Goal: Transaction & Acquisition: Purchase product/service

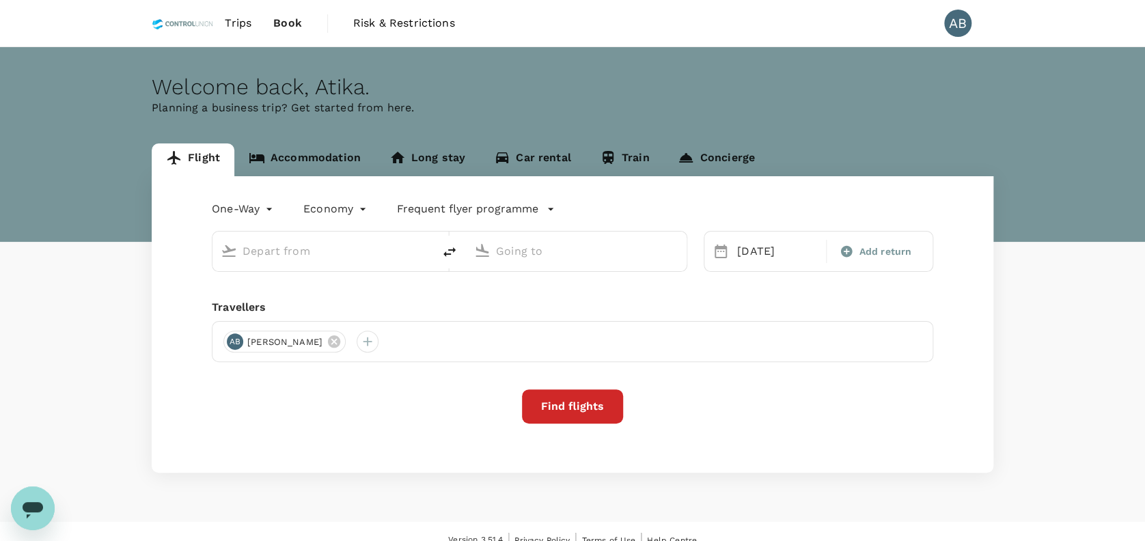
click at [570, 83] on div "Welcome back , Atika ." at bounding box center [573, 86] width 842 height 25
type input "Kuala Lumpur Intl ([GEOGRAPHIC_DATA])"
type input "Bintulu (BTU)"
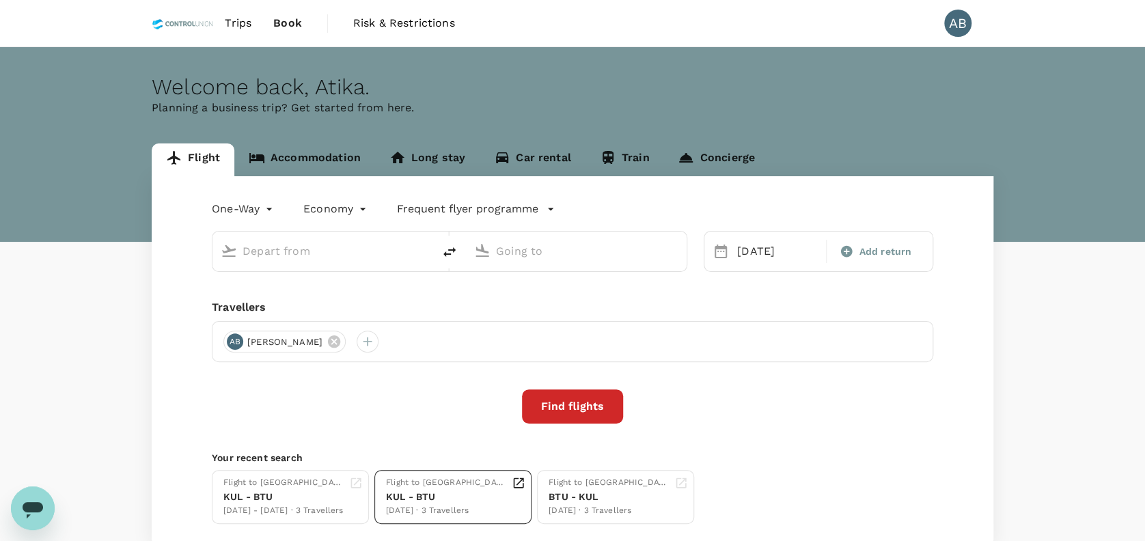
type input "Kuala Lumpur Intl ([GEOGRAPHIC_DATA])"
type input "Bintulu (BTU)"
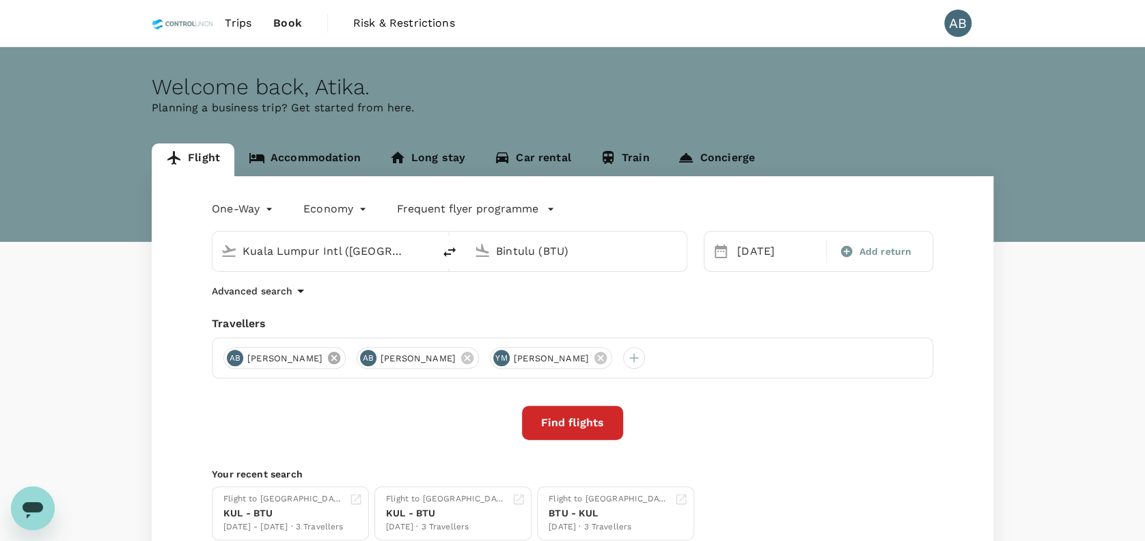
click at [340, 355] on icon at bounding box center [334, 358] width 12 height 12
click at [396, 309] on div "One-Way oneway Economy economy Frequent flyer programme Kuala Lumpur Intl (KUL)…" at bounding box center [573, 369] width 842 height 386
click at [353, 305] on div "One-Way oneway Economy economy Frequent flyer programme Kuala Lumpur Intl (KUL)…" at bounding box center [573, 369] width 842 height 386
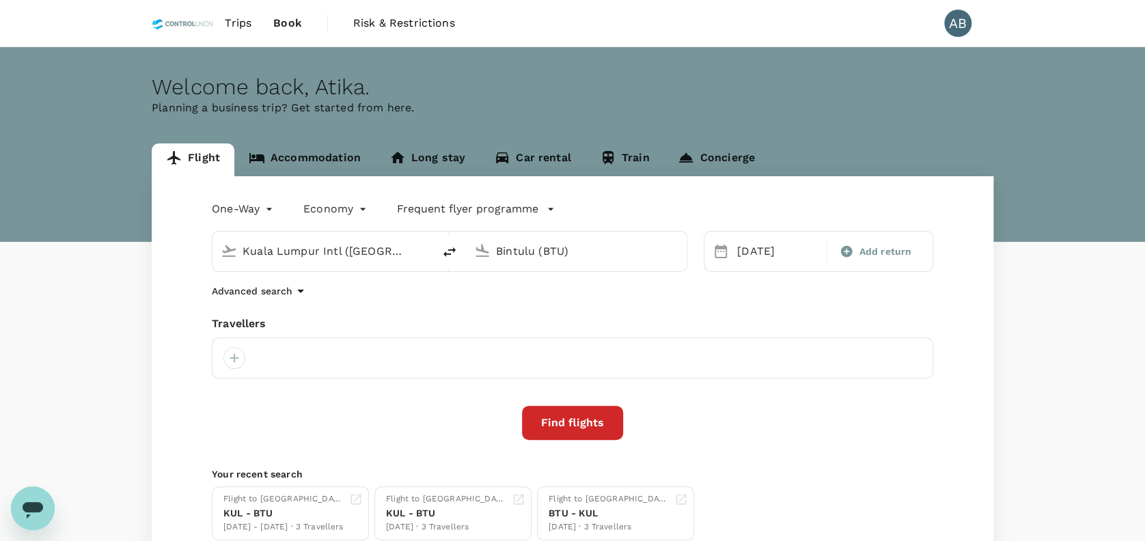
click at [584, 252] on input "Bintulu (BTU)" at bounding box center [577, 251] width 162 height 21
click at [496, 312] on div "Sepinggan Intl BPN" at bounding box center [587, 304] width 292 height 21
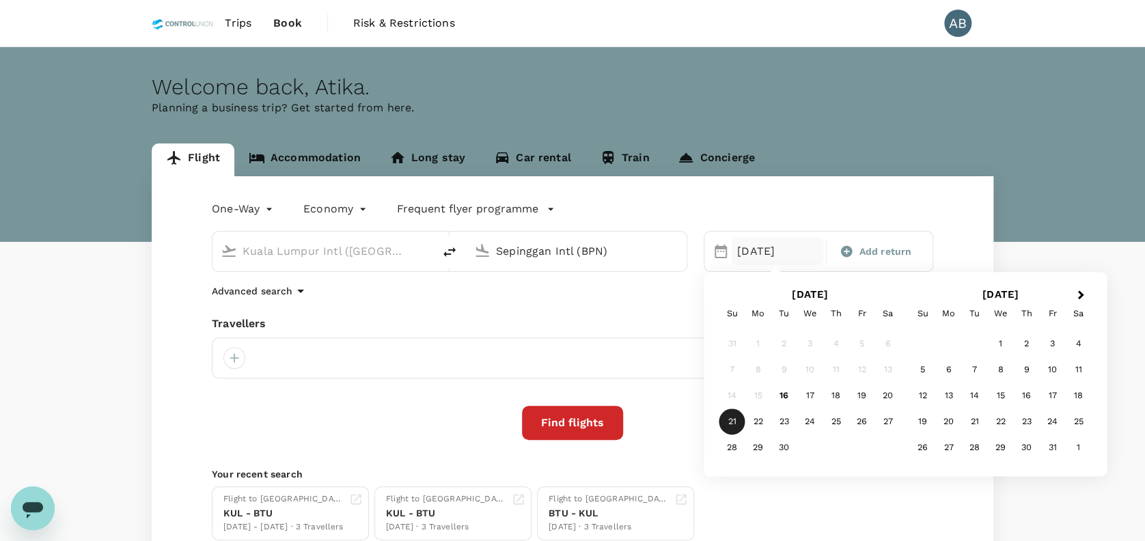
type input "Sepinggan Intl (BPN)"
click at [734, 420] on div "21" at bounding box center [733, 422] width 26 height 26
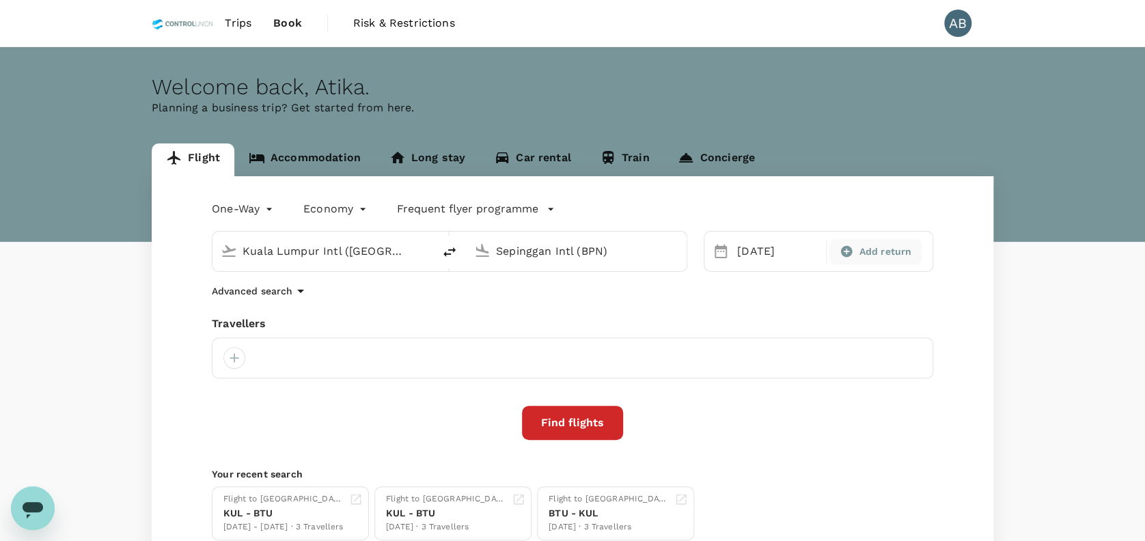
click at [873, 253] on span "Add return" at bounding box center [885, 252] width 53 height 14
type input "roundtrip"
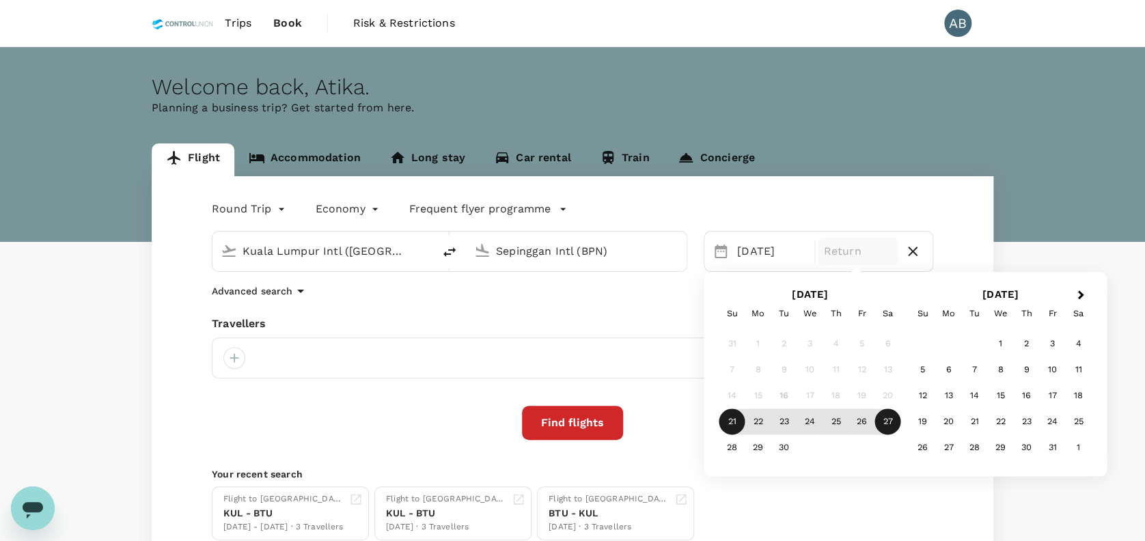
click at [885, 421] on div "27" at bounding box center [888, 422] width 26 height 26
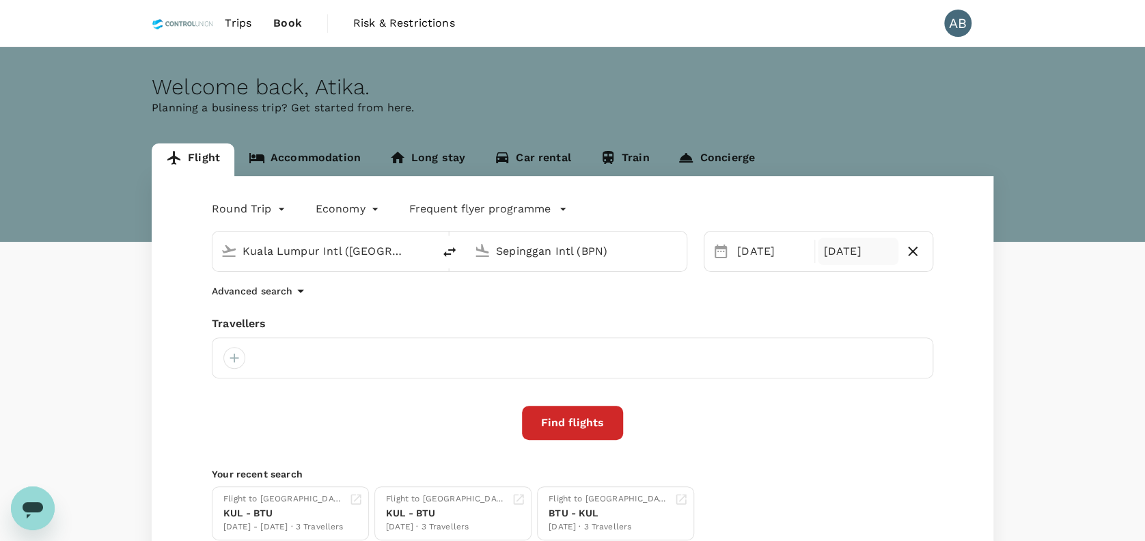
click at [760, 310] on div "Round Trip roundtrip Economy economy Frequent flyer programme Kuala Lumpur Intl…" at bounding box center [573, 369] width 842 height 386
click at [747, 294] on div "Advanced search" at bounding box center [573, 291] width 722 height 16
click at [234, 355] on div at bounding box center [234, 358] width 22 height 22
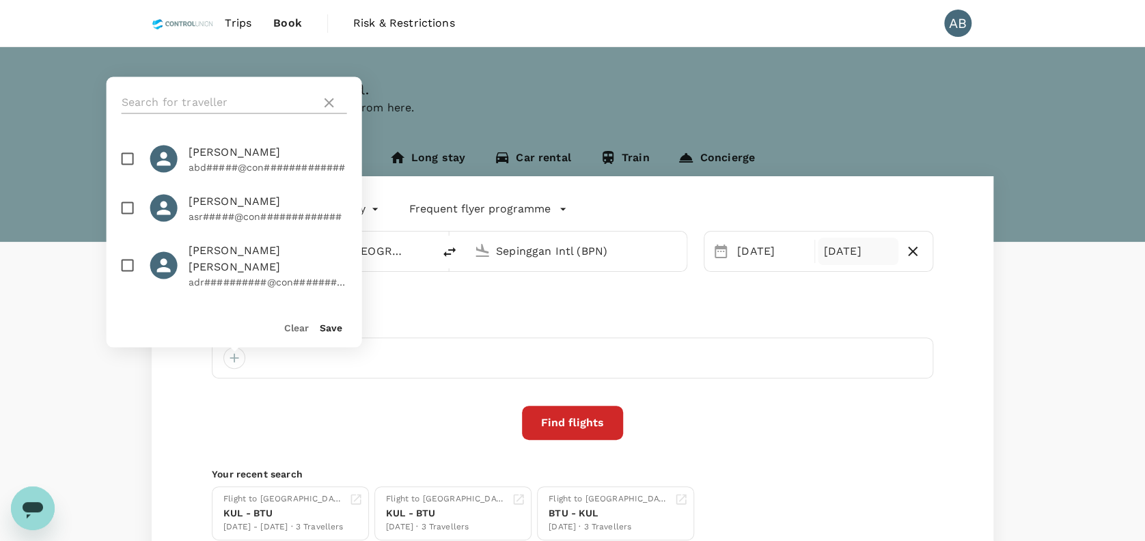
click at [195, 102] on input "text" at bounding box center [219, 103] width 194 height 22
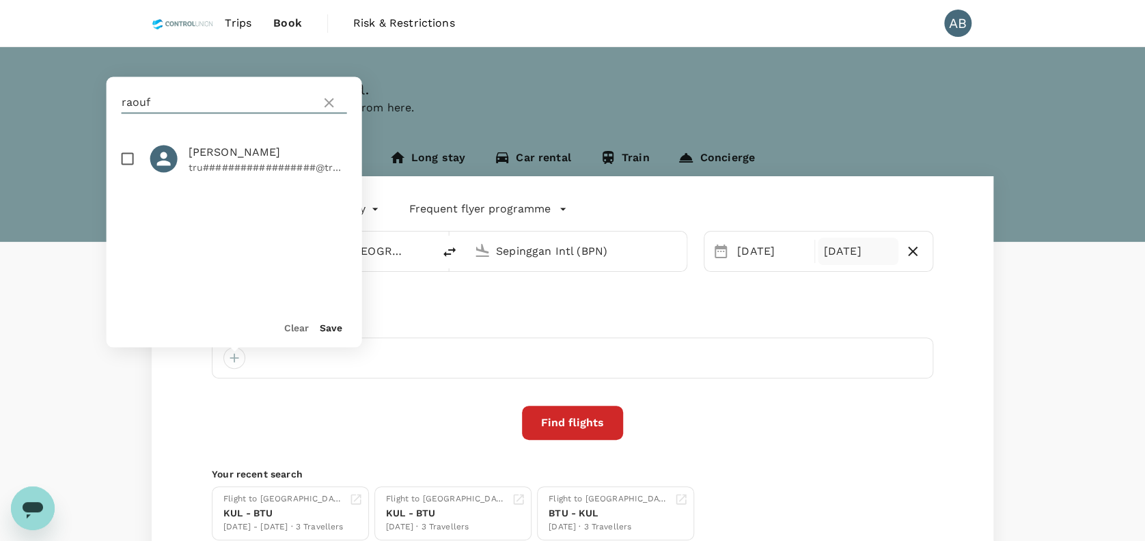
type input "raouf"
click at [133, 151] on input "checkbox" at bounding box center [127, 158] width 29 height 29
checkbox input "true"
click at [328, 329] on button "Save" at bounding box center [331, 327] width 23 height 11
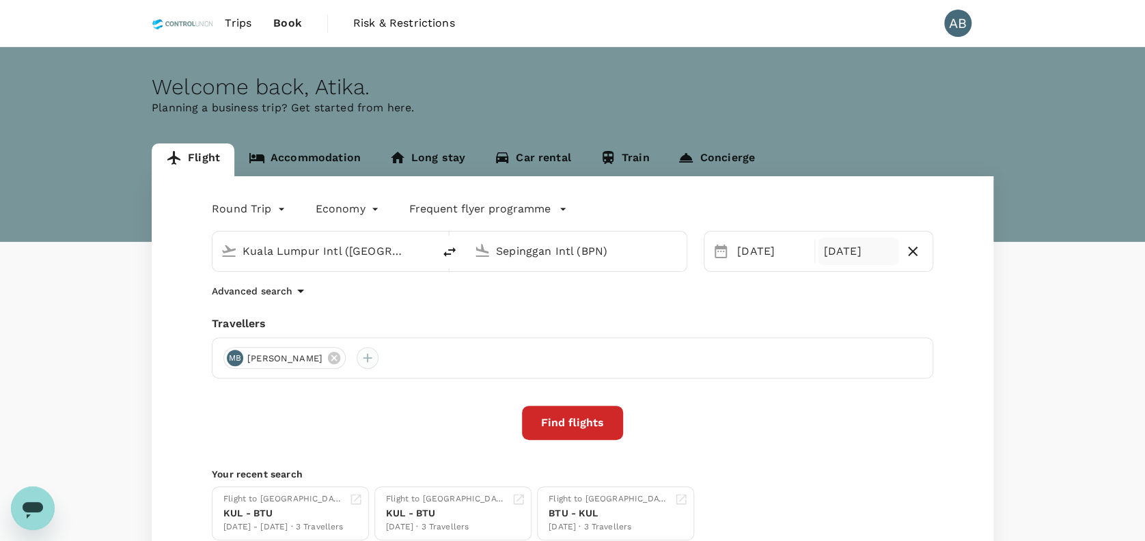
click at [379, 355] on div at bounding box center [368, 358] width 22 height 22
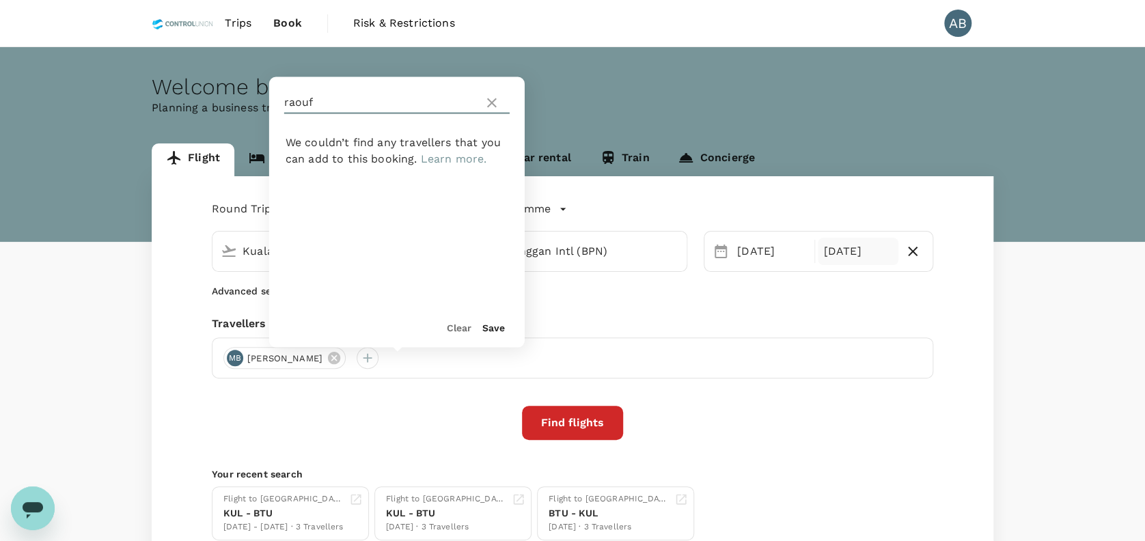
click at [331, 107] on input "raouf" at bounding box center [381, 103] width 194 height 22
click at [491, 107] on icon at bounding box center [492, 102] width 16 height 16
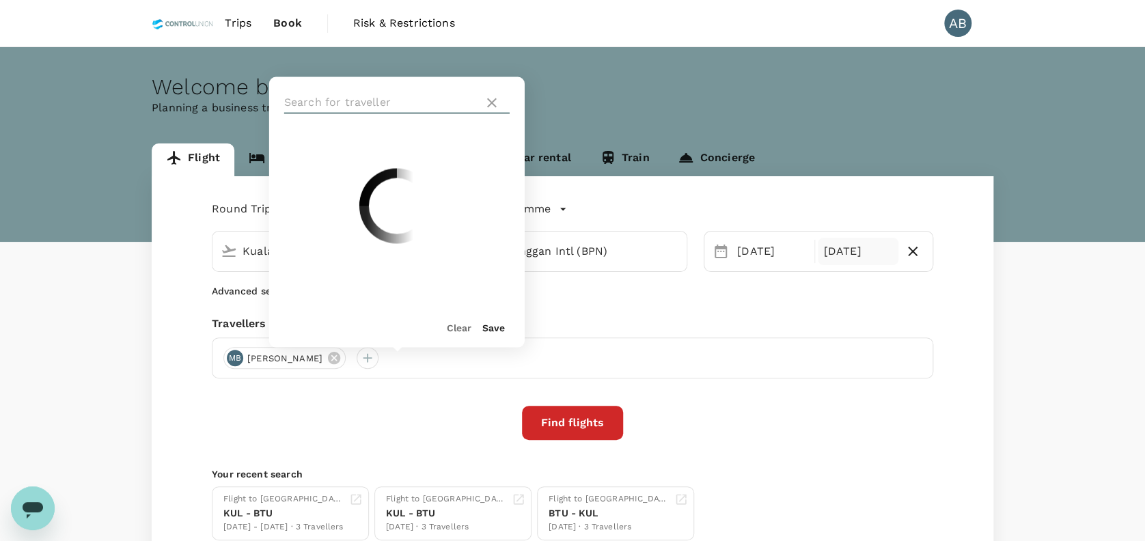
click at [342, 105] on input "text" at bounding box center [381, 103] width 194 height 22
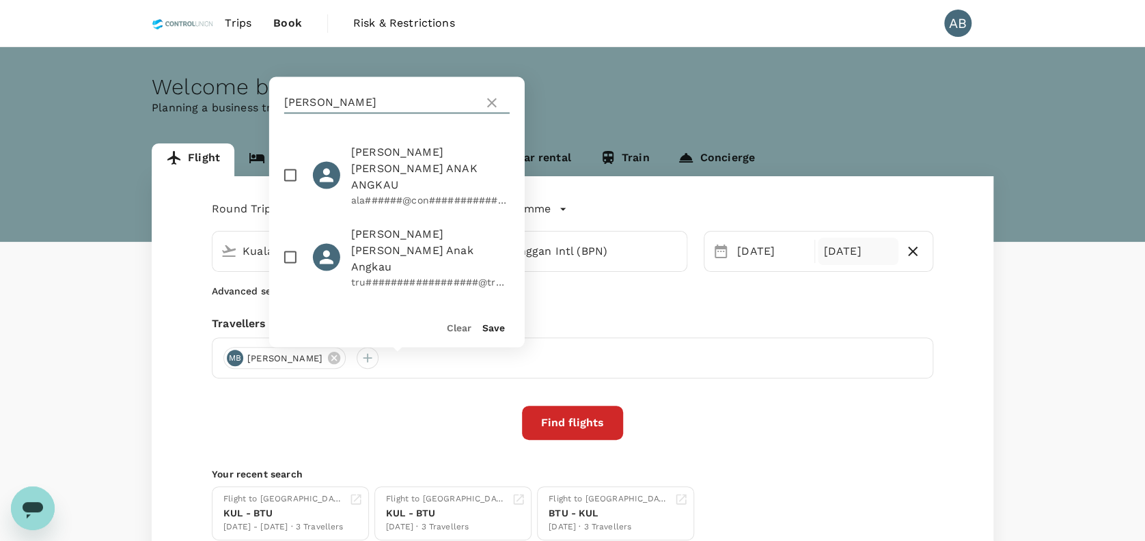
type input "aida"
click at [286, 243] on input "checkbox" at bounding box center [290, 257] width 29 height 29
checkbox input "true"
click at [492, 328] on button "Save" at bounding box center [493, 327] width 23 height 11
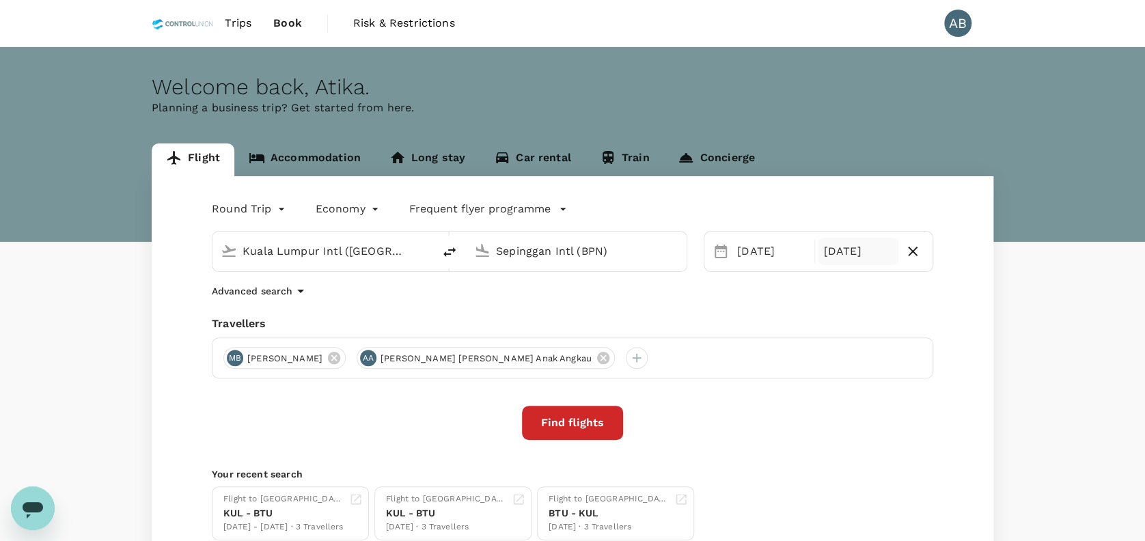
click at [636, 321] on div "Travellers" at bounding box center [573, 324] width 722 height 16
click at [590, 421] on button "Find flights" at bounding box center [572, 423] width 101 height 34
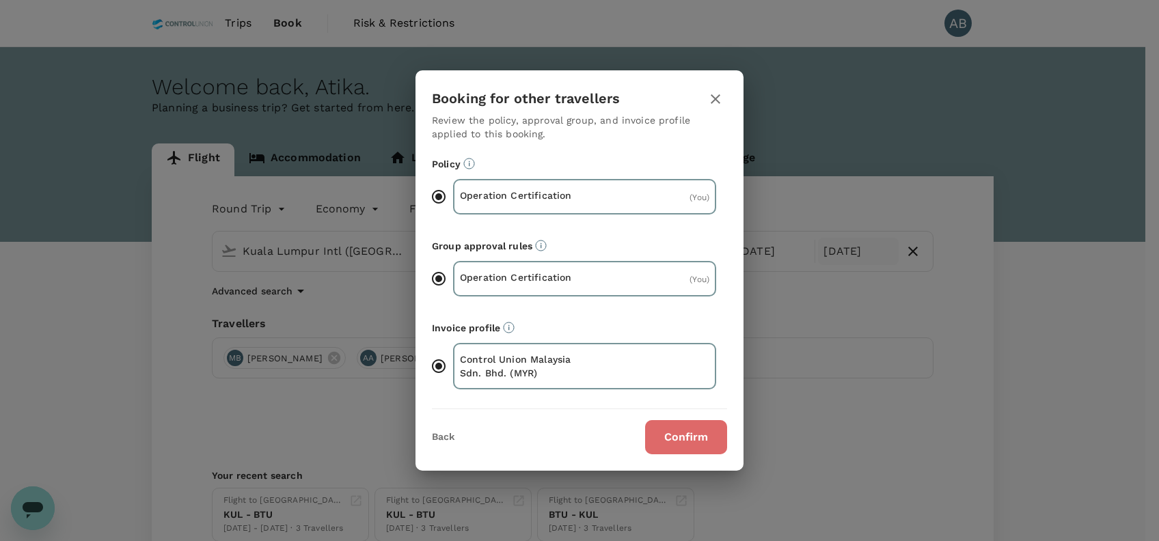
click at [691, 432] on button "Confirm" at bounding box center [686, 437] width 82 height 34
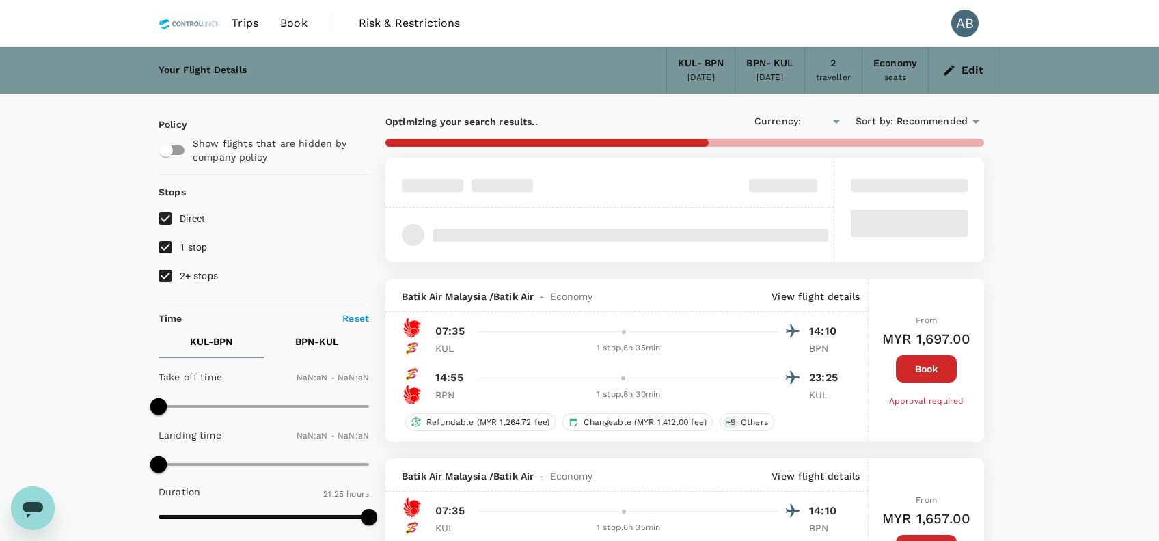
type input "MYR"
type input "1440"
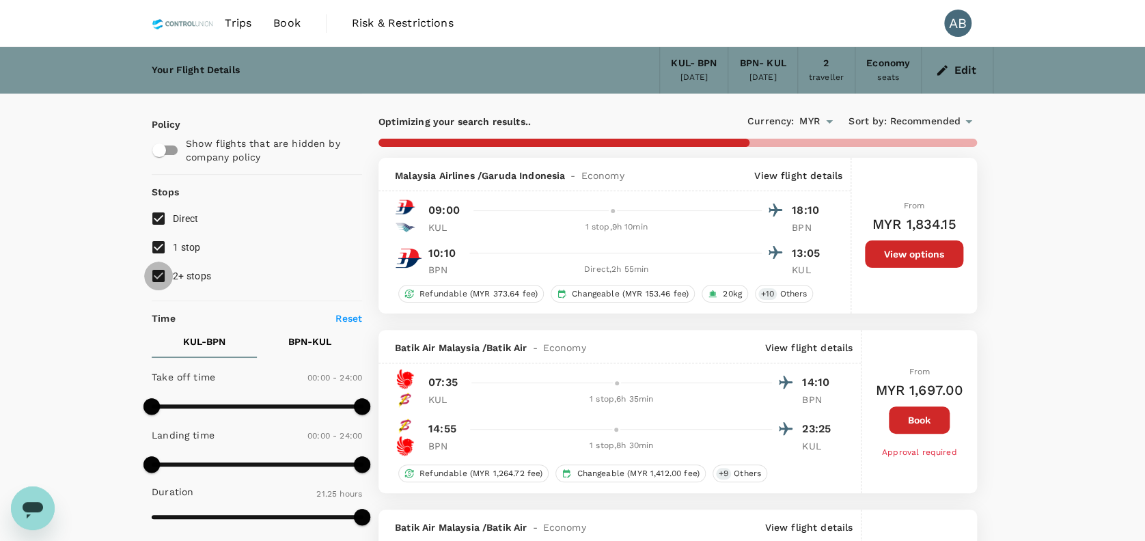
click at [164, 275] on input "2+ stops" at bounding box center [158, 276] width 29 height 29
checkbox input "false"
click at [161, 246] on input "1 stop" at bounding box center [158, 247] width 29 height 29
checkbox input "false"
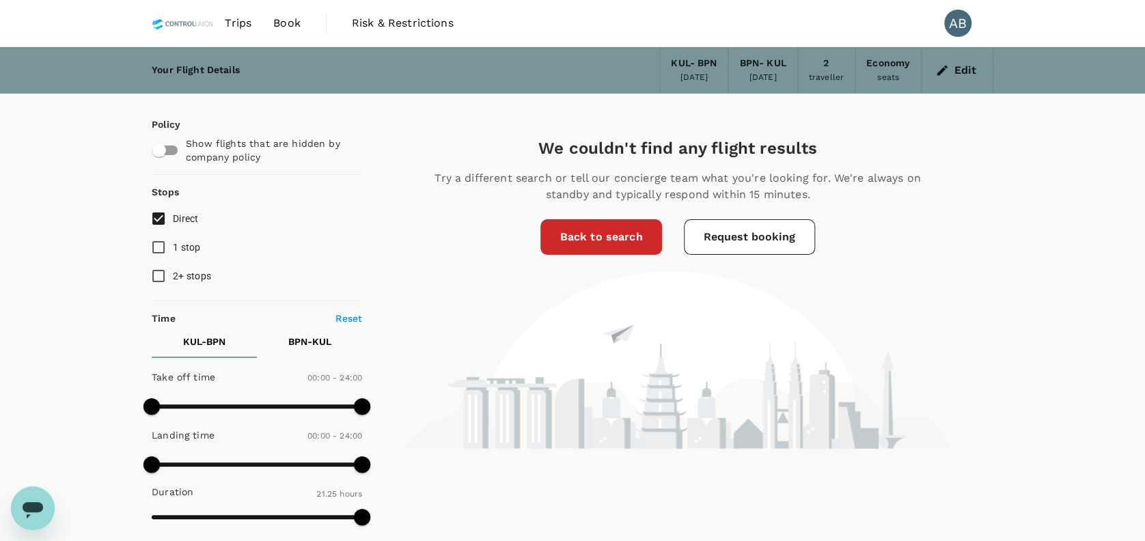
click at [954, 72] on button "Edit" at bounding box center [957, 70] width 49 height 22
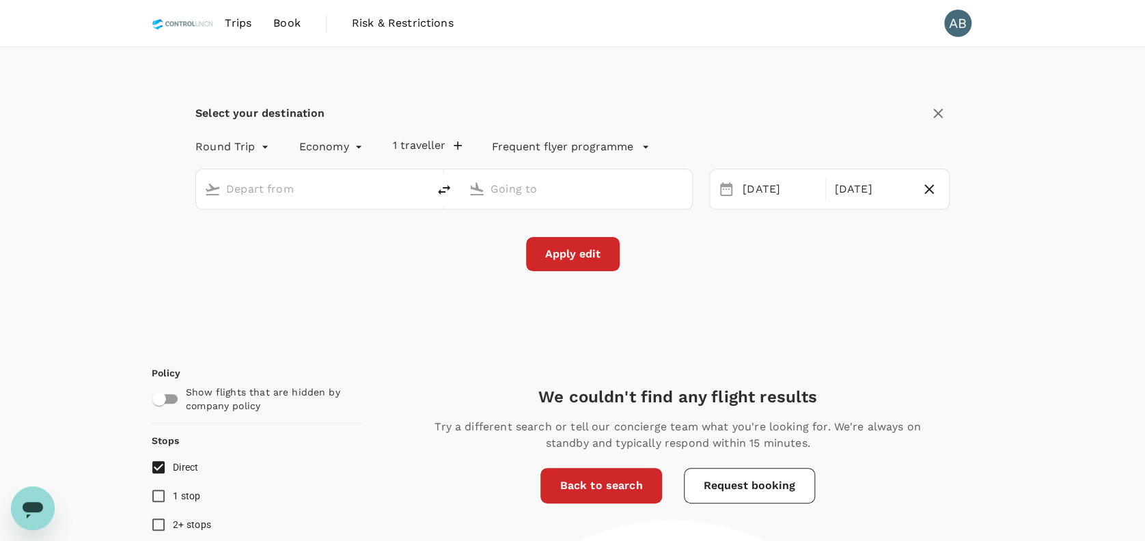
type input "Kuala Lumpur Intl (KUL)"
type input "Sepinggan Intl (BPN)"
click at [929, 187] on icon "button" at bounding box center [929, 189] width 16 height 16
type input "oneway"
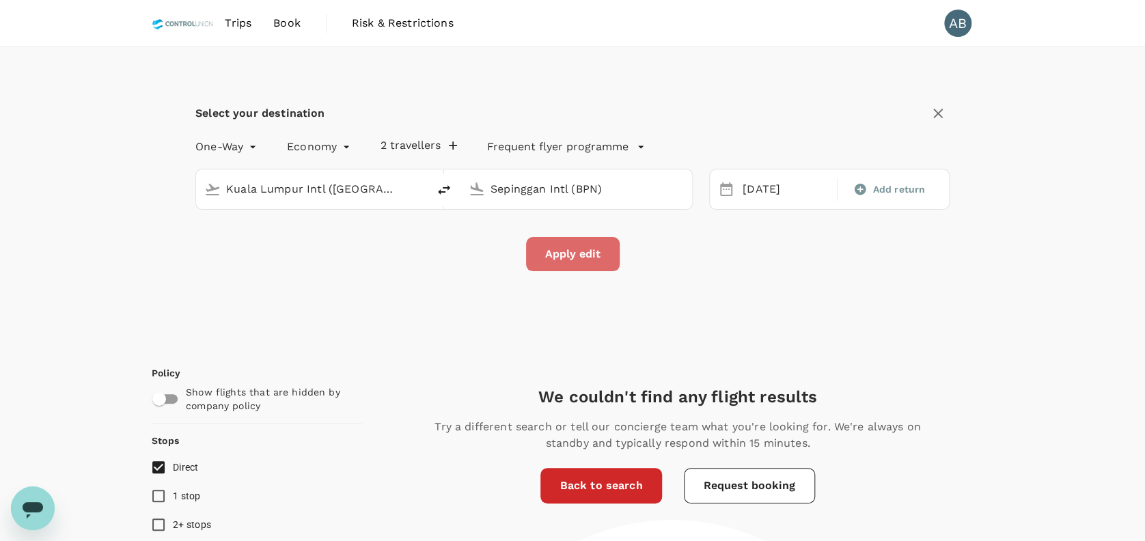
click at [586, 247] on button "Apply edit" at bounding box center [573, 254] width 94 height 34
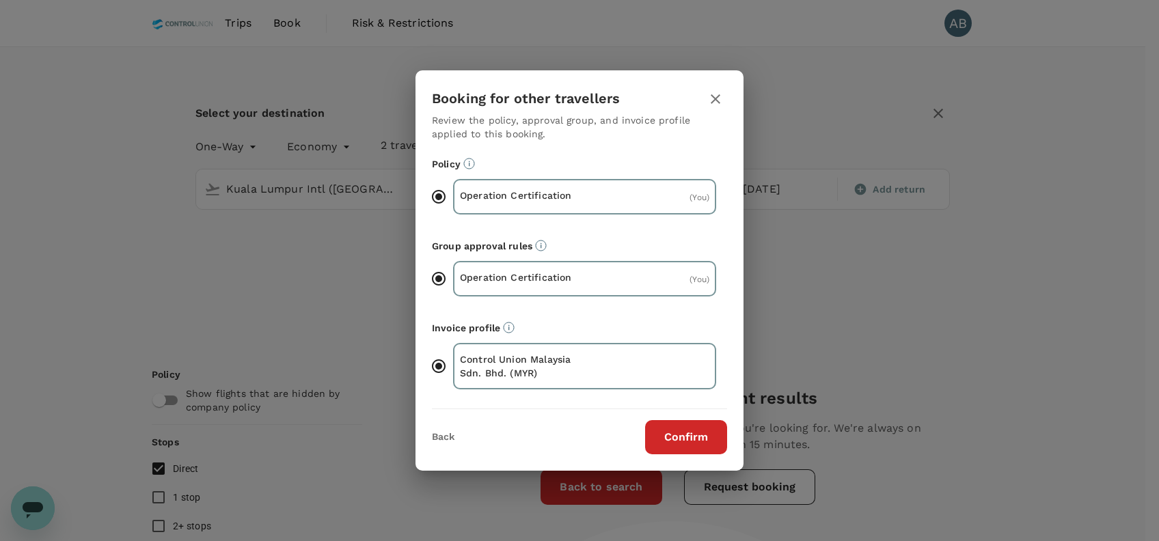
click at [722, 428] on button "Confirm" at bounding box center [686, 437] width 82 height 34
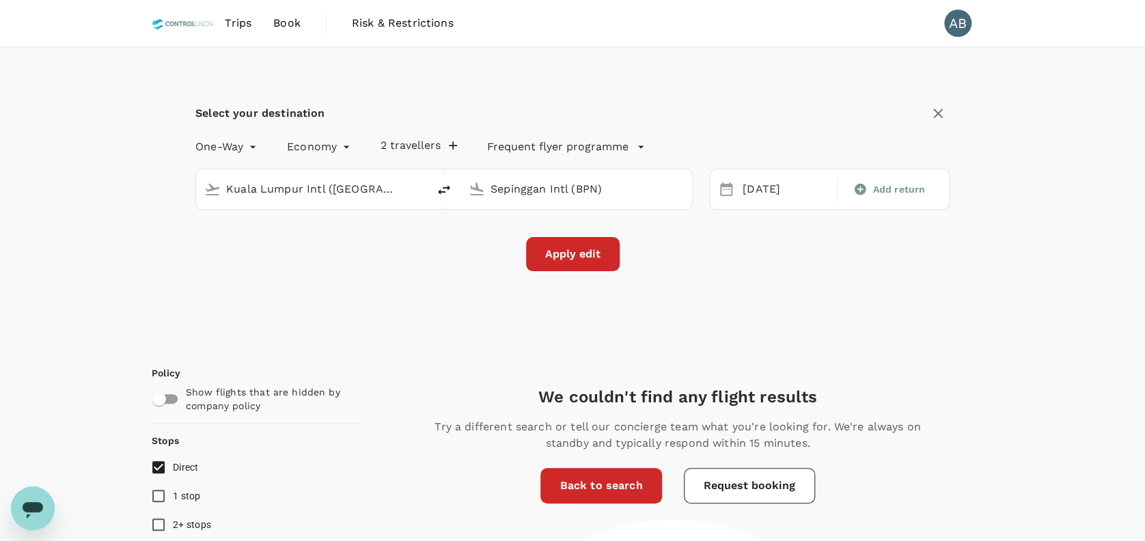
checkbox input "false"
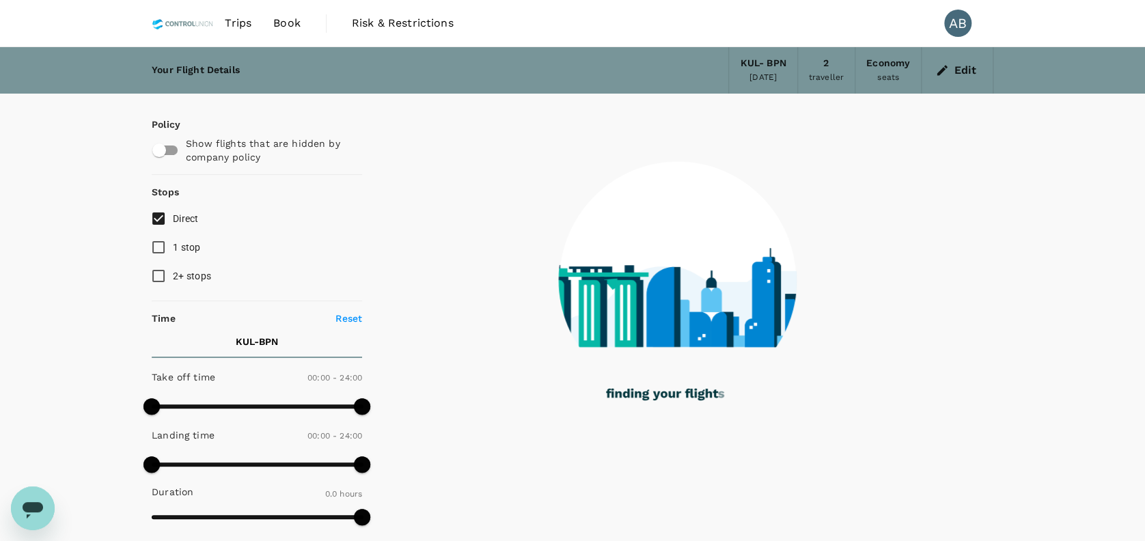
type input "1390"
checkbox input "true"
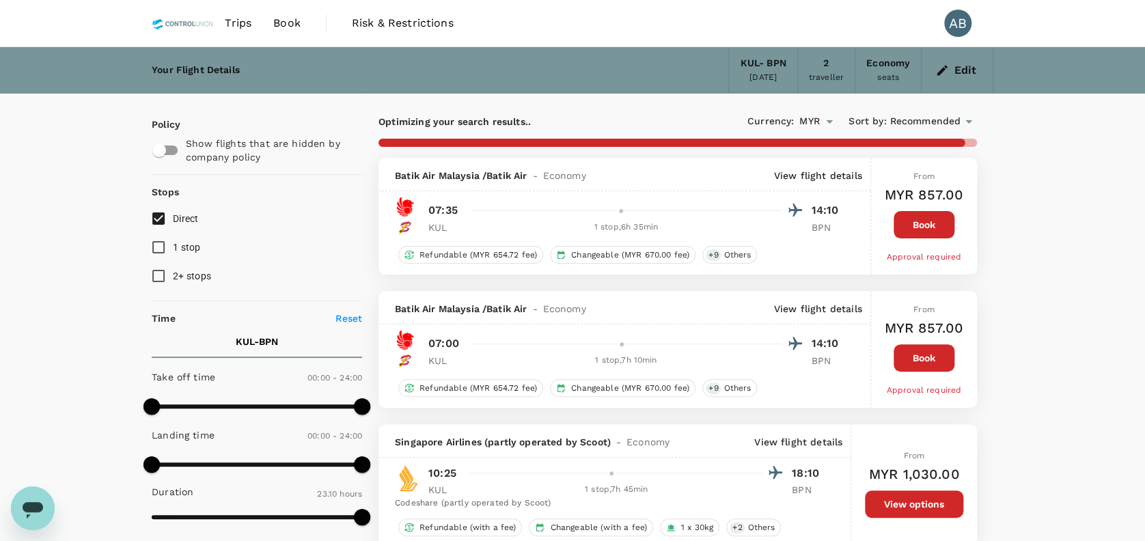
click at [158, 214] on input "Direct" at bounding box center [158, 218] width 29 height 29
checkbox input "true"
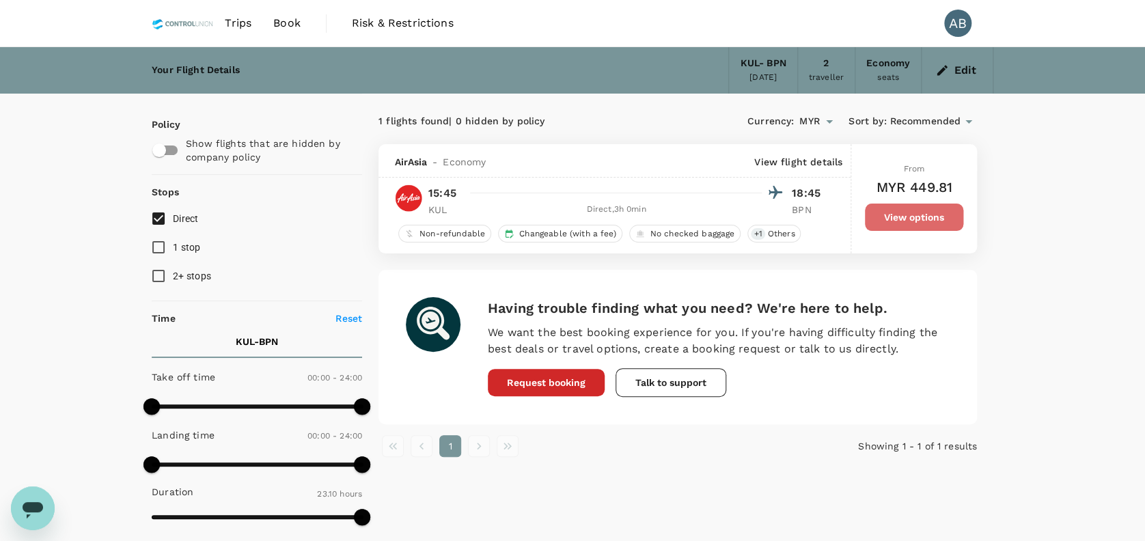
click at [902, 214] on button "View options" at bounding box center [914, 217] width 98 height 27
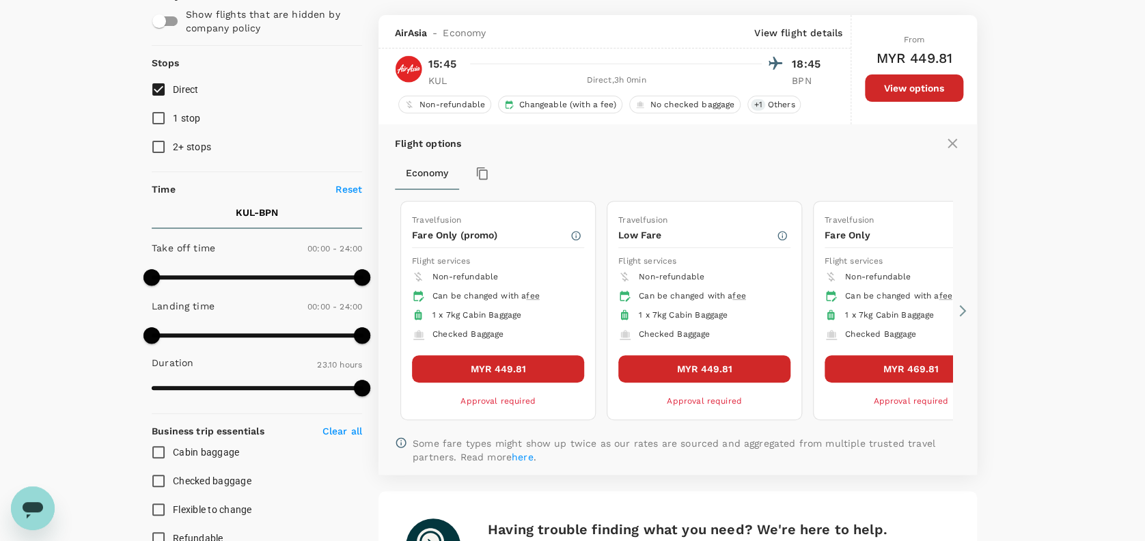
scroll to position [143, 0]
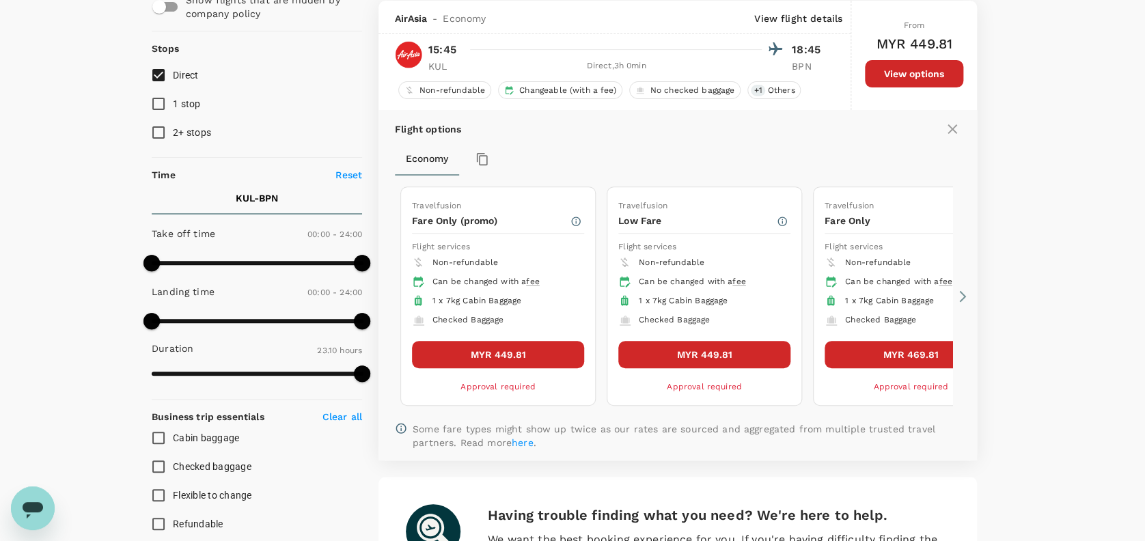
click at [502, 348] on button "MYR 449.81" at bounding box center [498, 354] width 172 height 27
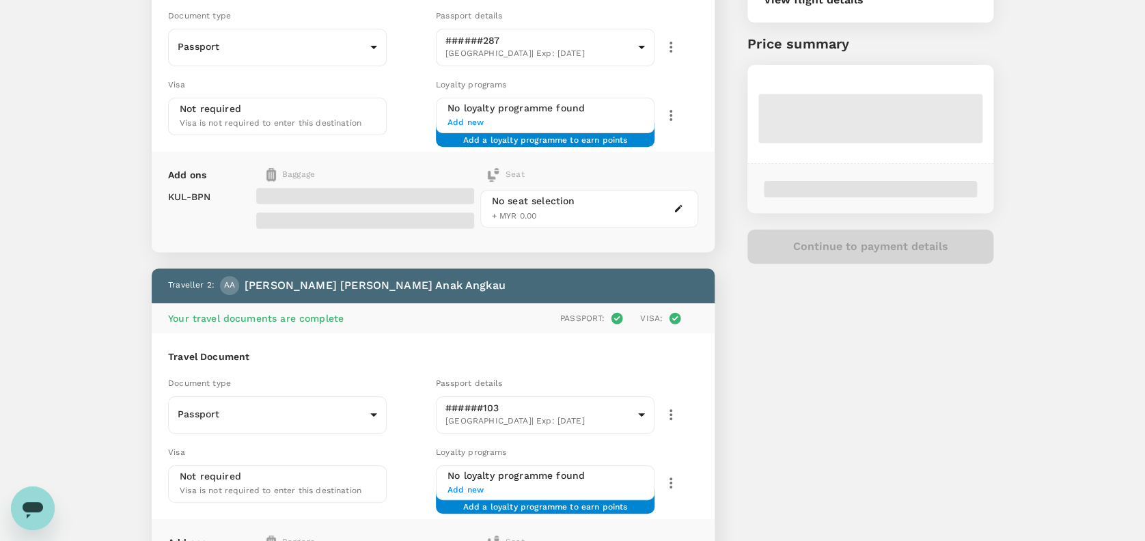
scroll to position [182, 0]
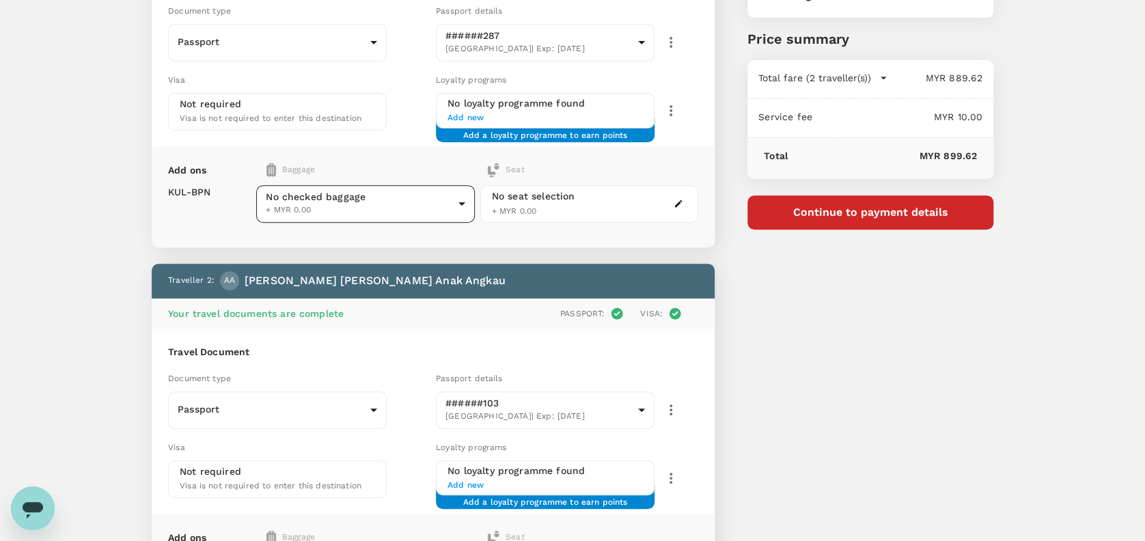
click at [313, 210] on body "Back to flight results Flight review Traveller(s) Traveller 1 : MB Mohd Ab Raou…" at bounding box center [572, 304] width 1145 height 972
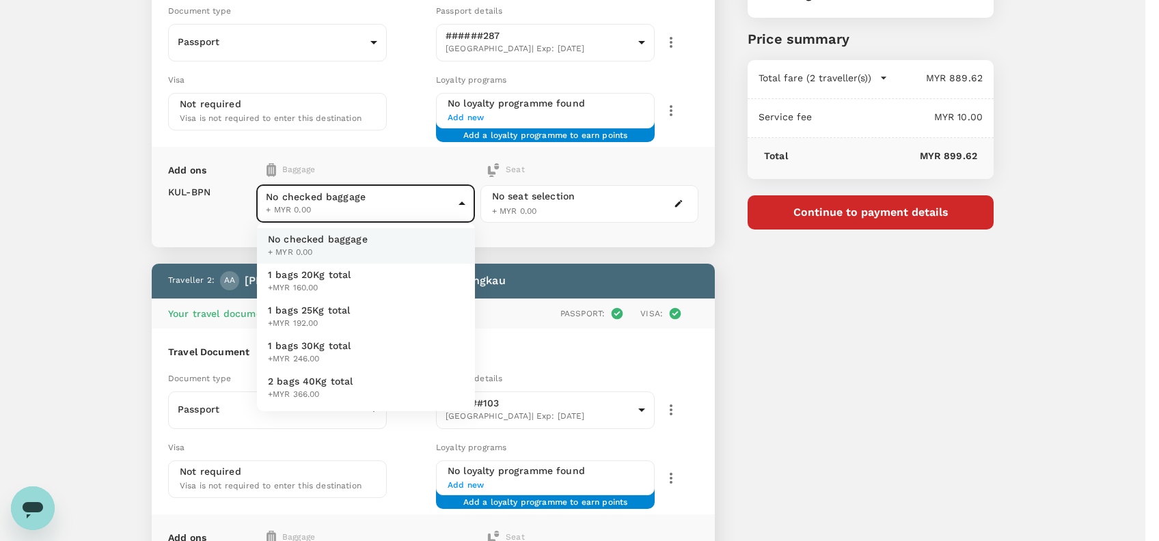
click at [317, 290] on span "+MYR 160.00" at bounding box center [309, 289] width 83 height 14
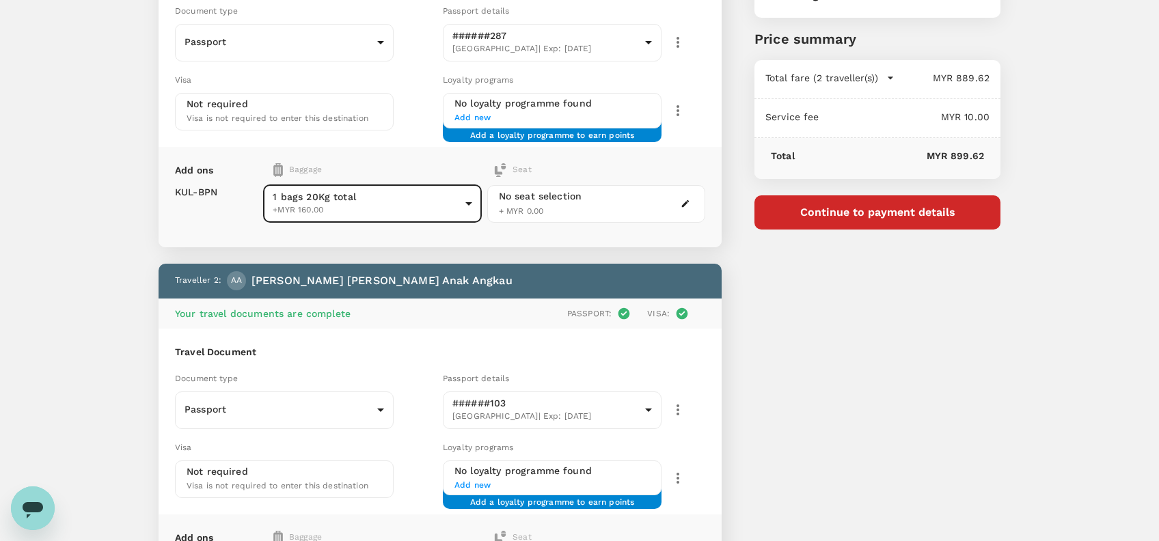
type input "1 - 160"
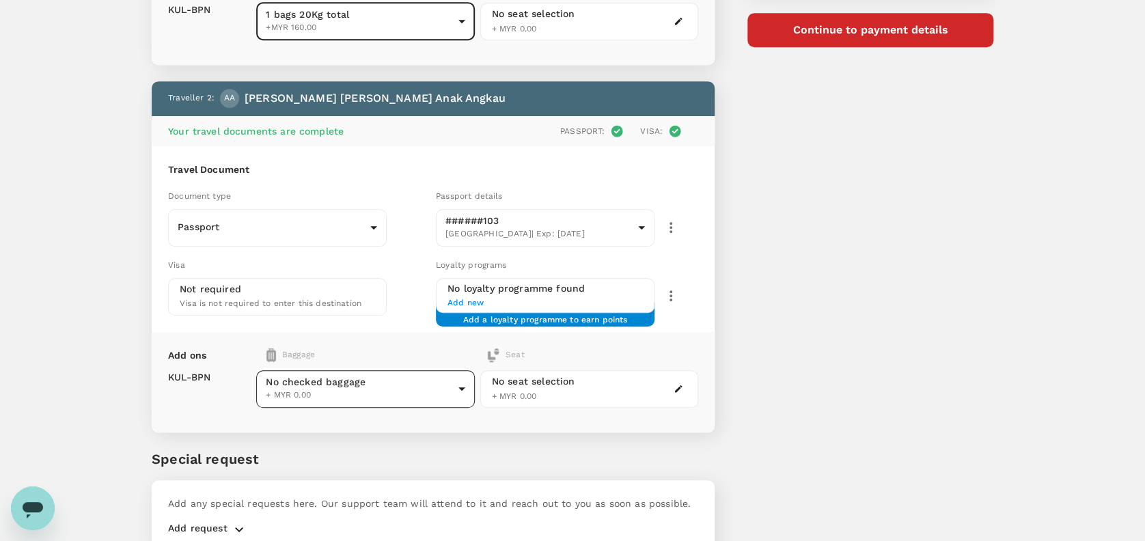
click at [320, 392] on body "Back to flight results Flight review Traveller(s) Traveller 1 : MB Mohd Ab Raou…" at bounding box center [572, 122] width 1145 height 972
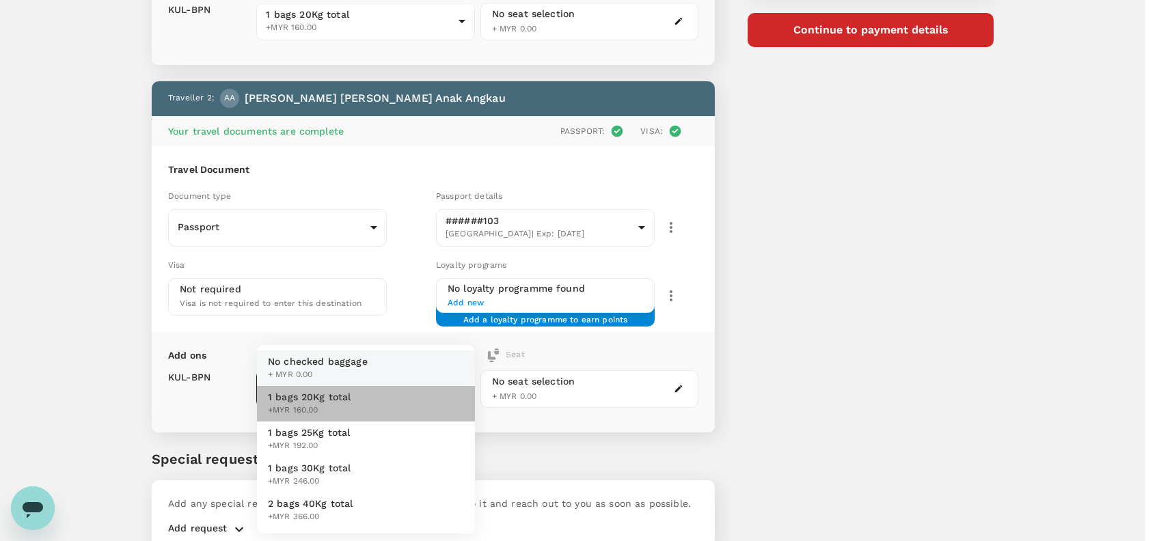
click at [318, 398] on span "1 bags 20Kg total" at bounding box center [309, 397] width 83 height 14
type input "1 - 160"
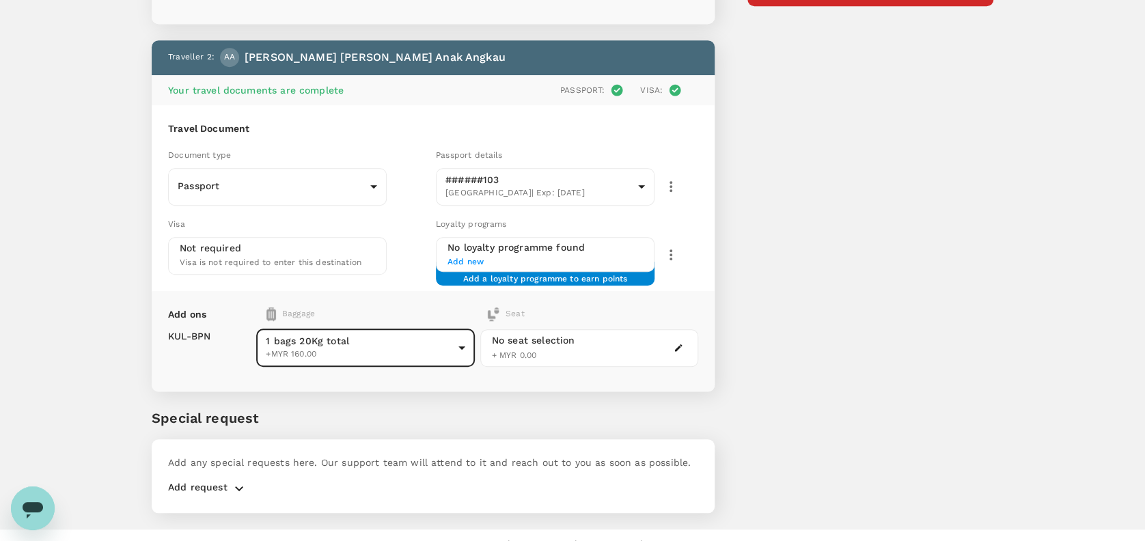
scroll to position [423, 0]
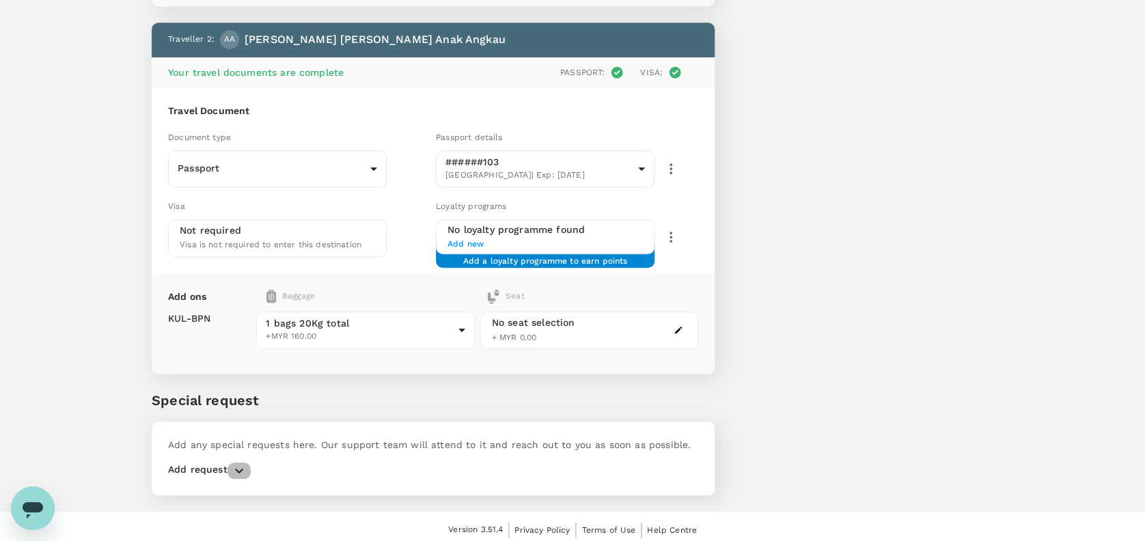
click at [241, 463] on icon "button" at bounding box center [239, 471] width 16 height 16
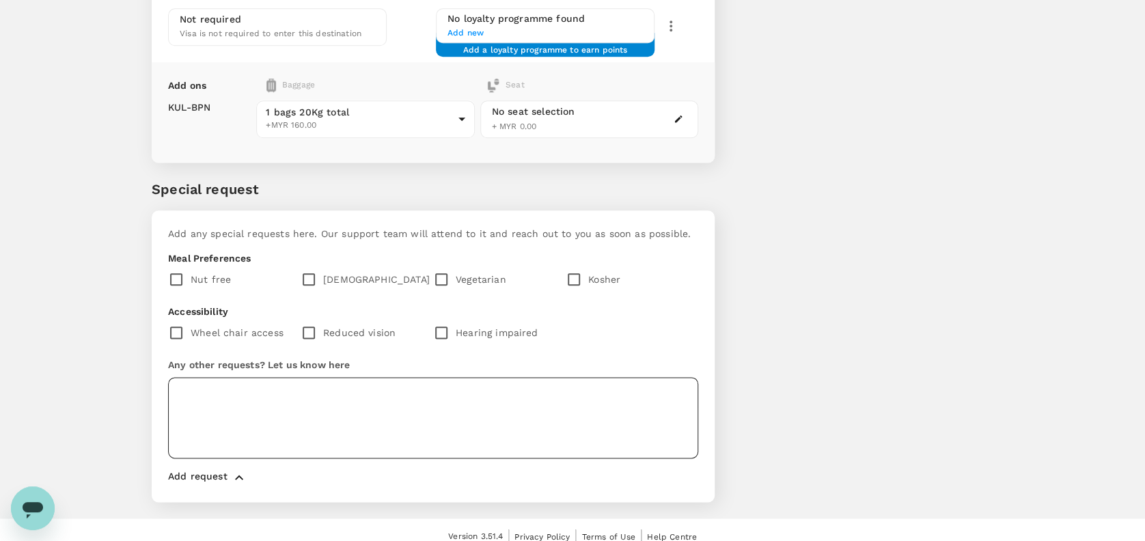
scroll to position [641, 0]
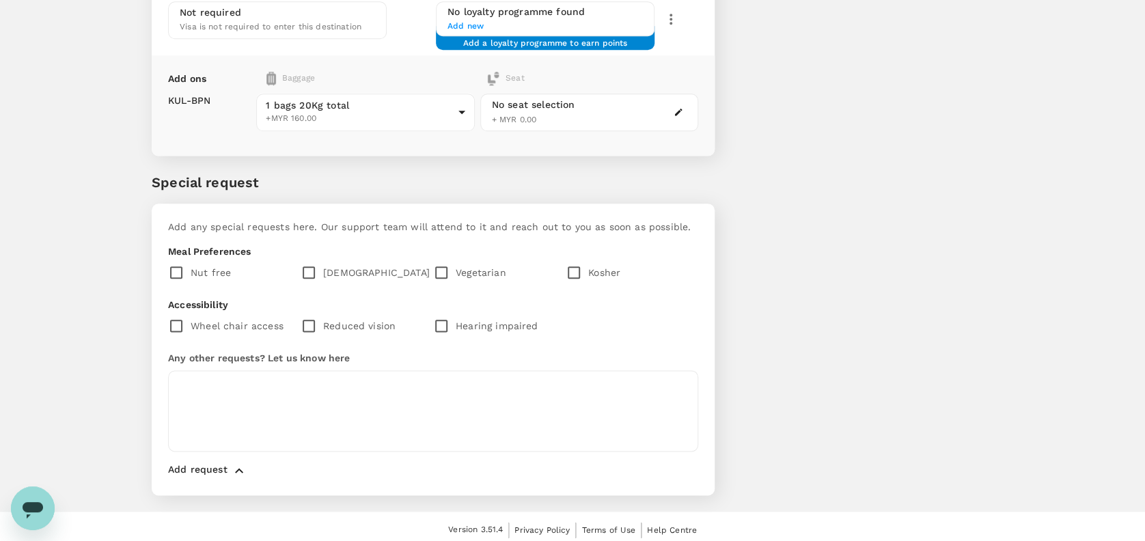
click at [312, 264] on input "checkbox" at bounding box center [312, 272] width 23 height 29
checkbox input "true"
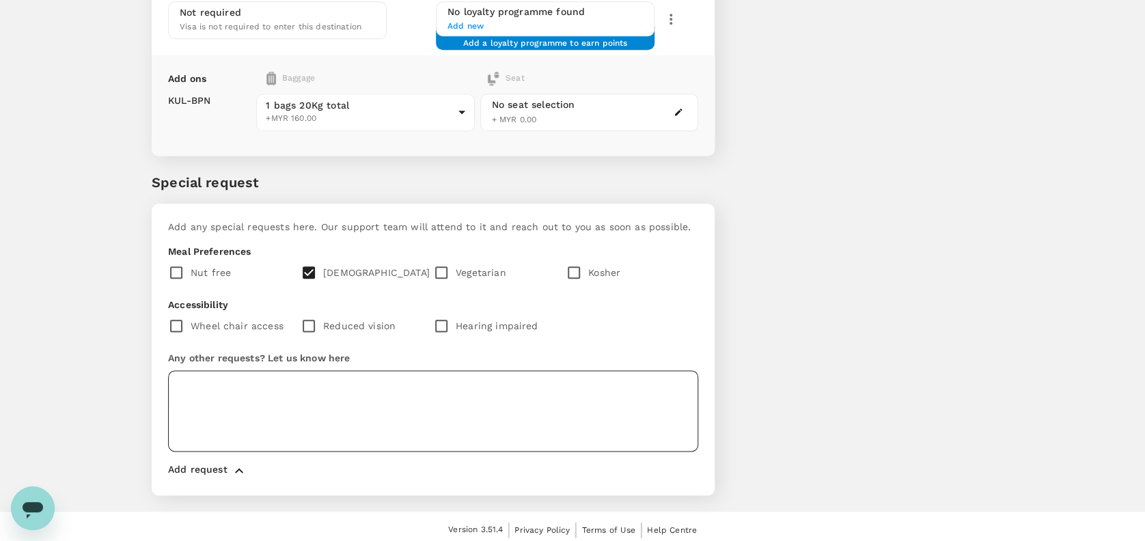
click at [208, 388] on textarea at bounding box center [433, 410] width 530 height 81
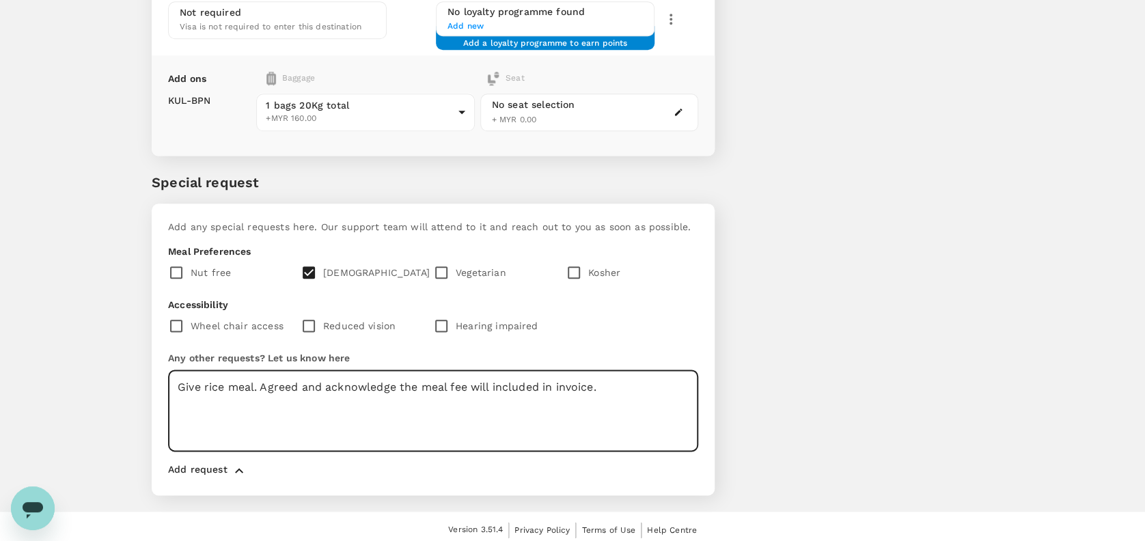
drag, startPoint x: 560, startPoint y: 387, endPoint x: 566, endPoint y: 383, distance: 7.4
click at [560, 385] on textarea "Give rice meal. Agreed and acknowledge the meal fee will included in invoice." at bounding box center [433, 410] width 530 height 81
click at [410, 388] on textarea "Give rice meal. Agreed and acknowledge the meal fee will included in final invo…" at bounding box center [433, 410] width 530 height 81
click at [603, 405] on textarea "Give rice meal. Agreed and acknowledge the meal fee will be included in final i…" at bounding box center [433, 410] width 530 height 81
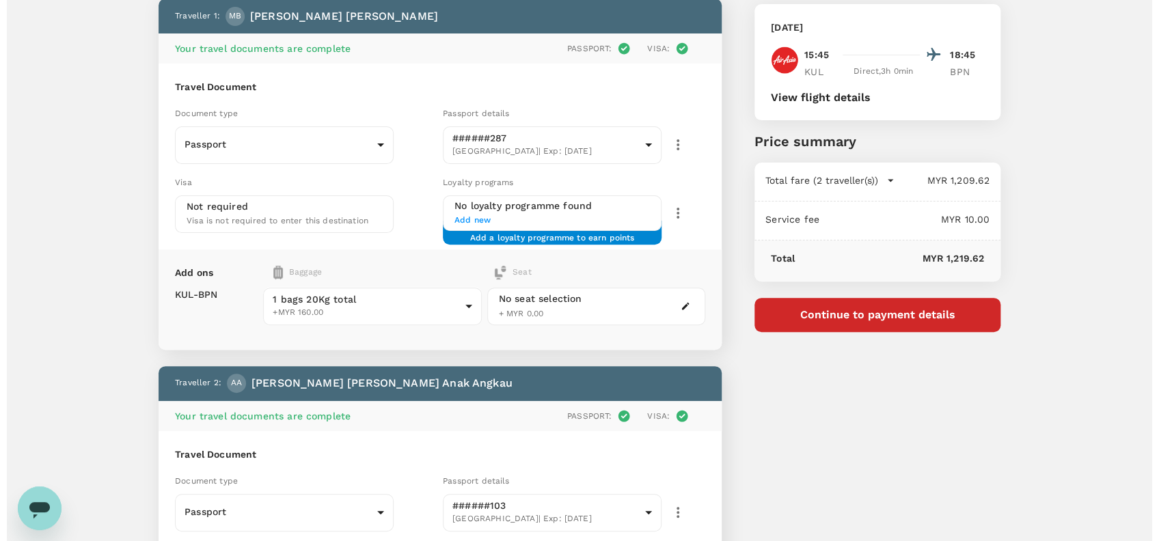
scroll to position [182, 0]
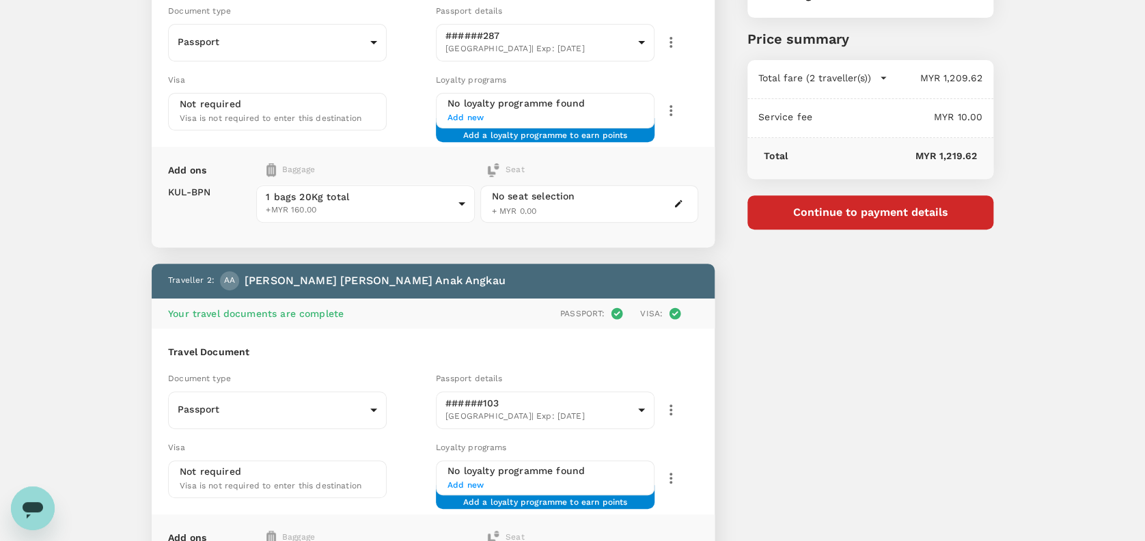
type textarea "Give rice meal. Agreed and acknowledge the meal fee will be included in final i…"
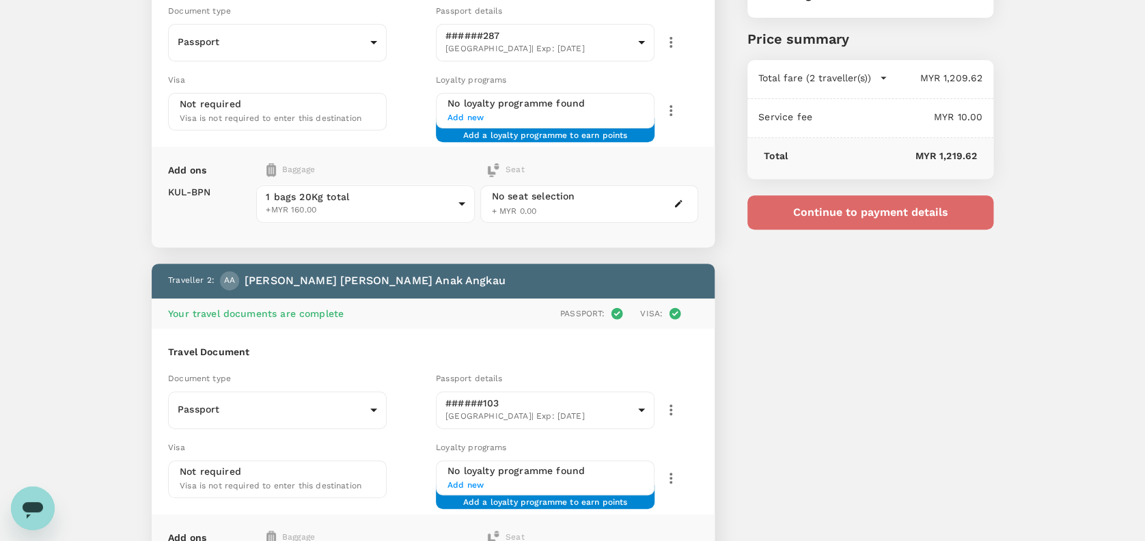
click at [887, 210] on button "Continue to payment details" at bounding box center [871, 212] width 246 height 34
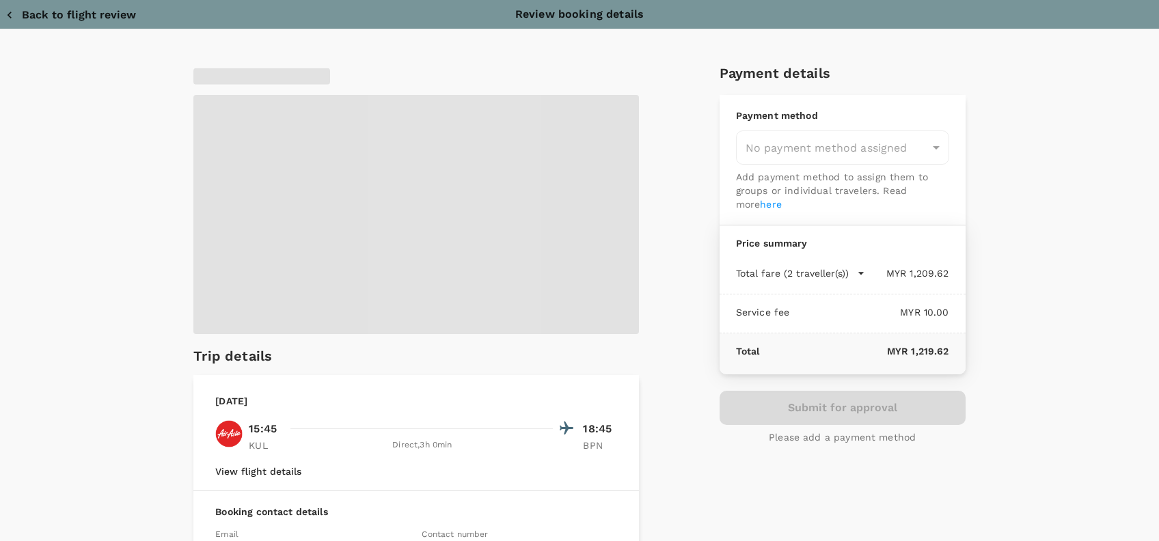
type input "9e254831-a140-43d4-90d9-f4bdc71b84d3"
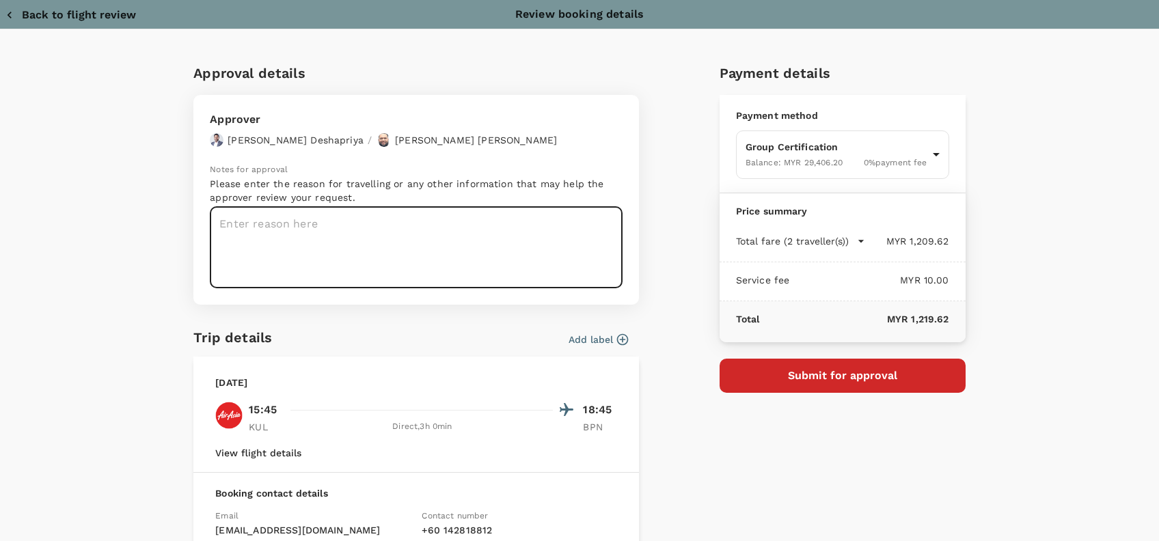
click at [268, 230] on textarea at bounding box center [416, 247] width 413 height 81
click at [237, 232] on textarea at bounding box center [416, 247] width 413 height 81
paste textarea "Hi @Hariz / @Chathuranga, Requesting your approval for the flight below: PRJ NO…"
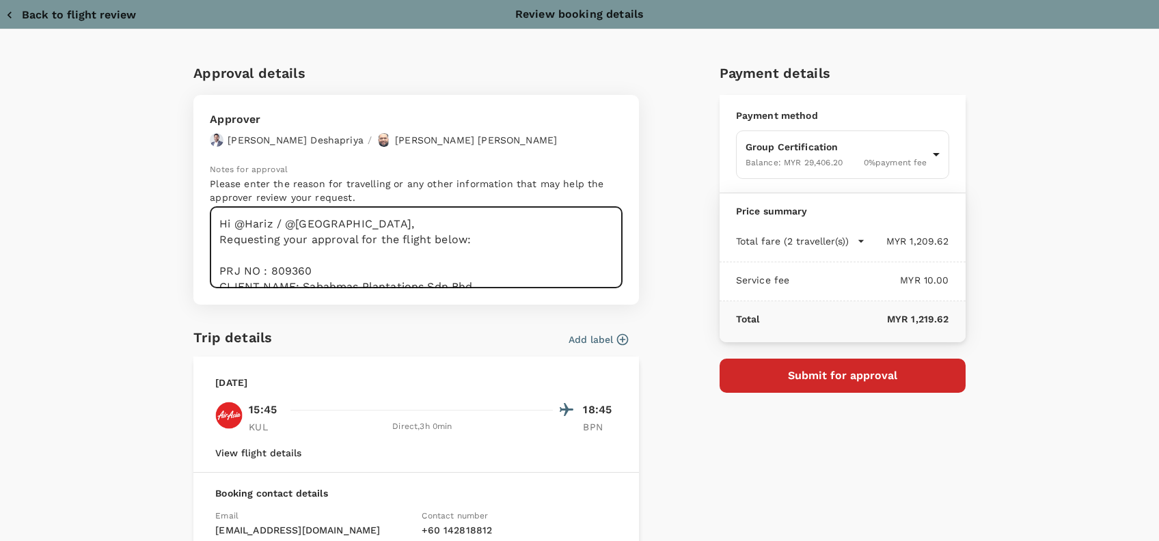
drag, startPoint x: 327, startPoint y: 213, endPoint x: 176, endPoint y: 211, distance: 151.0
click at [182, 211] on div "Approval details Approver Chathuranga Iroshan Deshapriya / Muhammad Hariz Bin A…" at bounding box center [410, 366] width 456 height 630
click at [391, 259] on textarea "Hi @Hariz / @Chathuranga, Requesting your approval for the flight below: PRJ NO…" at bounding box center [416, 247] width 413 height 81
click at [311, 269] on textarea "Hi @Hariz / @Chathuranga, Requesting your approval for the flight below: PRJ NO…" at bounding box center [416, 247] width 413 height 81
drag, startPoint x: 290, startPoint y: 268, endPoint x: 266, endPoint y: 268, distance: 23.2
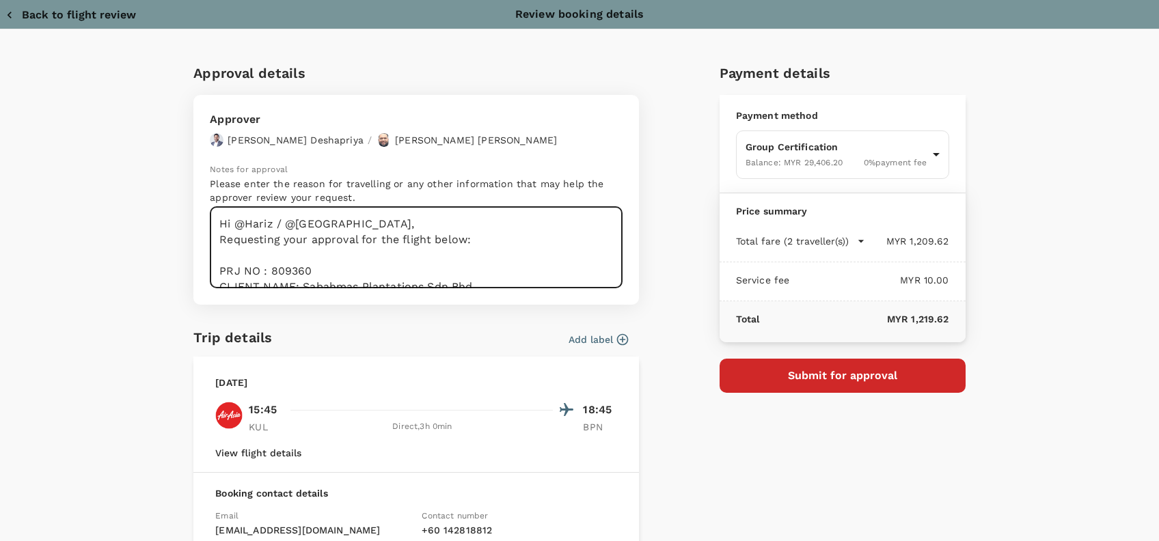
click at [266, 268] on textarea "Hi @Hariz / @Chathuranga, Requesting your approval for the flight below: PRJ NO…" at bounding box center [416, 247] width 413 height 81
click at [331, 265] on textarea "Hi @Hariz / @Chathuranga, Requesting your approval for the flight below: PRJ NO…" at bounding box center [416, 247] width 413 height 81
drag, startPoint x: 311, startPoint y: 271, endPoint x: 264, endPoint y: 265, distance: 47.5
click at [264, 265] on textarea "Hi @Hariz / @Chathuranga, Requesting your approval for the flight below: PRJ NO…" at bounding box center [416, 247] width 413 height 81
paste textarea "902543"
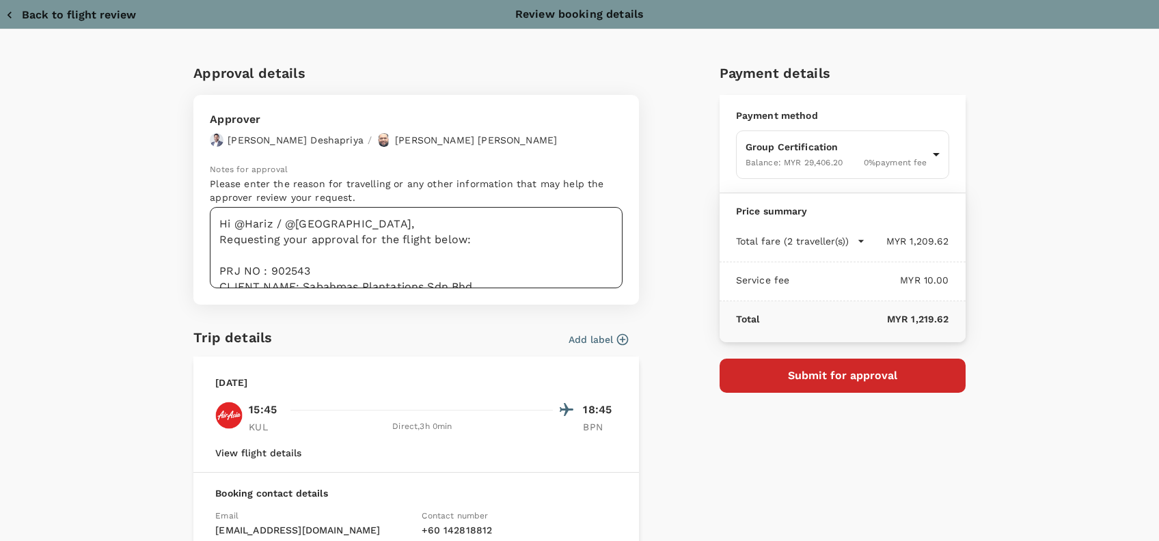
click at [312, 271] on textarea "Hi @Hariz / @Chathuranga, Requesting your approval for the flight below: PRJ NO…" at bounding box center [416, 247] width 413 height 81
drag, startPoint x: 310, startPoint y: 271, endPoint x: 267, endPoint y: 267, distance: 43.2
click at [267, 267] on textarea "Hi @Hariz / @Chathuranga, Requesting your approval for the flight below: PRJ NO…" at bounding box center [416, 247] width 413 height 81
paste textarea
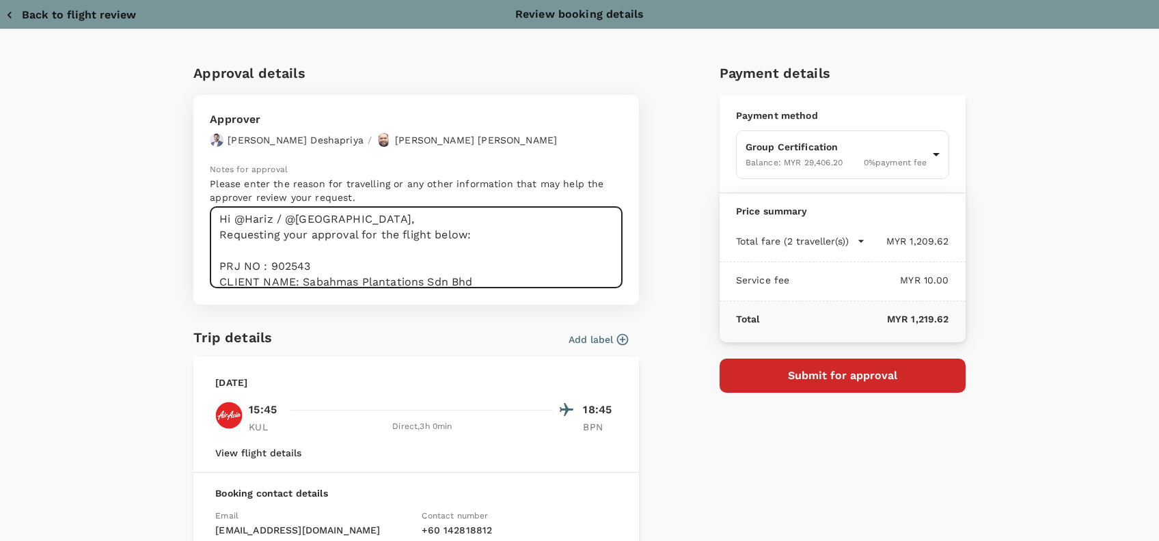
scroll to position [96, 0]
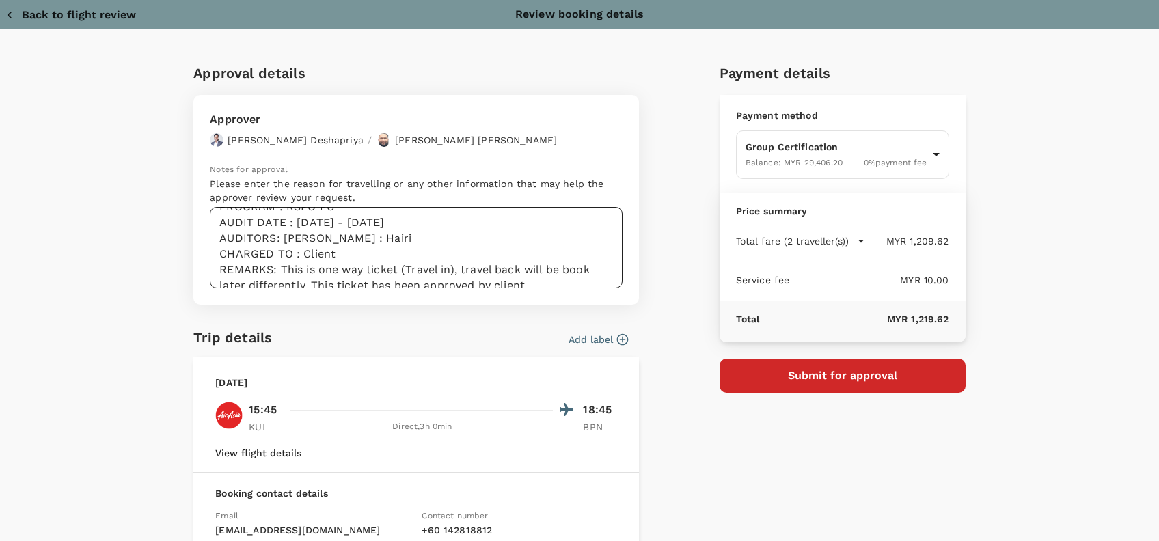
click at [372, 247] on textarea "Hi @Hariz / @Chathuranga, Requesting your approval for the flight below: PRJ NO…" at bounding box center [416, 247] width 413 height 81
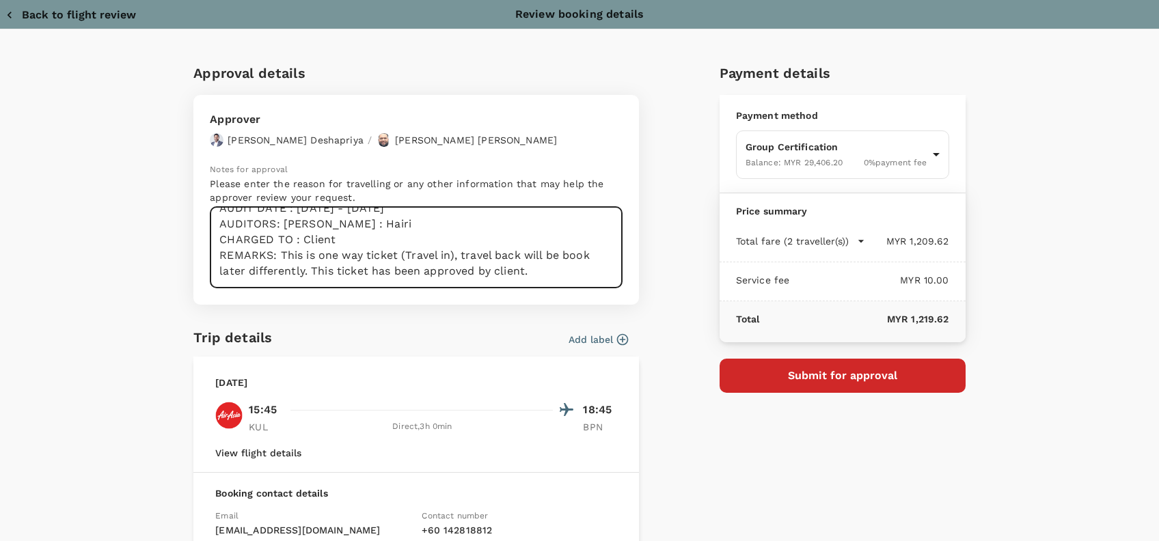
scroll to position [49, 0]
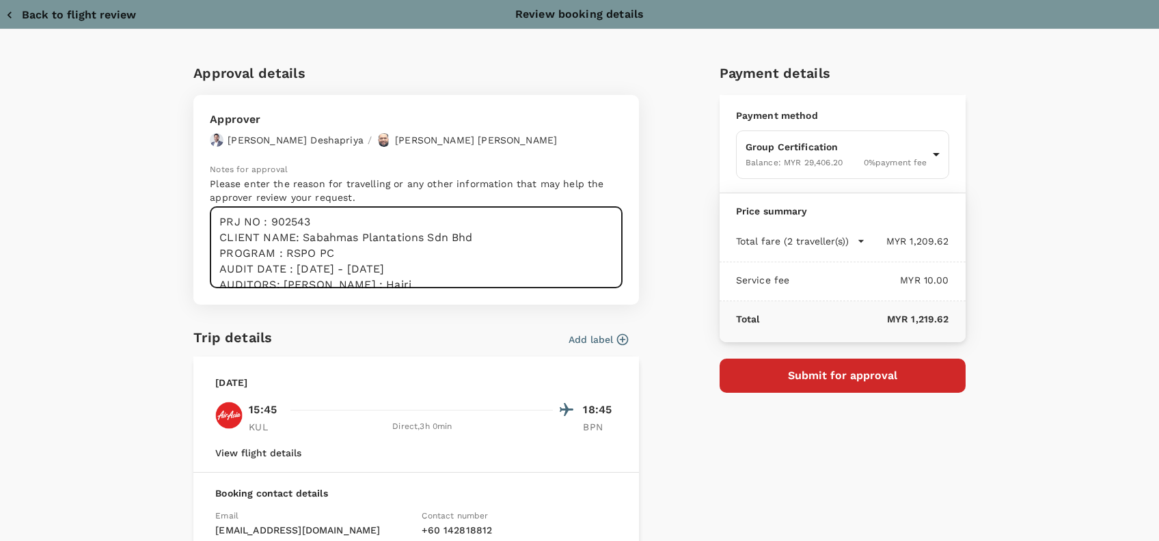
drag, startPoint x: 471, startPoint y: 241, endPoint x: 297, endPoint y: 236, distance: 174.3
click at [297, 236] on textarea "Hi @Hariz / @Chathuranga, Requesting your approval for the flight below: PRJ NO…" at bounding box center [416, 247] width 413 height 81
paste textarea "tria Palm Oil Mill – PT Sasana Yudha Bhakti, a subsidiary of R.E.A Holding Plc"
click at [387, 257] on textarea "Hi @Hariz / @Chathuranga, Requesting your approval for the flight below: PRJ NO…" at bounding box center [416, 247] width 413 height 81
click at [339, 266] on textarea "Hi @Hariz / @Chathuranga, Requesting your approval for the flight below: PRJ NO…" at bounding box center [416, 247] width 413 height 81
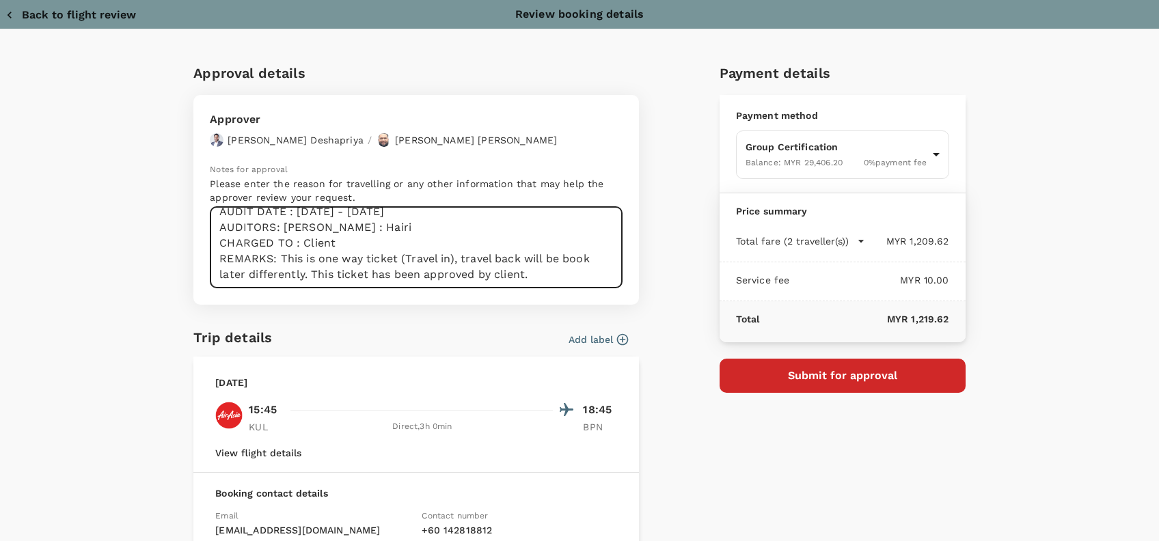
scroll to position [86, 0]
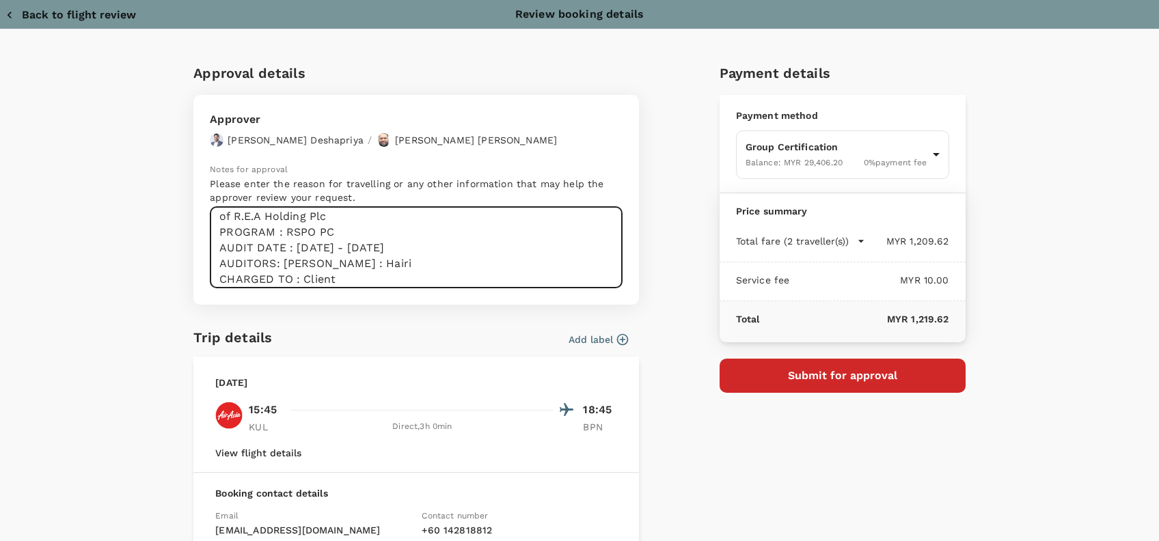
click at [426, 248] on textarea "Hi @Hariz / @Chathuranga, Requesting your approval for the flight below: PRJ NO…" at bounding box center [416, 247] width 413 height 81
drag, startPoint x: 381, startPoint y: 239, endPoint x: 290, endPoint y: 247, distance: 91.2
click at [290, 247] on textarea "Hi @Hariz / @Chathuranga, Requesting your approval for the flight below: PRJ NO…" at bounding box center [416, 247] width 413 height 81
click at [290, 249] on textarea "Hi @Hariz / @Chathuranga, Requesting your approval for the flight below: PRJ NO…" at bounding box center [416, 247] width 413 height 81
click at [318, 262] on textarea "Hi @Hariz / @Chathuranga, Requesting your approval for the flight below: PRJ NO…" at bounding box center [416, 247] width 413 height 81
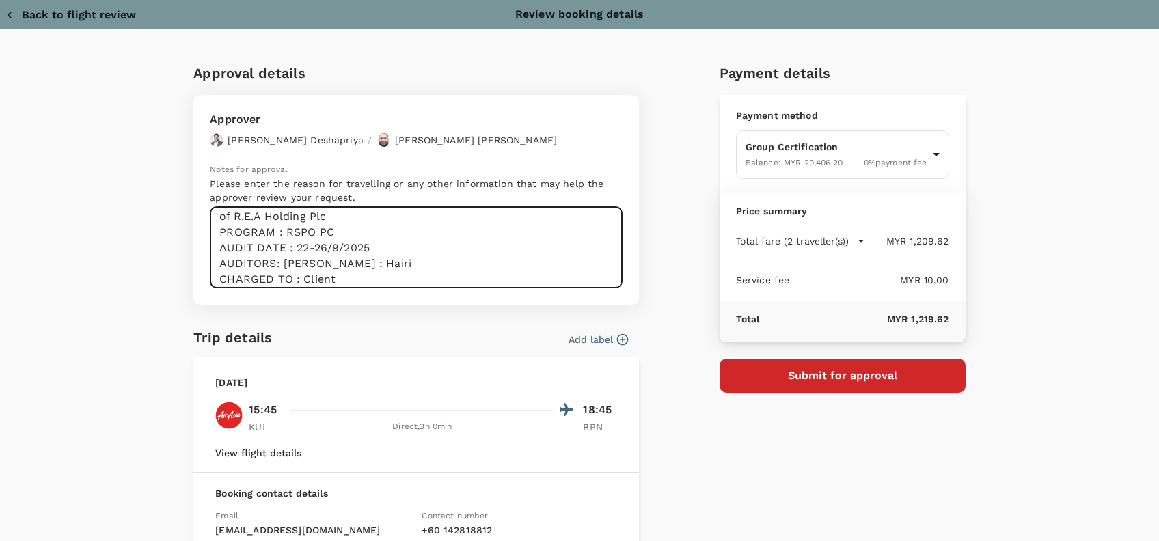
drag, startPoint x: 310, startPoint y: 275, endPoint x: 195, endPoint y: 268, distance: 114.4
click at [195, 268] on div "Approver Chathuranga Iroshan Deshapriya / Muhammad Hariz Bin Abdul Rahman Notes…" at bounding box center [416, 200] width 446 height 210
click at [314, 269] on textarea "Hi @Hariz / @Chathuranga, Requesting your approval for the flight below: PRJ NO…" at bounding box center [416, 247] width 413 height 81
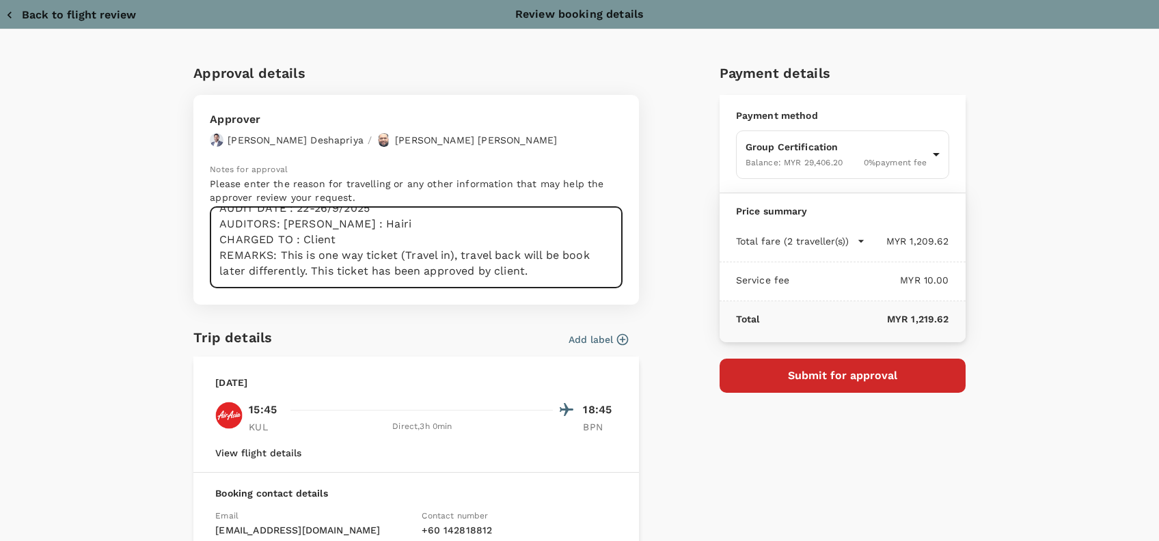
scroll to position [157, 0]
drag, startPoint x: 314, startPoint y: 285, endPoint x: 225, endPoint y: 277, distance: 89.8
click at [225, 277] on textarea "Hi @Hariz / @Chathuranga, Requesting your approval for the flight below: PRJ NO…" at bounding box center [416, 247] width 413 height 81
click at [308, 247] on textarea "Hi @Hariz / @Chathuranga, Requesting your approval for the flight below: PRJ NO…" at bounding box center [416, 247] width 413 height 81
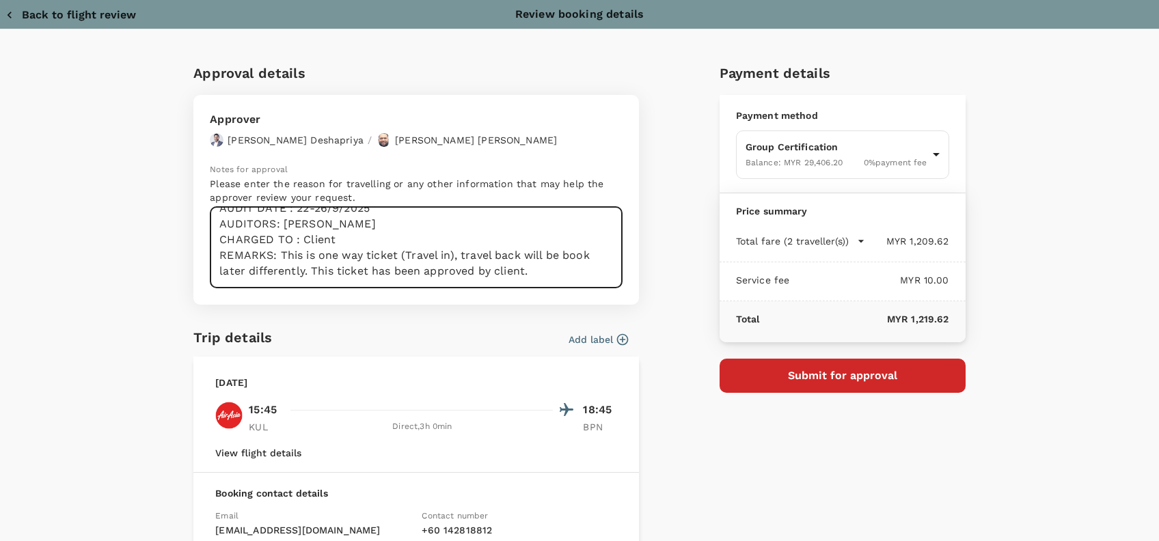
click at [525, 265] on textarea "Hi @Hariz / @Chathuranga, Requesting your approval for the flight below: PRJ NO…" at bounding box center [416, 247] width 413 height 81
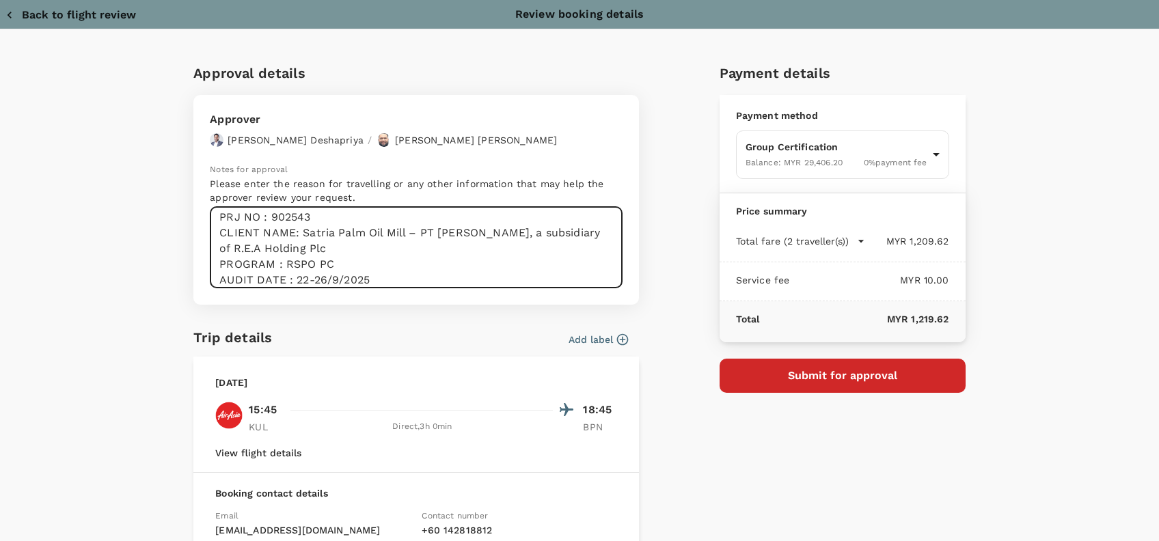
scroll to position [0, 0]
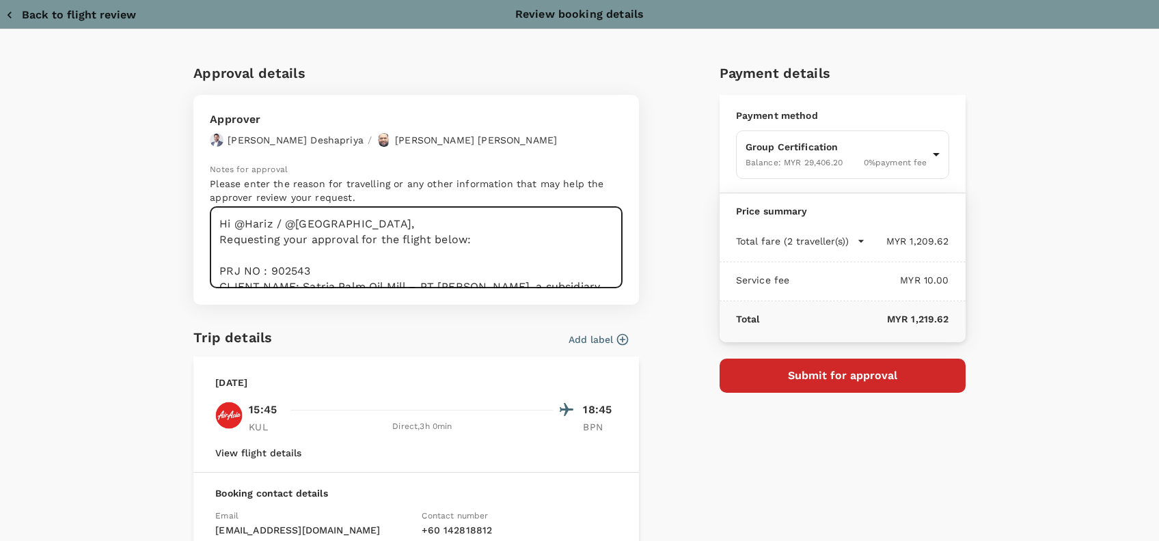
drag, startPoint x: 540, startPoint y: 269, endPoint x: 122, endPoint y: 221, distance: 421.7
click at [120, 221] on div "Approval details Approver Chathuranga Iroshan Deshapriya / Muhammad Hariz Bin A…" at bounding box center [579, 386] width 1159 height 714
click at [506, 245] on textarea "Hi @Hariz / @Chathuranga, Requesting your approval for the flight below: PRJ NO…" at bounding box center [416, 247] width 413 height 81
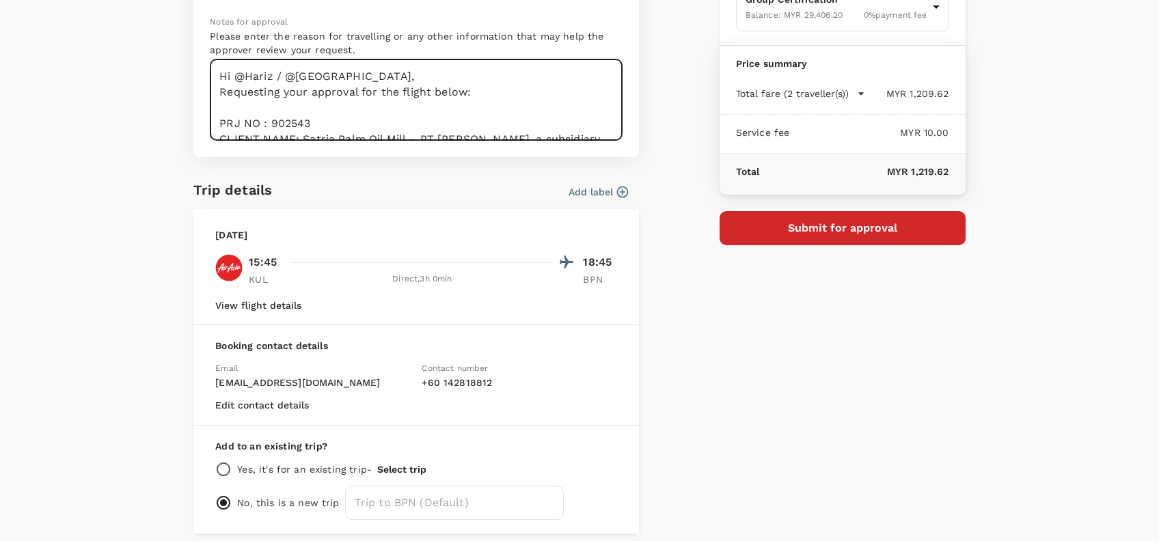
scroll to position [182, 0]
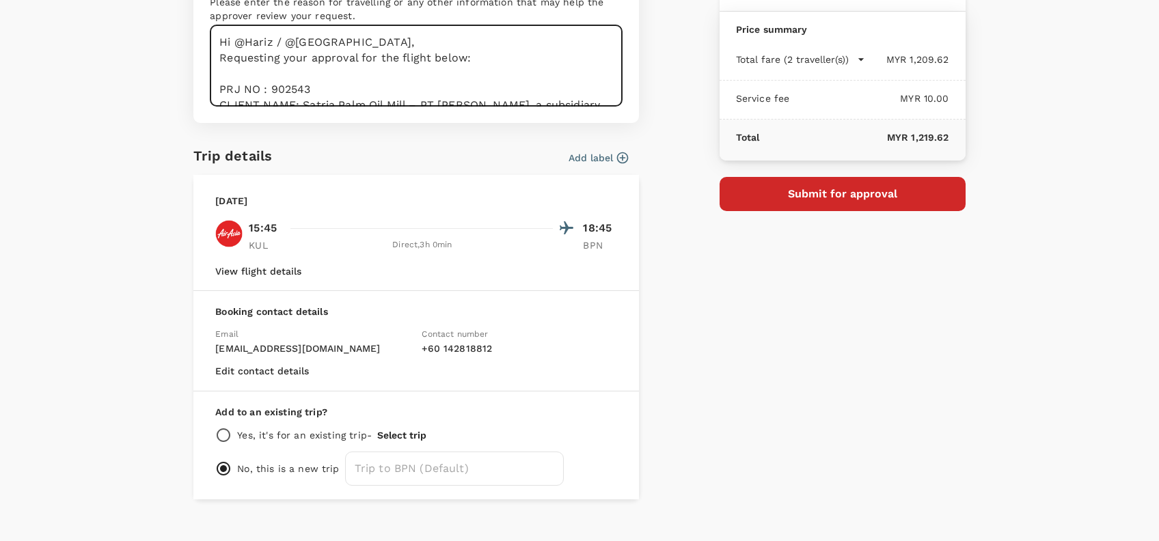
type textarea "Hi @Hariz / @Chathuranga, Requesting your approval for the flight below: PRJ NO…"
click at [864, 193] on button "Submit for approval" at bounding box center [843, 194] width 246 height 34
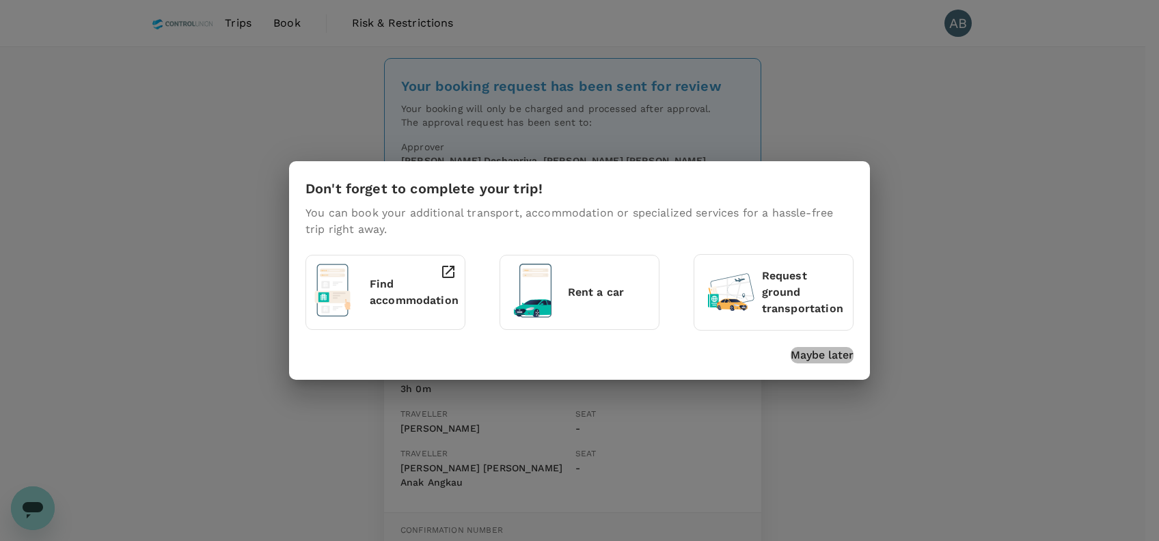
click at [830, 359] on p "Maybe later" at bounding box center [822, 355] width 63 height 16
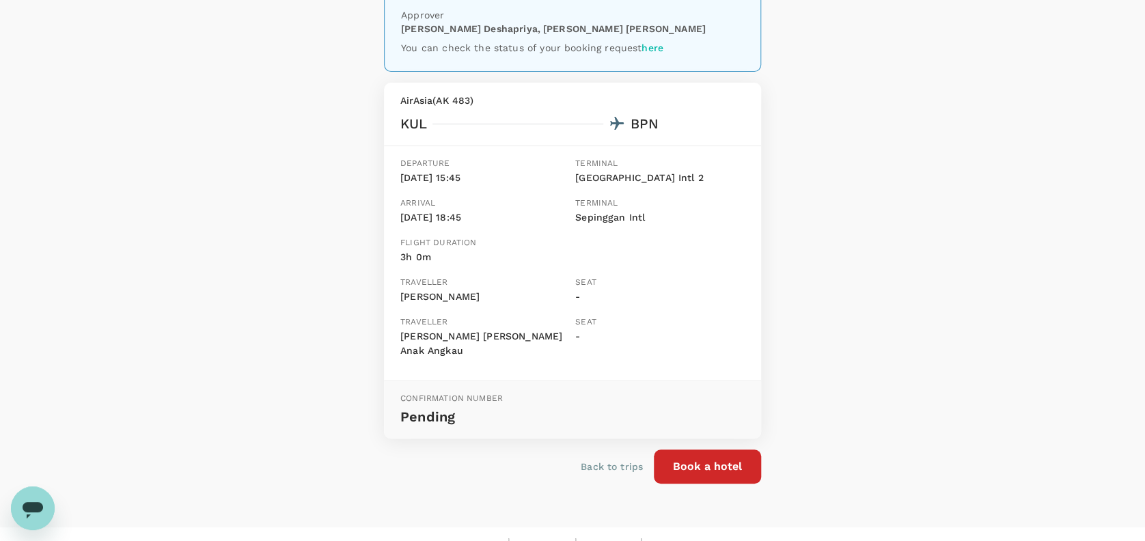
scroll to position [138, 0]
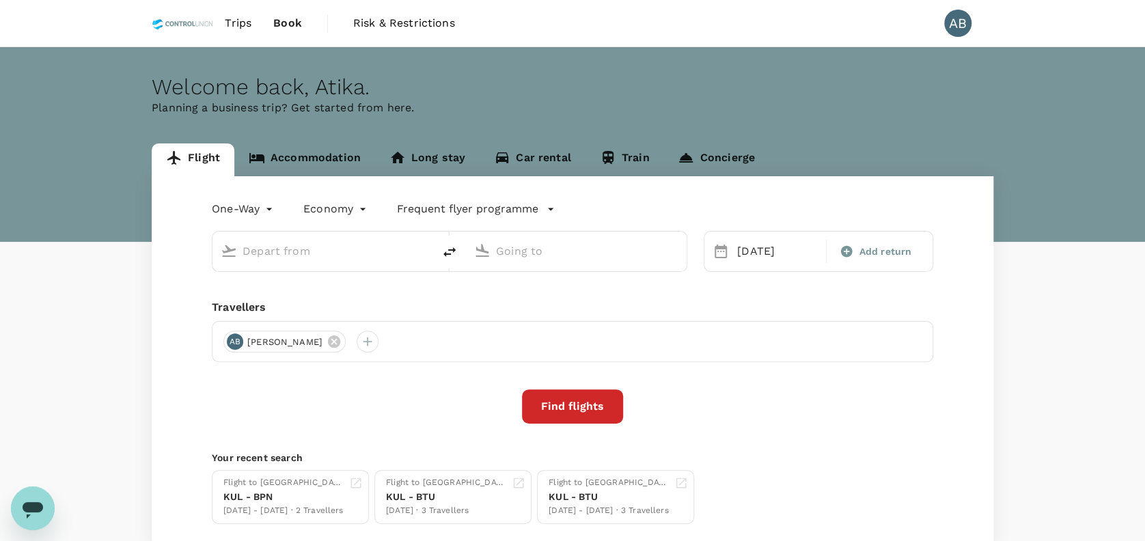
type input "Kuala Lumpur Intl (KUL)"
type input "Sepinggan Intl (BPN)"
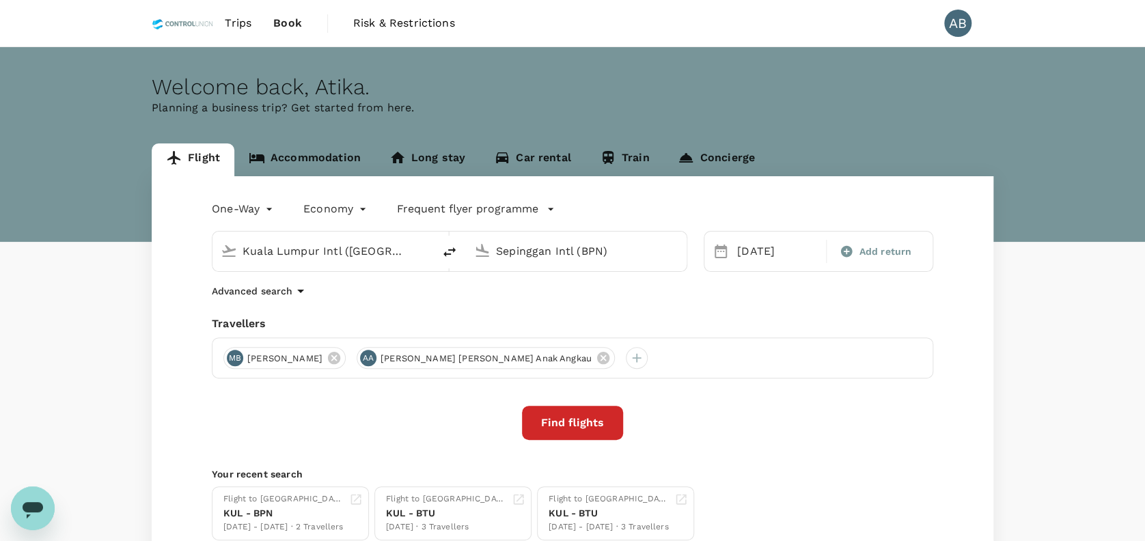
click at [446, 251] on icon "delete" at bounding box center [449, 252] width 16 height 16
type input "Sepinggan Intl (BPN)"
type input "Kuala Lumpur Intl ([GEOGRAPHIC_DATA])"
click at [716, 248] on icon at bounding box center [721, 252] width 12 height 14
click at [741, 256] on div "21 Sep" at bounding box center [778, 251] width 92 height 27
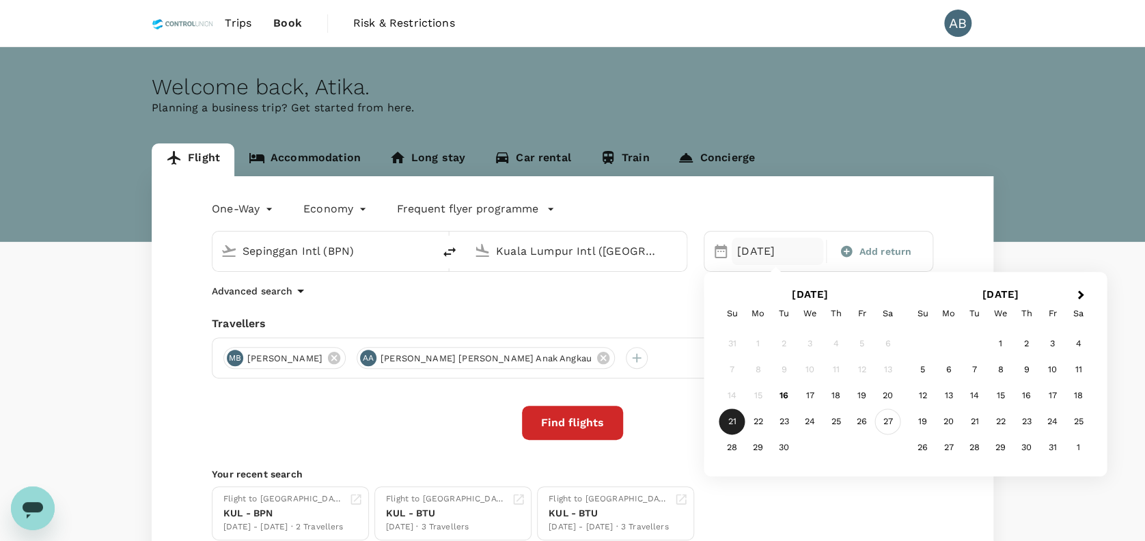
click at [890, 419] on div "27" at bounding box center [888, 422] width 26 height 26
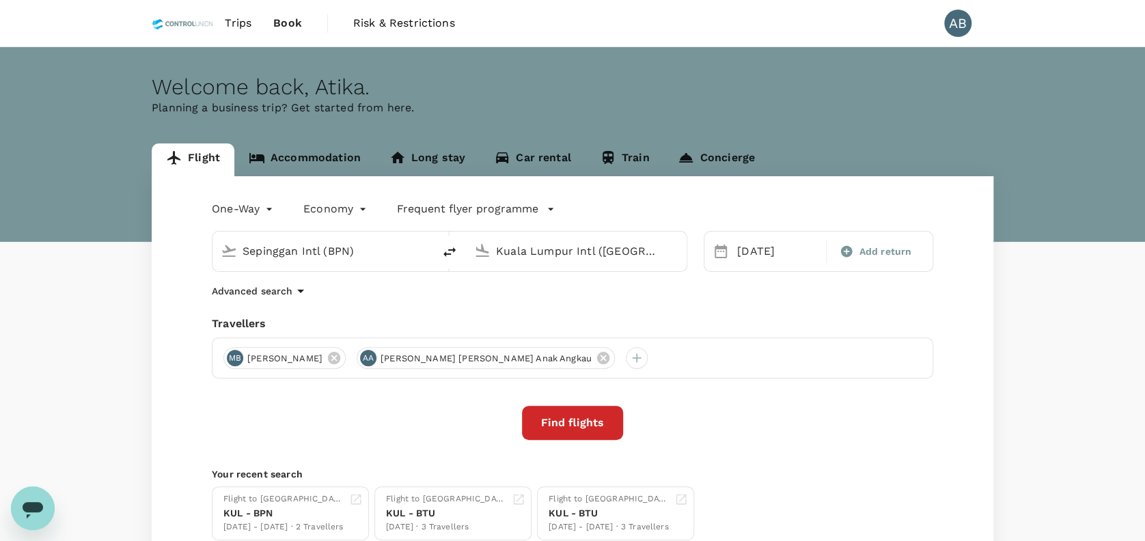
click at [711, 321] on div "Travellers" at bounding box center [573, 324] width 722 height 16
click at [580, 431] on button "Find flights" at bounding box center [572, 423] width 101 height 34
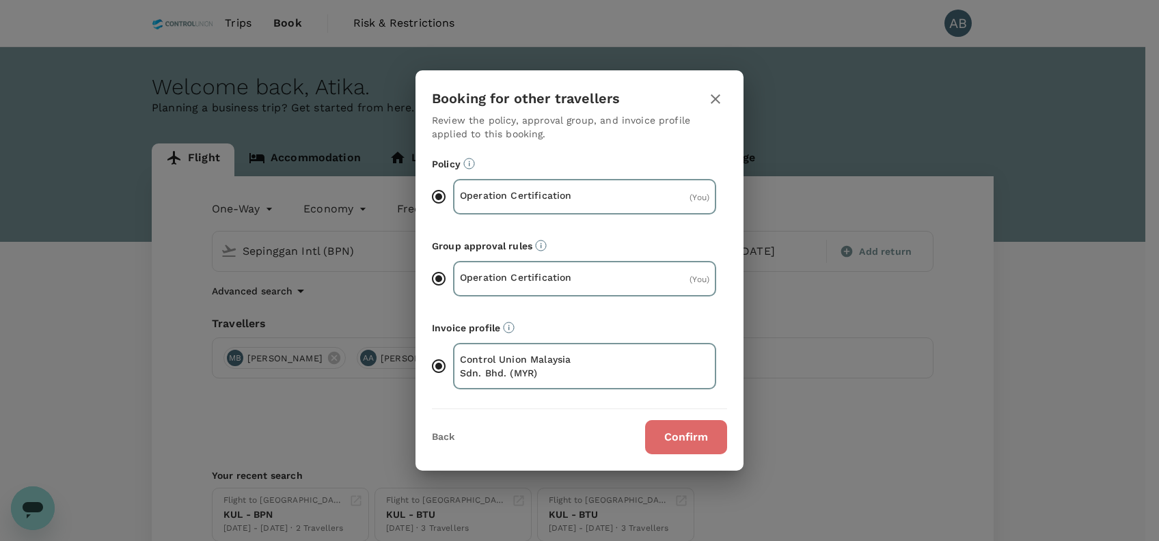
click at [701, 433] on button "Confirm" at bounding box center [686, 437] width 82 height 34
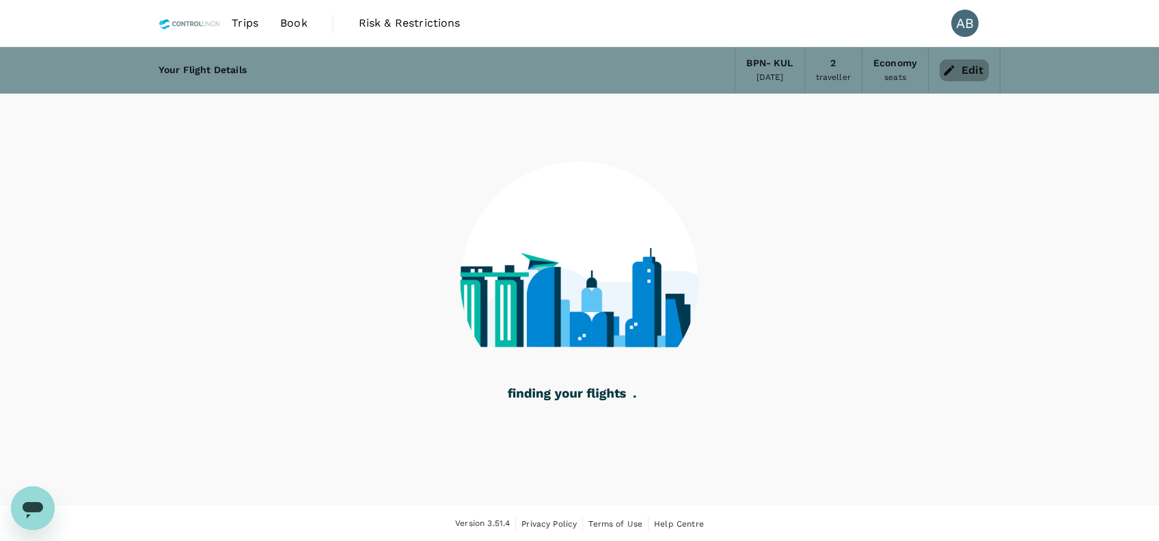
click at [956, 67] on icon "button" at bounding box center [949, 71] width 14 height 14
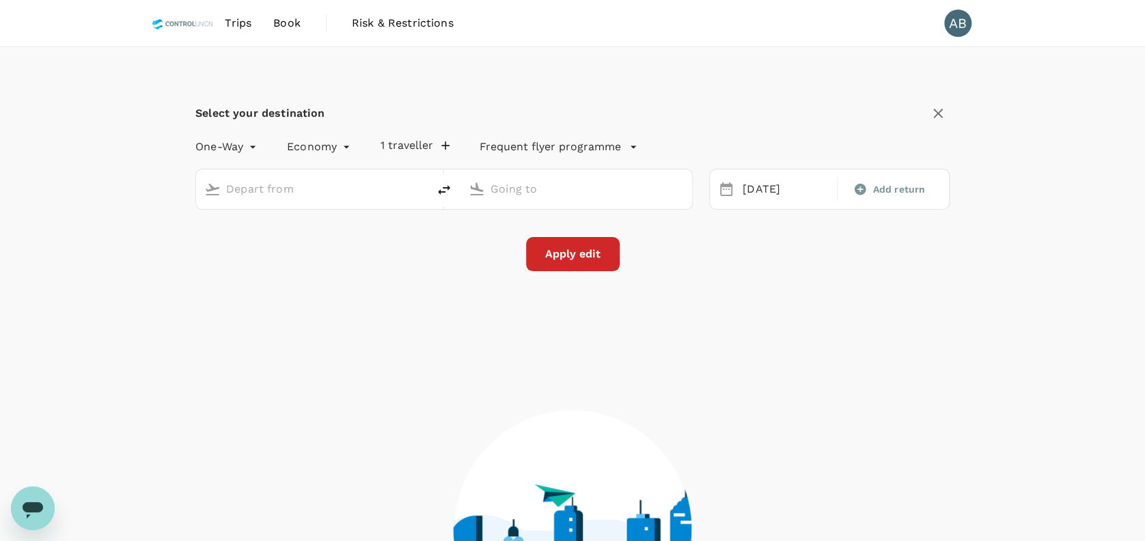
type input "Sepinggan Intl (BPN)"
type input "Kuala Lumpur Intl ([GEOGRAPHIC_DATA])"
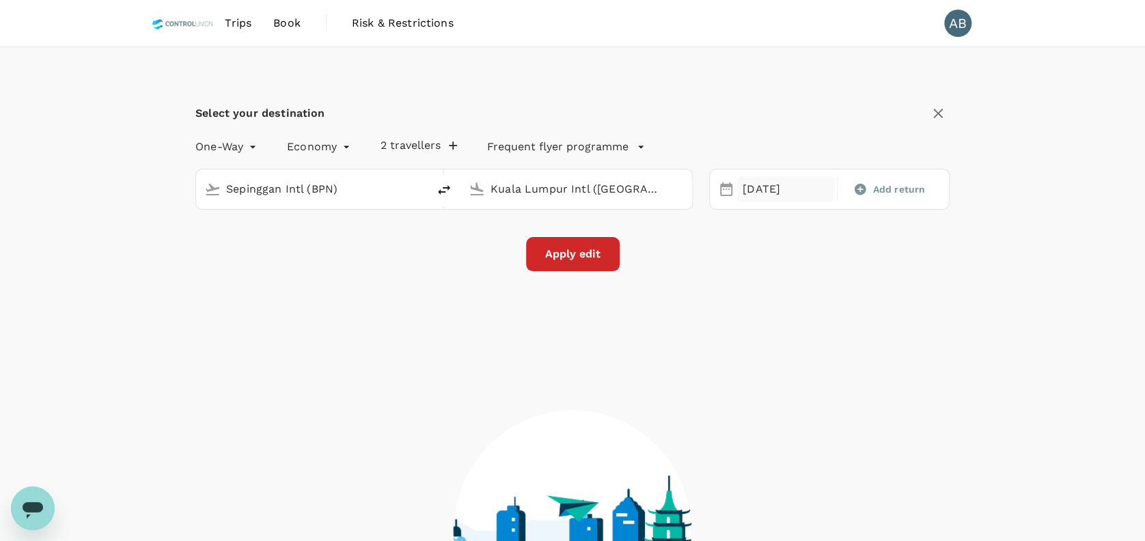
click at [750, 190] on div "[DATE]" at bounding box center [785, 189] width 97 height 27
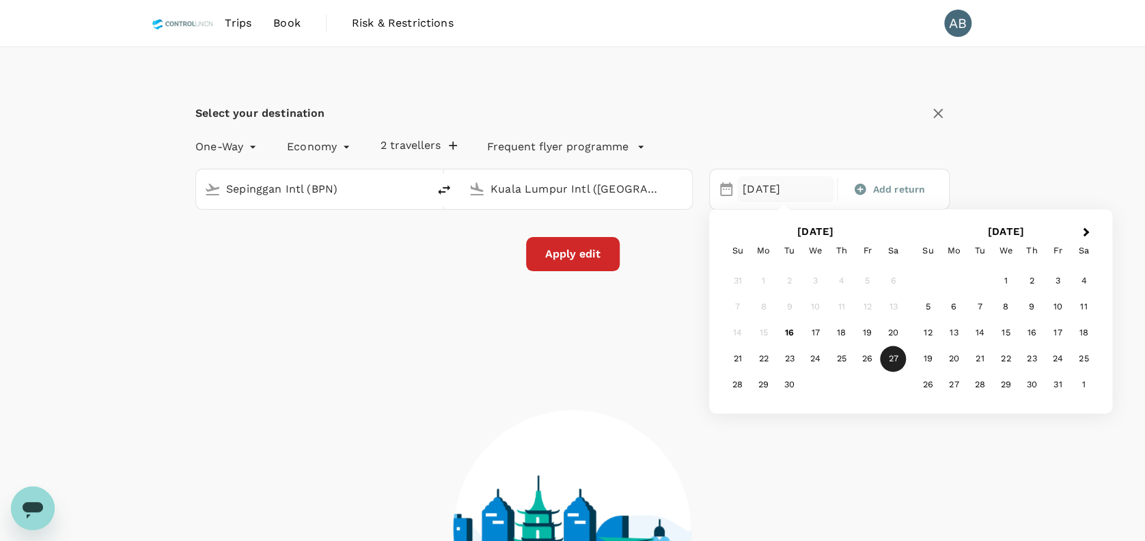
click at [868, 357] on div "26" at bounding box center [867, 359] width 26 height 26
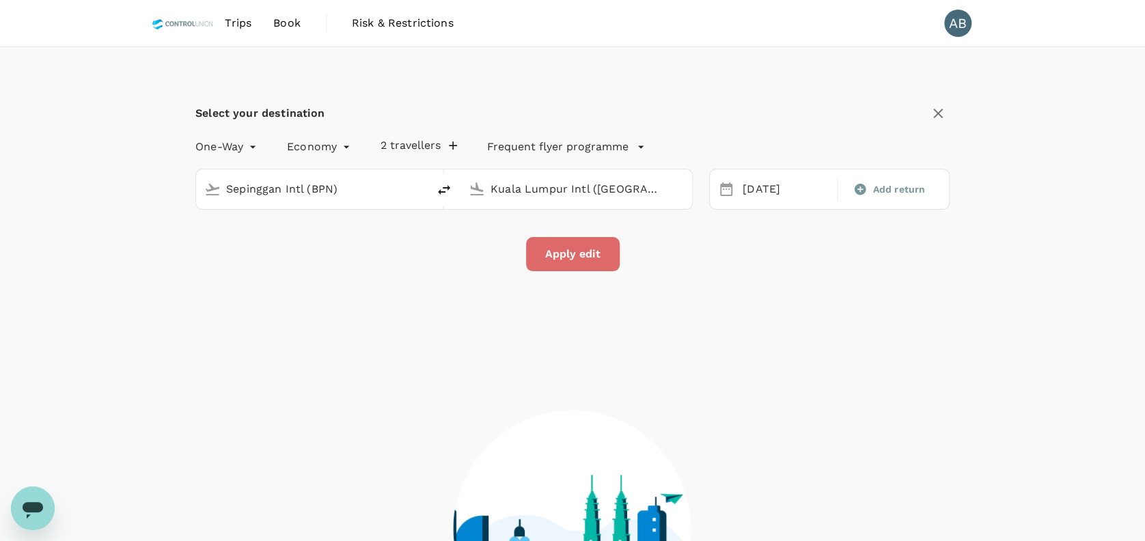
drag, startPoint x: 587, startPoint y: 262, endPoint x: 593, endPoint y: 258, distance: 7.8
click at [586, 262] on button "Apply edit" at bounding box center [573, 254] width 94 height 34
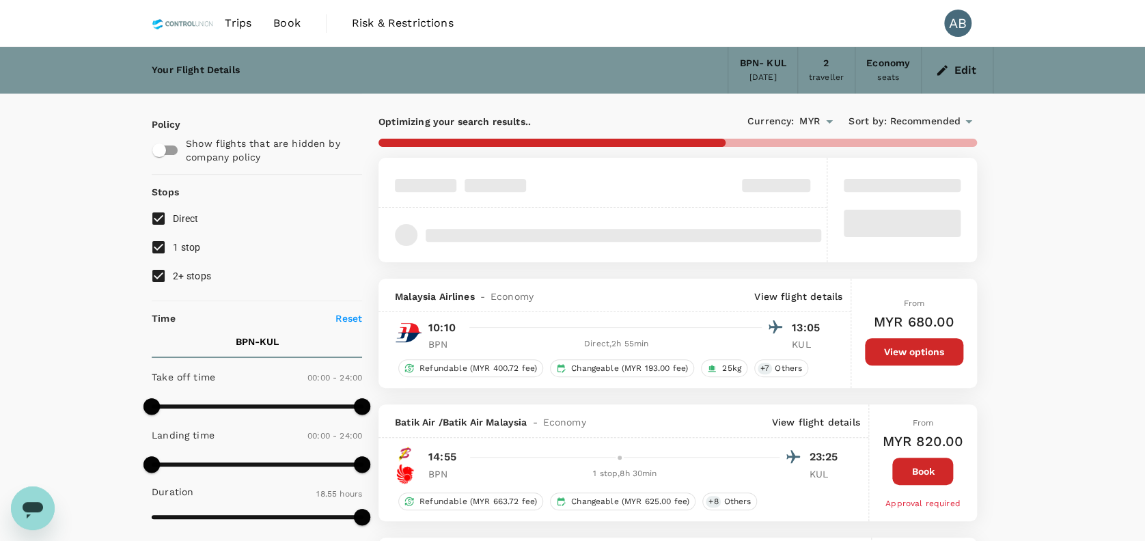
click at [822, 66] on div "2 traveller" at bounding box center [826, 70] width 57 height 46
click at [826, 64] on div "2" at bounding box center [825, 63] width 5 height 15
click at [938, 71] on icon "button" at bounding box center [942, 71] width 14 height 14
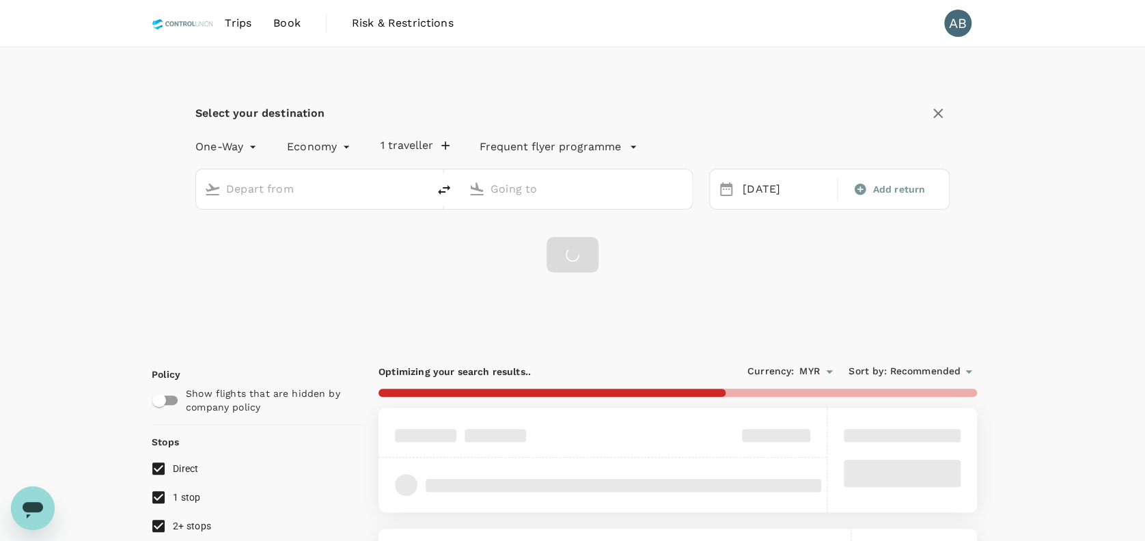
type input "Sepinggan Intl (BPN)"
type input "Kuala Lumpur Intl ([GEOGRAPHIC_DATA])"
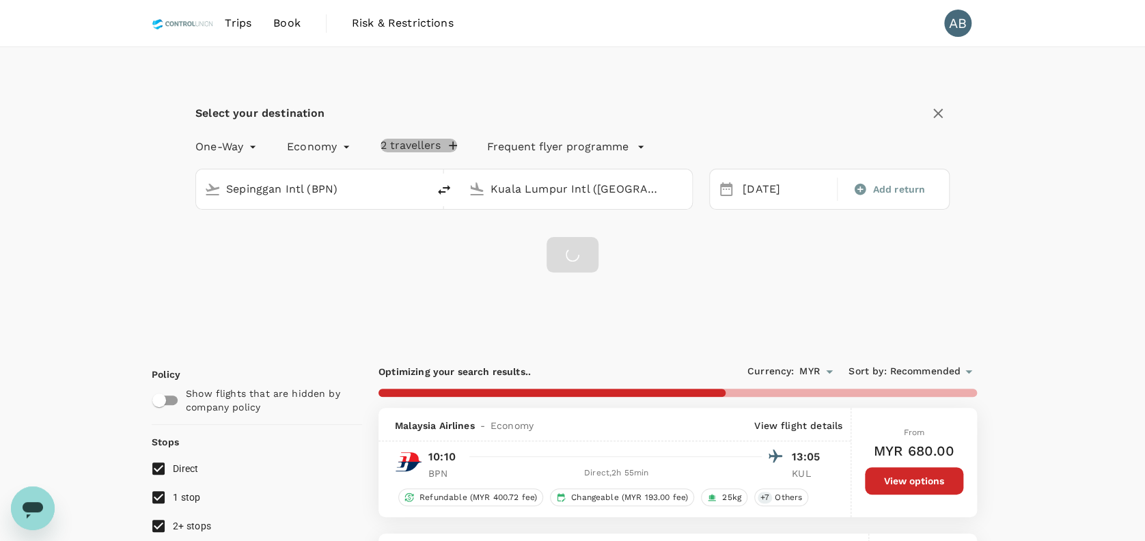
click at [424, 143] on button "2 travellers" at bounding box center [419, 146] width 77 height 14
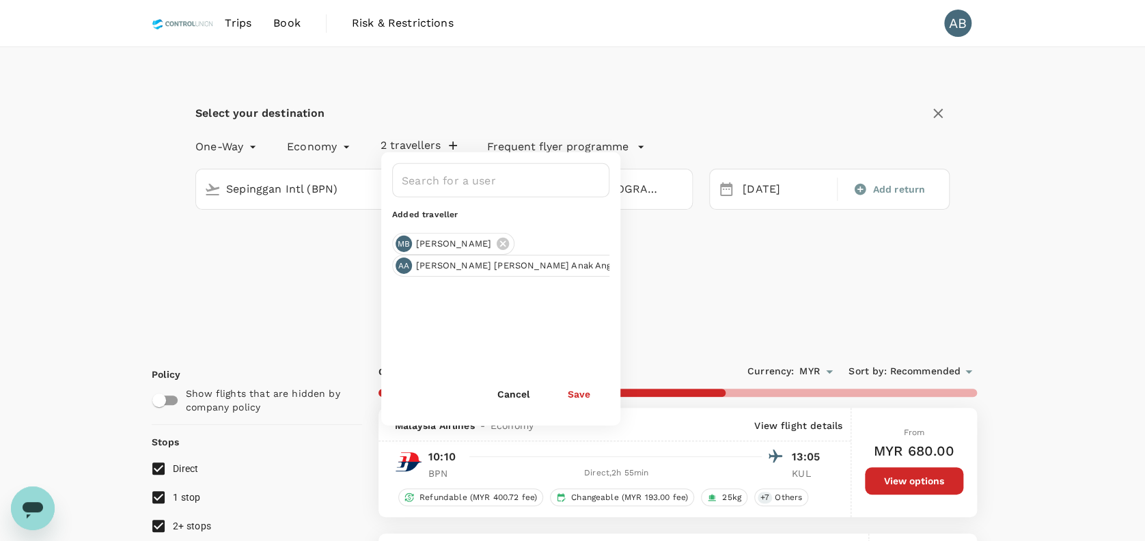
click at [719, 291] on div "Select your destination One-Way oneway Economy economy 2 travellers ​ Added tra…" at bounding box center [573, 195] width 842 height 297
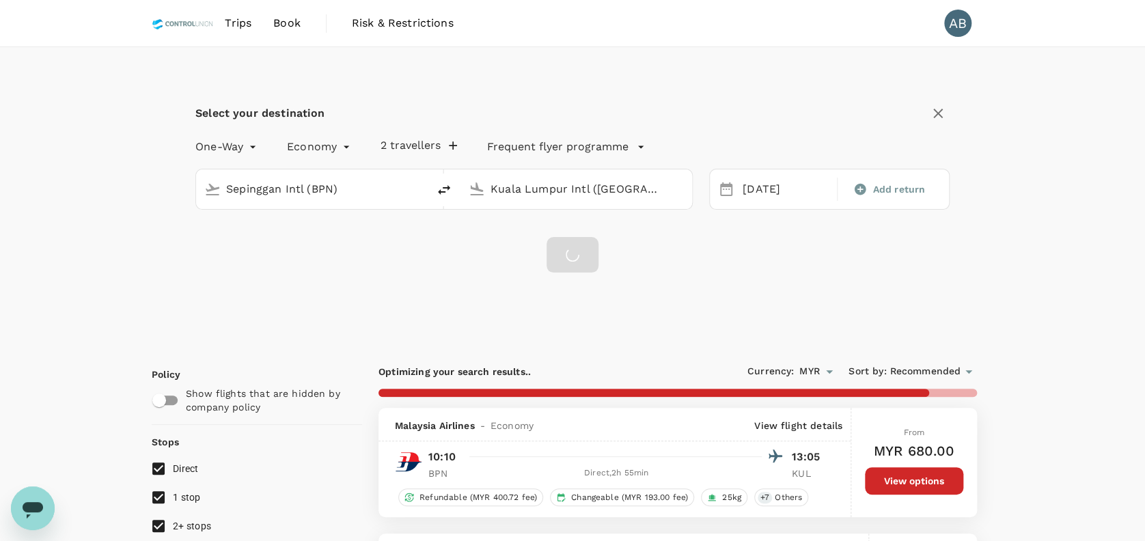
type input "1700"
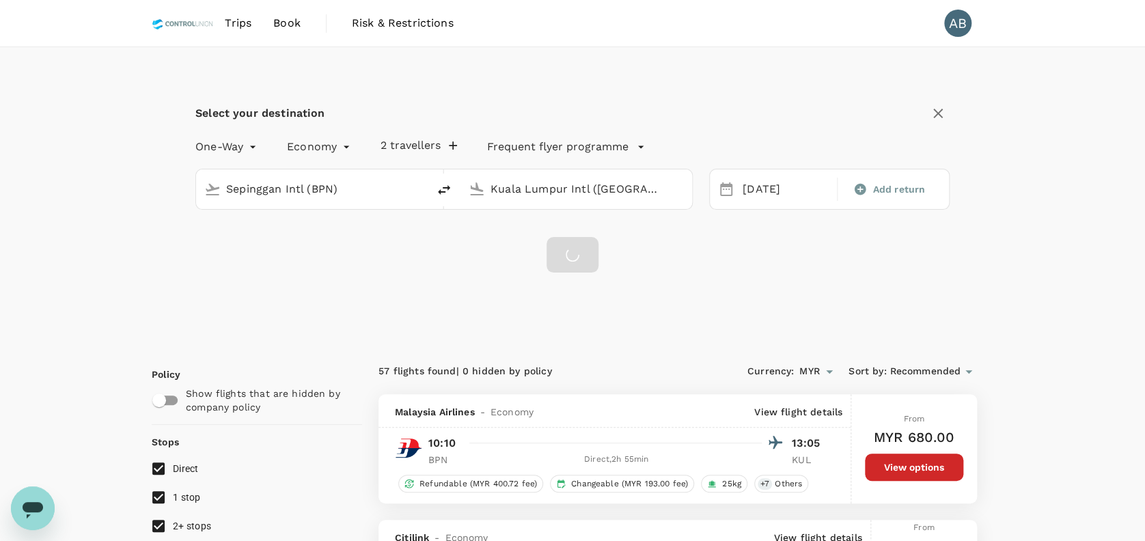
click at [940, 113] on icon "button" at bounding box center [938, 113] width 16 height 16
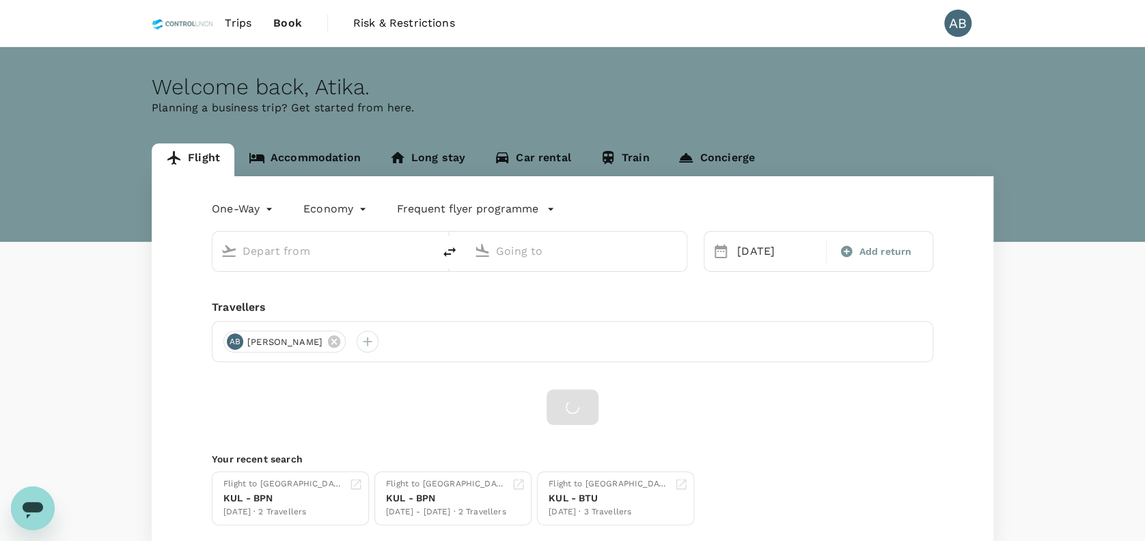
type input "Sepinggan Intl (BPN)"
type input "Kuala Lumpur Intl (KUL)"
type input "Sepinggan Intl (BPN)"
type input "Kuala Lumpur Intl (KUL)"
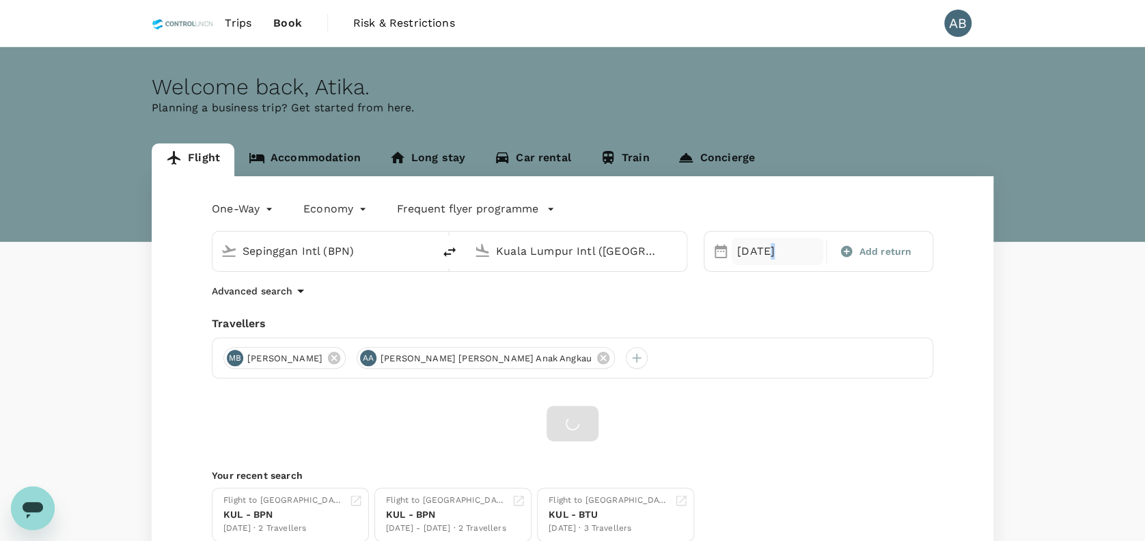
click at [769, 259] on div "27 Sep" at bounding box center [778, 251] width 92 height 27
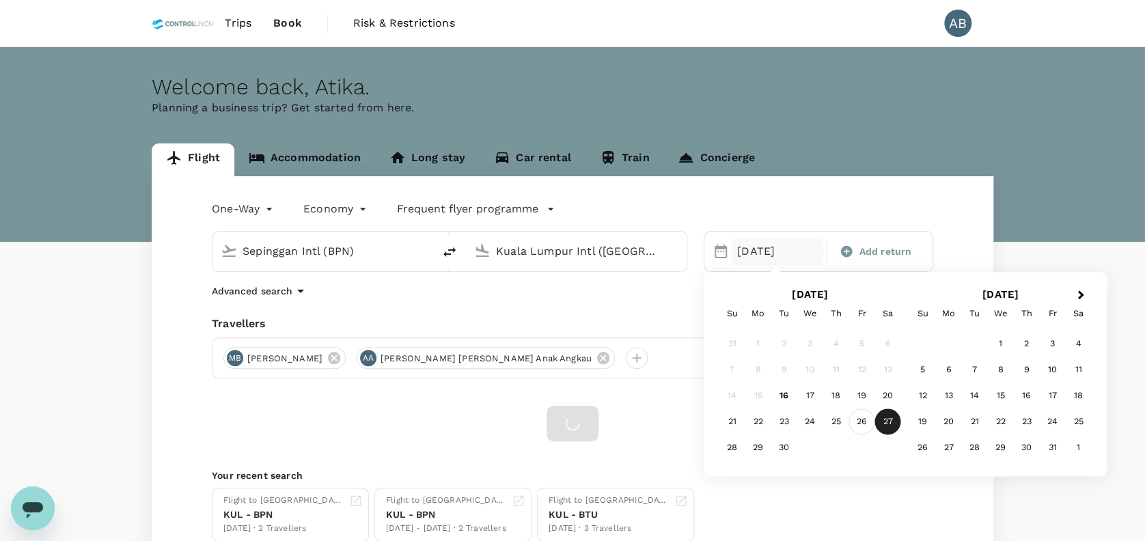
click at [860, 420] on div "26" at bounding box center [862, 422] width 26 height 26
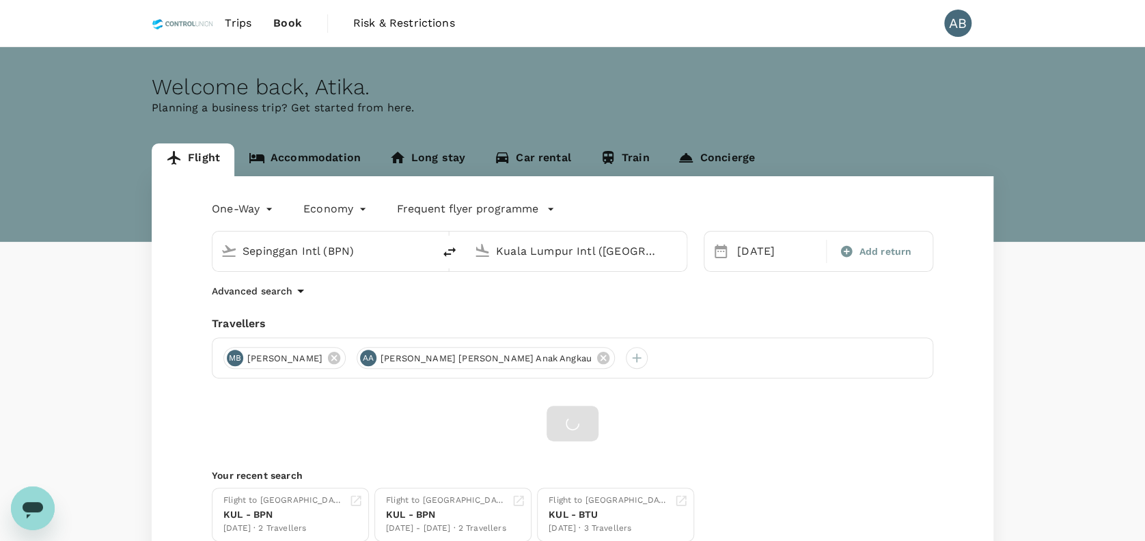
click at [713, 310] on div "One-Way oneway Economy economy Frequent flyer programme Sepinggan Intl (BPN) Ku…" at bounding box center [573, 369] width 842 height 387
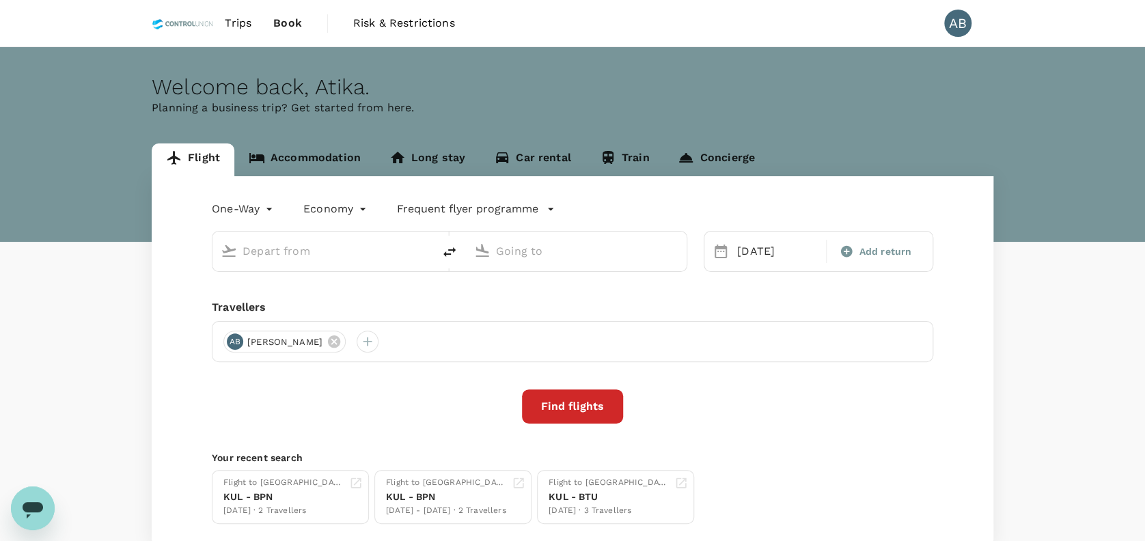
type input "Sepinggan Intl (BPN)"
type input "Kuala Lumpur Intl ([GEOGRAPHIC_DATA])"
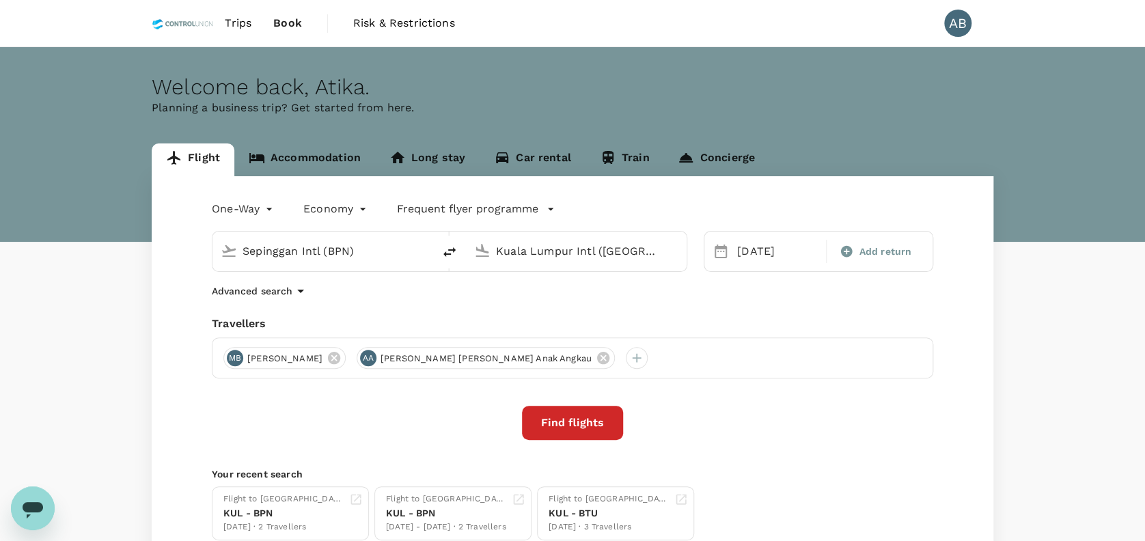
click at [644, 311] on div "One-Way oneway Economy economy Frequent flyer programme Sepinggan Intl (BPN) Ku…" at bounding box center [573, 369] width 842 height 386
click at [769, 249] on div "[DATE]" at bounding box center [778, 251] width 92 height 27
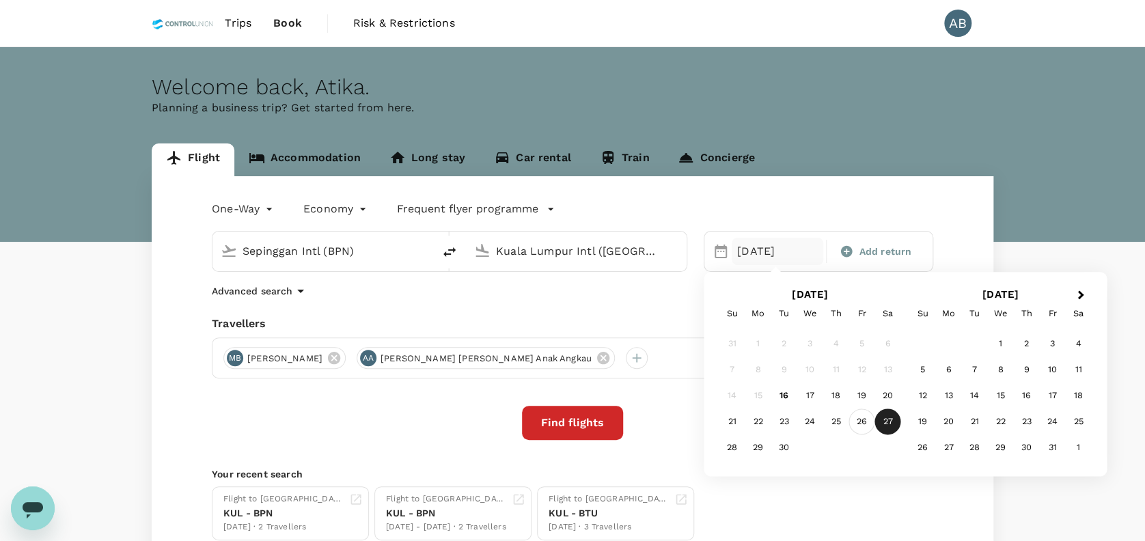
click at [860, 421] on div "26" at bounding box center [862, 422] width 26 height 26
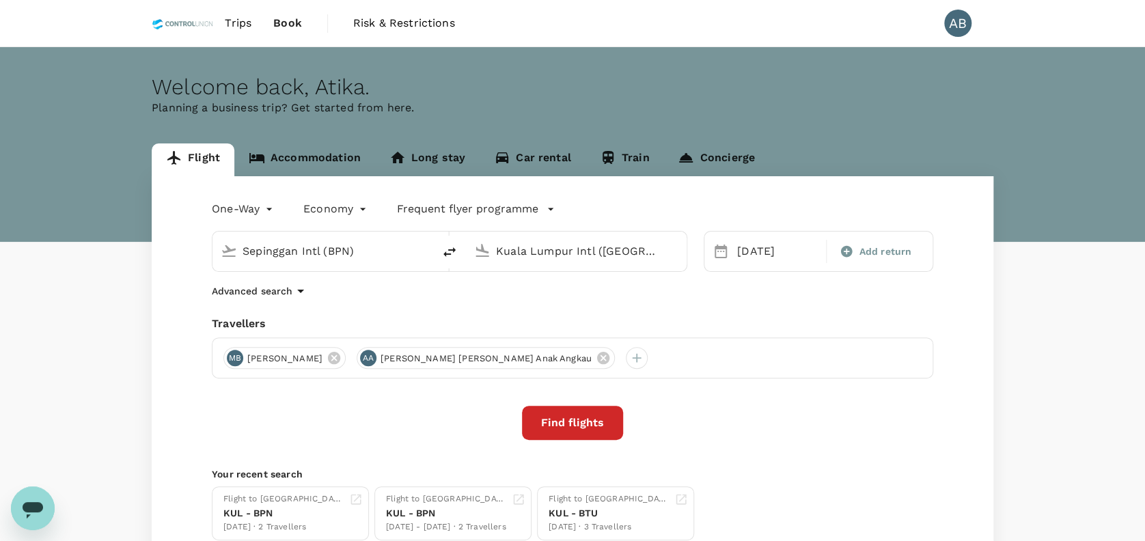
click at [725, 316] on div "Travellers" at bounding box center [573, 324] width 722 height 16
drag, startPoint x: 553, startPoint y: 424, endPoint x: 597, endPoint y: 407, distance: 46.1
click at [556, 424] on button "Find flights" at bounding box center [572, 423] width 101 height 34
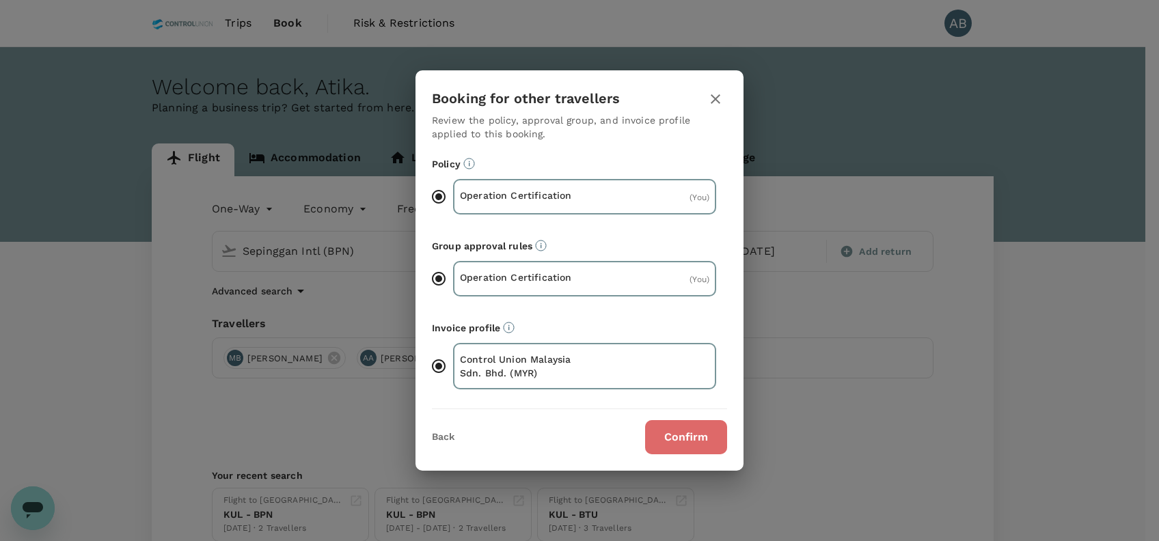
click at [670, 430] on button "Confirm" at bounding box center [686, 437] width 82 height 34
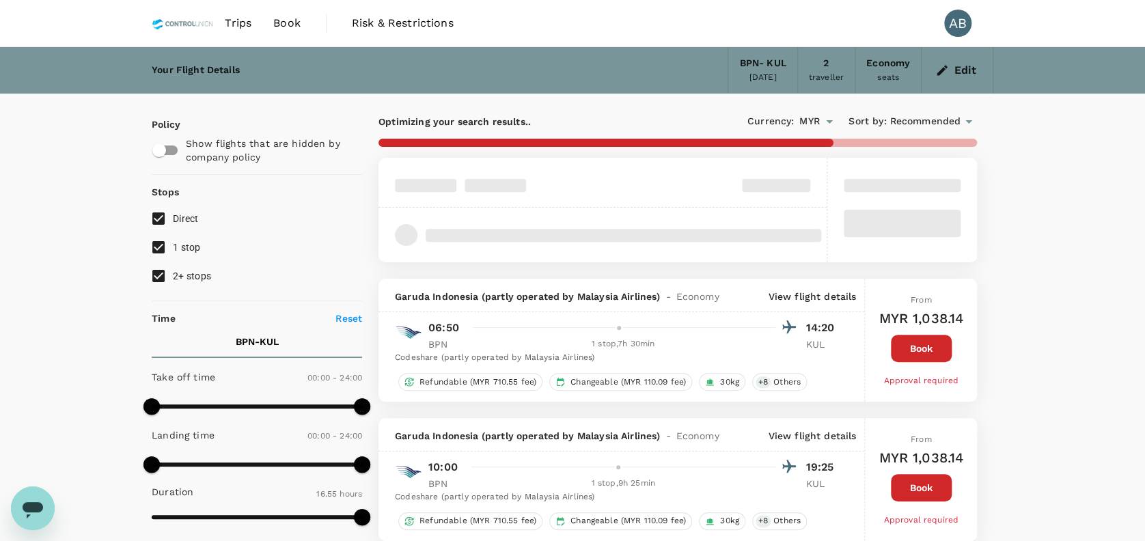
type input "1135"
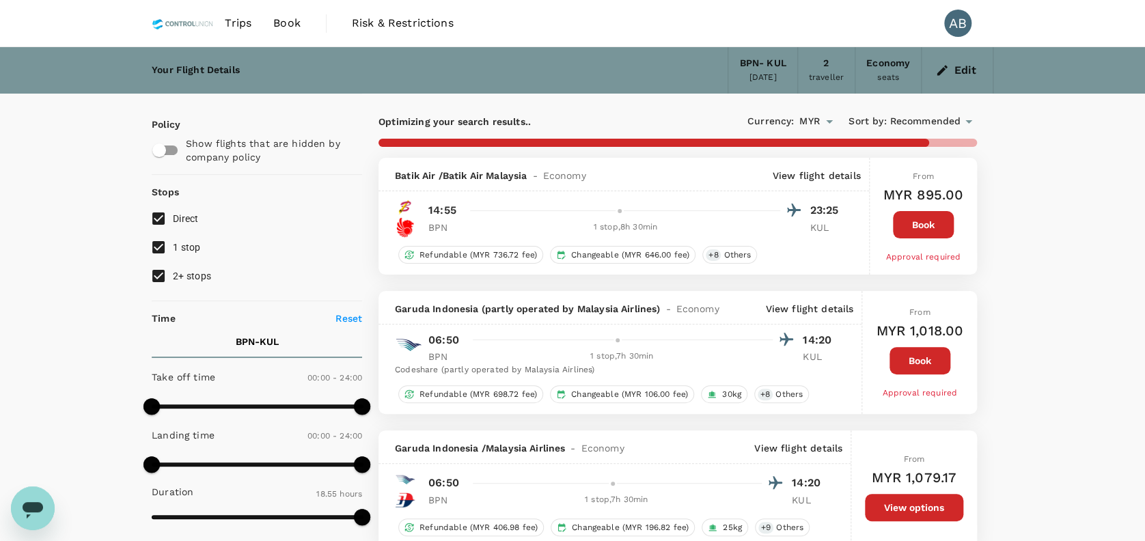
scroll to position [91, 0]
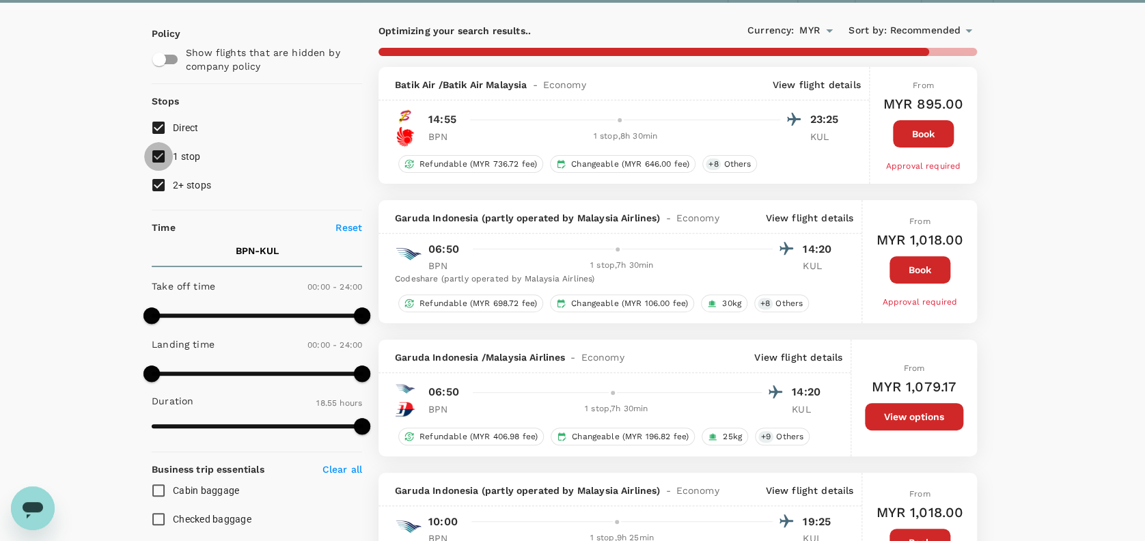
click at [154, 153] on input "1 stop" at bounding box center [158, 156] width 29 height 29
checkbox input "false"
click at [160, 181] on input "2+ stops" at bounding box center [158, 185] width 29 height 29
checkbox input "false"
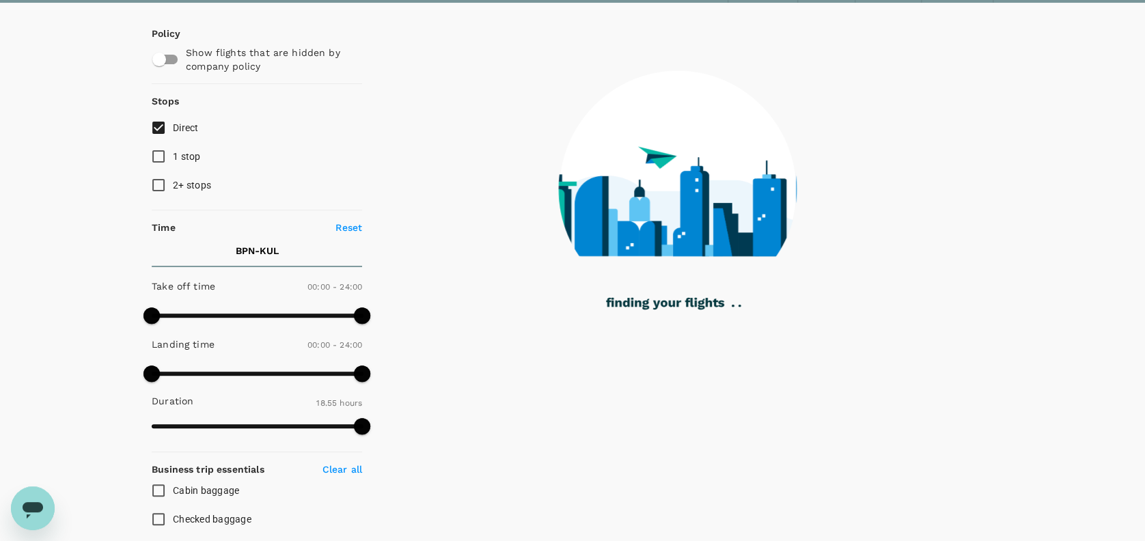
type input "1660"
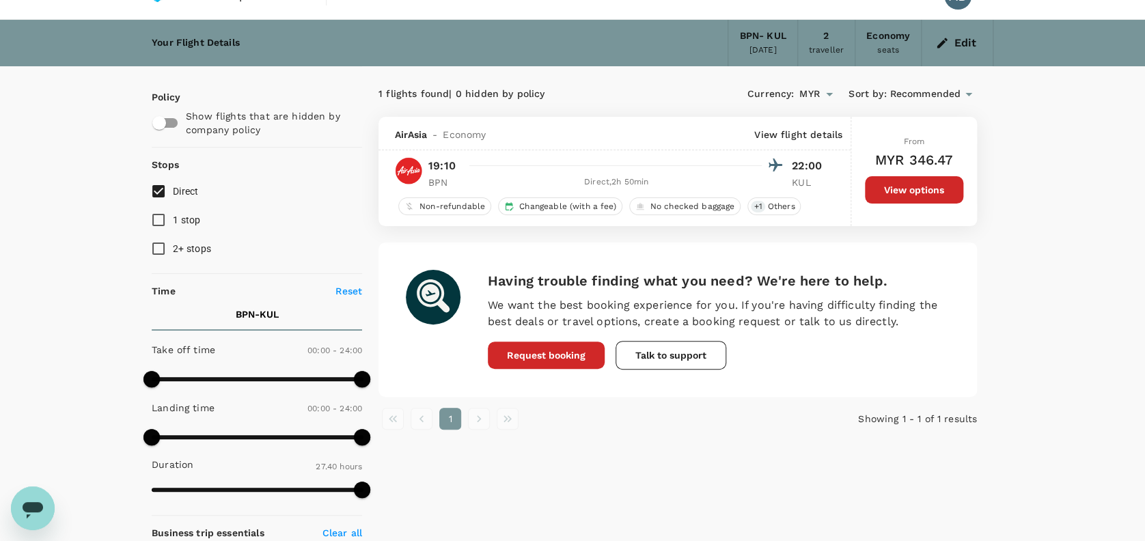
scroll to position [0, 0]
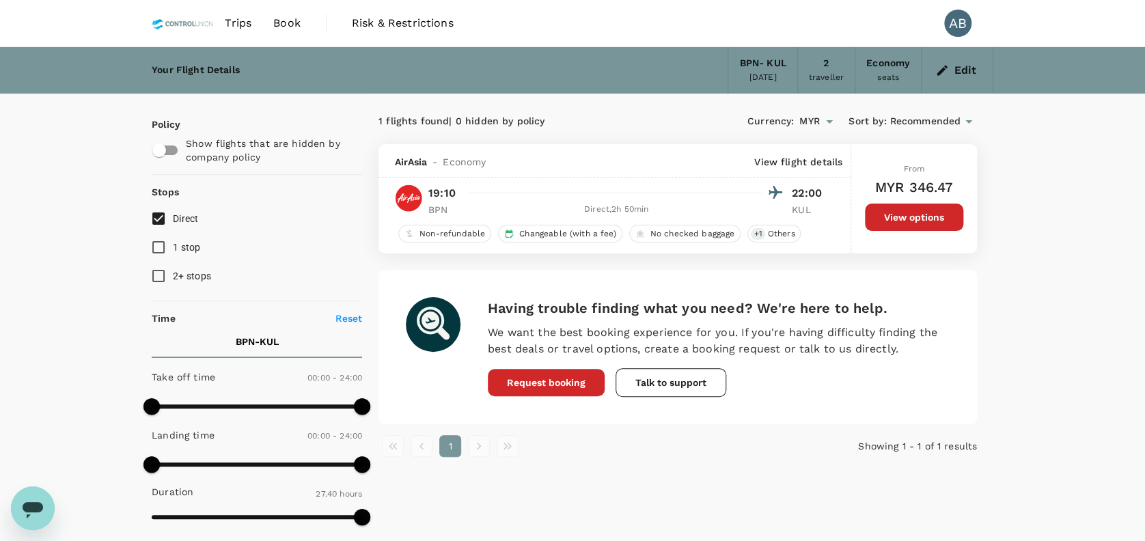
click at [901, 216] on button "View options" at bounding box center [914, 217] width 98 height 27
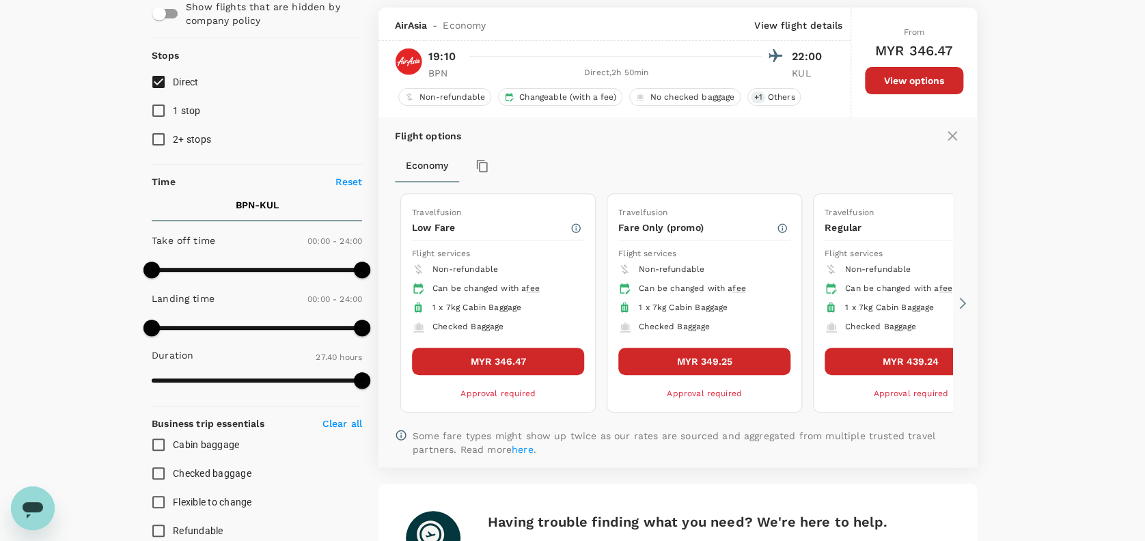
scroll to position [143, 0]
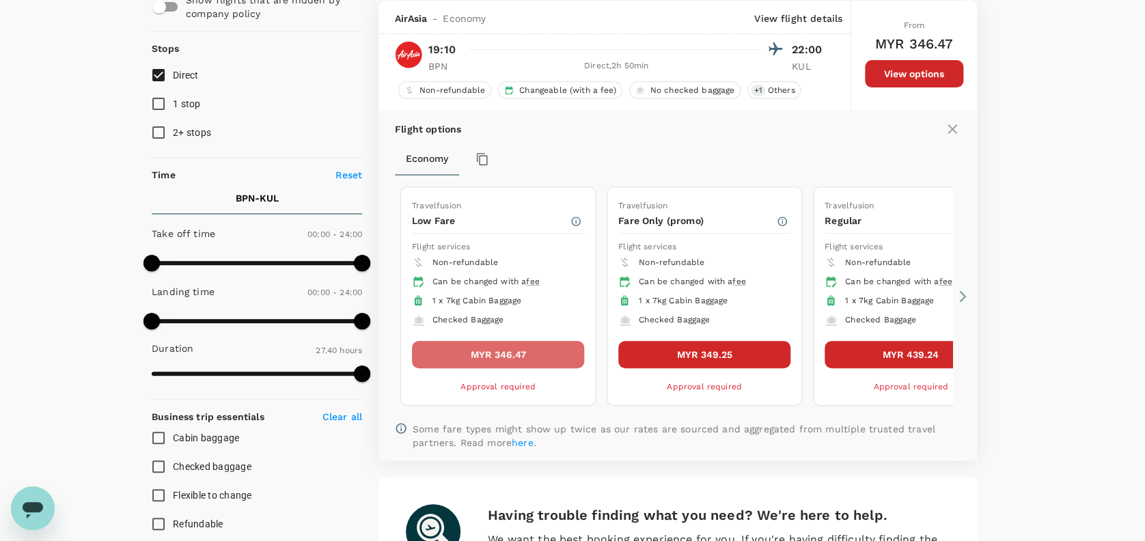
click at [515, 353] on button "MYR 346.47" at bounding box center [498, 354] width 172 height 27
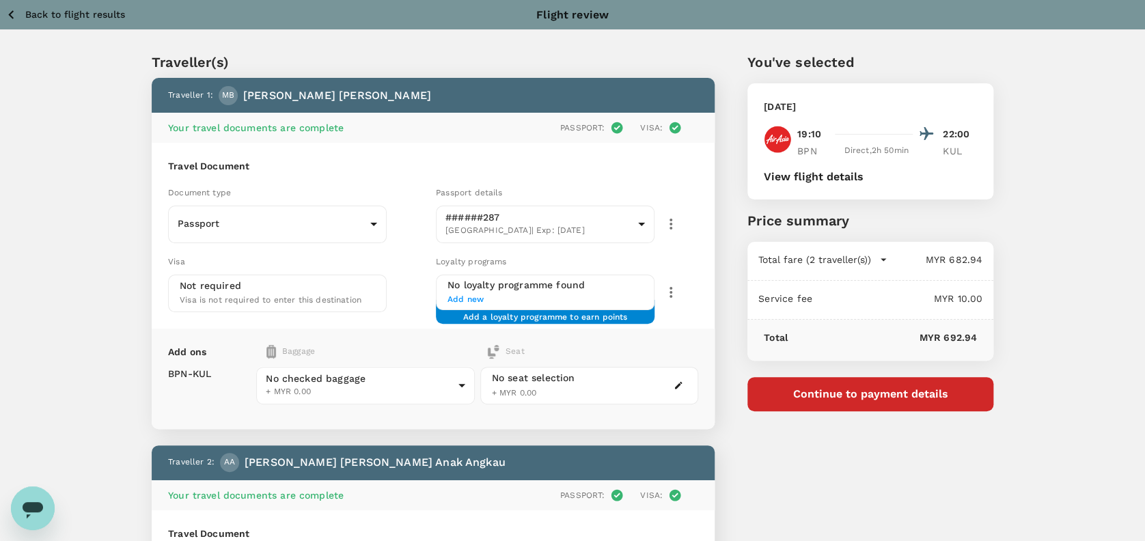
click at [1037, 219] on div "Traveller(s) Traveller 1 : MB Mohd Ab Raouf Bin Asis Your travel documents are …" at bounding box center [572, 482] width 1145 height 905
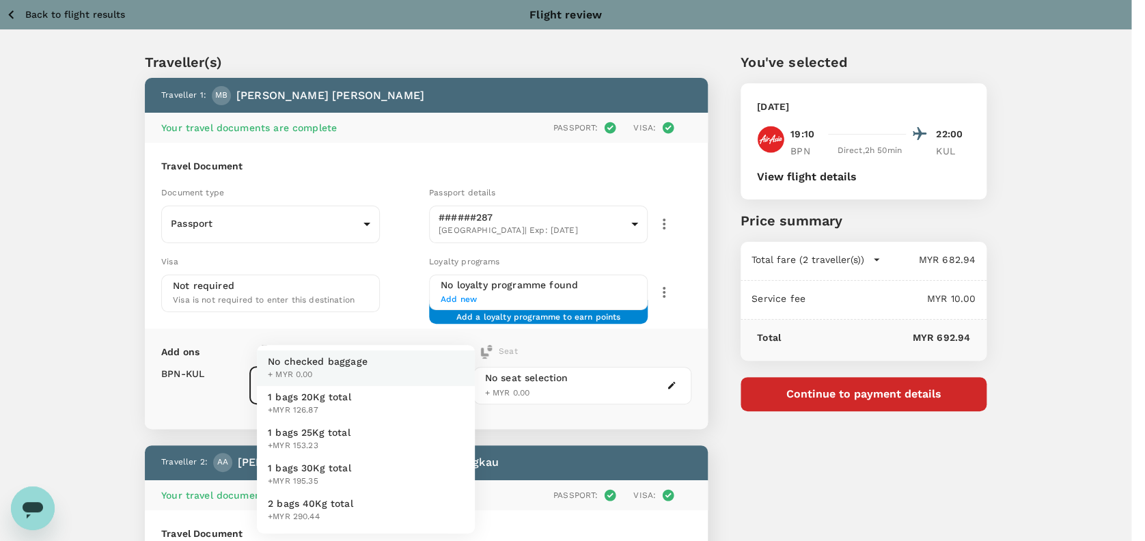
click at [332, 365] on body "Back to flight results Flight review Traveller(s) Traveller 1 : MB Mohd Ab Raou…" at bounding box center [572, 486] width 1145 height 972
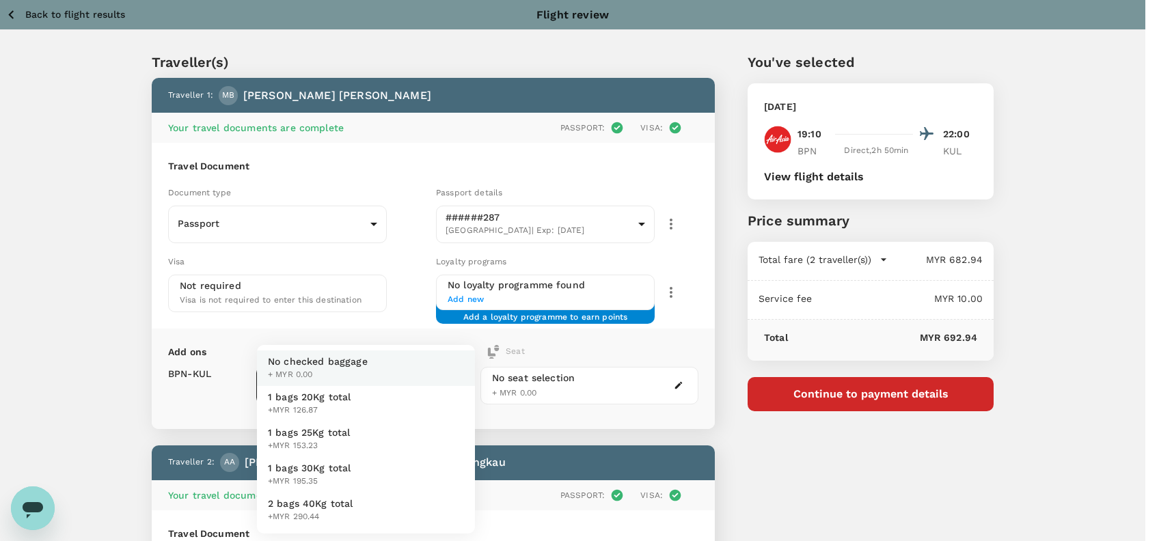
click at [290, 400] on span "1 bags 20Kg total" at bounding box center [309, 397] width 83 height 14
type input "1 - 126.87"
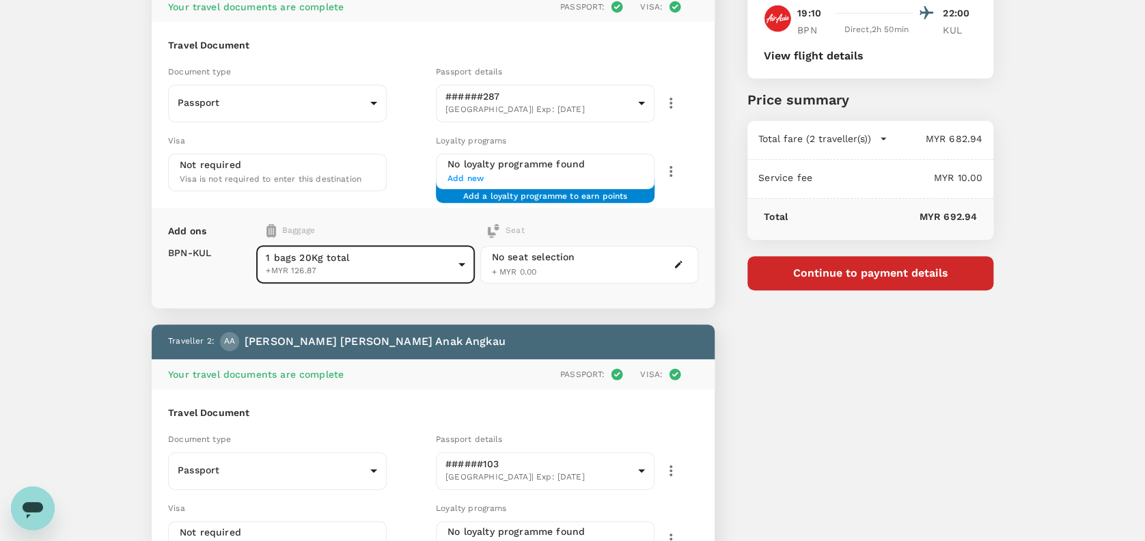
scroll to position [364, 0]
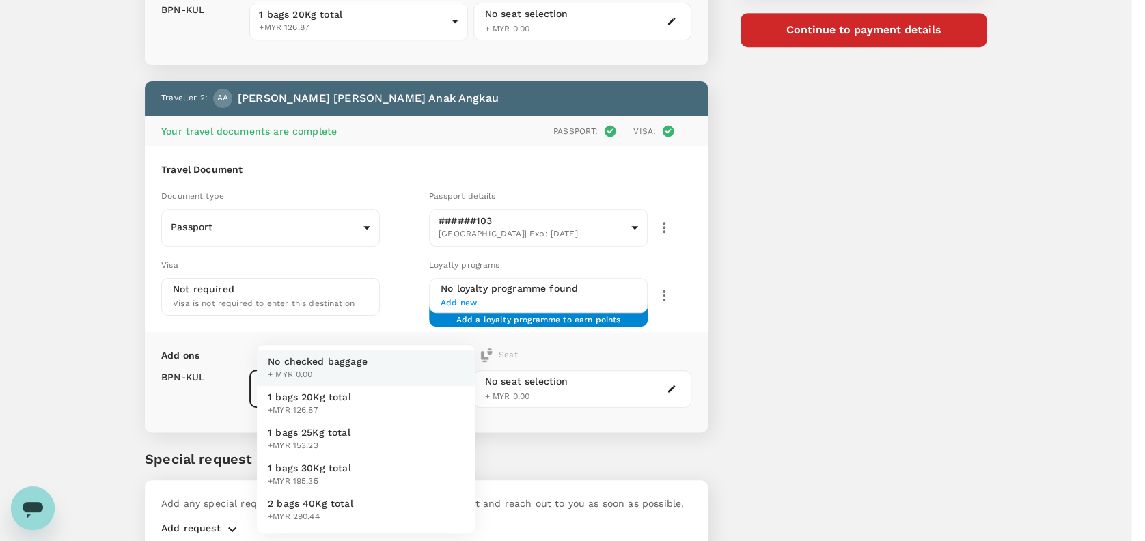
click at [361, 372] on body "Back to flight results Flight review Traveller(s) Traveller 1 : MB Mohd Ab Raou…" at bounding box center [572, 122] width 1145 height 972
click at [321, 395] on span "1 bags 20Kg total" at bounding box center [309, 397] width 83 height 14
type input "1 - 126.87"
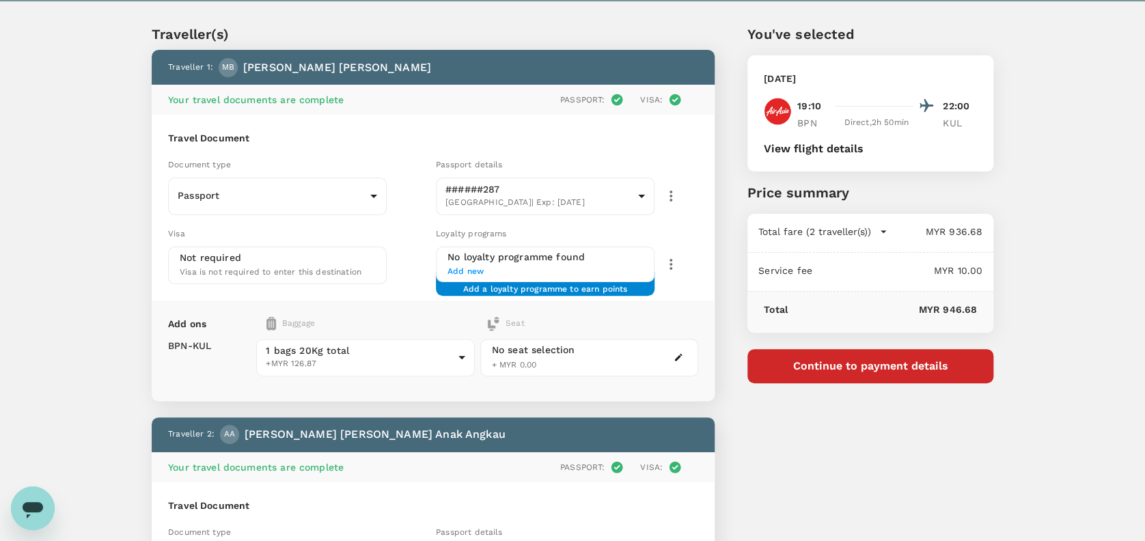
scroll to position [0, 0]
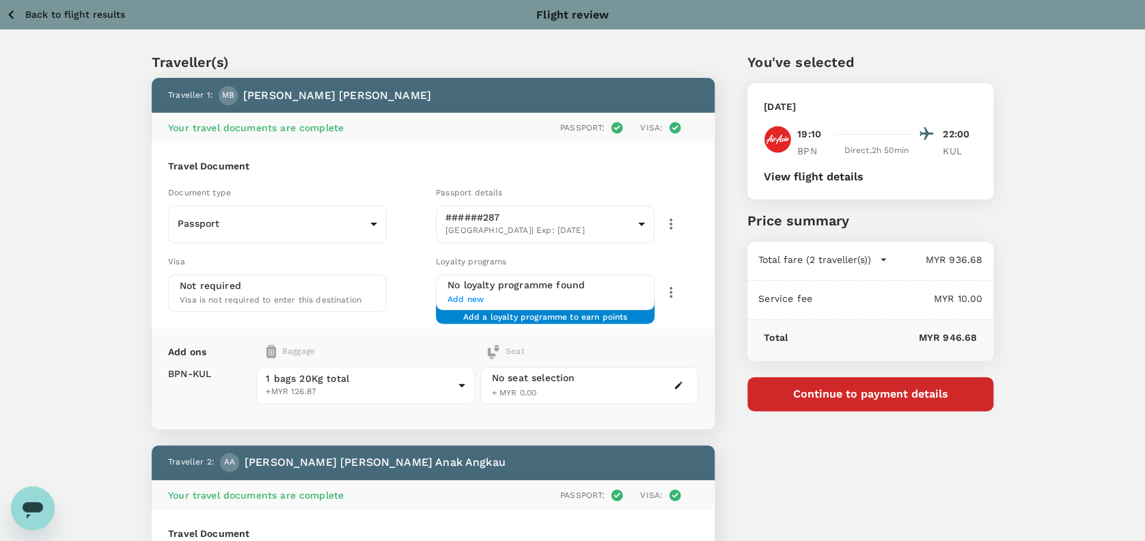
click at [1114, 266] on div "Traveller(s) Traveller 1 : MB Mohd Ab Raouf Bin Asis Your travel documents are …" at bounding box center [572, 482] width 1145 height 905
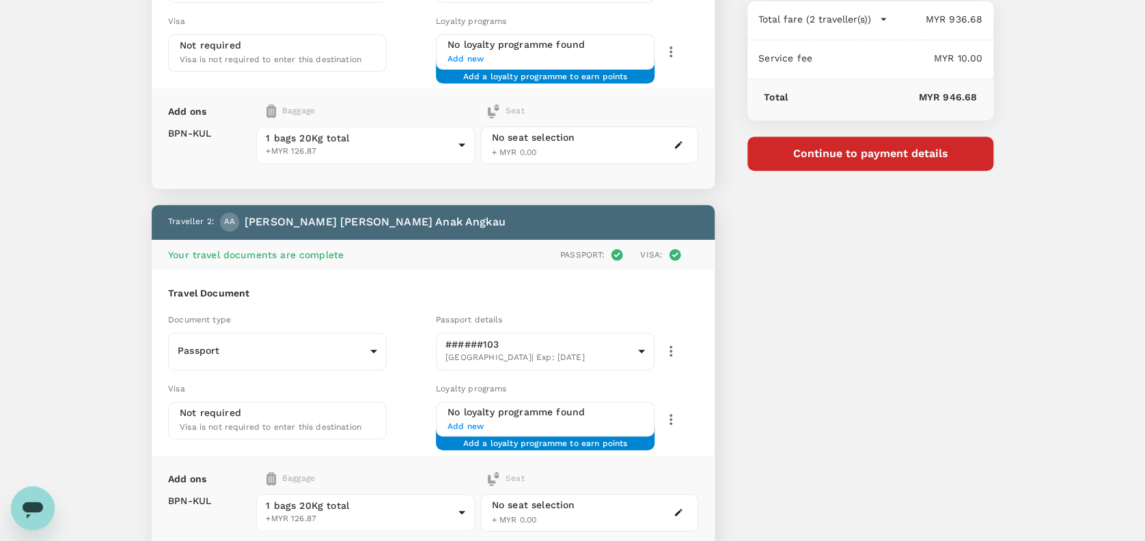
scroll to position [423, 0]
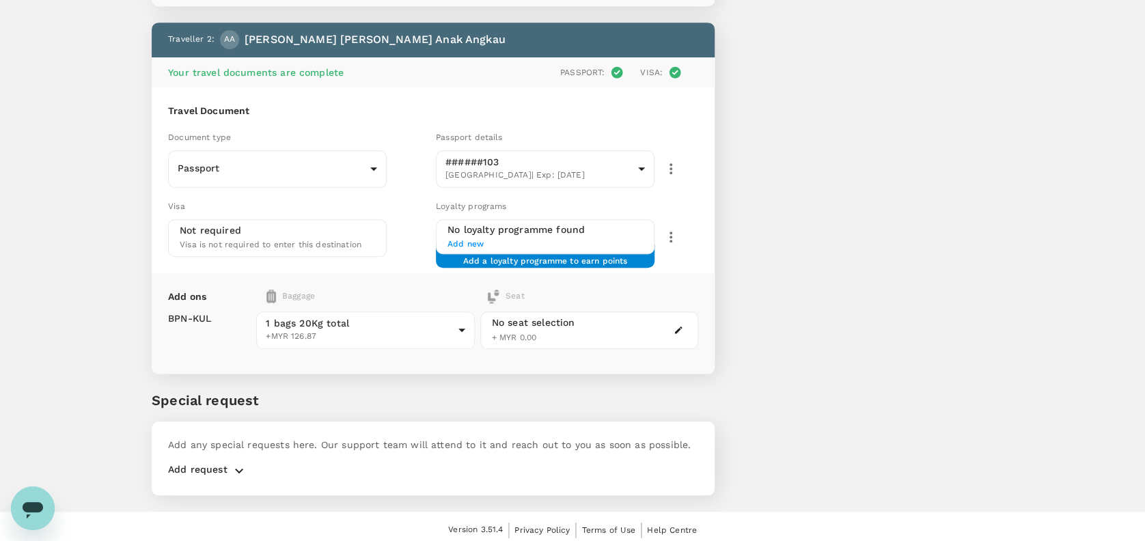
click at [238, 468] on icon "button" at bounding box center [239, 471] width 16 height 16
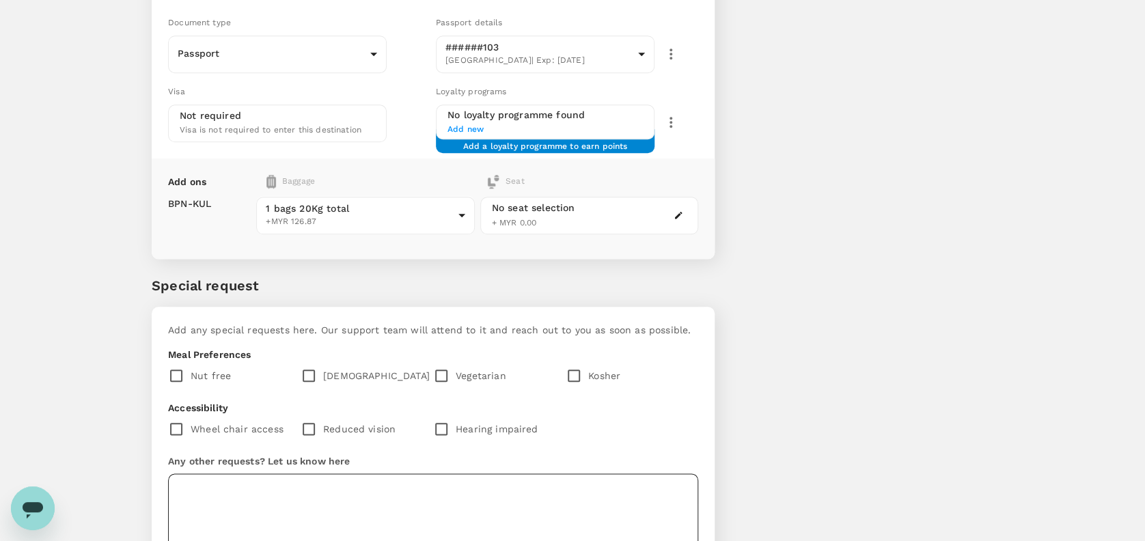
scroll to position [641, 0]
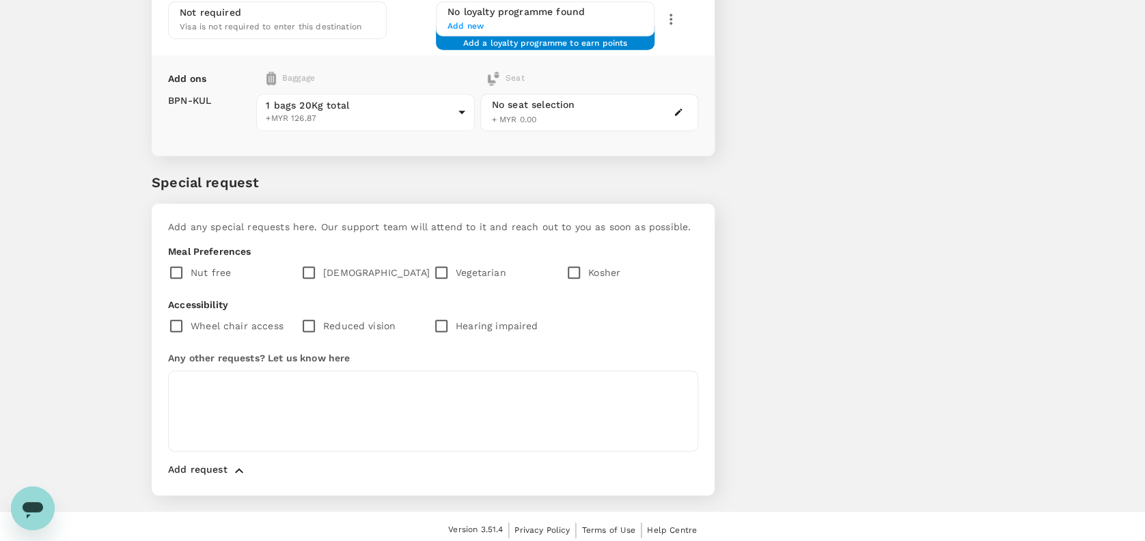
click at [315, 269] on input "checkbox" at bounding box center [312, 272] width 23 height 29
checkbox input "true"
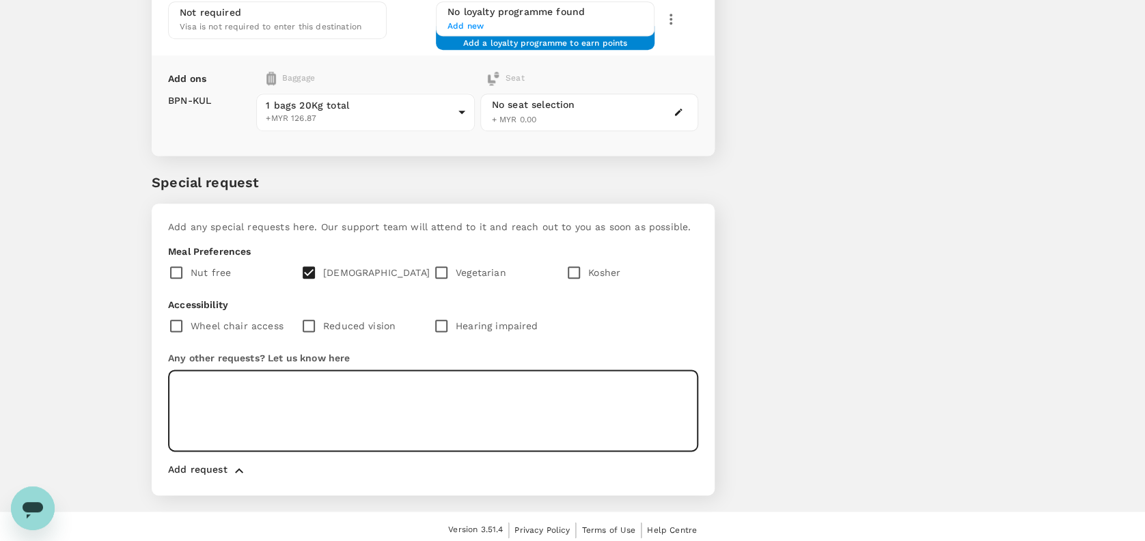
click at [202, 379] on textarea at bounding box center [433, 410] width 530 height 81
click at [197, 387] on textarea at bounding box center [433, 410] width 530 height 81
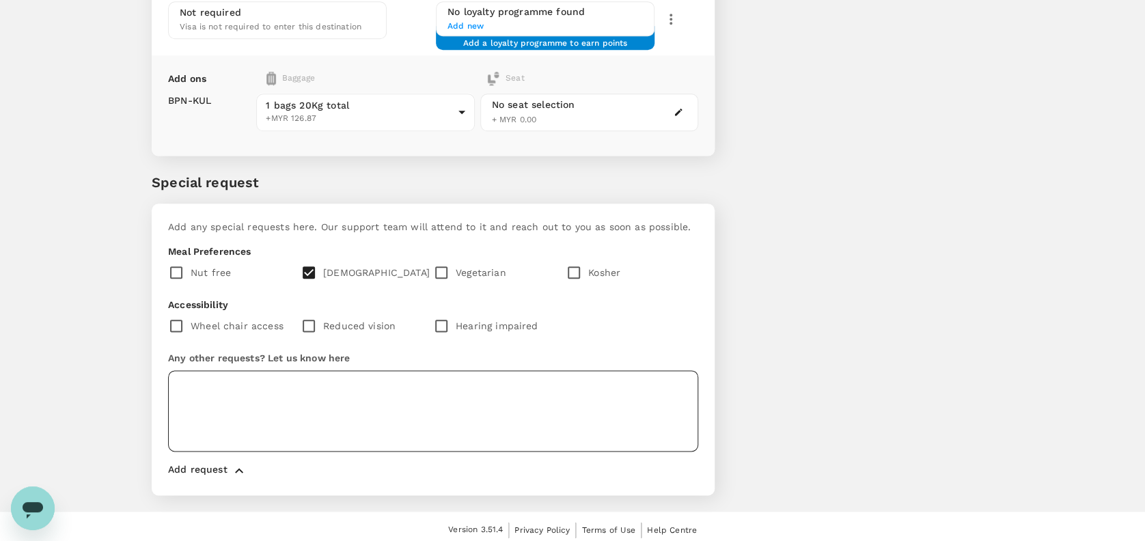
click at [202, 376] on textarea at bounding box center [433, 410] width 530 height 81
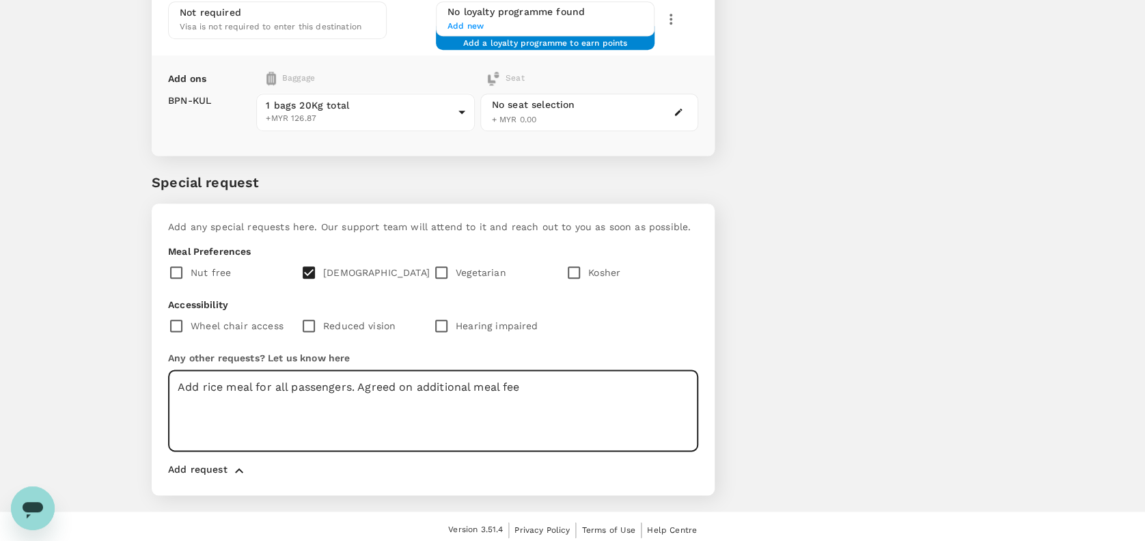
click at [562, 388] on textarea "Add rice meal for all passengers. Agreed on additional meal fee" at bounding box center [433, 410] width 530 height 81
drag, startPoint x: 578, startPoint y: 393, endPoint x: 552, endPoint y: 392, distance: 26.0
click at [578, 394] on textarea "Add rice meal for all passengers. Agreed on additional meal fee. Kindly issue t…" at bounding box center [433, 410] width 530 height 81
drag, startPoint x: 530, startPoint y: 381, endPoint x: 554, endPoint y: 398, distance: 29.8
click at [554, 398] on textarea "Add rice meal for all passengers. Agreed on additional meal fee. Kindly issue t…" at bounding box center [433, 410] width 530 height 81
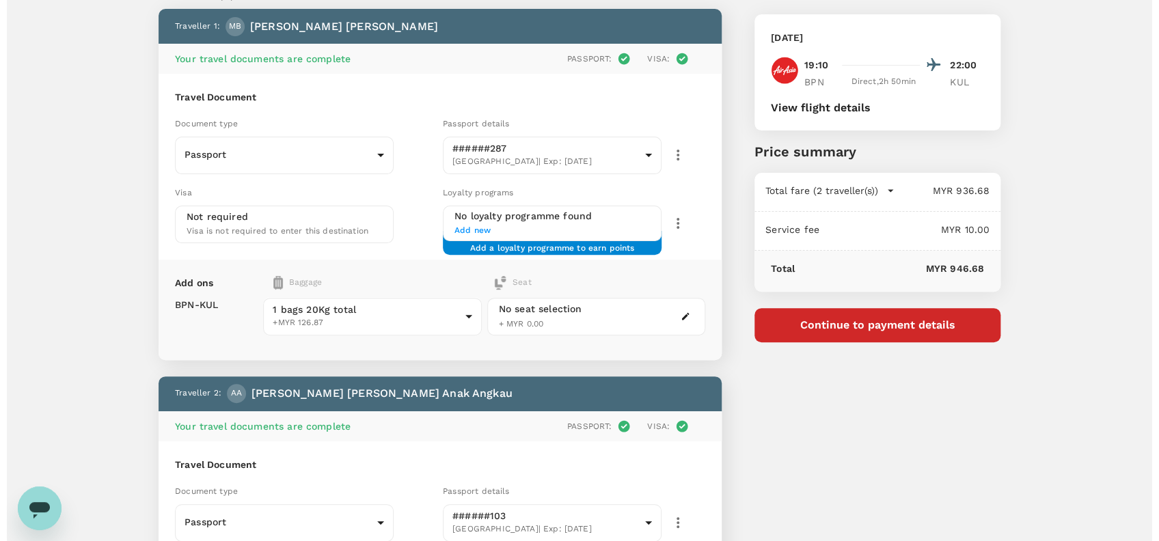
scroll to position [0, 0]
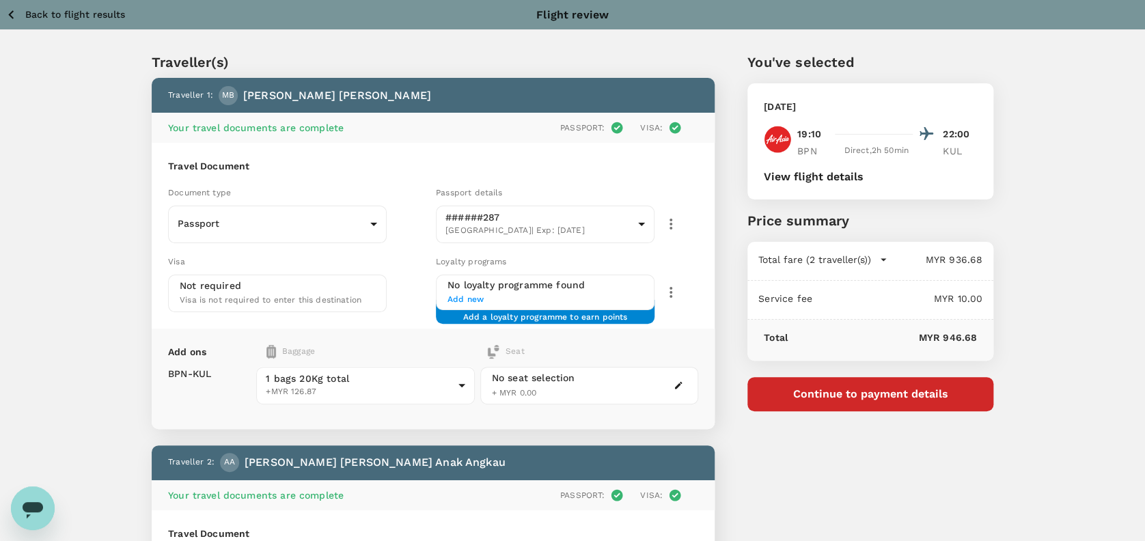
type textarea "Add rice meal for all passengers. Agreed on additional meal fee."
click at [864, 405] on button "Continue to payment details" at bounding box center [871, 394] width 246 height 34
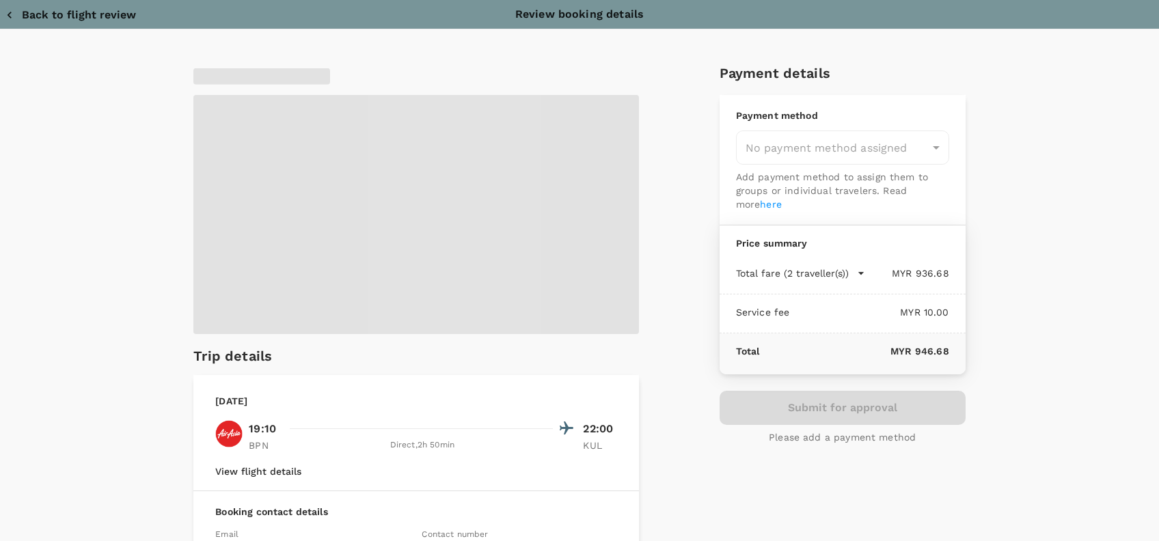
type input "9e254831-a140-43d4-90d9-f4bdc71b84d3"
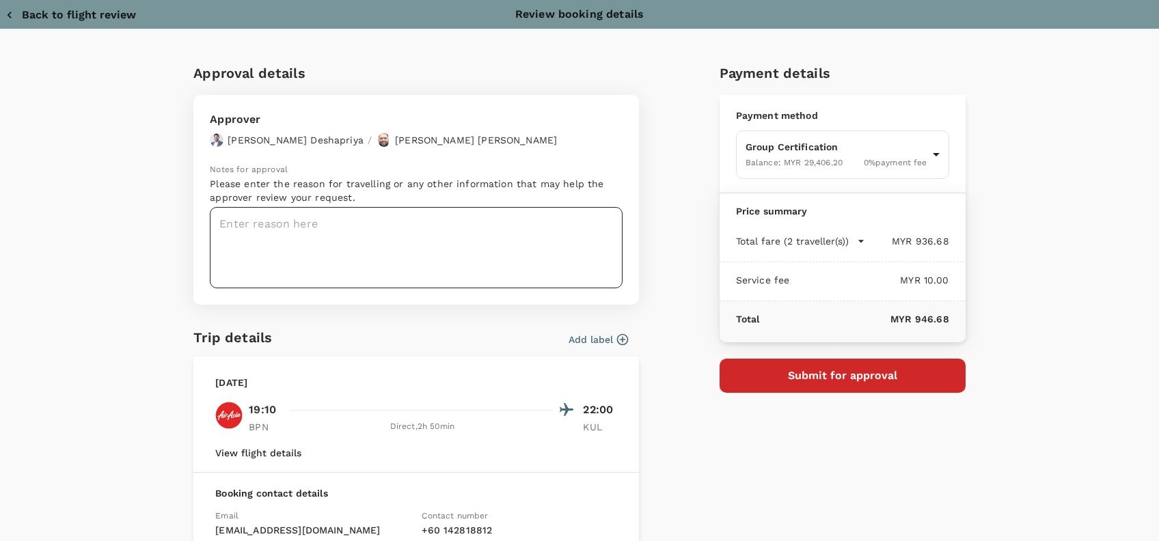
click at [241, 221] on textarea at bounding box center [416, 247] width 413 height 81
paste textarea "Hi @Hariz / @Chathuranga, Requesting your approval for the flight below: PRJ NO…"
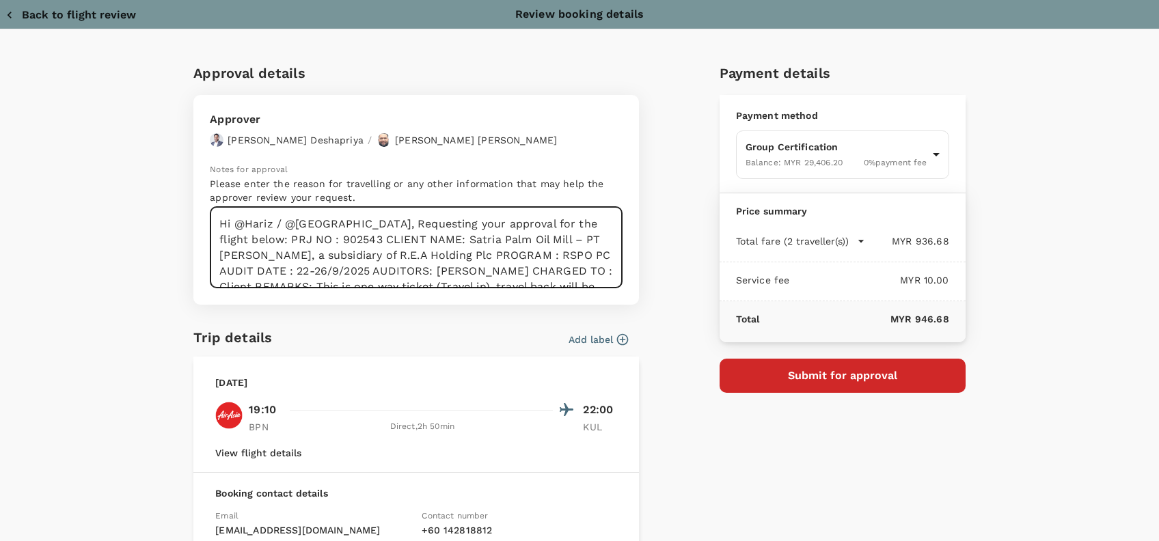
click at [368, 225] on textarea "Hi @Hariz / @Chathuranga, Requesting your approval for the flight below: PRJ NO…" at bounding box center [416, 247] width 413 height 81
click at [469, 238] on textarea "Hi @Hariz / @Chathuranga, Requesting your approval for the flight below: PRJ NO…" at bounding box center [416, 247] width 413 height 81
click at [353, 257] on textarea "Hi @Hariz / @Chathuranga, Requesting your approval for the flight below: PRJ NO…" at bounding box center [416, 247] width 413 height 81
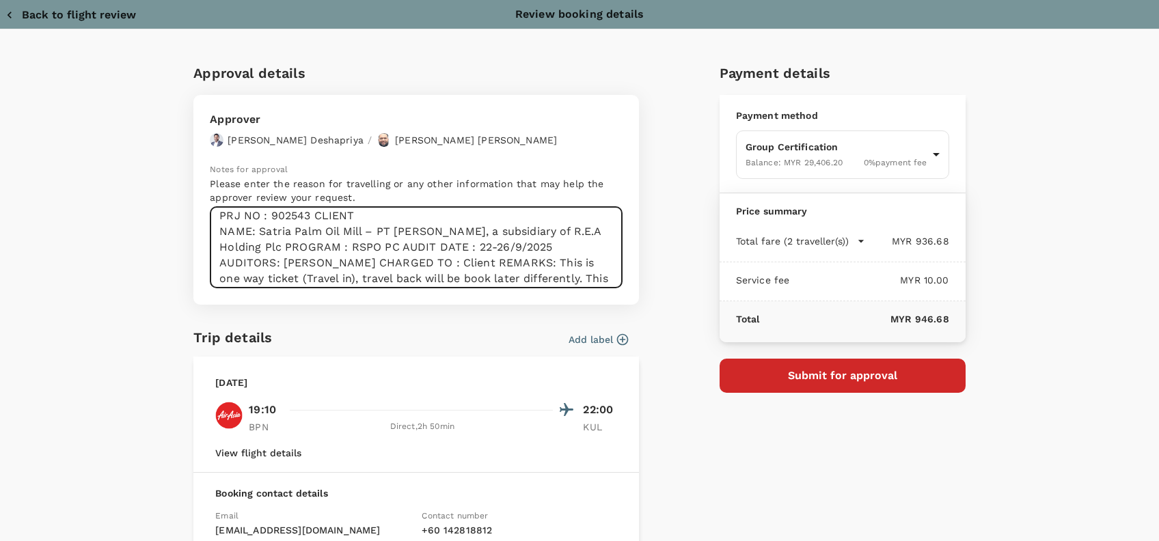
scroll to position [62, 0]
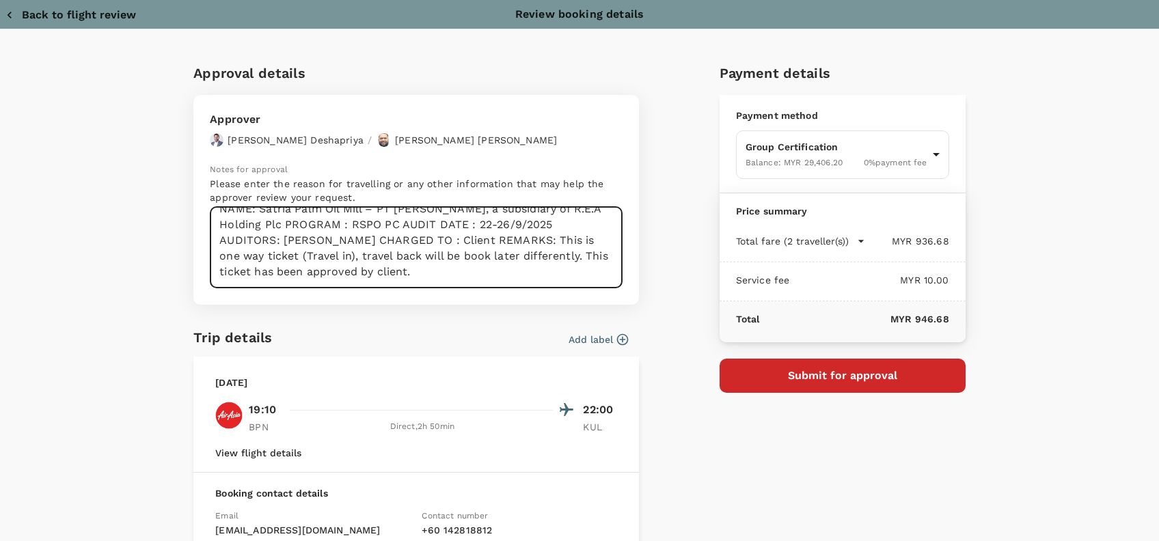
click at [375, 225] on textarea "Hi @Hariz / @Chathuranga, Requesting your approval for the flight below: PRJ NO…" at bounding box center [416, 247] width 413 height 81
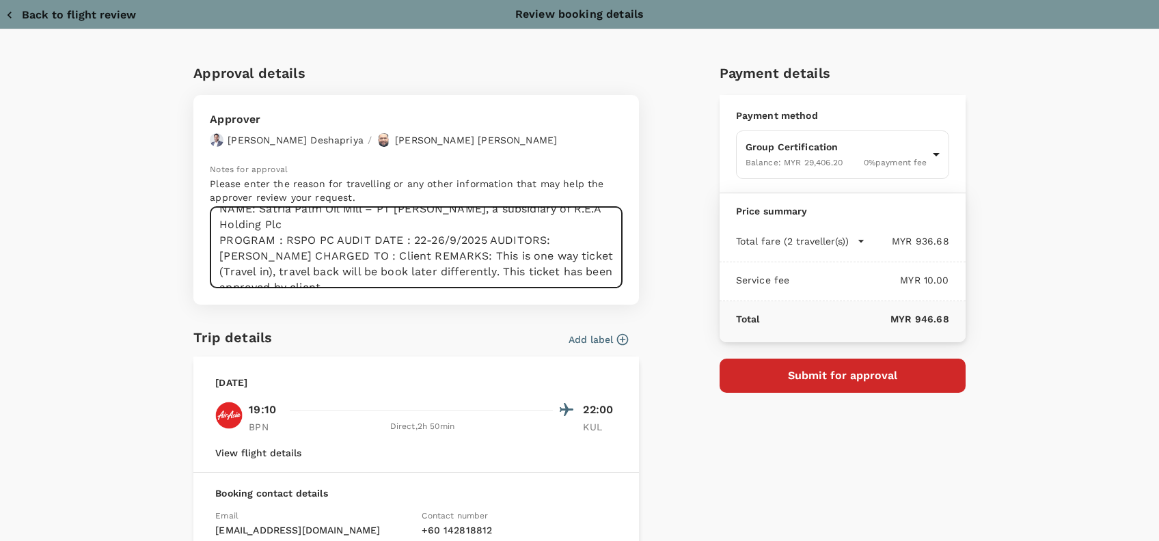
scroll to position [78, 0]
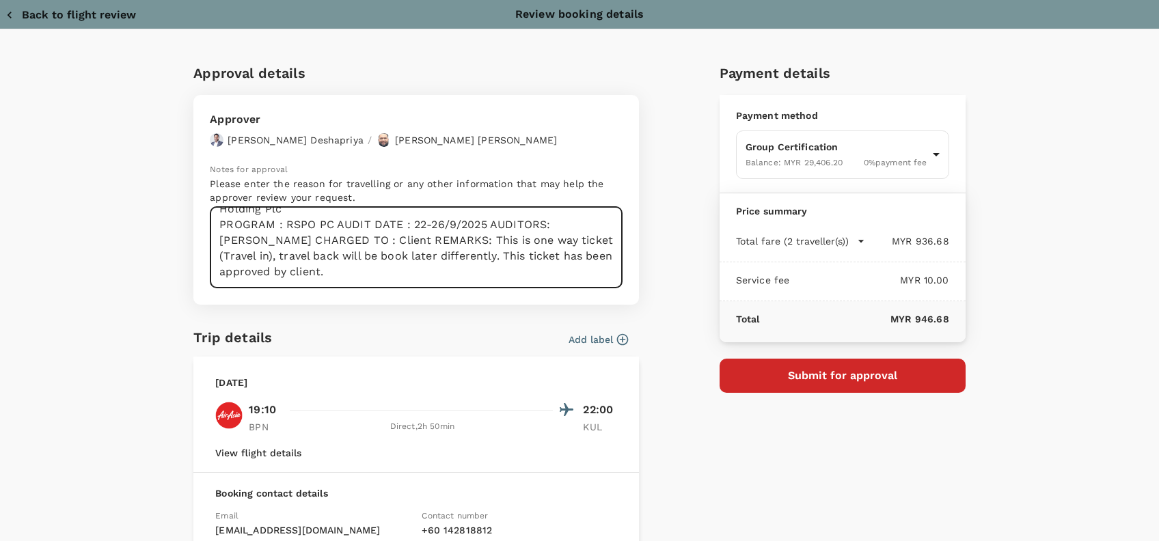
click at [329, 227] on textarea "Hi @Hariz / @Chathuranga, Requesting your approval for the flight below: PRJ NO…" at bounding box center [416, 247] width 413 height 81
click at [366, 241] on textarea "Hi @Hariz / @Chathuranga, Requesting your approval for the flight below: PRJ NO…" at bounding box center [416, 247] width 413 height 81
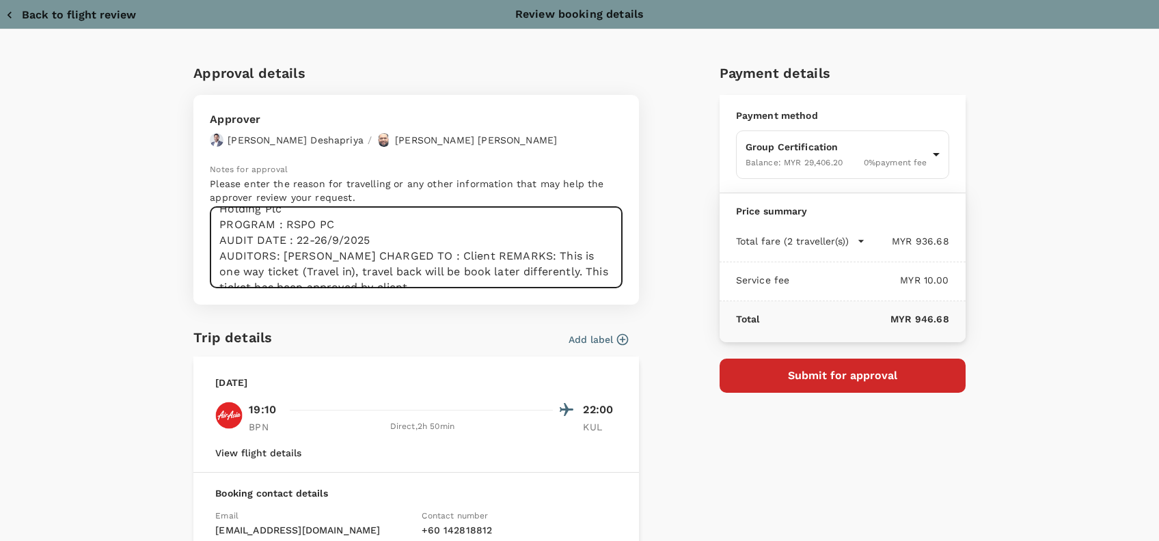
scroll to position [94, 0]
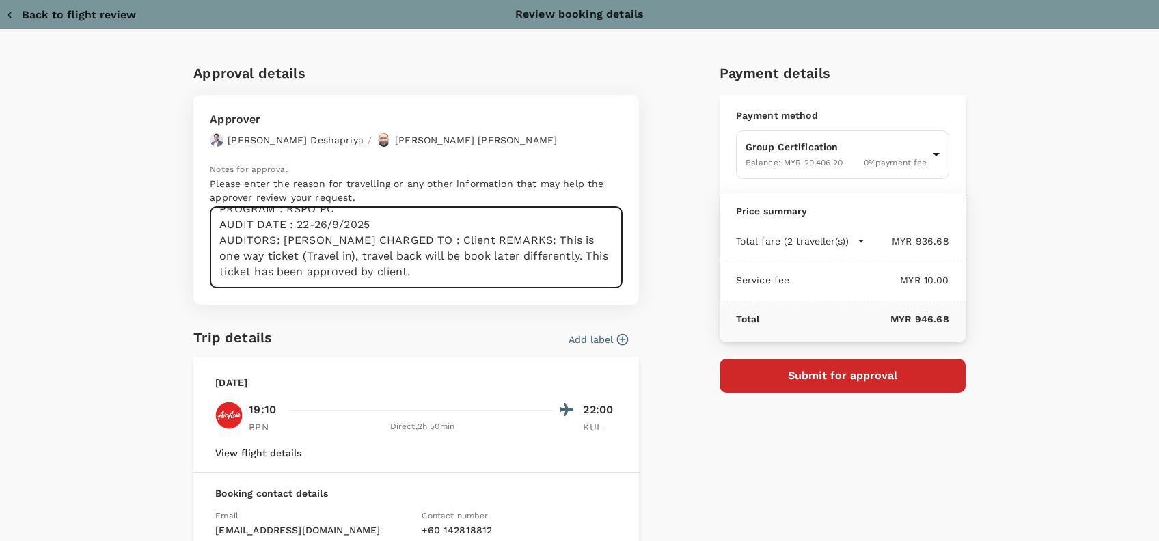
click at [341, 241] on textarea "Hi @Hariz / @Chathuranga, Requesting your approval for the flight below: PRJ NO…" at bounding box center [416, 247] width 413 height 81
click at [330, 241] on textarea "Hi @Hariz / @Chathuranga, Requesting your approval for the flight below: PRJ NO…" at bounding box center [416, 247] width 413 height 81
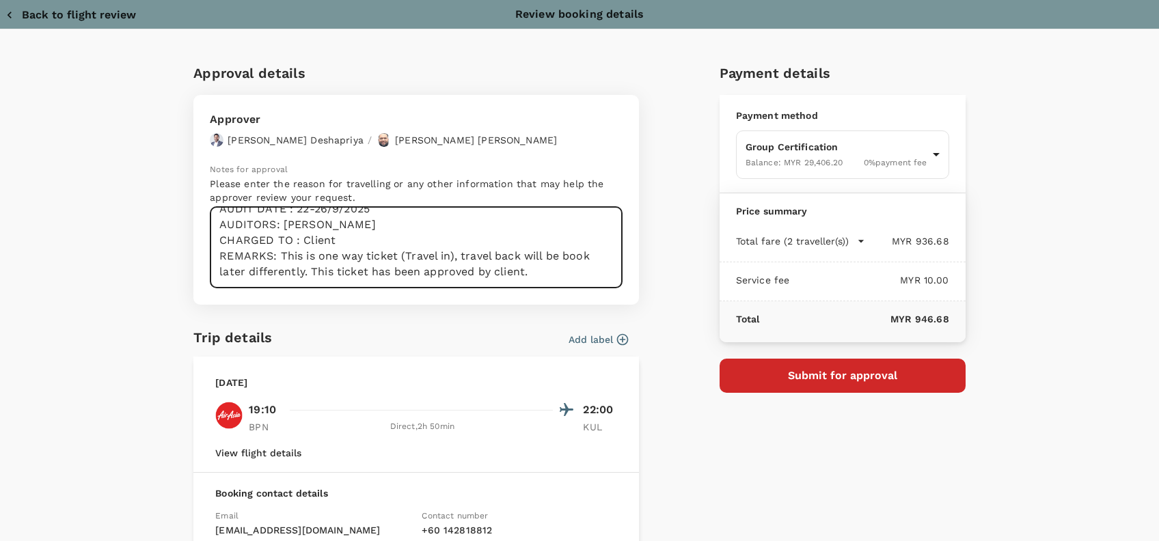
click at [389, 254] on textarea "Hi @Hariz / @Chathuranga, Requesting your approval for the flight below: PRJ NO…" at bounding box center [416, 247] width 413 height 81
drag, startPoint x: 441, startPoint y: 254, endPoint x: 459, endPoint y: 255, distance: 18.5
click at [444, 254] on textarea "Hi @Hariz / @Chathuranga, Requesting your approval for the flight below: PRJ NO…" at bounding box center [416, 247] width 413 height 81
drag, startPoint x: 556, startPoint y: 265, endPoint x: 306, endPoint y: 273, distance: 249.5
click at [306, 273] on textarea "Hi @Hariz / @Chathuranga, Requesting your approval for the flight below: PRJ NO…" at bounding box center [416, 247] width 413 height 81
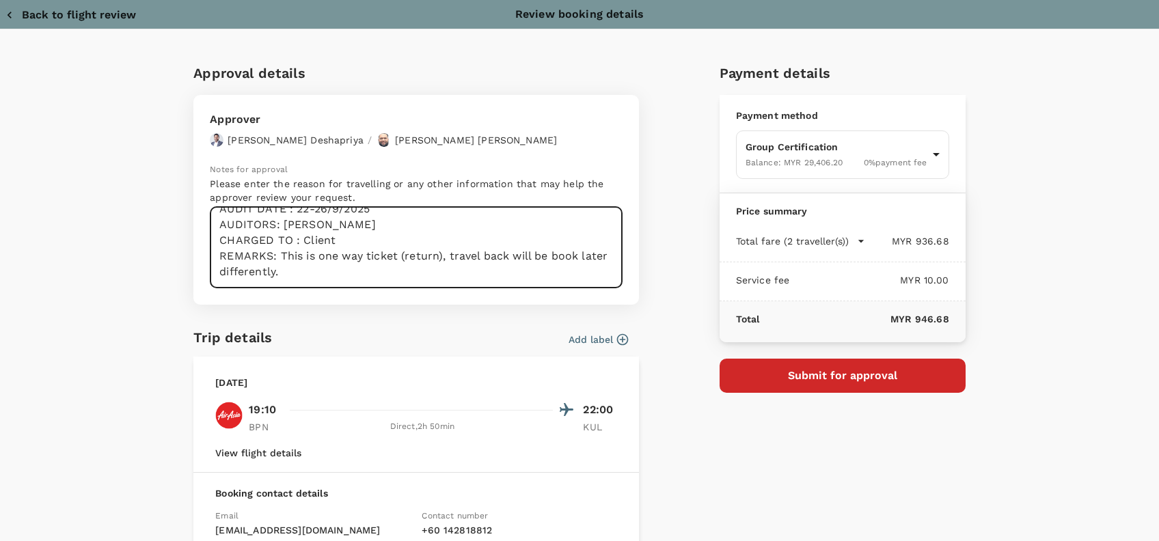
click at [407, 240] on textarea "Hi @Hariz / @Chathuranga, Requesting your approval for the flight below: PRJ NO…" at bounding box center [416, 247] width 413 height 81
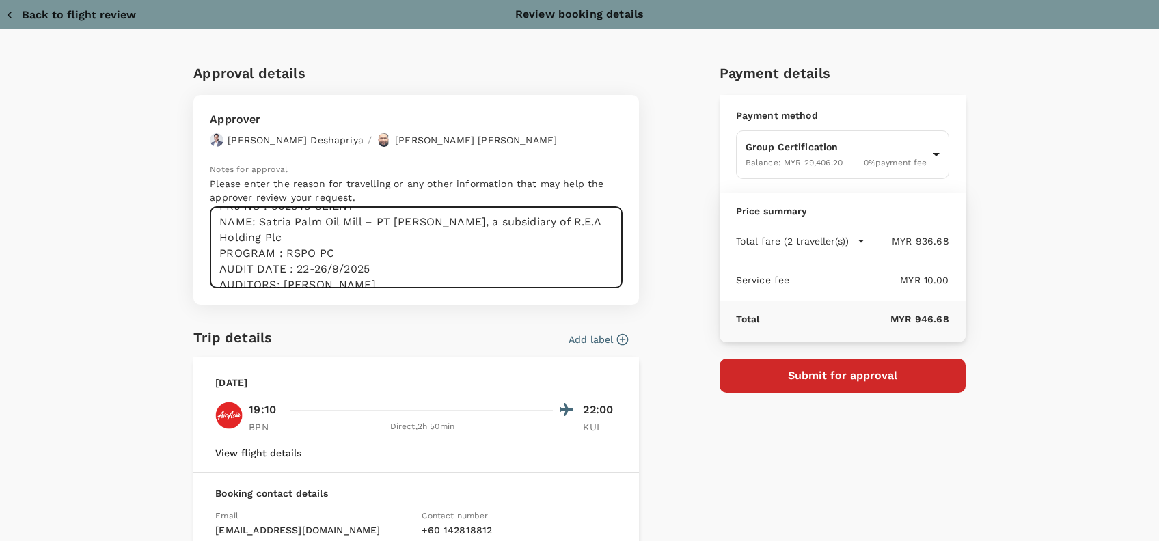
scroll to position [0, 0]
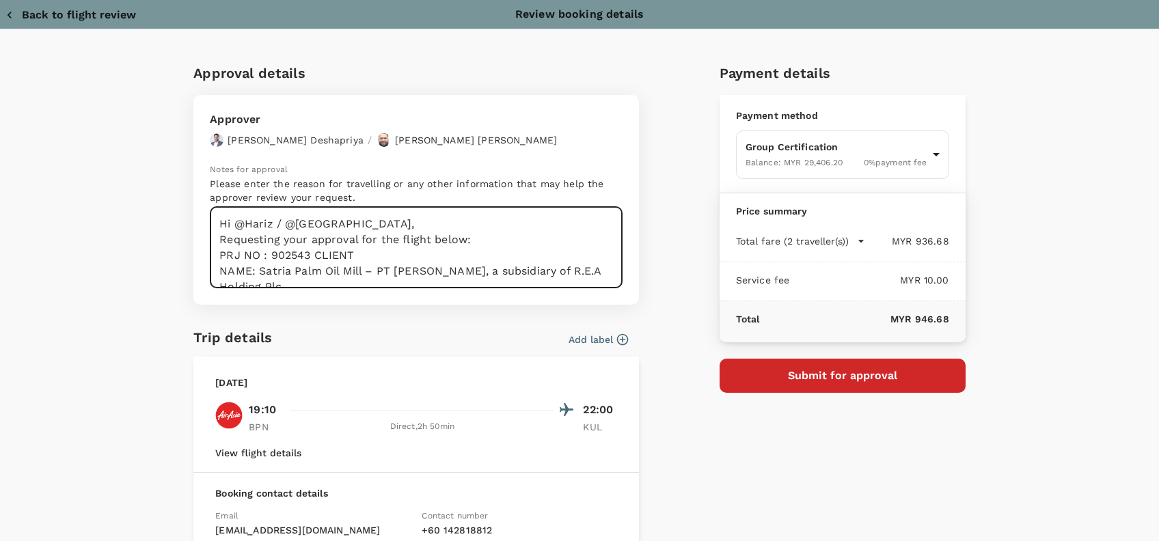
click at [497, 232] on textarea "Hi @Hariz / @Chathuranga, Requesting your approval for the flight below: PRJ NO…" at bounding box center [416, 247] width 413 height 81
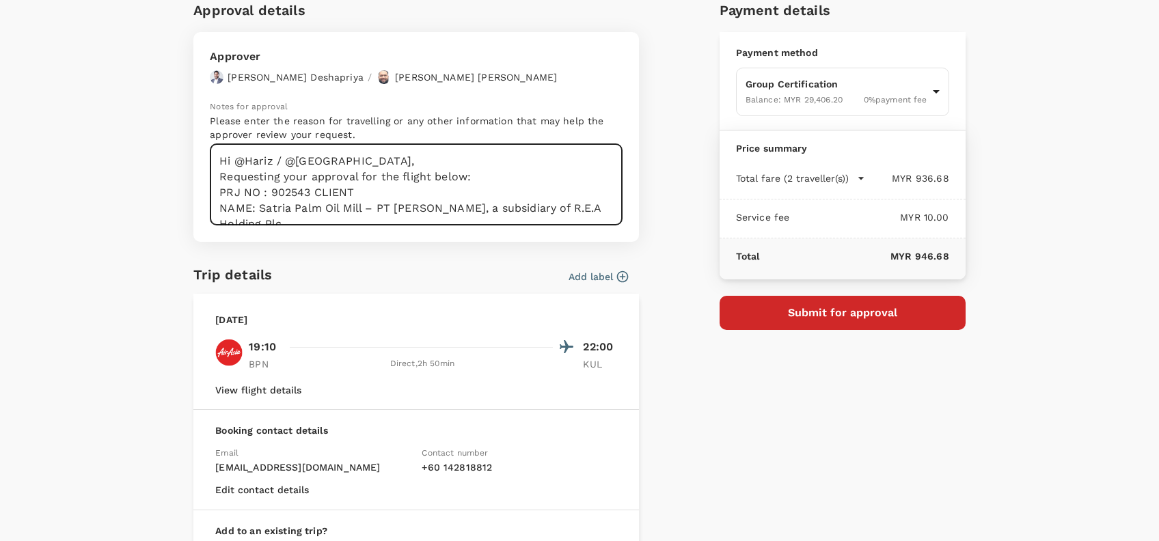
scroll to position [91, 0]
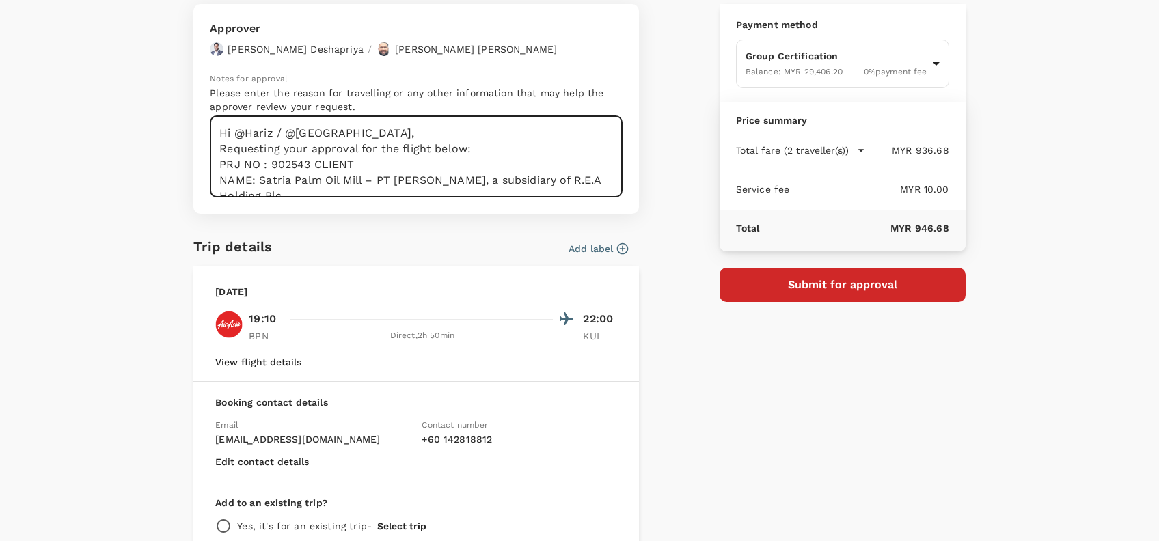
type textarea "Hi @Hariz / @Chathuranga, Requesting your approval for the flight below: PRJ NO…"
click at [427, 256] on div "Trip details Add label" at bounding box center [405, 241] width 446 height 33
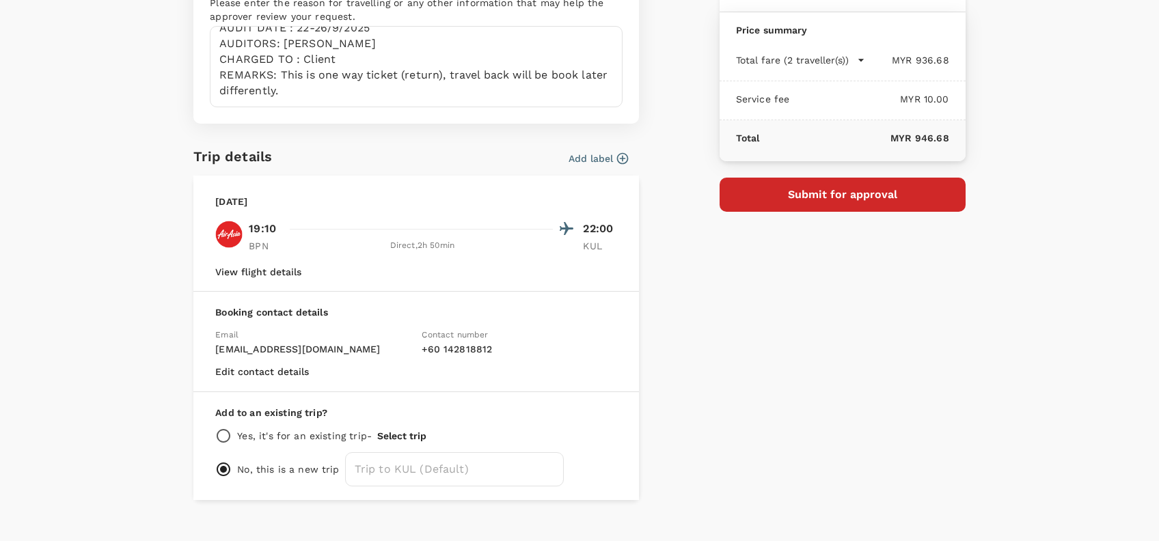
scroll to position [182, 0]
click at [842, 190] on button "Submit for approval" at bounding box center [843, 194] width 246 height 34
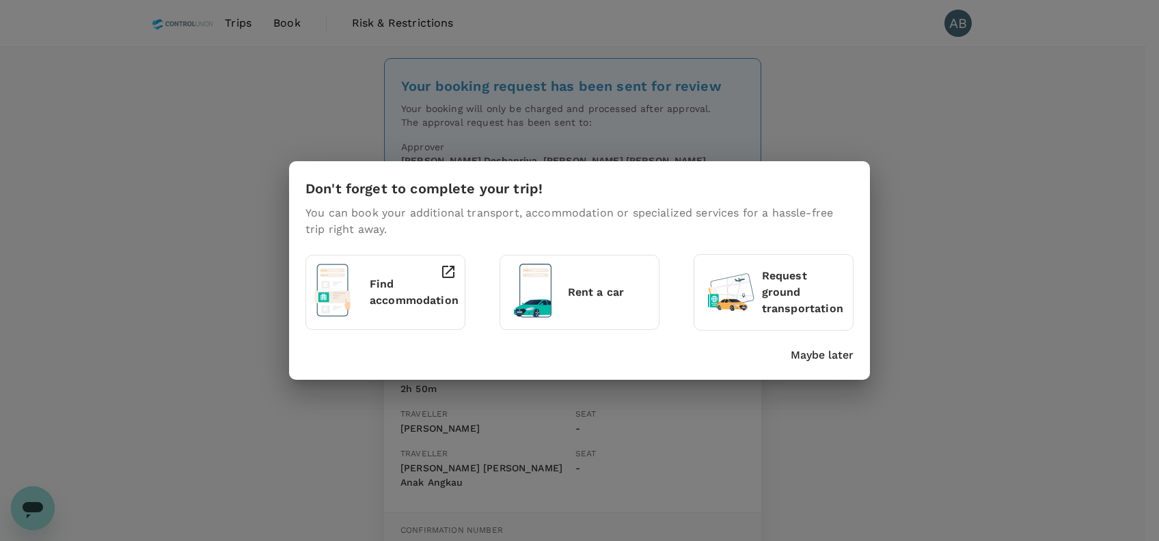
click at [840, 356] on p "Maybe later" at bounding box center [822, 355] width 63 height 16
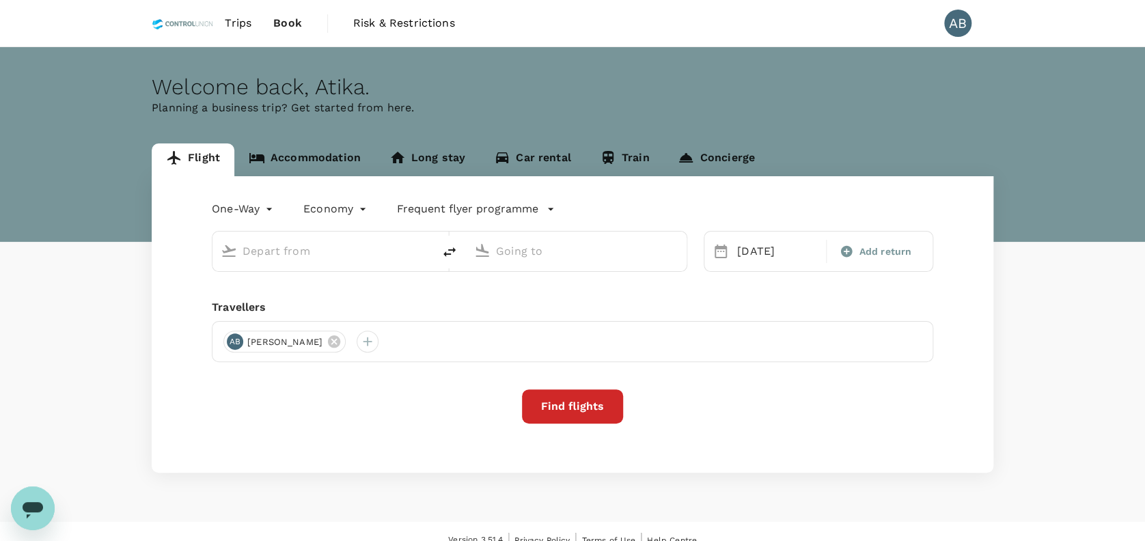
type input "Sepinggan Intl (BPN)"
type input "Kuala Lumpur Intl ([GEOGRAPHIC_DATA])"
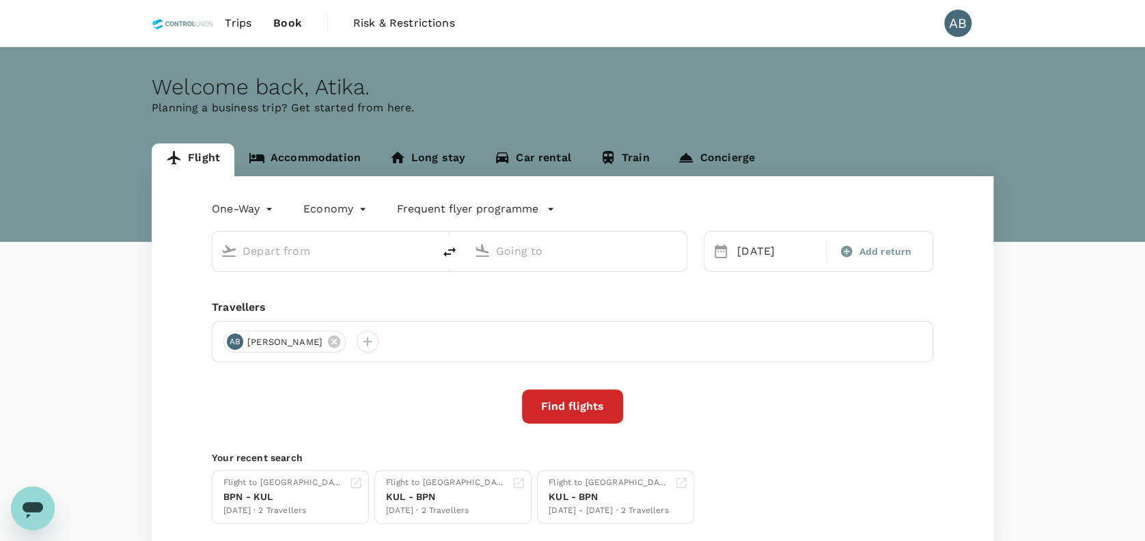
type input "Sepinggan Intl (BPN)"
type input "Kuala Lumpur Intl ([GEOGRAPHIC_DATA])"
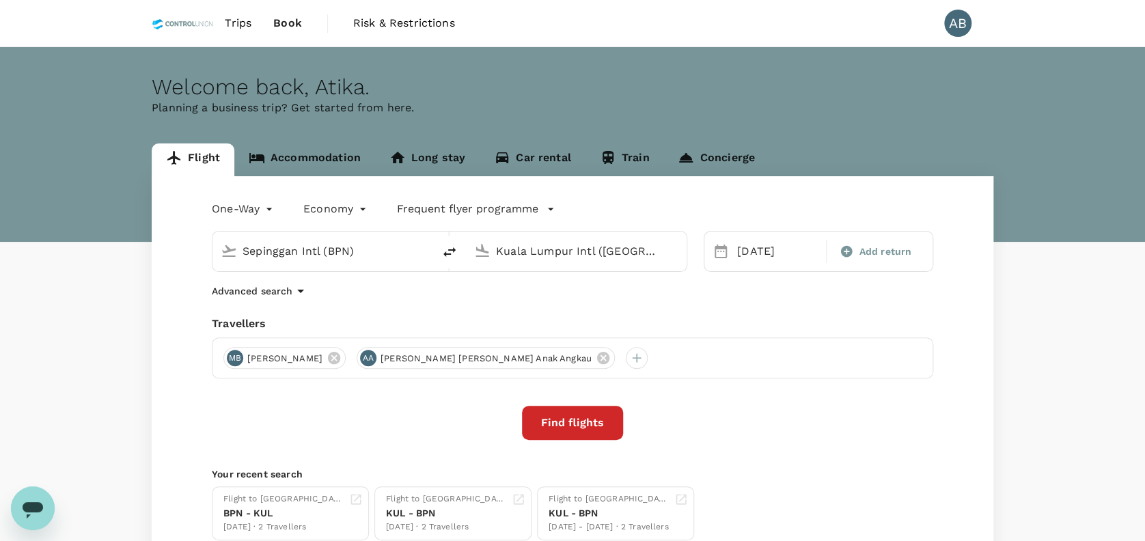
click at [452, 258] on icon "delete" at bounding box center [449, 252] width 16 height 16
type input "Kuala Lumpur Intl ([GEOGRAPHIC_DATA])"
type input "Sepinggan Intl (BPN)"
drag, startPoint x: 623, startPoint y: 237, endPoint x: 625, endPoint y: 246, distance: 9.1
click at [624, 245] on div "Sepinggan Intl (BPN)" at bounding box center [585, 248] width 188 height 27
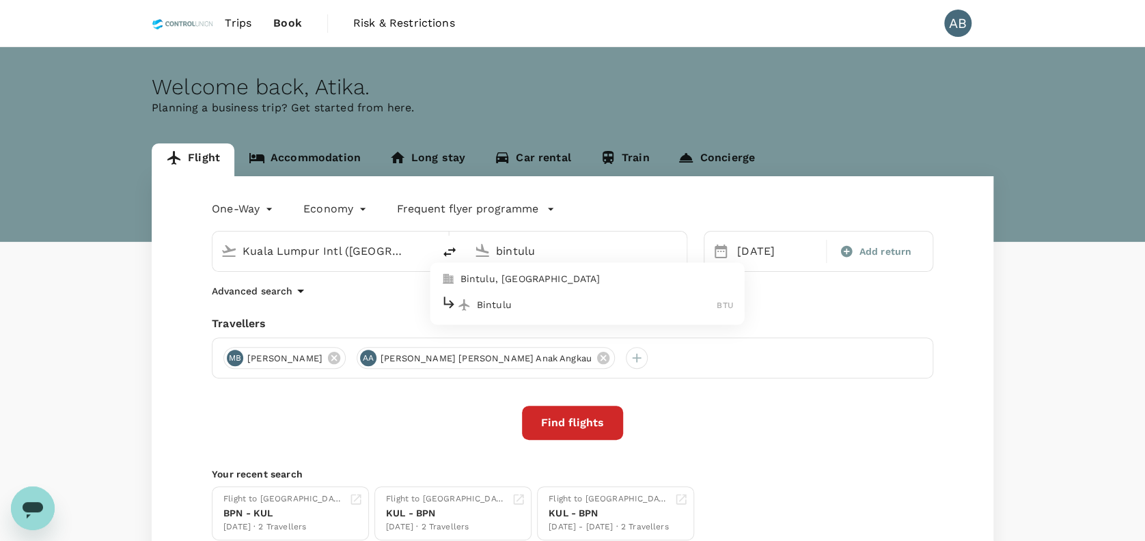
click at [492, 307] on p "Bintulu" at bounding box center [597, 305] width 241 height 14
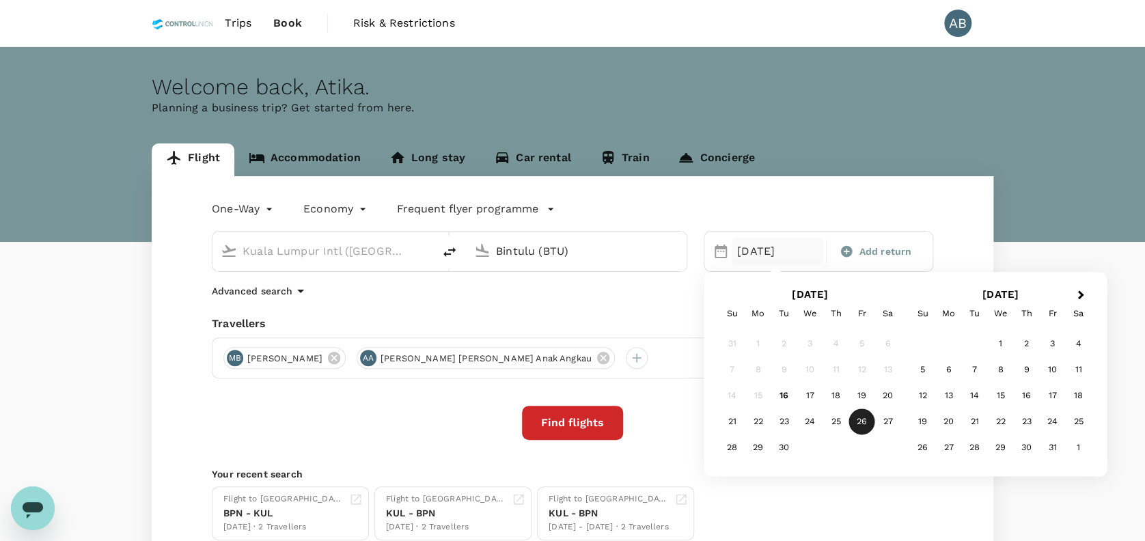
type input "Bintulu (BTU)"
click at [860, 424] on div "26" at bounding box center [862, 422] width 26 height 26
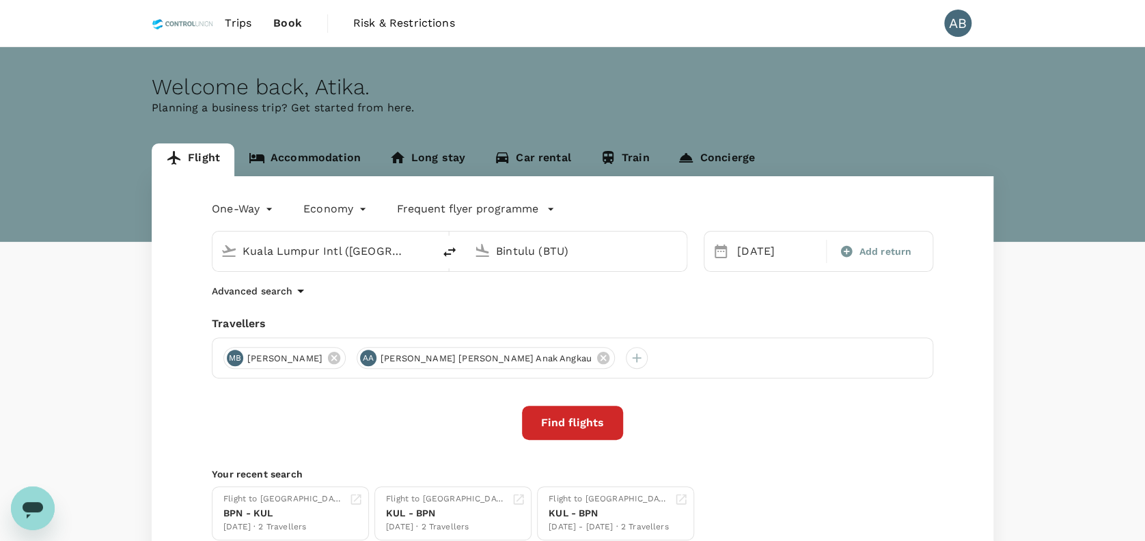
click at [598, 317] on div "Travellers" at bounding box center [573, 324] width 722 height 16
click at [340, 355] on icon at bounding box center [334, 358] width 12 height 12
click at [420, 288] on div "Advanced search" at bounding box center [573, 291] width 722 height 16
click at [571, 426] on button "Find flights" at bounding box center [572, 423] width 101 height 34
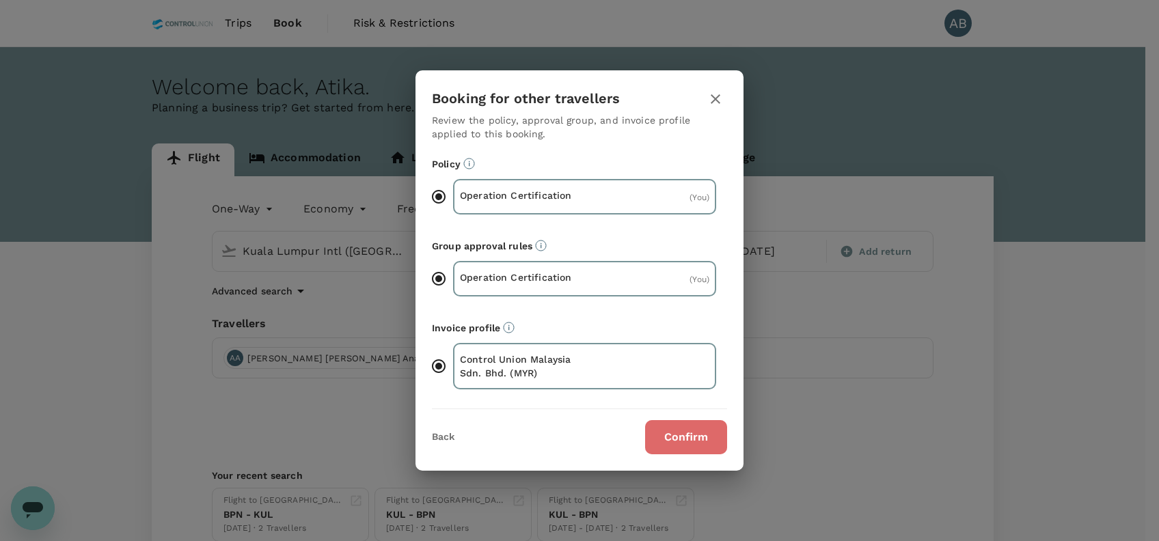
click at [678, 432] on button "Confirm" at bounding box center [686, 437] width 82 height 34
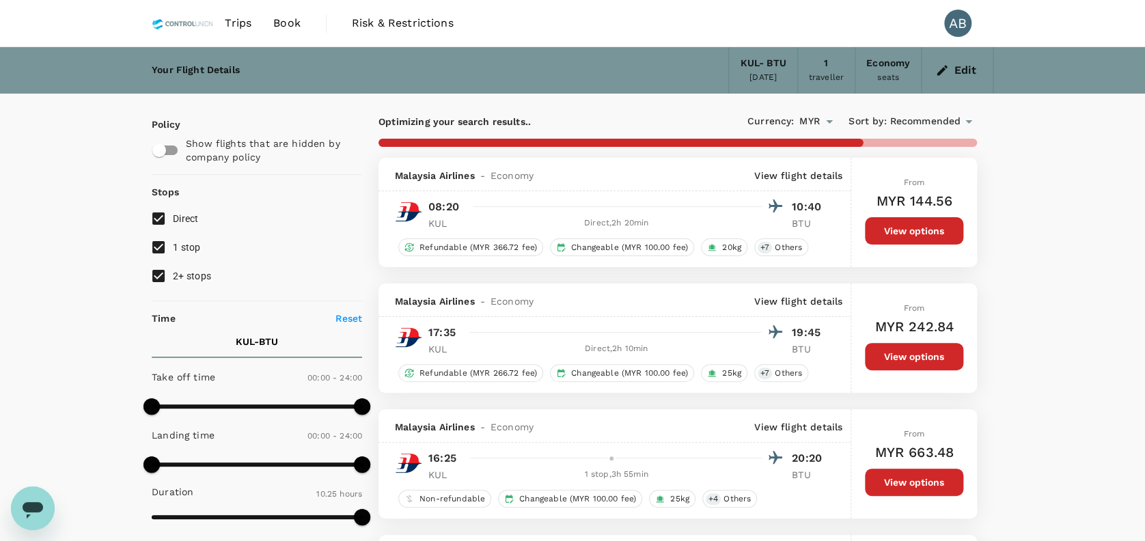
type input "710"
checkbox input "false"
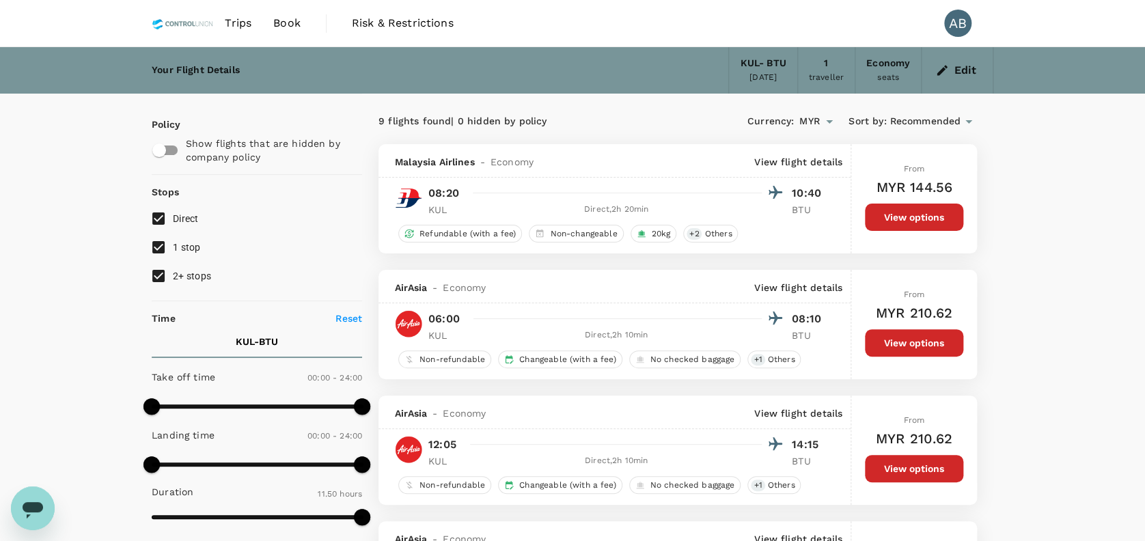
click at [761, 71] on div "[DATE]" at bounding box center [763, 78] width 27 height 14
click at [937, 67] on icon "button" at bounding box center [942, 71] width 14 height 14
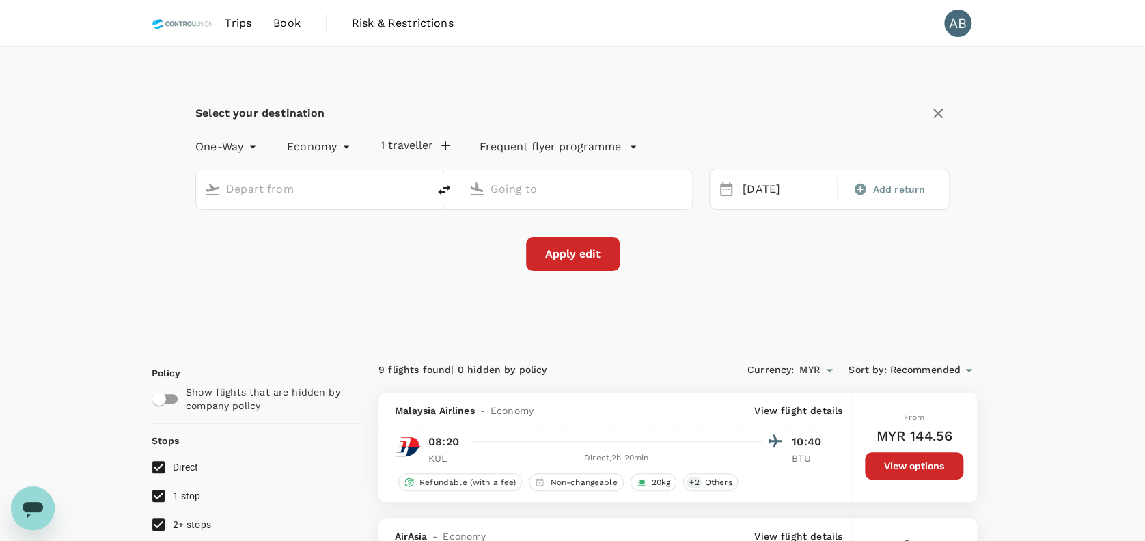
type input "Kuala Lumpur Intl ([GEOGRAPHIC_DATA])"
type input "Bintulu (BTU)"
click at [785, 190] on div "[DATE]" at bounding box center [785, 189] width 97 height 27
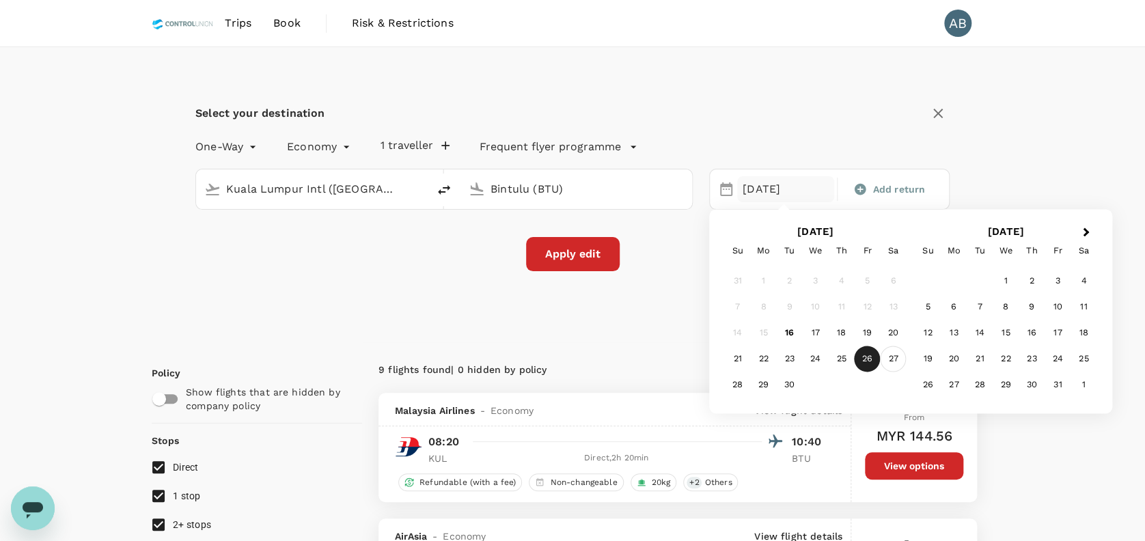
click at [893, 359] on div "27" at bounding box center [893, 359] width 26 height 26
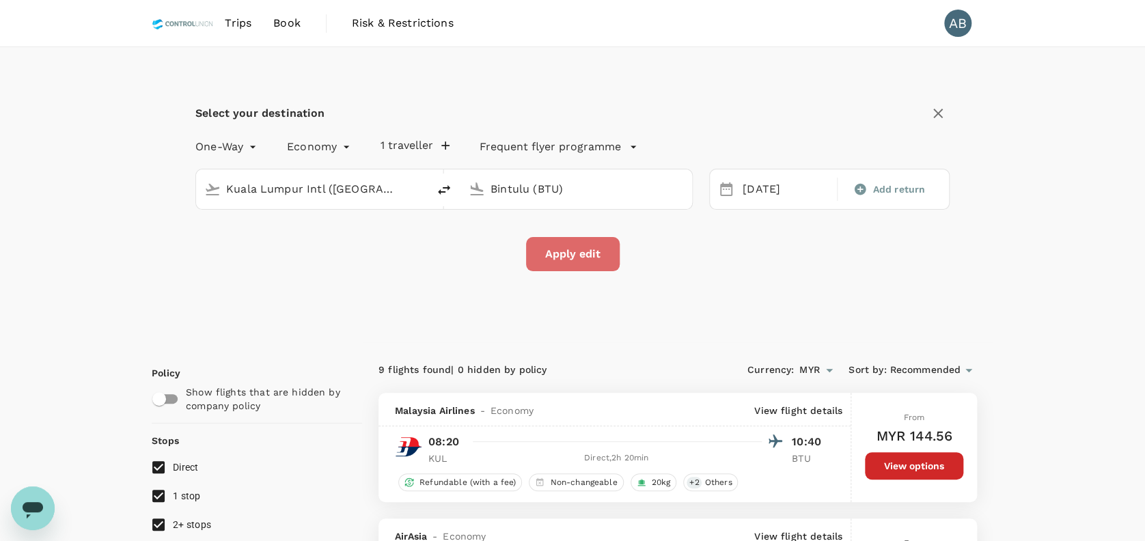
click at [588, 250] on button "Apply edit" at bounding box center [573, 254] width 94 height 34
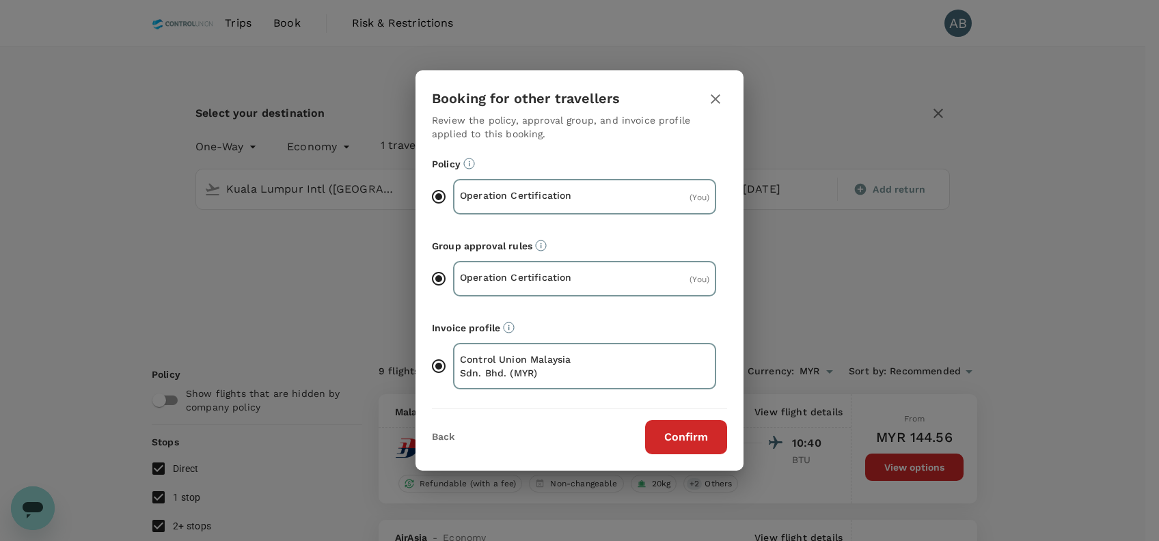
click at [680, 450] on button "Confirm" at bounding box center [686, 437] width 82 height 34
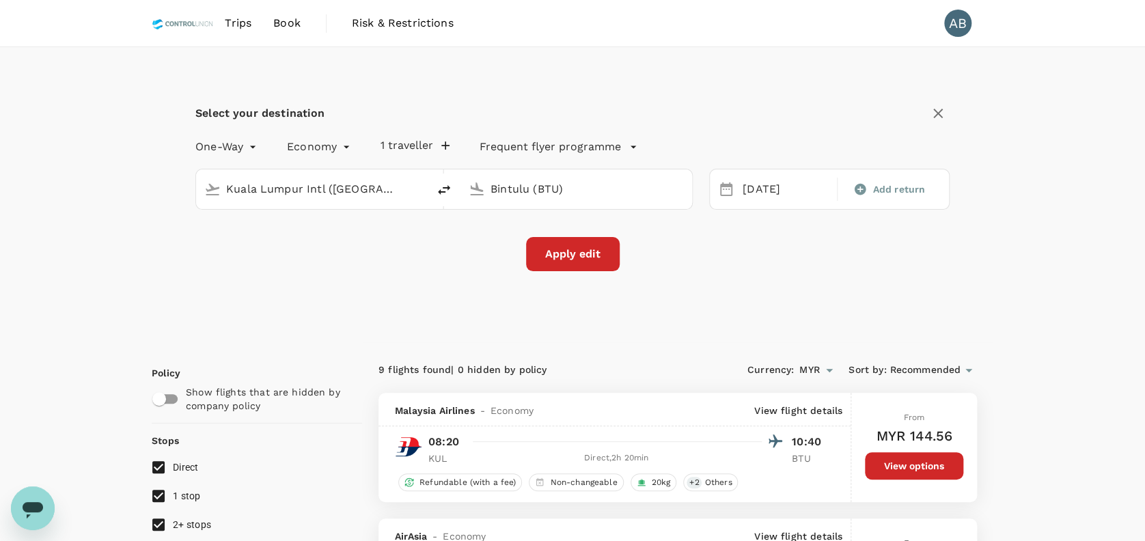
checkbox input "false"
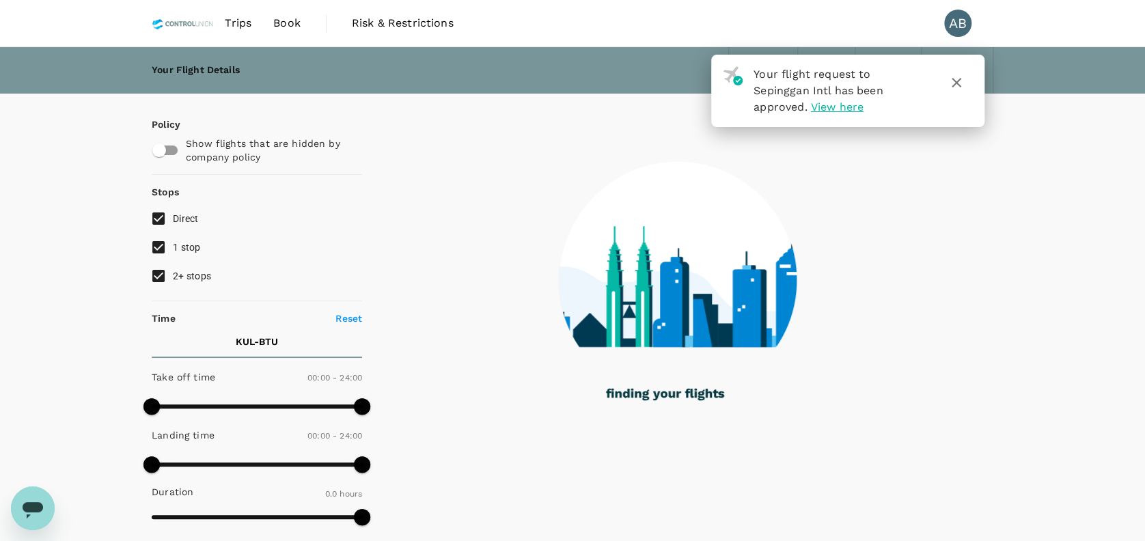
type input "625"
checkbox input "true"
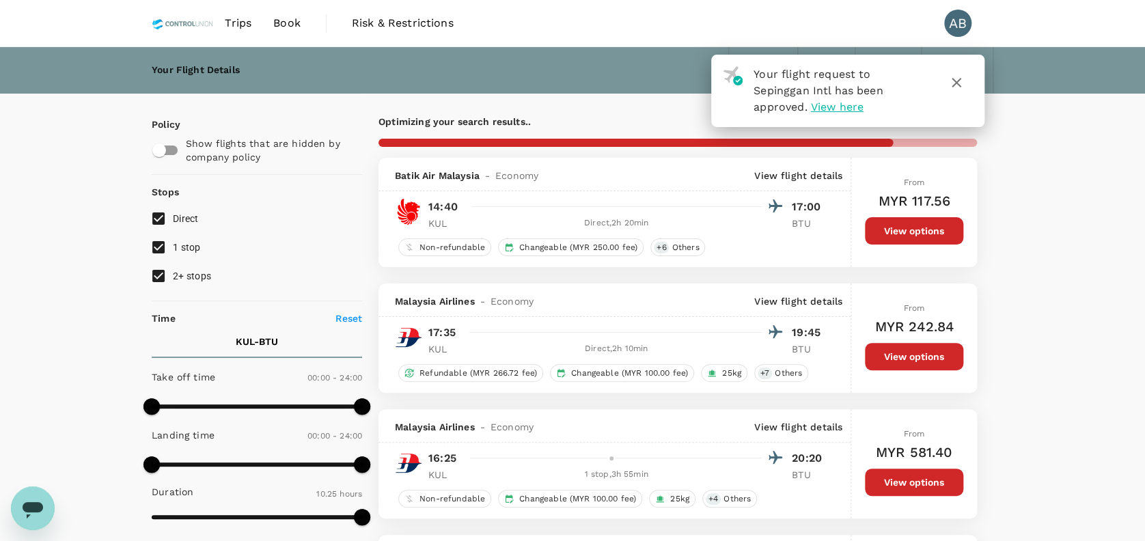
click at [1046, 228] on div "Your Flight Details KUL - BTU [DATE] 1 traveller Economy seats Edit Policy Show…" at bounding box center [572, 526] width 1145 height 958
click at [160, 247] on input "1 stop" at bounding box center [158, 247] width 29 height 29
checkbox input "false"
drag, startPoint x: 161, startPoint y: 273, endPoint x: 219, endPoint y: 269, distance: 58.9
click at [162, 274] on input "2+ stops" at bounding box center [158, 276] width 29 height 29
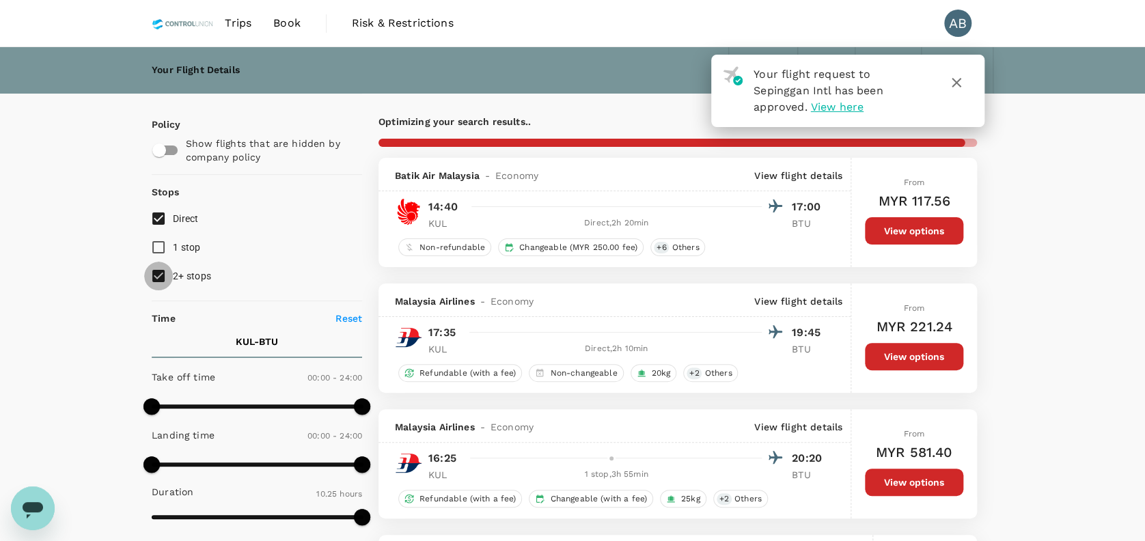
checkbox input "false"
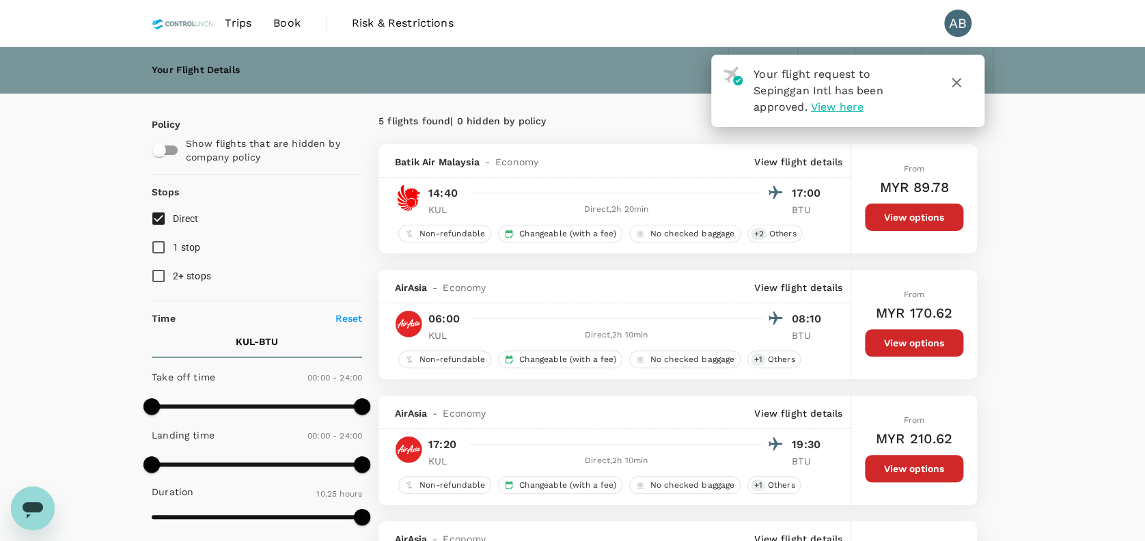
type input "MYR"
click at [962, 82] on icon "button" at bounding box center [956, 82] width 16 height 16
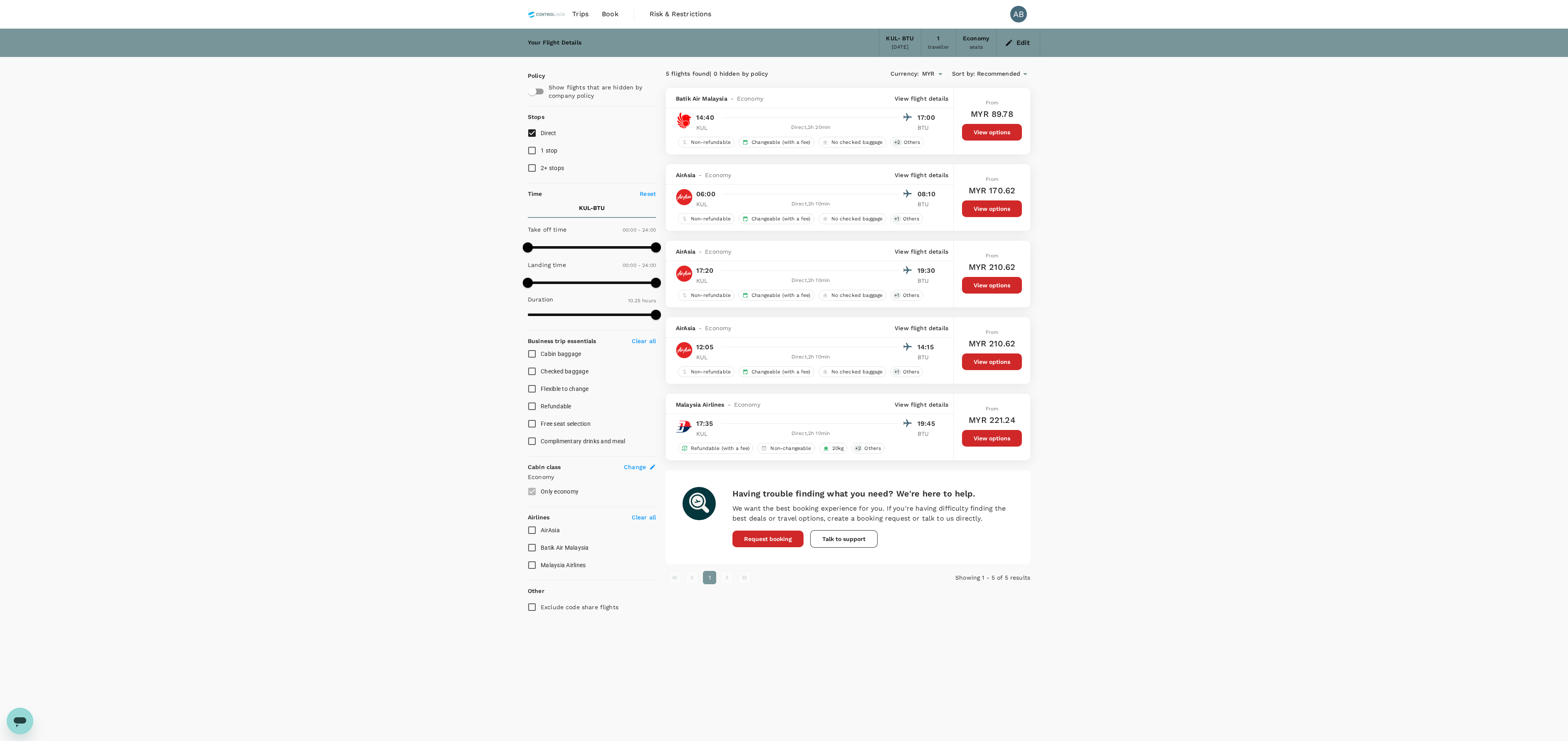
click at [697, 329] on div "Your Flight Details KUL - BTU [DATE] 1 traveller Economy seats Edit Policy Show…" at bounding box center [784, 420] width 1568 height 782
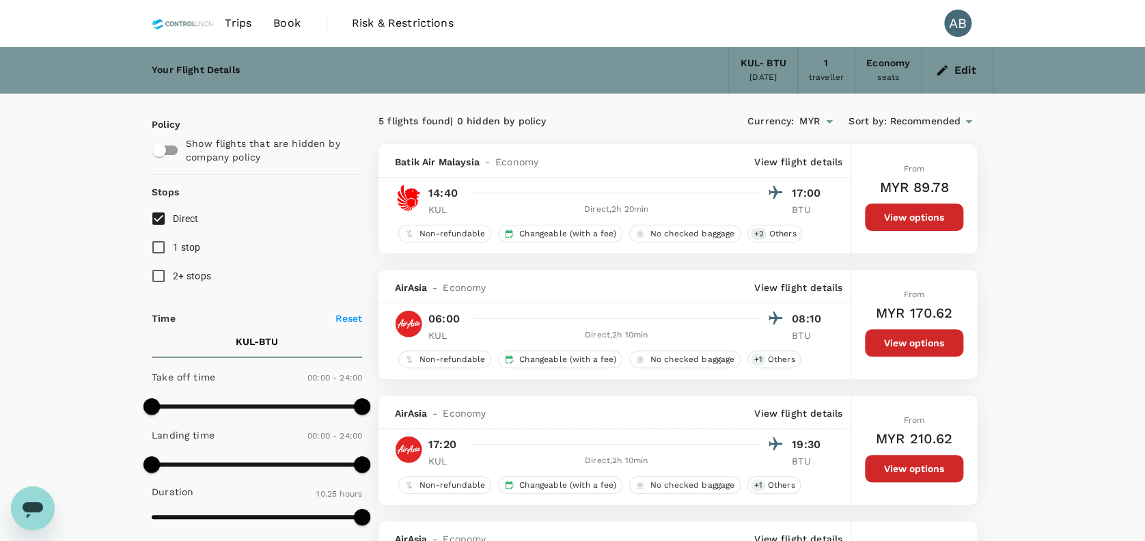
click at [949, 69] on icon "button" at bounding box center [942, 71] width 14 height 14
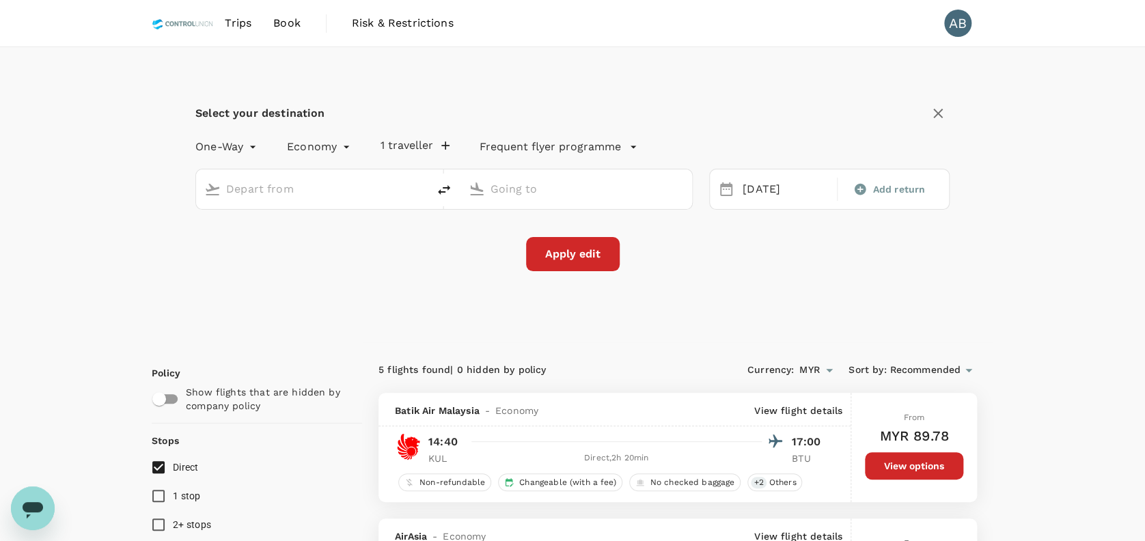
type input "Kuala Lumpur Intl ([GEOGRAPHIC_DATA])"
type input "Bintulu (BTU)"
click at [760, 189] on div "[DATE]" at bounding box center [785, 189] width 97 height 27
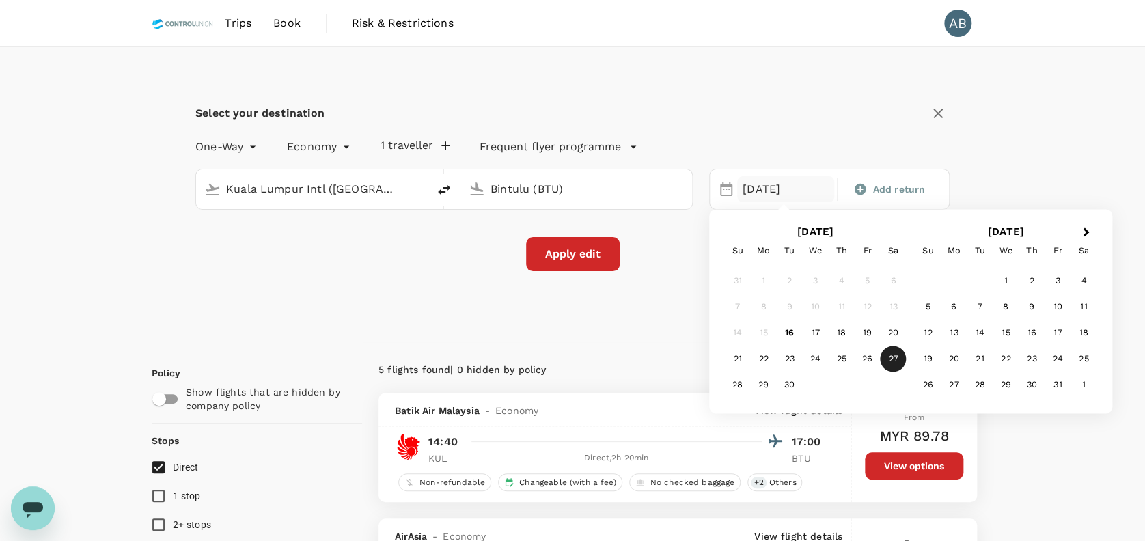
click at [868, 356] on div "26" at bounding box center [867, 359] width 26 height 26
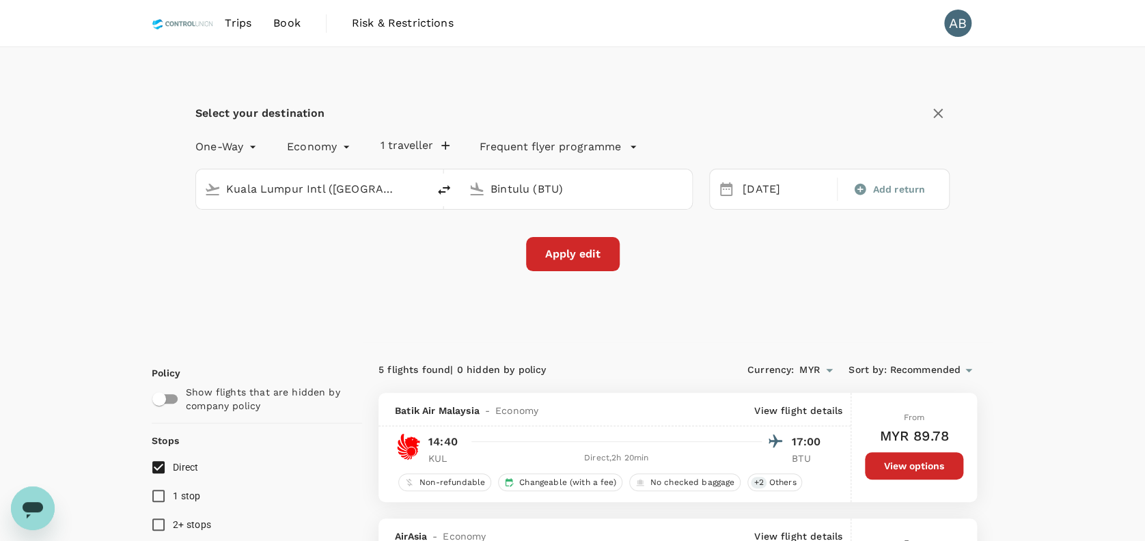
click at [599, 265] on button "Apply edit" at bounding box center [573, 254] width 94 height 34
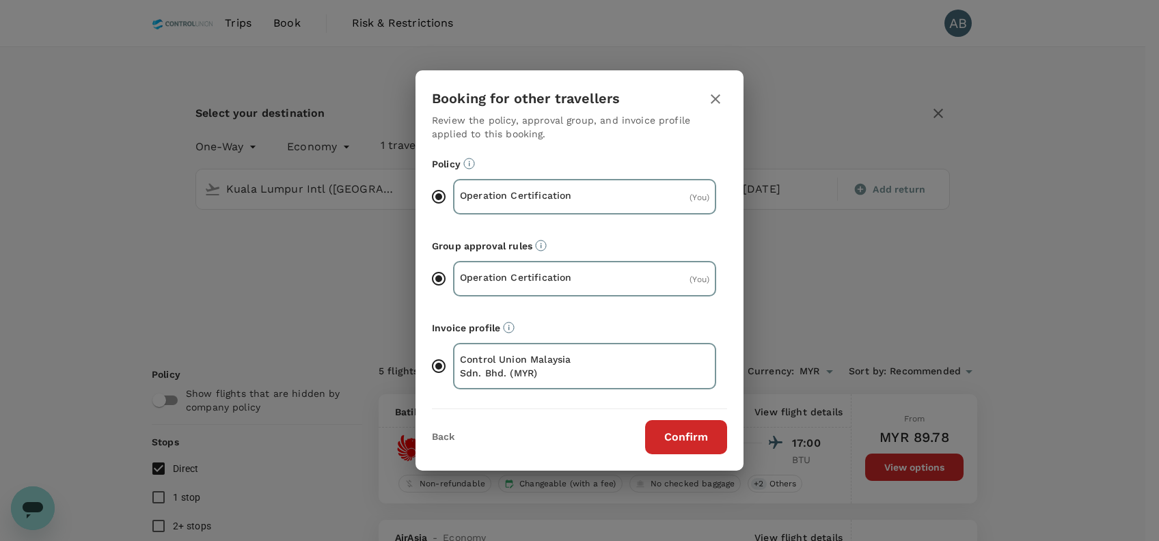
click at [711, 434] on button "Confirm" at bounding box center [686, 437] width 82 height 34
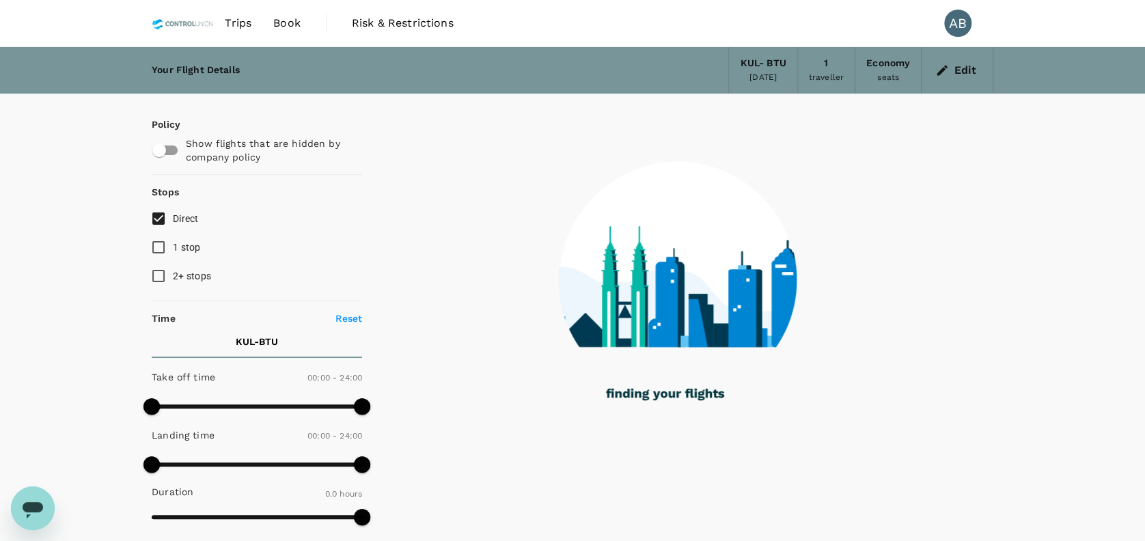
checkbox input "true"
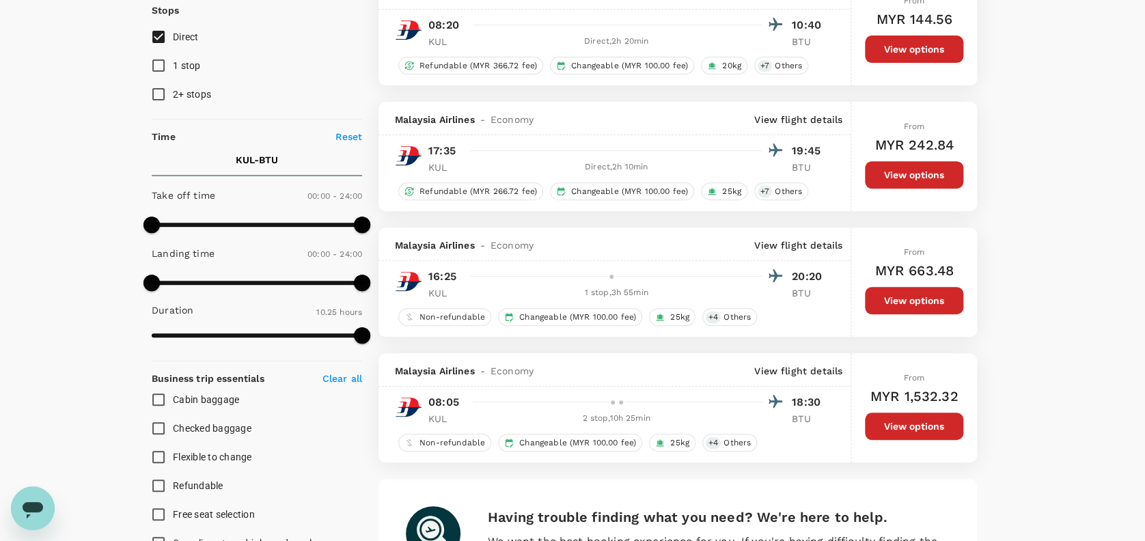
scroll to position [129, 0]
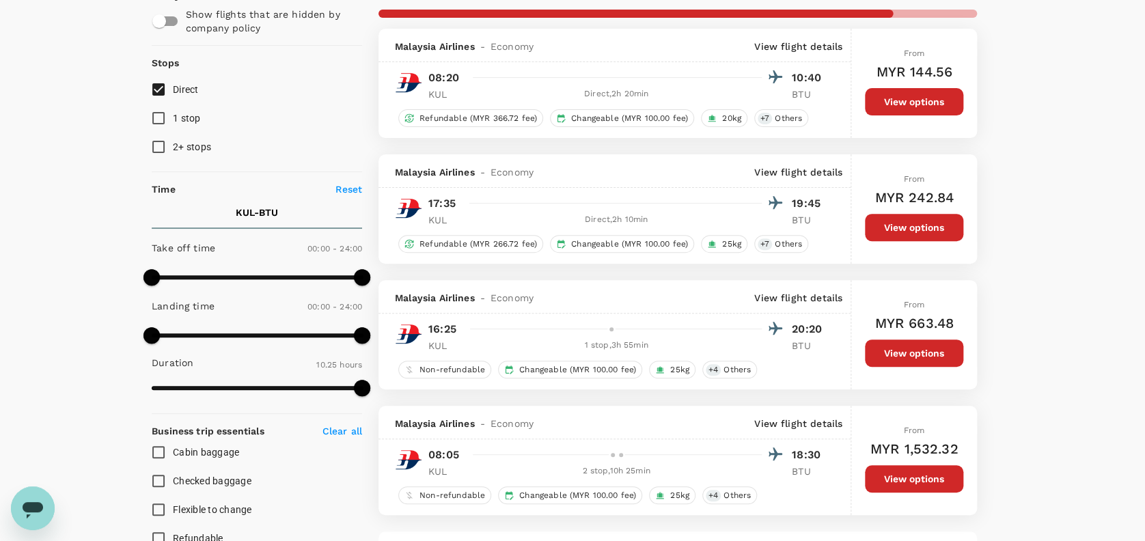
type input "710"
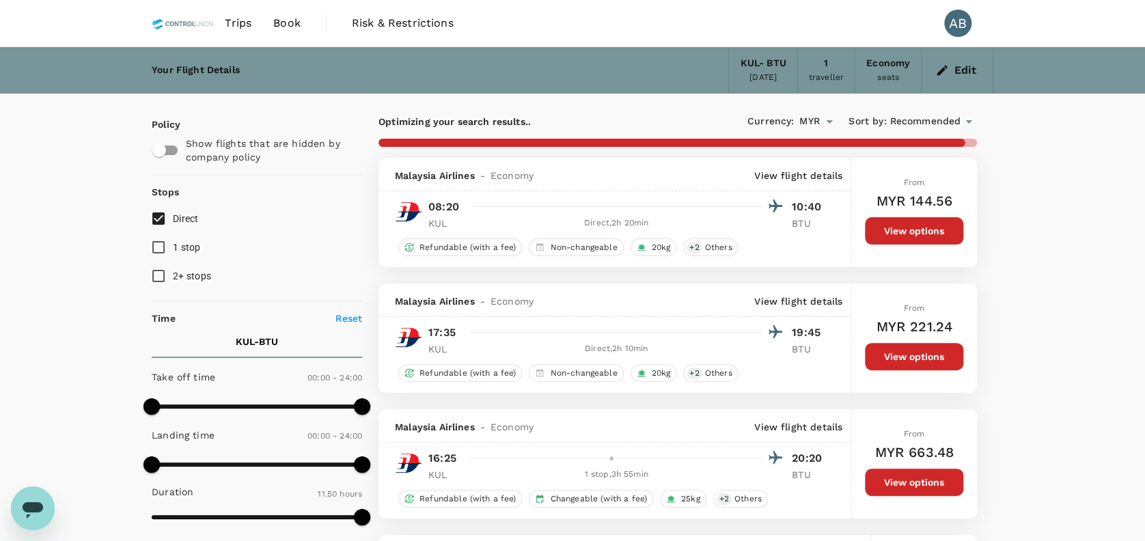
checkbox input "false"
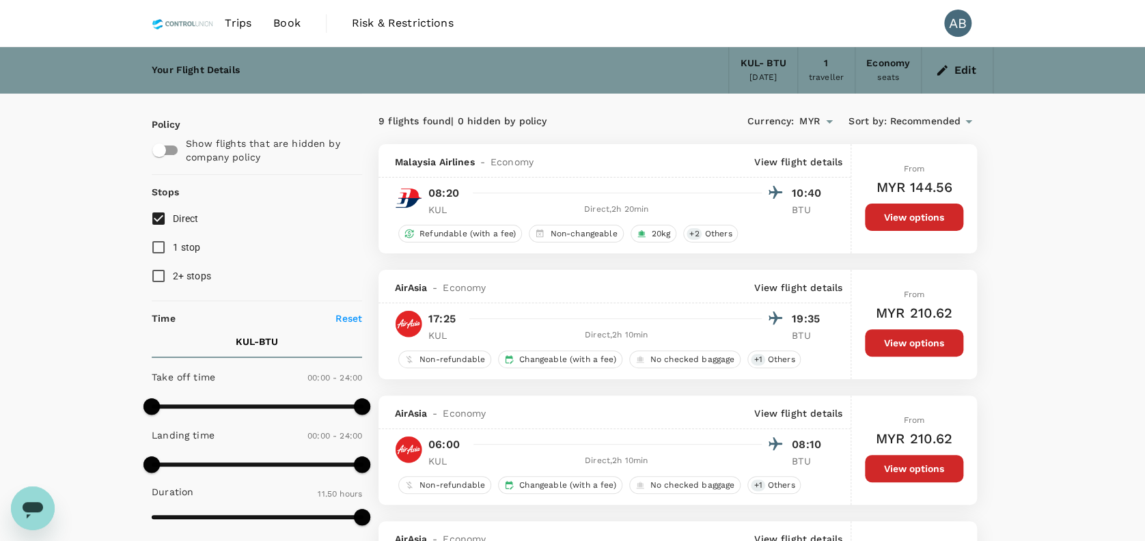
click at [284, 21] on span "Book" at bounding box center [286, 23] width 27 height 16
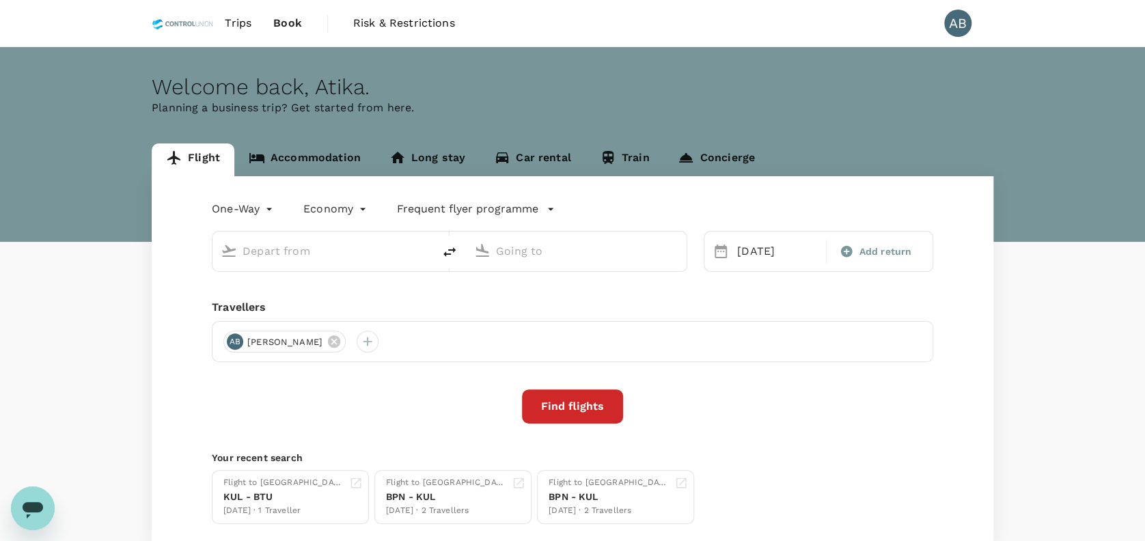
type input "Kuala Lumpur Intl ([GEOGRAPHIC_DATA])"
type input "Bintulu (BTU)"
type input "Kuala Lumpur Intl ([GEOGRAPHIC_DATA])"
type input "Bintulu (BTU)"
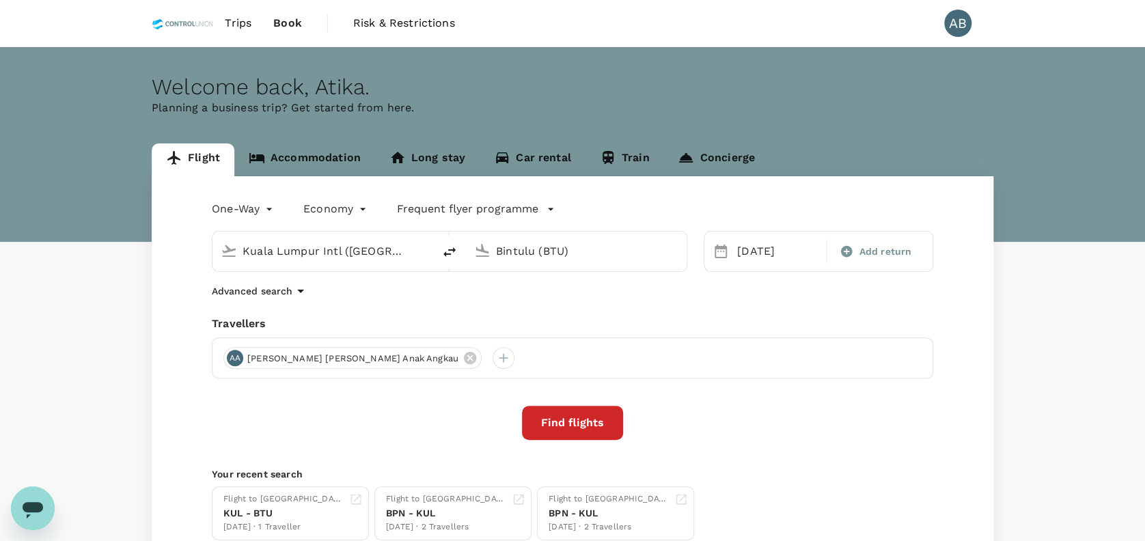
click at [418, 113] on p "Planning a business trip? Get started from here." at bounding box center [573, 108] width 842 height 16
click at [424, 339] on div "AA Aida Lydia Anak Angkau" at bounding box center [573, 358] width 722 height 41
click at [530, 296] on div "Advanced search" at bounding box center [573, 291] width 722 height 16
click at [25, 510] on icon "Open messaging window" at bounding box center [33, 510] width 20 height 16
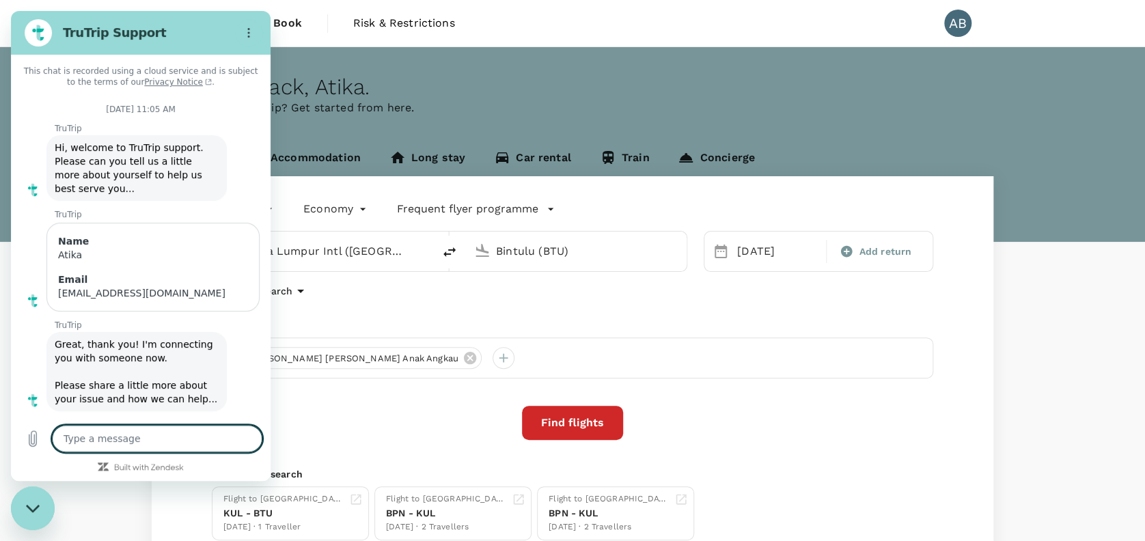
scroll to position [1533, 0]
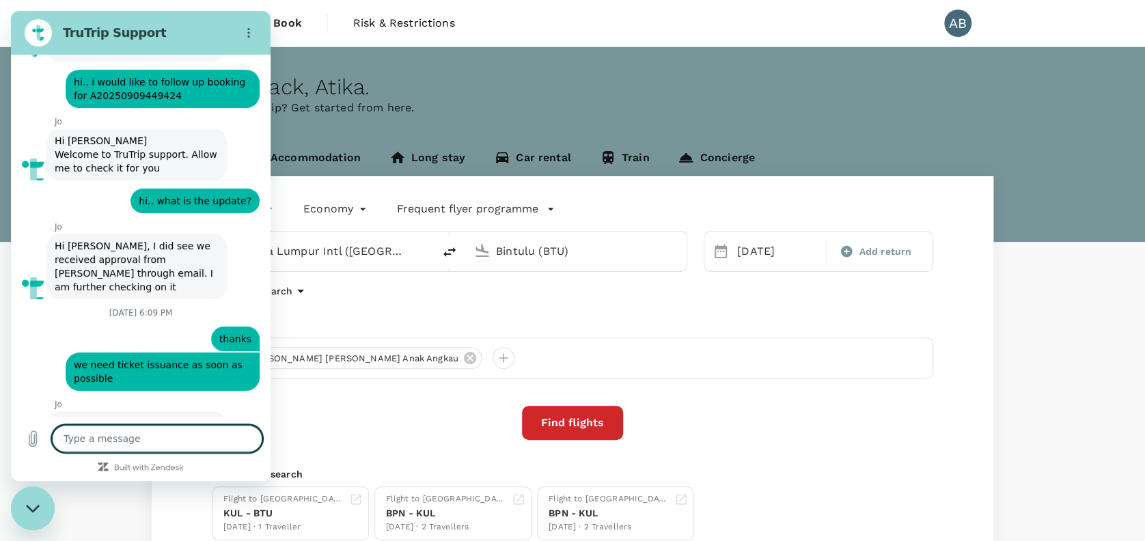
click at [92, 438] on textarea at bounding box center [157, 438] width 210 height 27
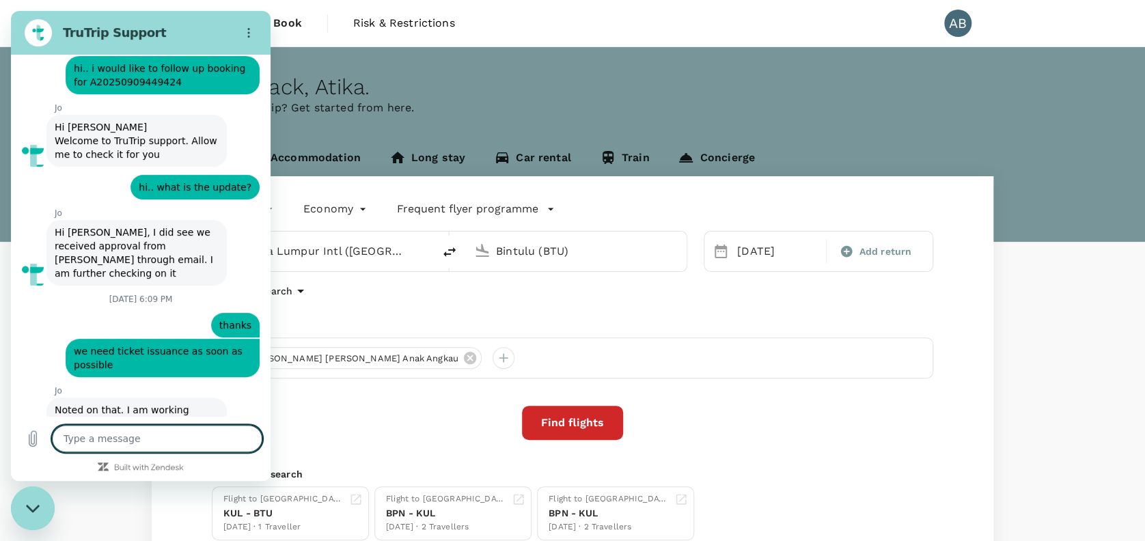
scroll to position [1554, 0]
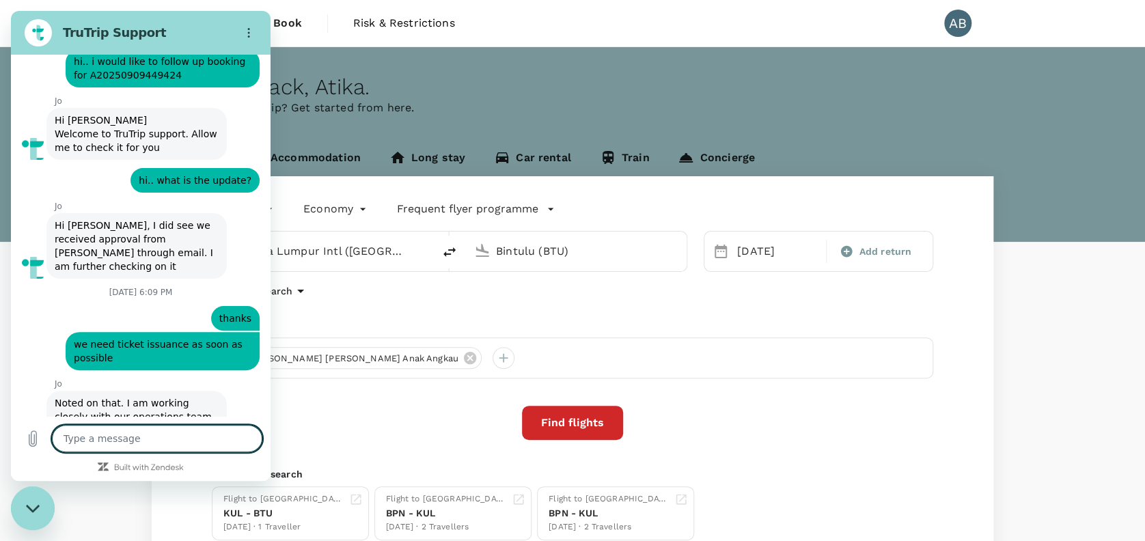
type textarea "h"
type textarea "x"
type textarea "hi"
type textarea "x"
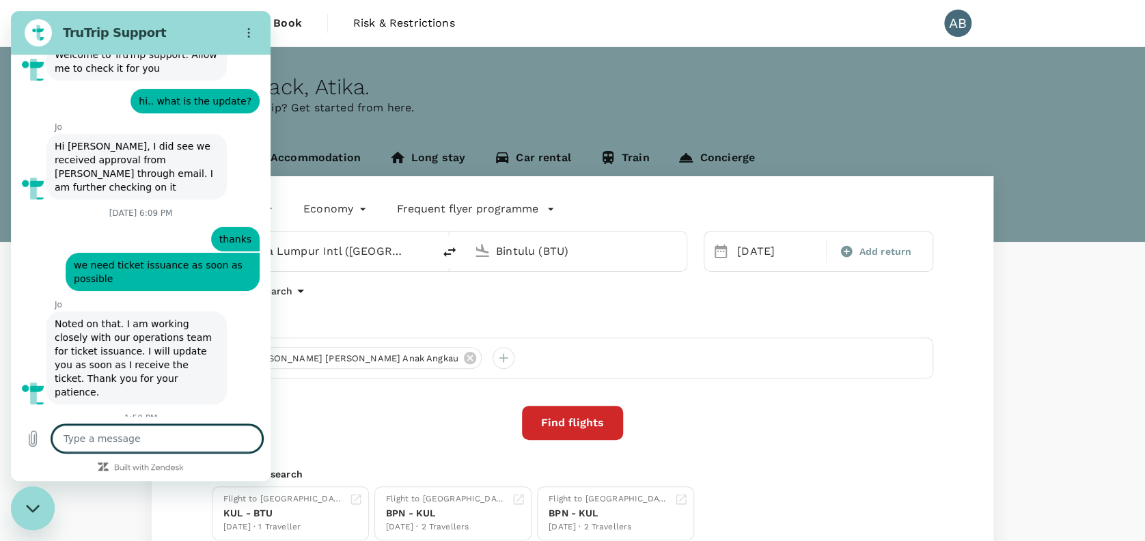
scroll to position [1632, 0]
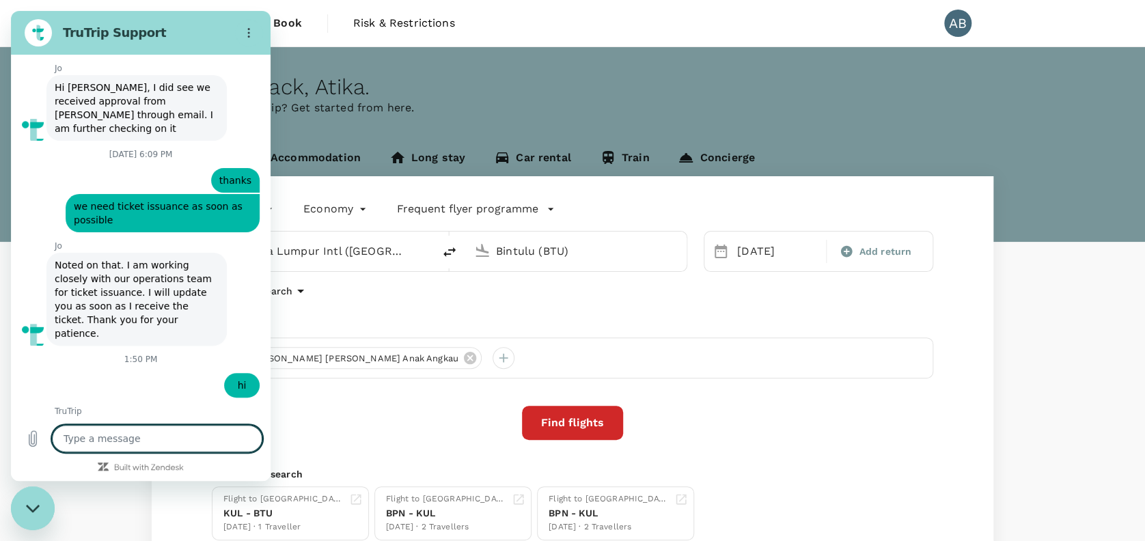
type textarea "x"
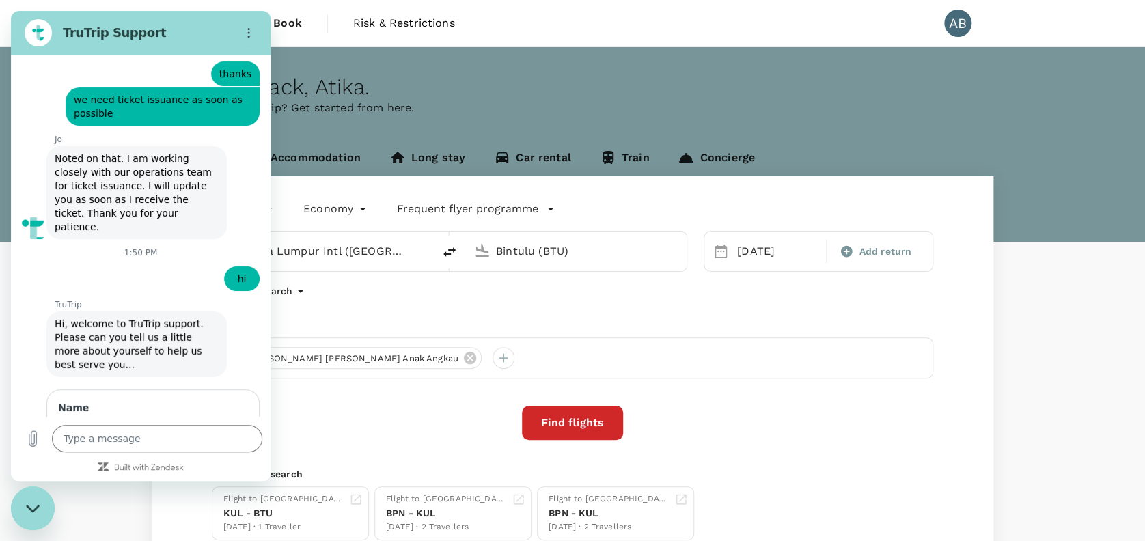
scroll to position [1797, 0]
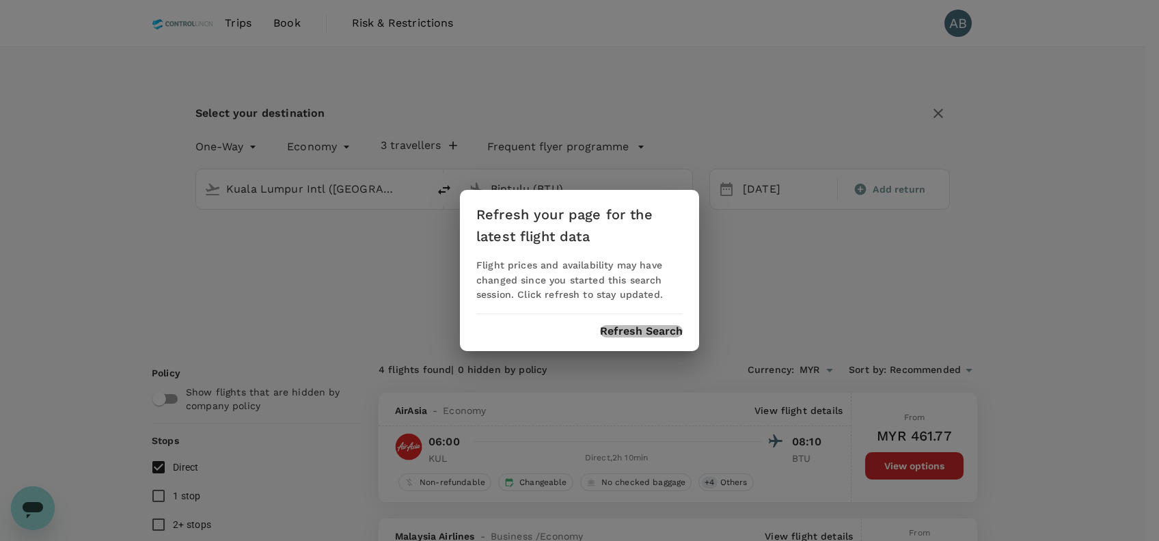
drag, startPoint x: 616, startPoint y: 337, endPoint x: 627, endPoint y: 323, distance: 18.0
click at [617, 337] on button "Refresh Search" at bounding box center [641, 331] width 83 height 12
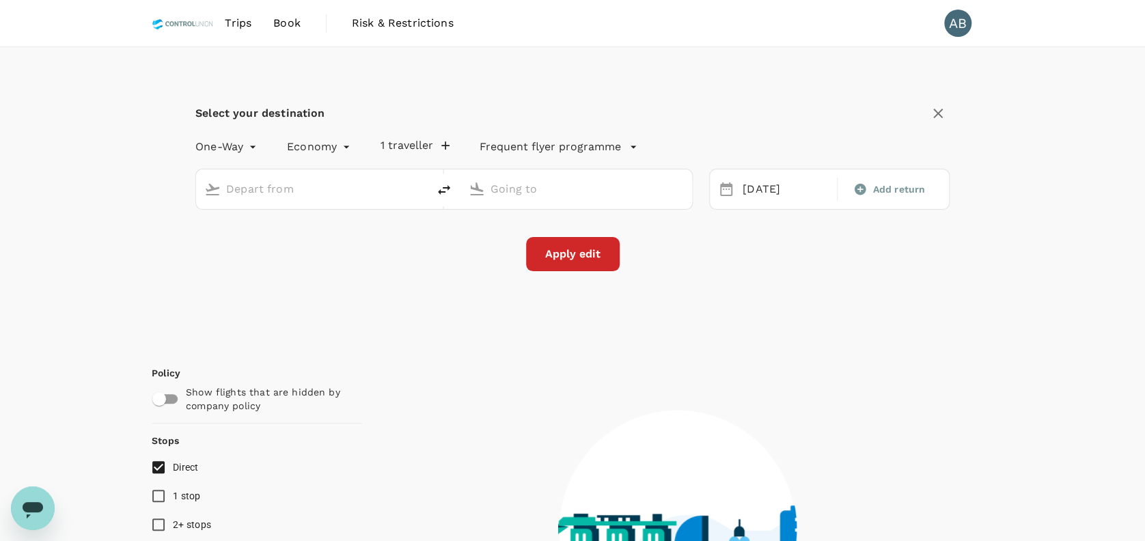
click at [799, 342] on div at bounding box center [677, 520] width 631 height 357
type input "Kuala Lumpur Intl ([GEOGRAPHIC_DATA])"
type input "Bintulu (BTU)"
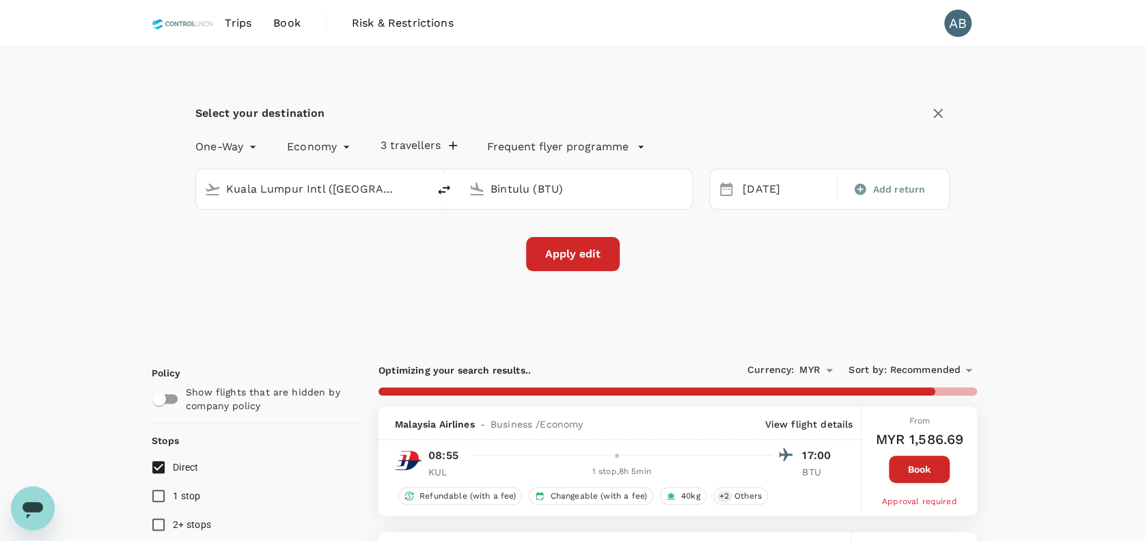
checkbox input "false"
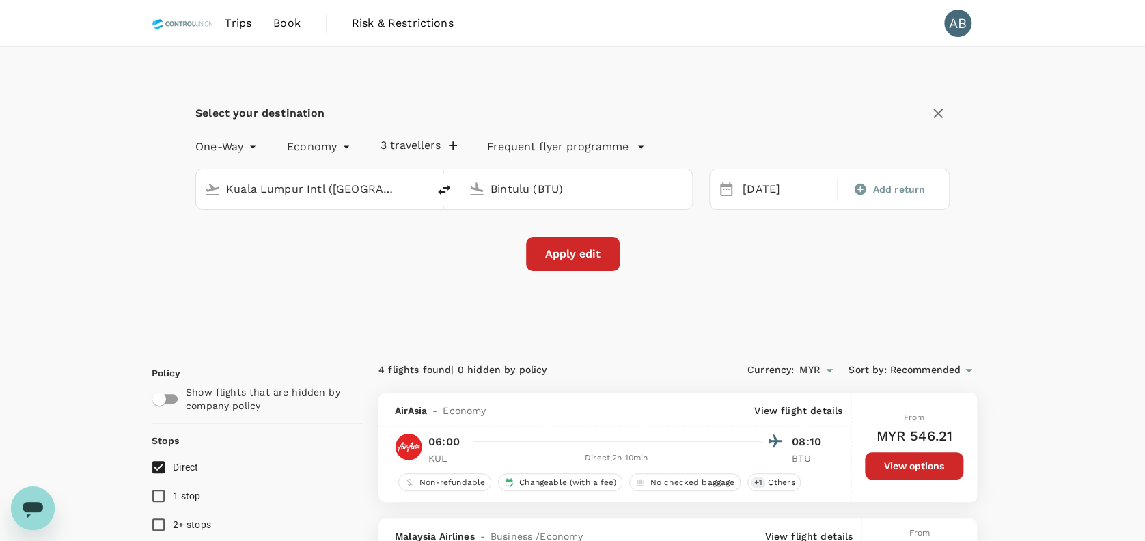
click at [44, 500] on icon "Open messaging window" at bounding box center [32, 508] width 25 height 25
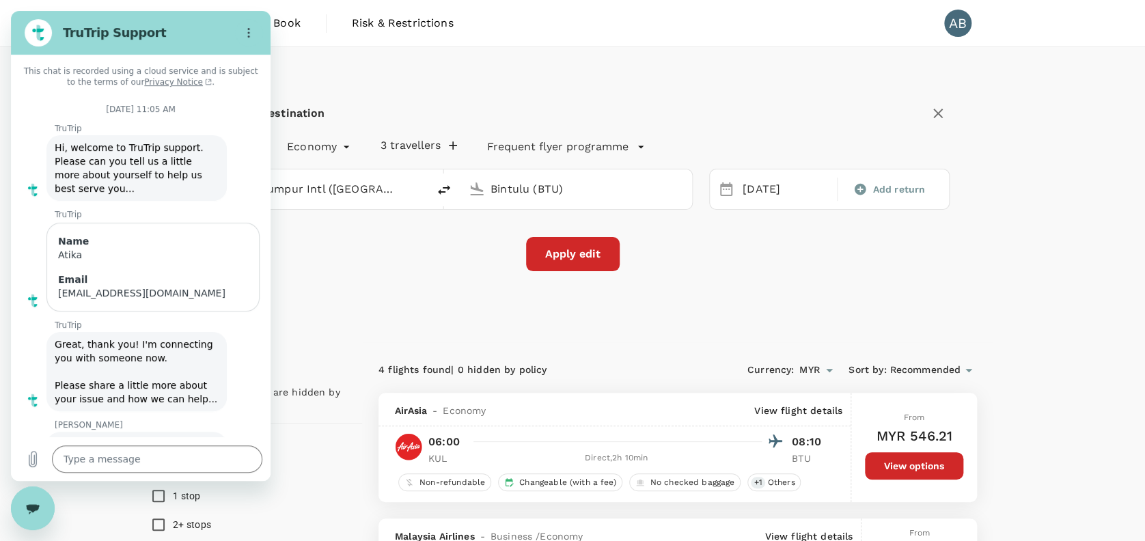
scroll to position [1777, 0]
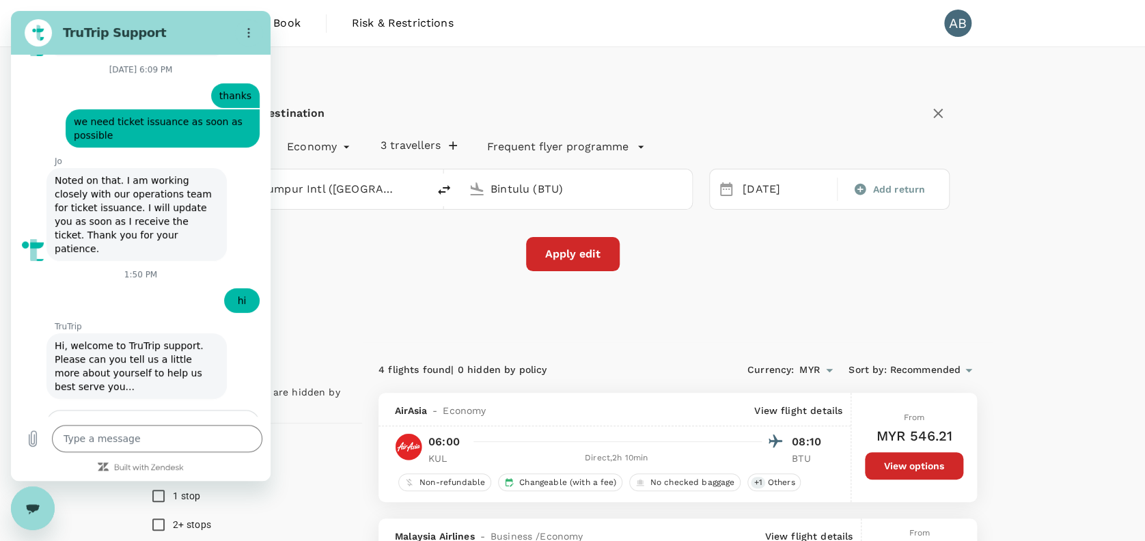
click at [689, 51] on div "Select your destination One-Way oneway Economy economy 3 travellers Frequent fl…" at bounding box center [573, 194] width 842 height 295
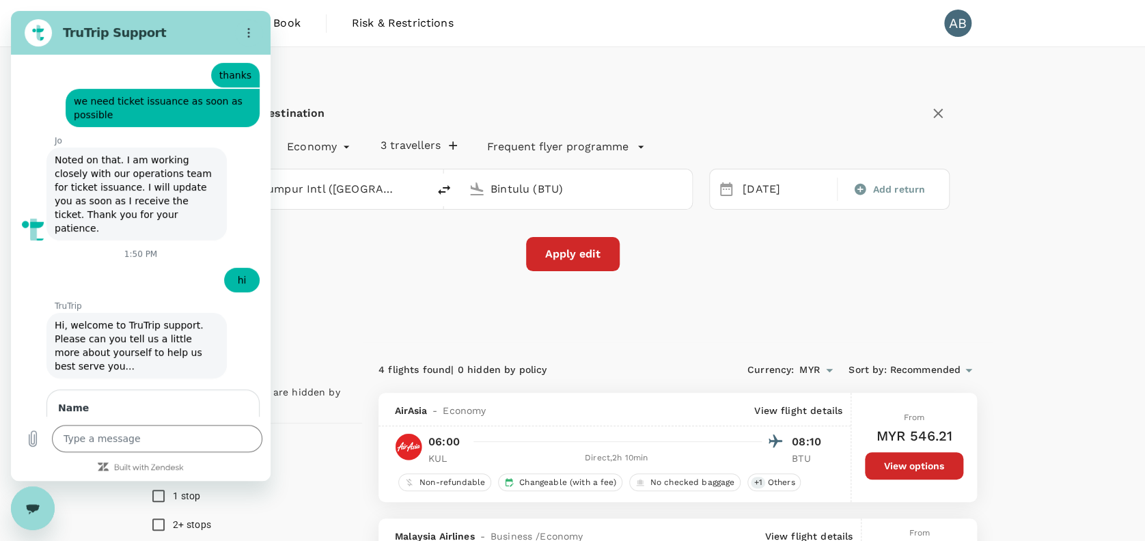
drag, startPoint x: 28, startPoint y: 508, endPoint x: 44, endPoint y: 934, distance: 426.0
click at [28, 508] on icon "Close messaging window" at bounding box center [33, 508] width 14 height 9
type textarea "x"
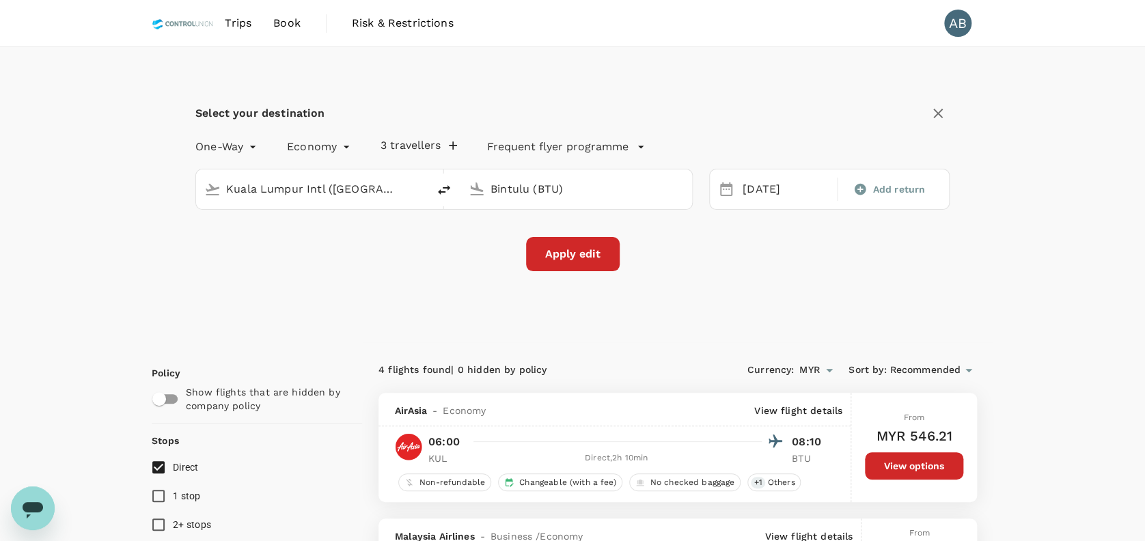
click at [241, 19] on span "Trips" at bounding box center [238, 23] width 27 height 16
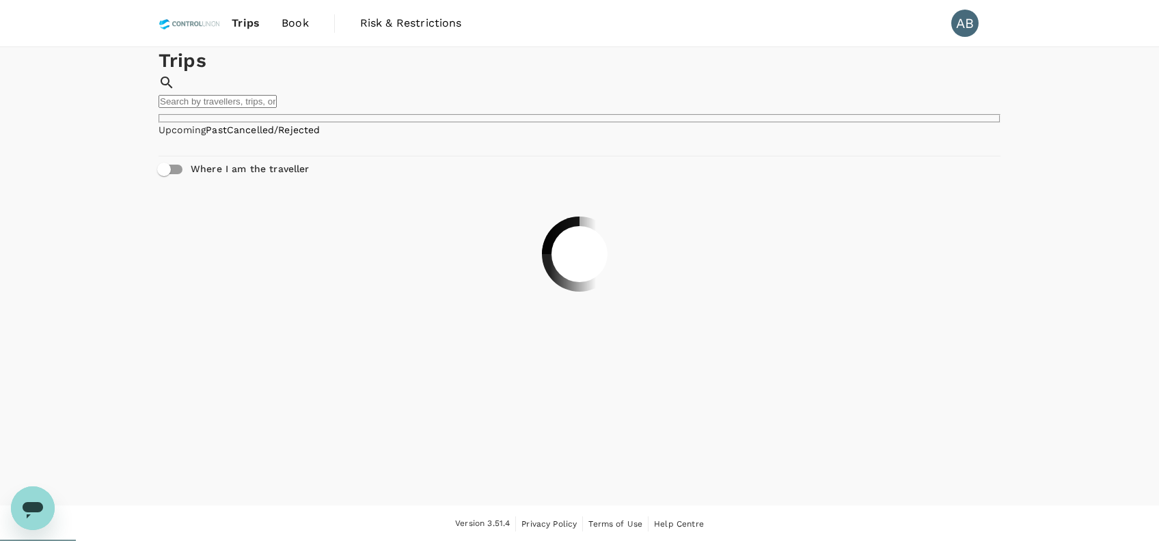
click at [277, 95] on input "text" at bounding box center [218, 101] width 118 height 13
paste input "A20250908108211"
type input "A20250908108211"
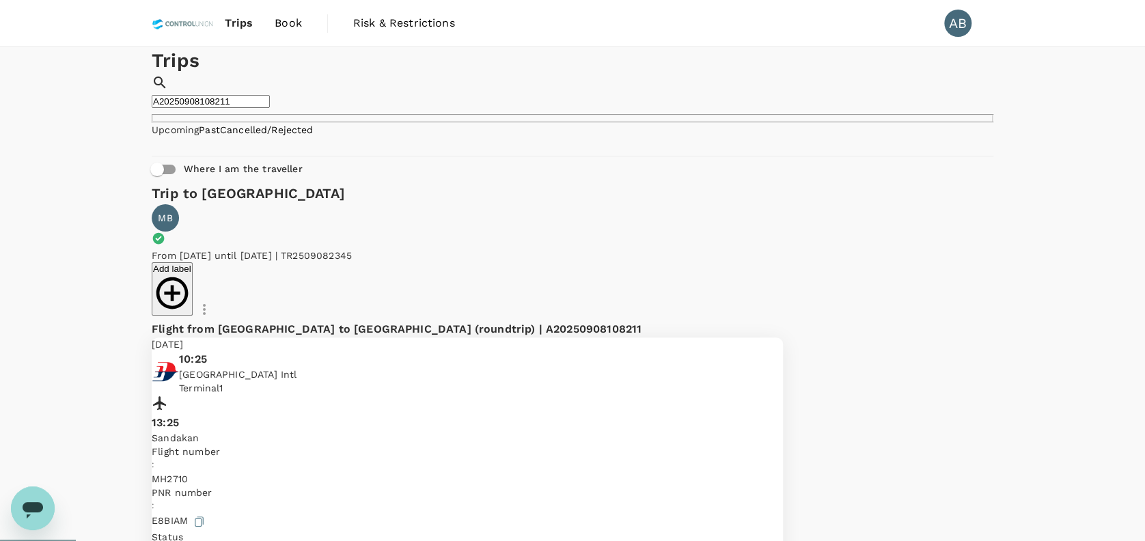
click at [546, 108] on div "Trips ​ A20250908108211 ​" at bounding box center [573, 85] width 842 height 76
click at [270, 95] on input "A20250908108211" at bounding box center [211, 101] width 118 height 13
click at [575, 262] on div "Add label" at bounding box center [467, 291] width 631 height 59
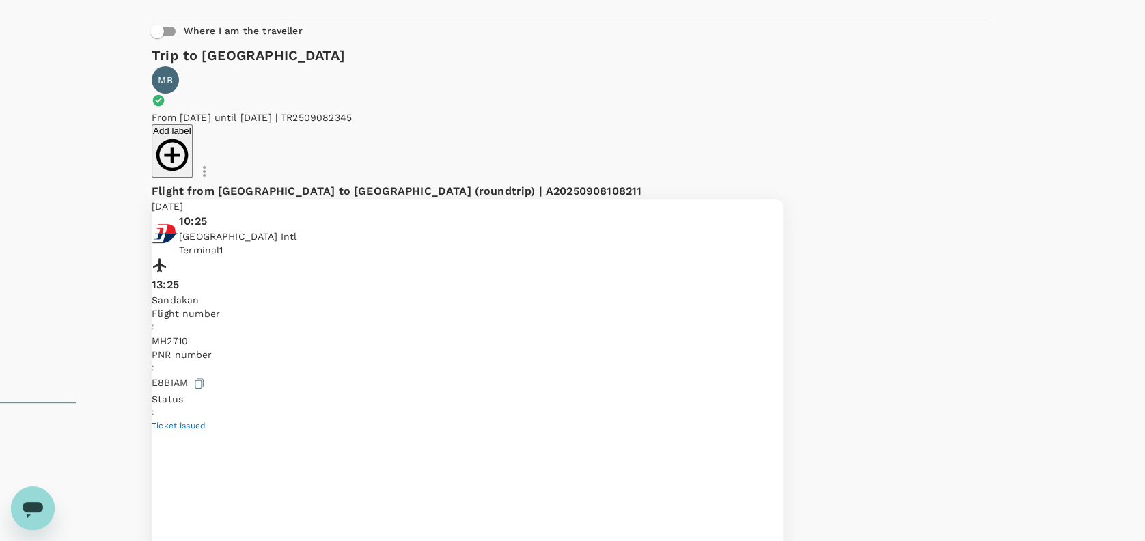
scroll to position [141, 0]
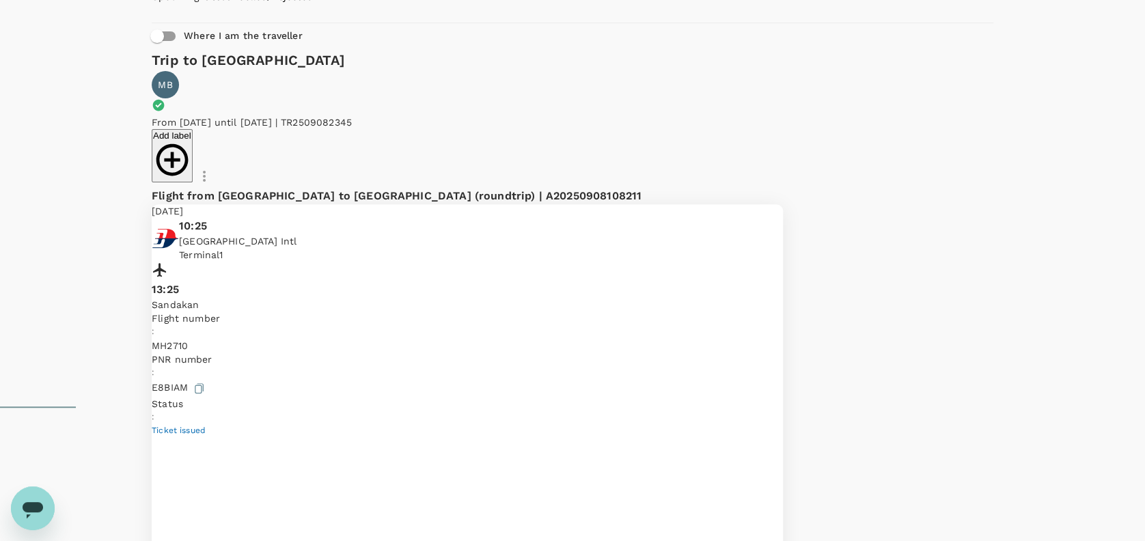
scroll to position [130, 0]
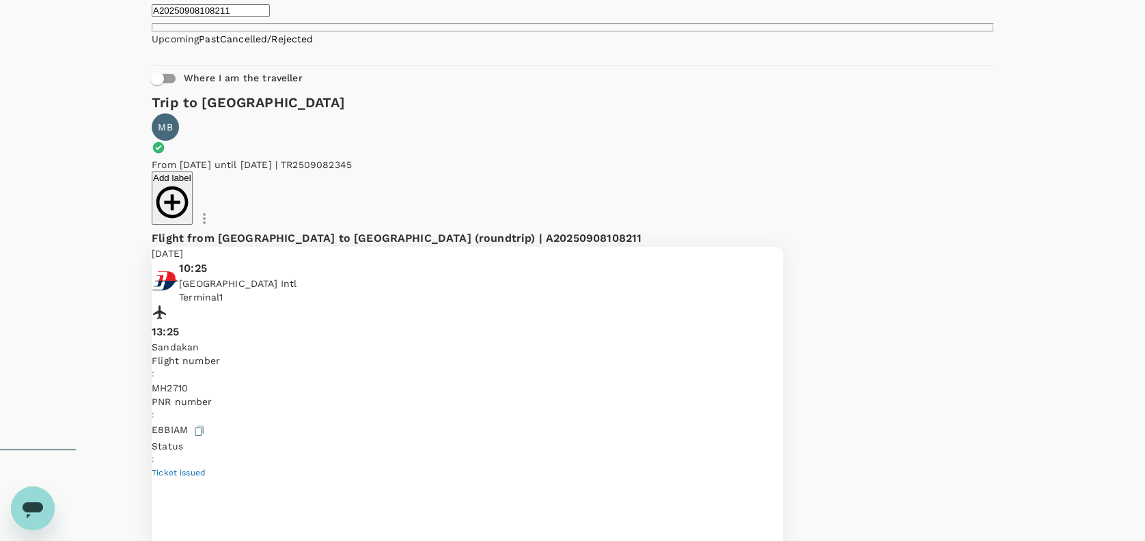
scroll to position [0, 0]
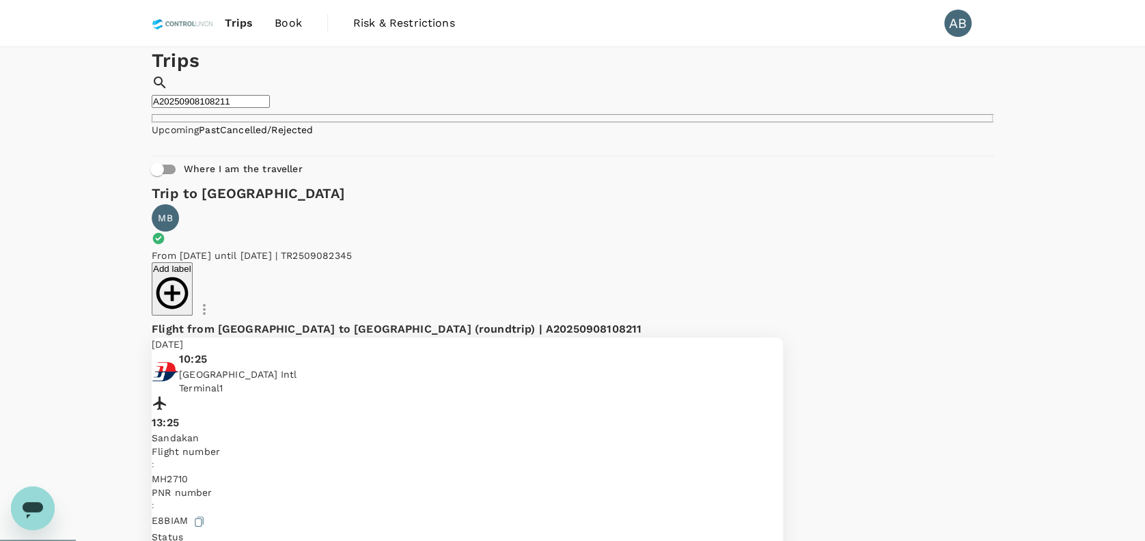
click at [242, 24] on span "Trips" at bounding box center [239, 23] width 28 height 16
click at [296, 25] on span "Book" at bounding box center [288, 23] width 27 height 16
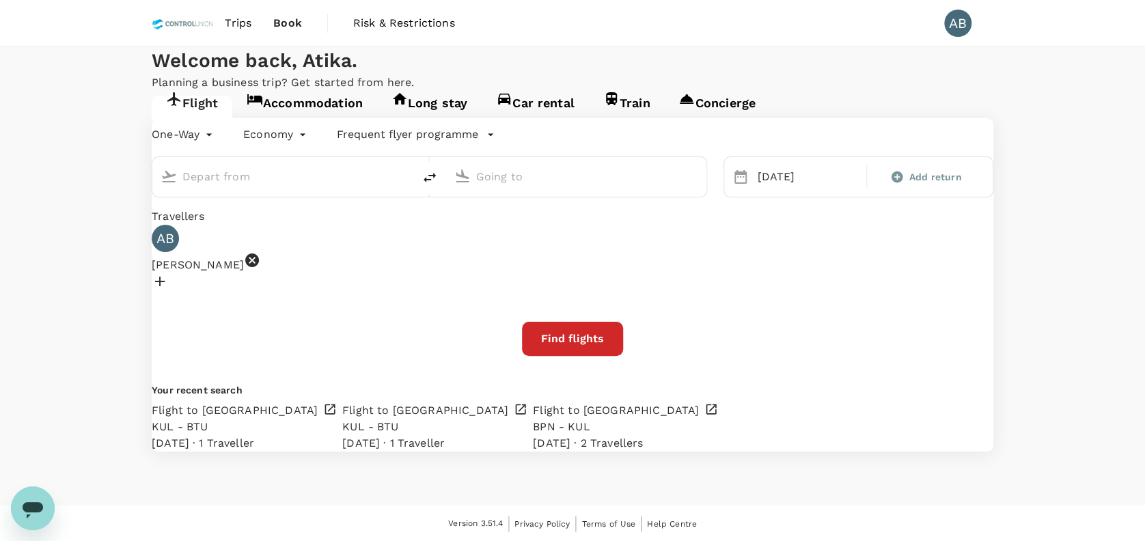
click at [744, 91] on p "Planning a business trip? Get started from here." at bounding box center [573, 82] width 842 height 16
type input "Kuala Lumpur Intl (KUL)"
type input "Bintulu (BTU)"
type input "Kuala Lumpur Intl (KUL)"
type input "Bintulu (BTU)"
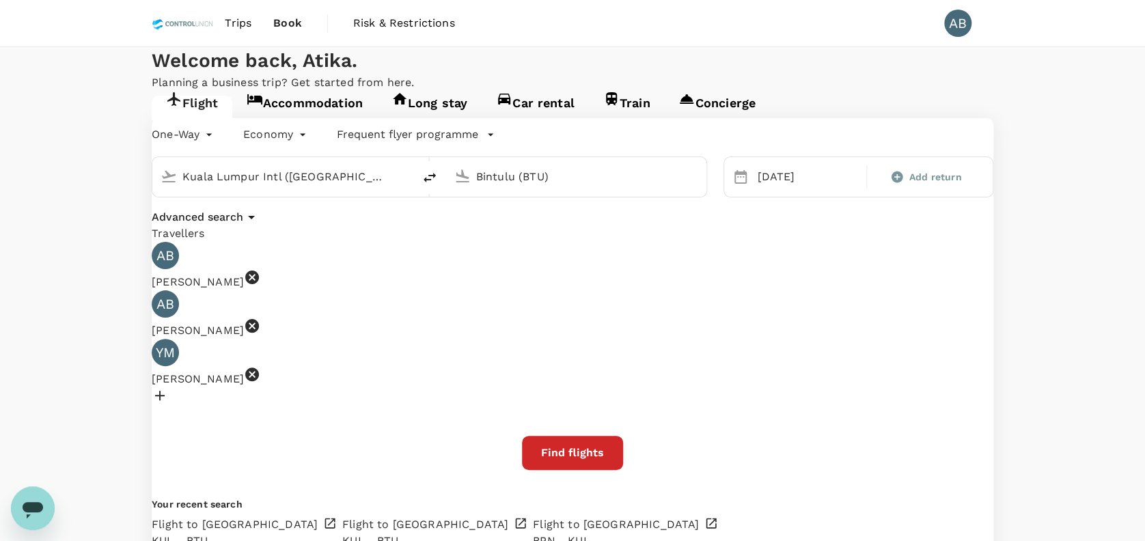
click at [426, 242] on div "Travellers" at bounding box center [573, 233] width 842 height 16
click at [369, 187] on input "Kuala Lumpur Intl (KUL)" at bounding box center [283, 176] width 202 height 21
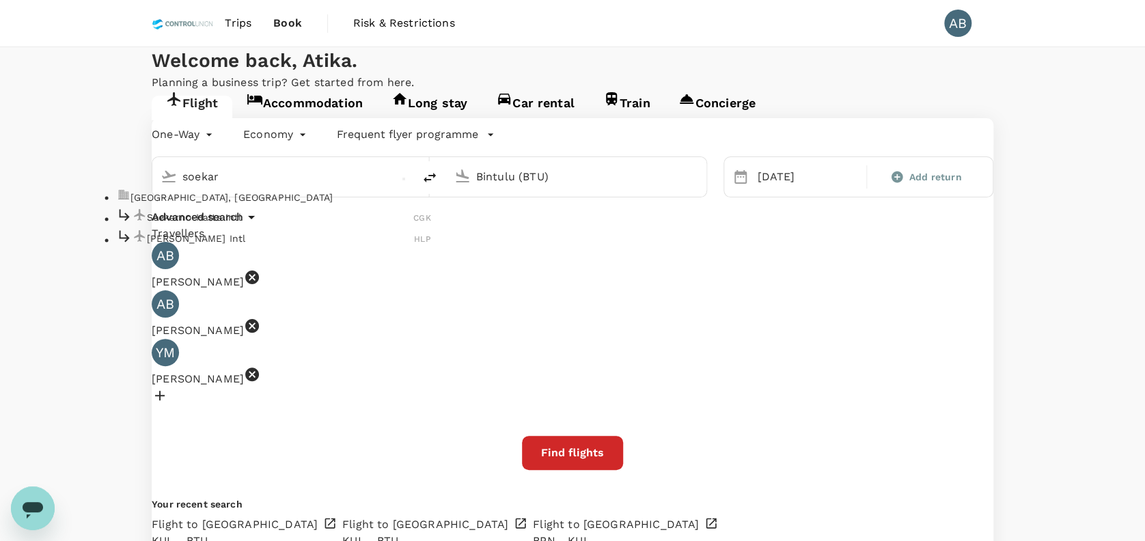
click at [324, 224] on p "Soekarno-Hatta Intl" at bounding box center [280, 217] width 267 height 14
type input "Soekarno-Hatta Intl (CGK)"
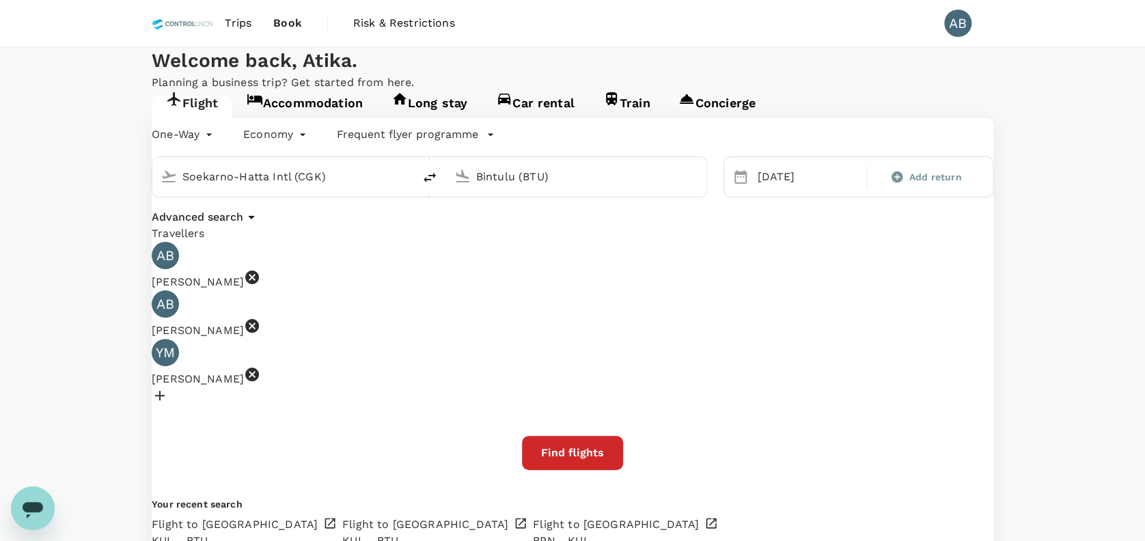
click at [589, 187] on input "Bintulu (BTU)" at bounding box center [577, 176] width 202 height 21
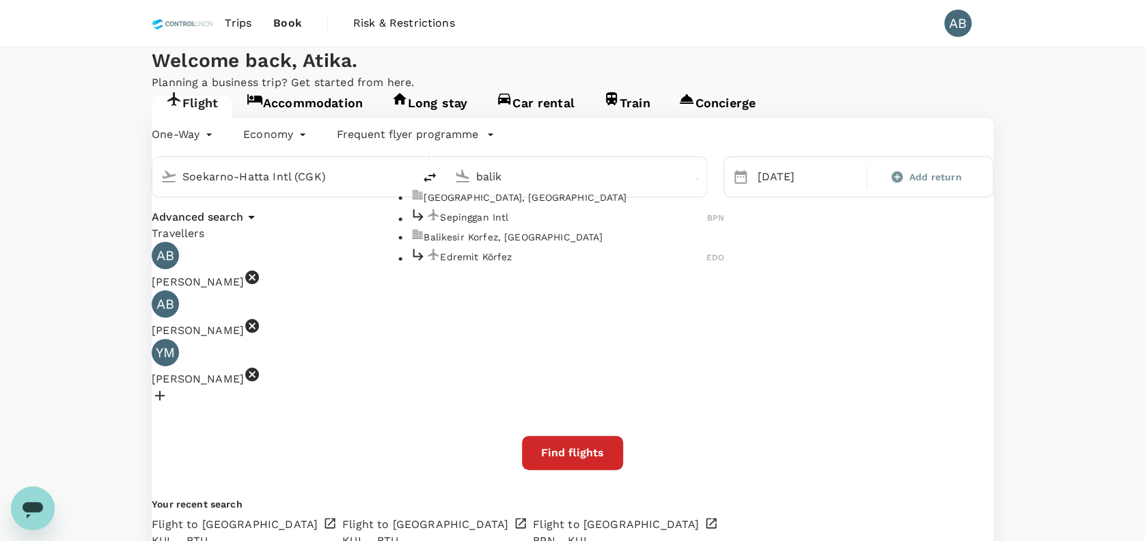
click at [542, 224] on p "Sepinggan Intl" at bounding box center [573, 217] width 267 height 14
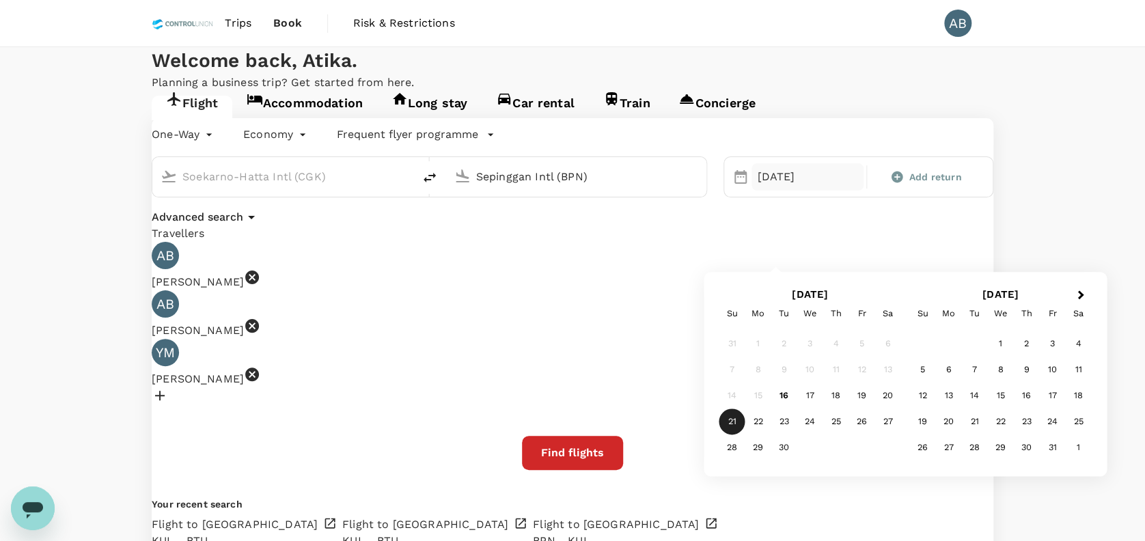
type input "Sepinggan Intl (BPN)"
click at [736, 415] on div "21" at bounding box center [733, 422] width 26 height 26
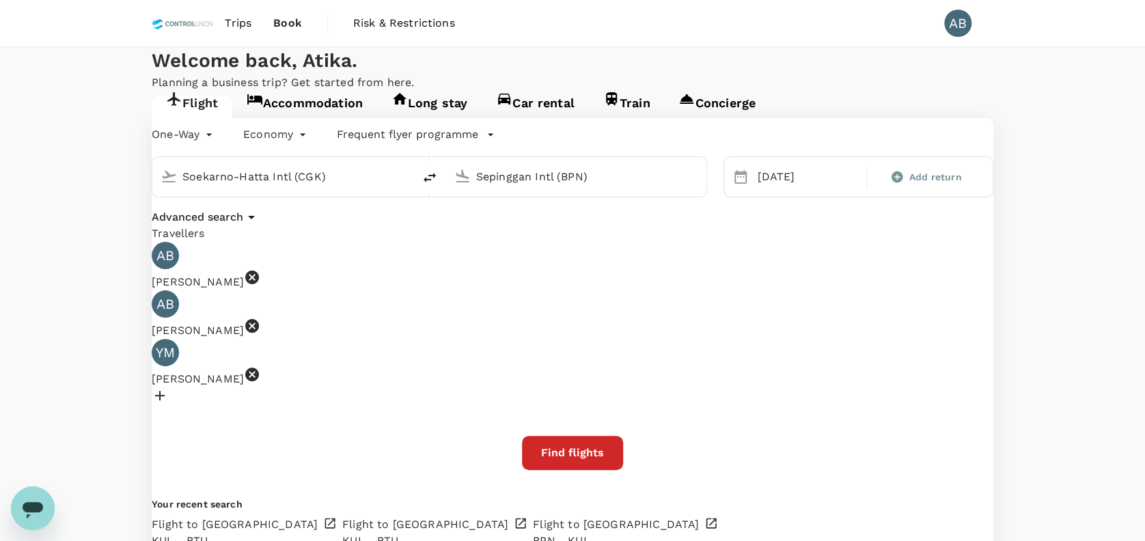
click at [383, 242] on div "Travellers" at bounding box center [573, 233] width 842 height 16
click at [430, 313] on div "One-Way oneway Economy economy Frequent flyer programme Soekarno-Hatta Intl (CG…" at bounding box center [573, 342] width 842 height 448
click at [432, 312] on div "One-Way oneway Economy economy Frequent flyer programme Soekarno-Hatta Intl (CG…" at bounding box center [573, 342] width 842 height 448
click at [259, 333] on icon at bounding box center [252, 326] width 14 height 14
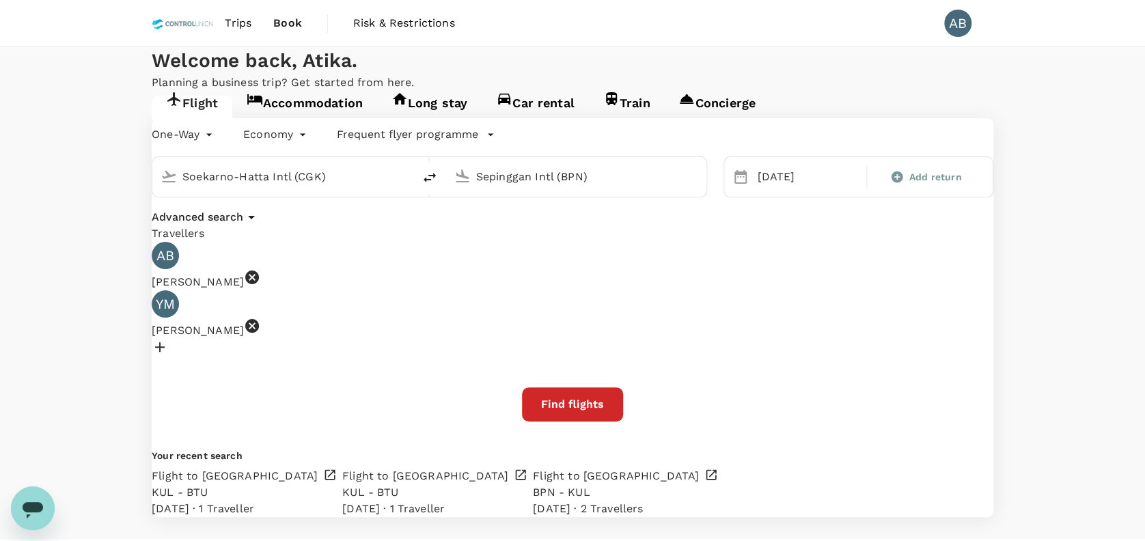
click at [555, 353] on div at bounding box center [573, 349] width 842 height 21
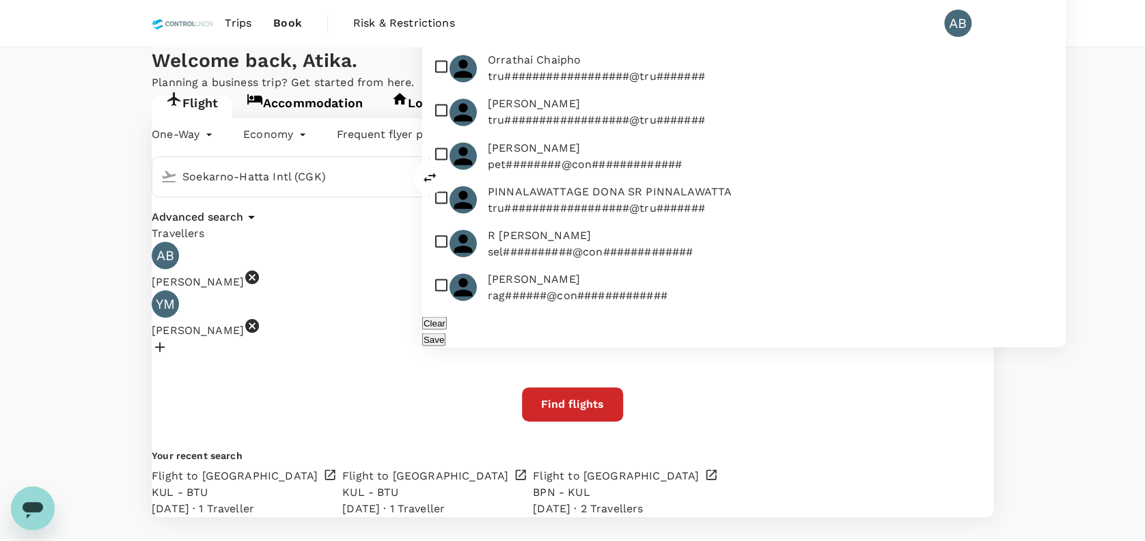
click at [447, 324] on button "Clear" at bounding box center [434, 322] width 25 height 13
click at [447, 327] on button "Clear" at bounding box center [434, 322] width 25 height 13
click at [765, 312] on div "One-Way oneway Economy economy Frequent flyer programme Soekarno-Hatta Intl (CG…" at bounding box center [573, 317] width 842 height 399
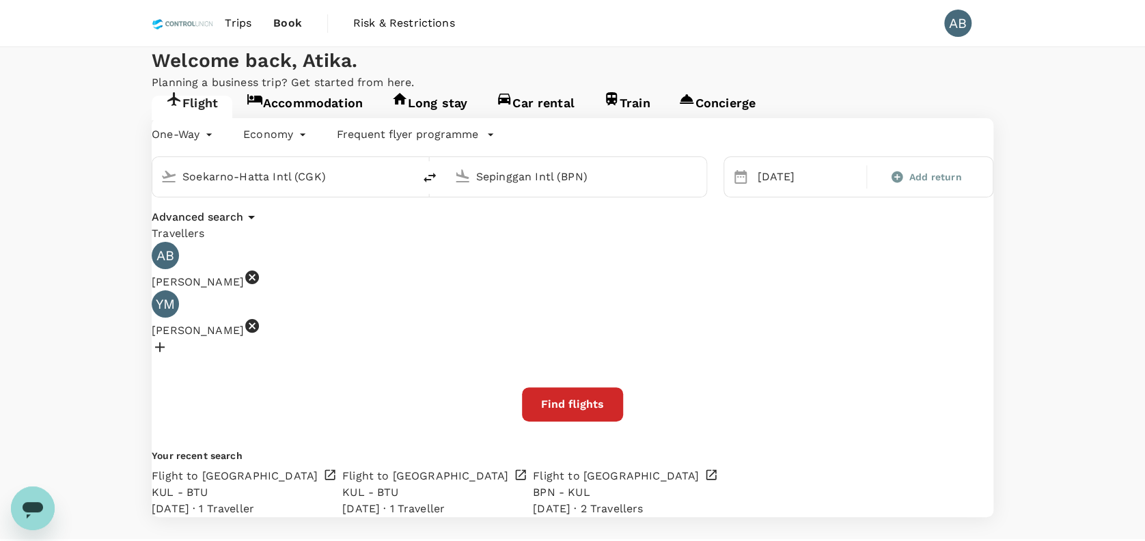
click at [260, 334] on icon at bounding box center [252, 326] width 16 height 16
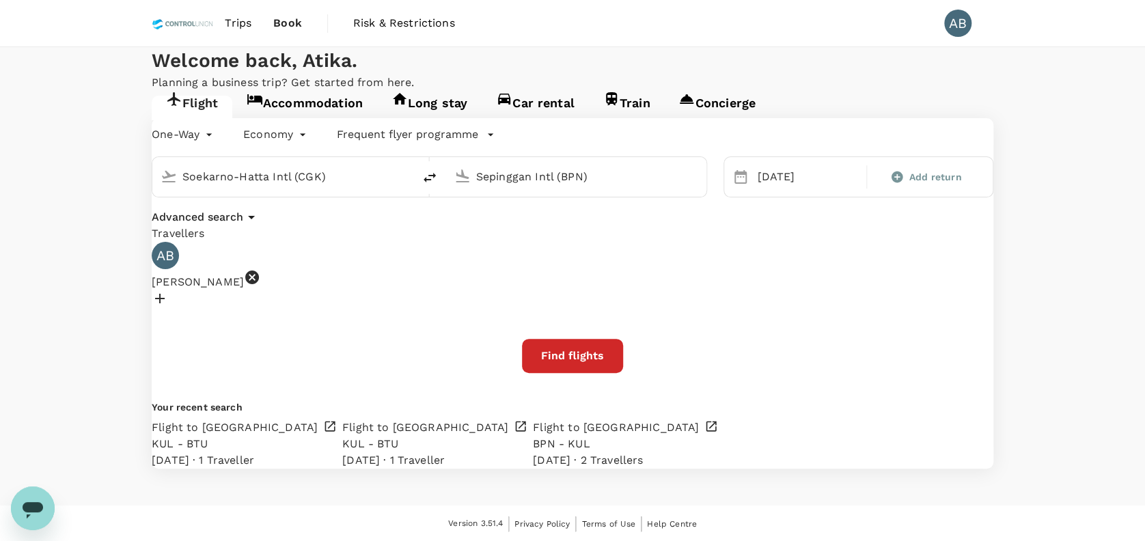
drag, startPoint x: 460, startPoint y: 303, endPoint x: 247, endPoint y: 319, distance: 213.8
click at [459, 302] on div "One-Way oneway Economy economy Frequent flyer programme Soekarno-Hatta Intl (CG…" at bounding box center [573, 293] width 842 height 351
click at [704, 242] on div "Travellers" at bounding box center [573, 233] width 842 height 16
click at [591, 373] on button "Find flights" at bounding box center [572, 356] width 101 height 34
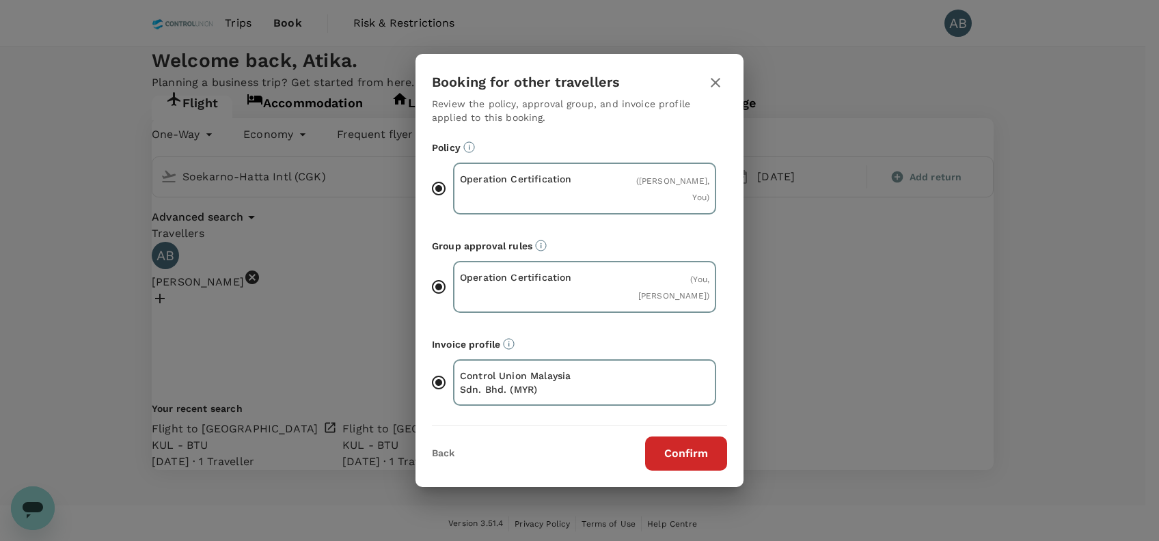
click at [689, 448] on button "Confirm" at bounding box center [686, 454] width 82 height 34
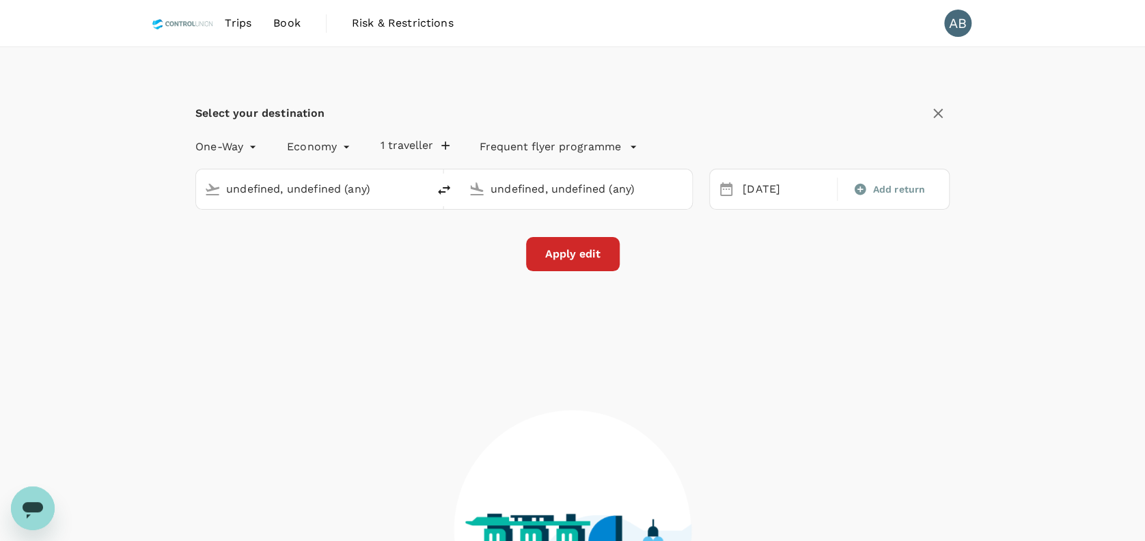
type input "Kuala Lumpur Intl (KUL)"
type input "Bintulu (BTU)"
type input "Soekarno-Hatta Intl (CGK)"
type input "Sepinggan Intl (BPN)"
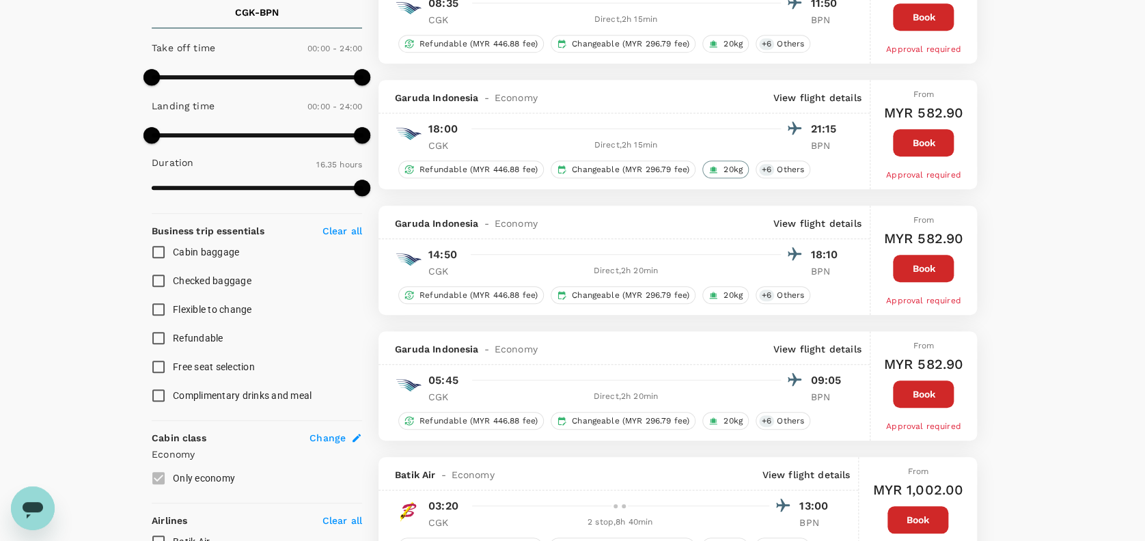
scroll to position [364, 0]
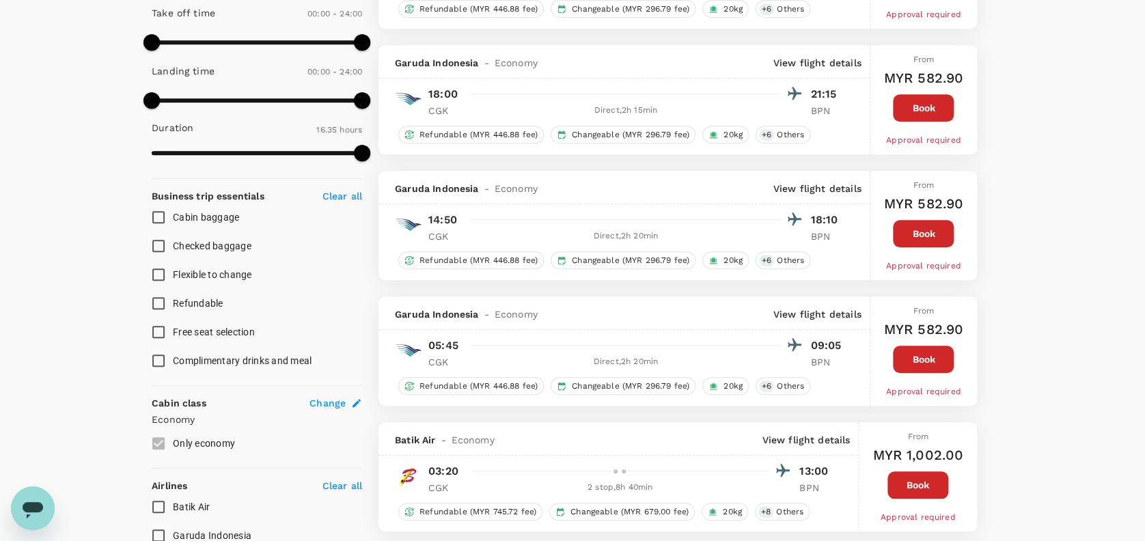
type input "1520"
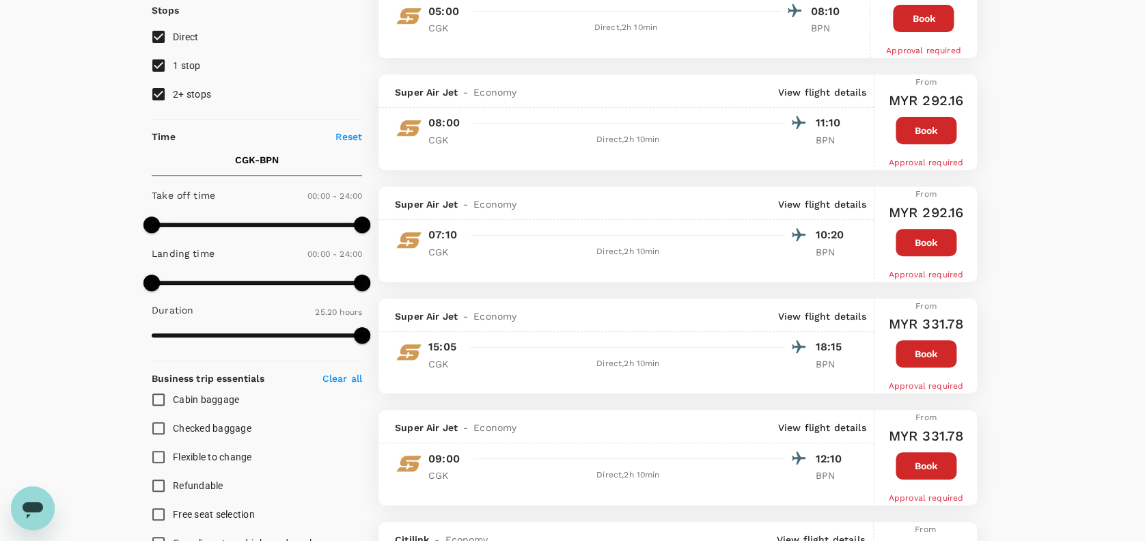
scroll to position [0, 0]
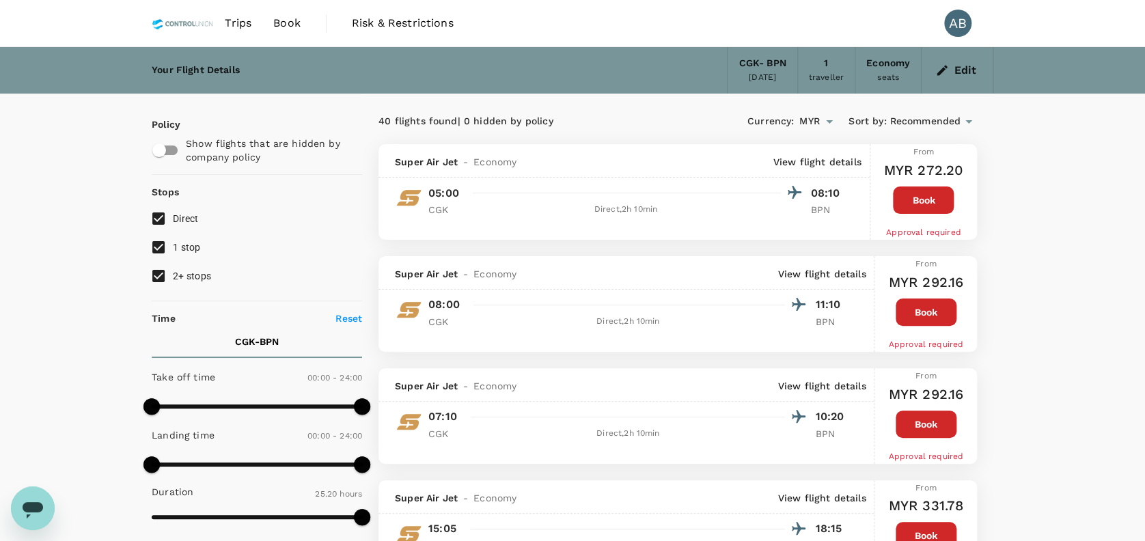
click at [163, 249] on input "1 stop" at bounding box center [158, 247] width 29 height 29
checkbox input "false"
click at [163, 276] on input "2+ stops" at bounding box center [158, 276] width 29 height 29
checkbox input "false"
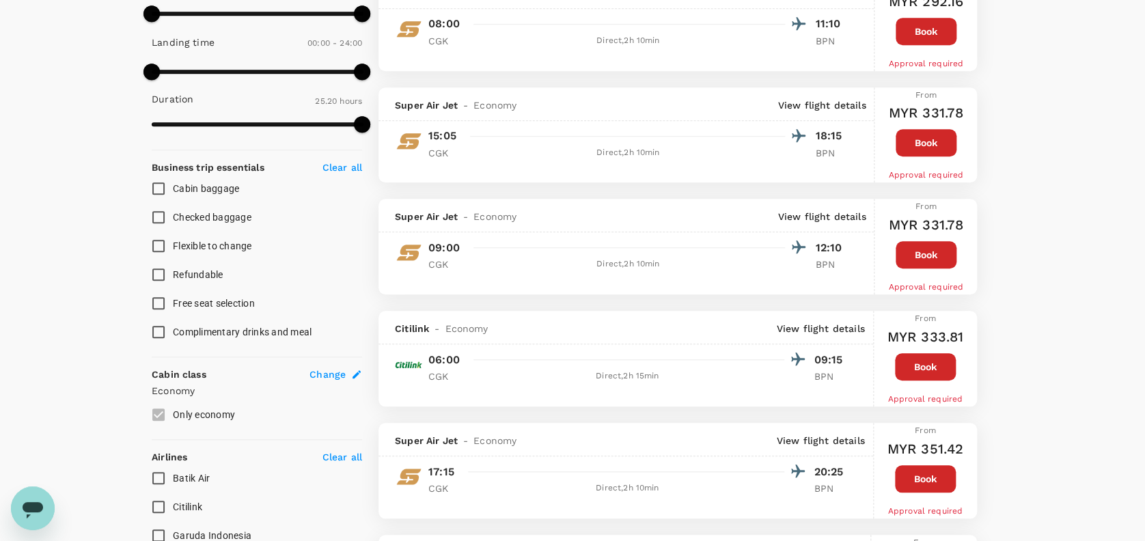
scroll to position [364, 0]
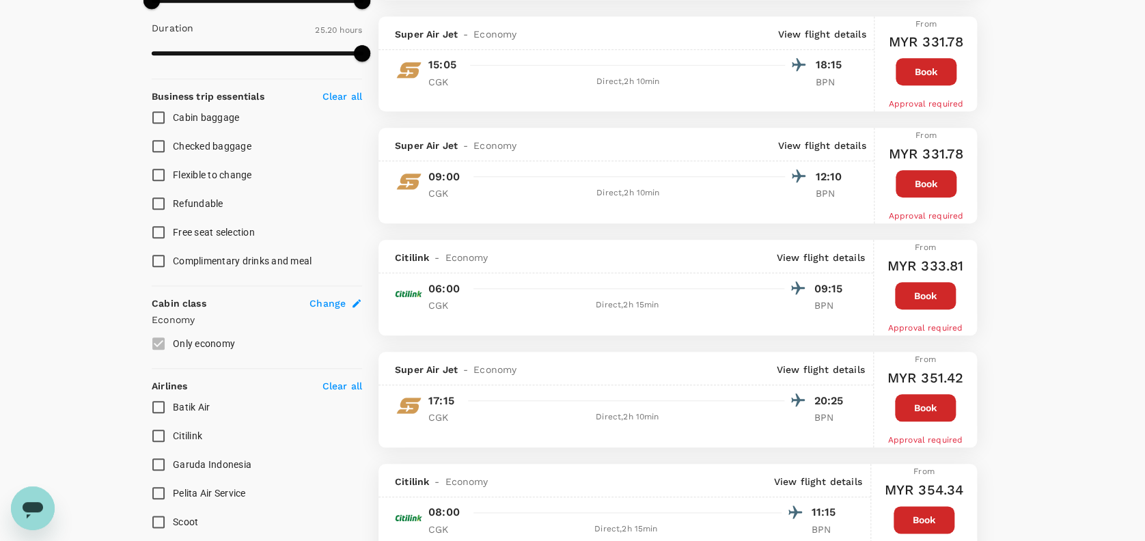
scroll to position [455, 0]
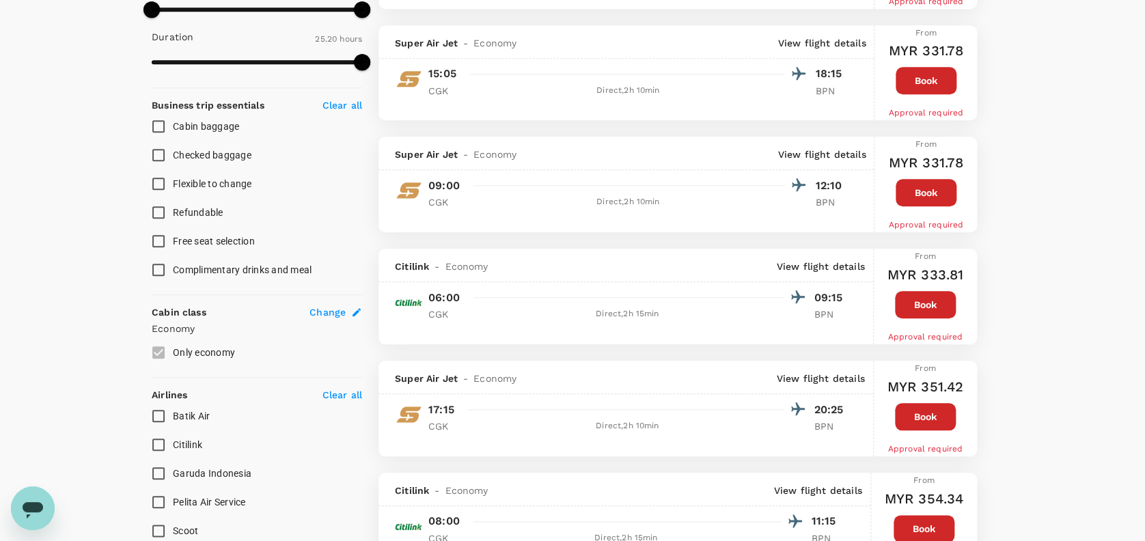
click at [157, 128] on input "Cabin baggage" at bounding box center [158, 126] width 29 height 29
checkbox input "true"
click at [158, 153] on input "Checked baggage" at bounding box center [158, 155] width 29 height 29
checkbox input "true"
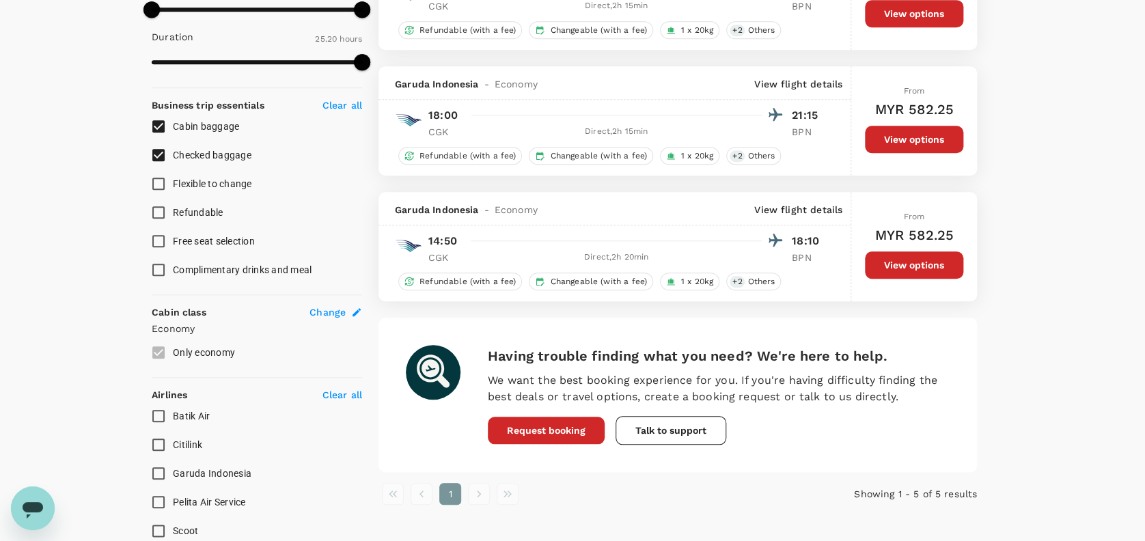
click at [1053, 365] on div "Your Flight Details CGK - BPN 21 Sep 2025 1 traveller Economy seats Edit Policy…" at bounding box center [572, 157] width 1145 height 1130
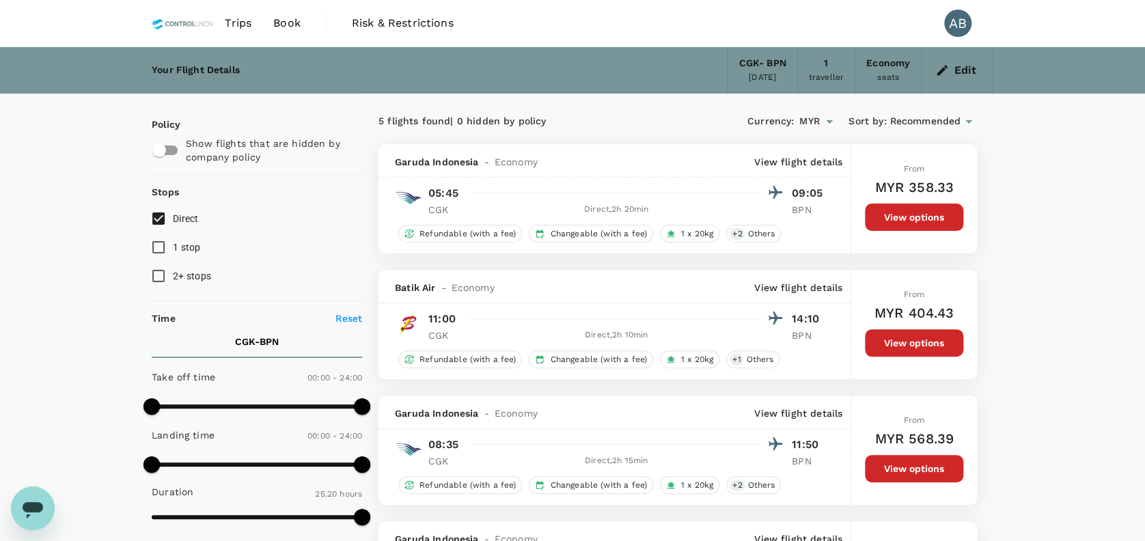
scroll to position [0, 0]
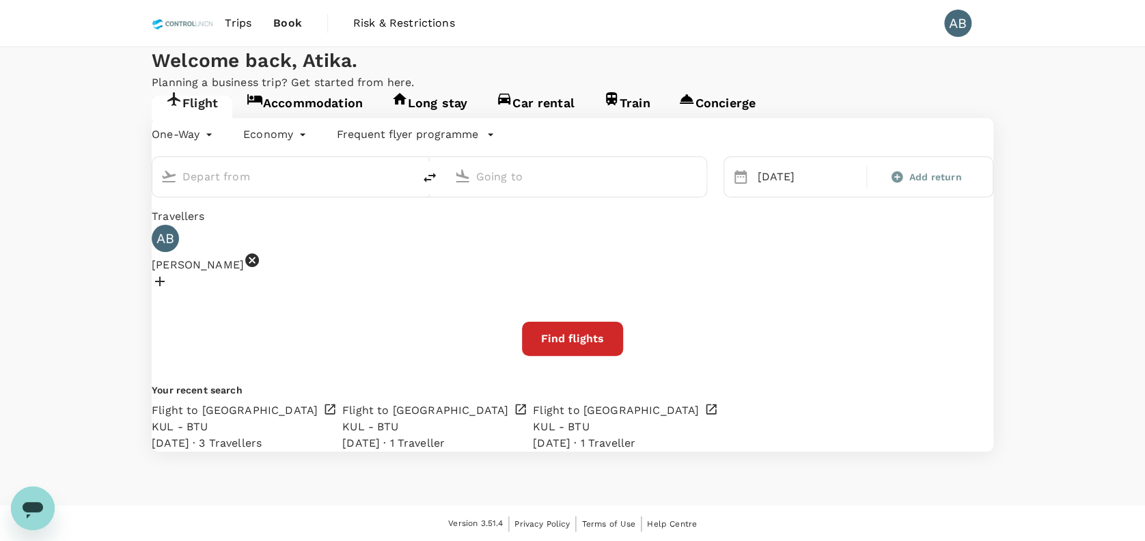
type input "Soekarno-Hatta Intl (CGK)"
type input "Sepinggan Intl (BPN)"
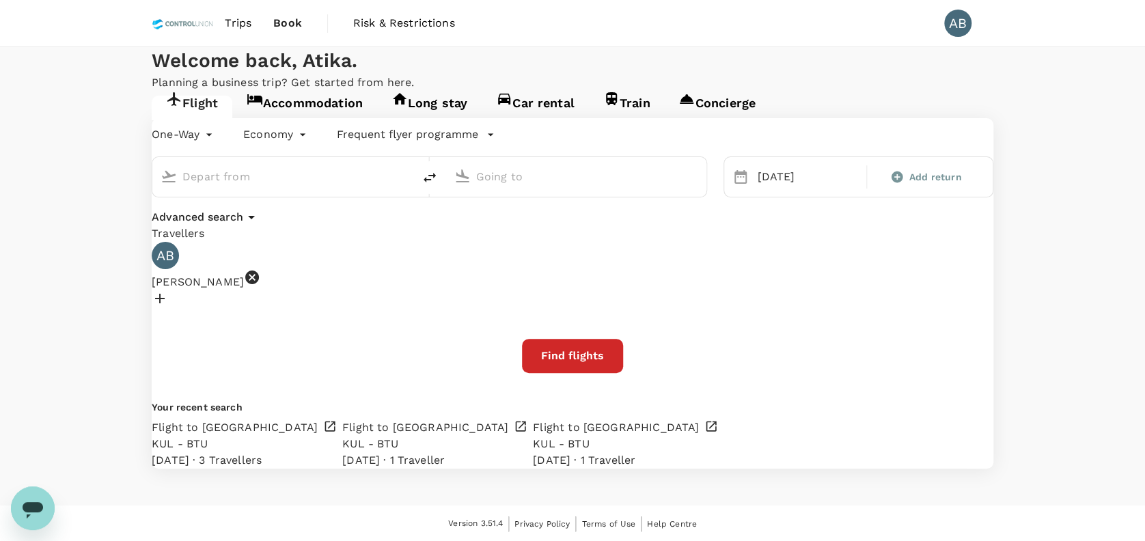
type input "Soekarno-Hatta Intl (CGK)"
type input "Sepinggan Intl (BPN)"
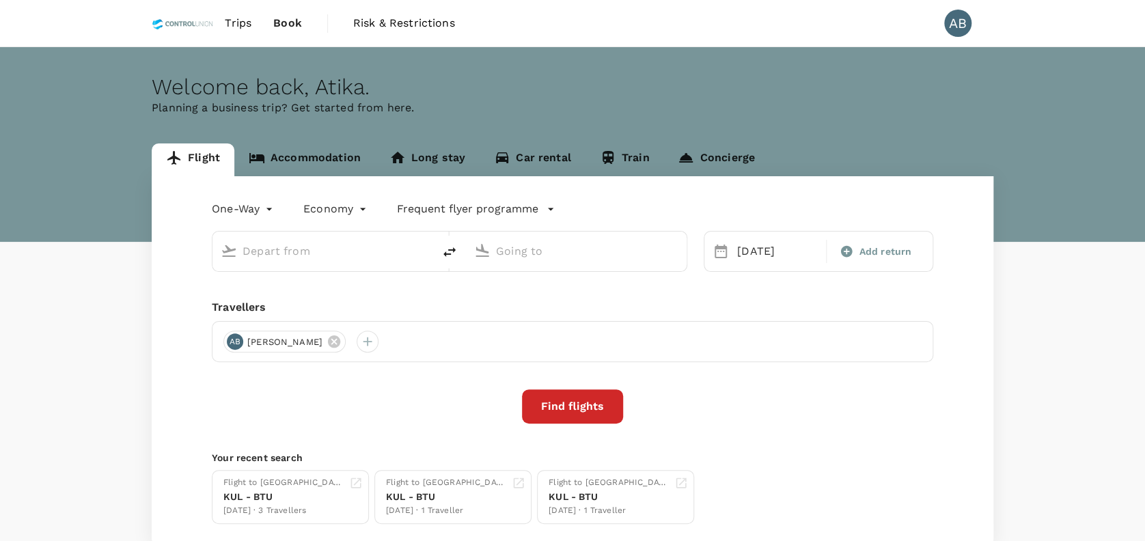
type input "Soekarno-Hatta Intl (CGK)"
type input "Sepinggan Intl (BPN)"
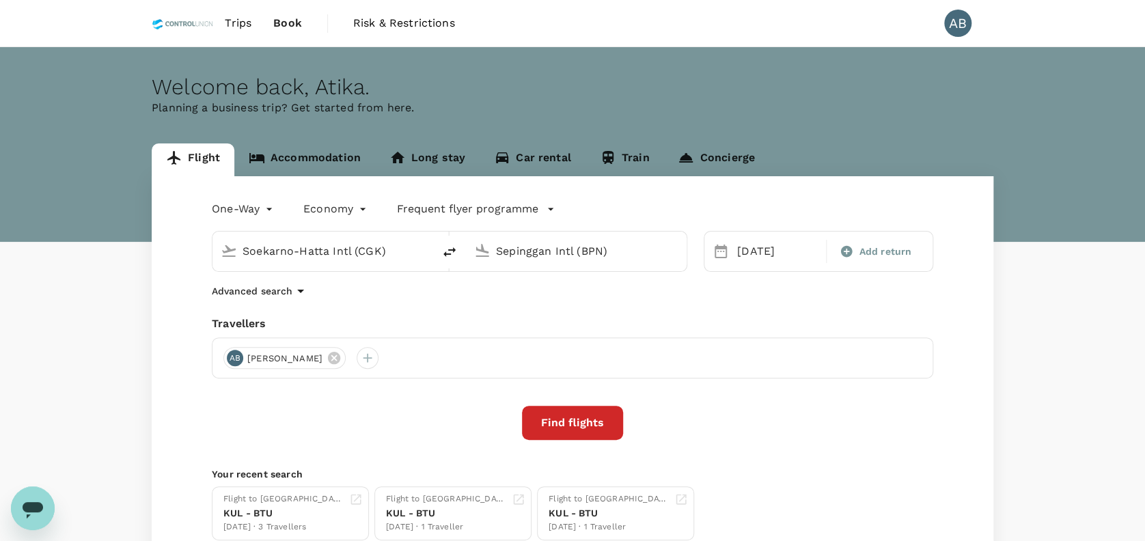
click at [246, 22] on span "Trips" at bounding box center [238, 23] width 27 height 16
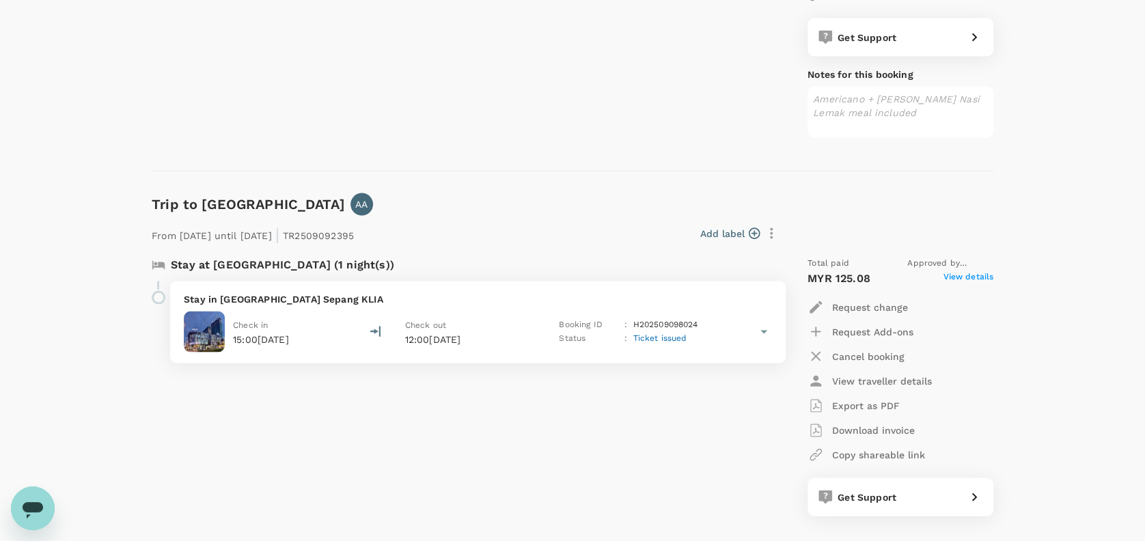
scroll to position [1275, 0]
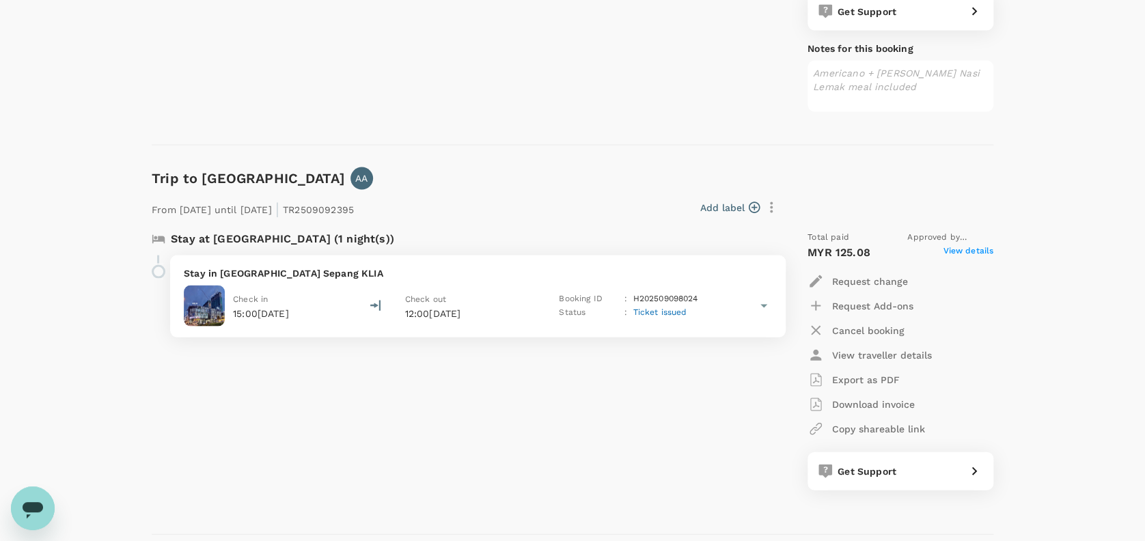
click at [666, 310] on span "Ticket issued" at bounding box center [660, 312] width 54 height 10
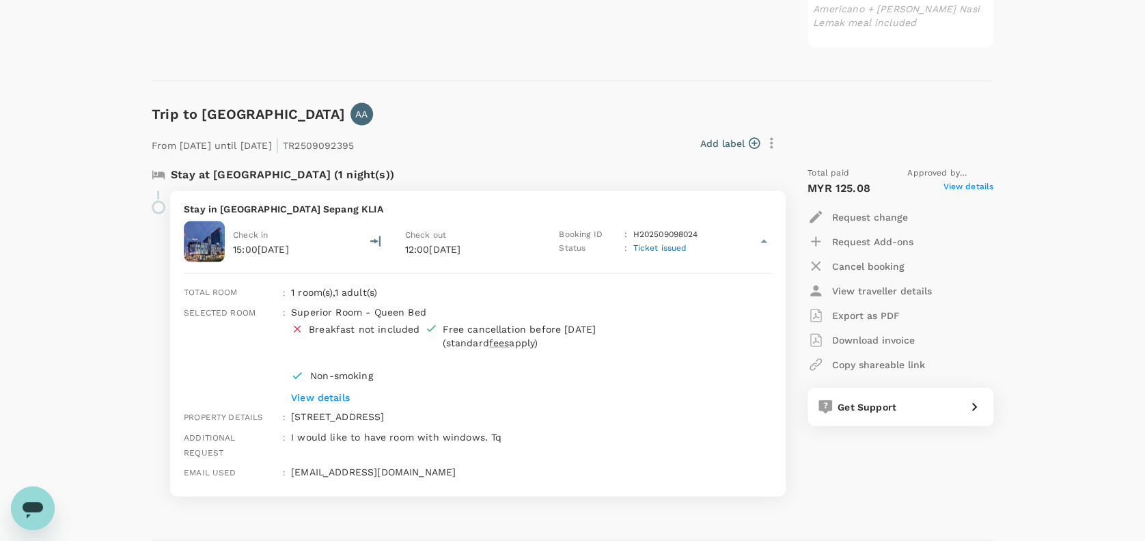
scroll to position [1367, 0]
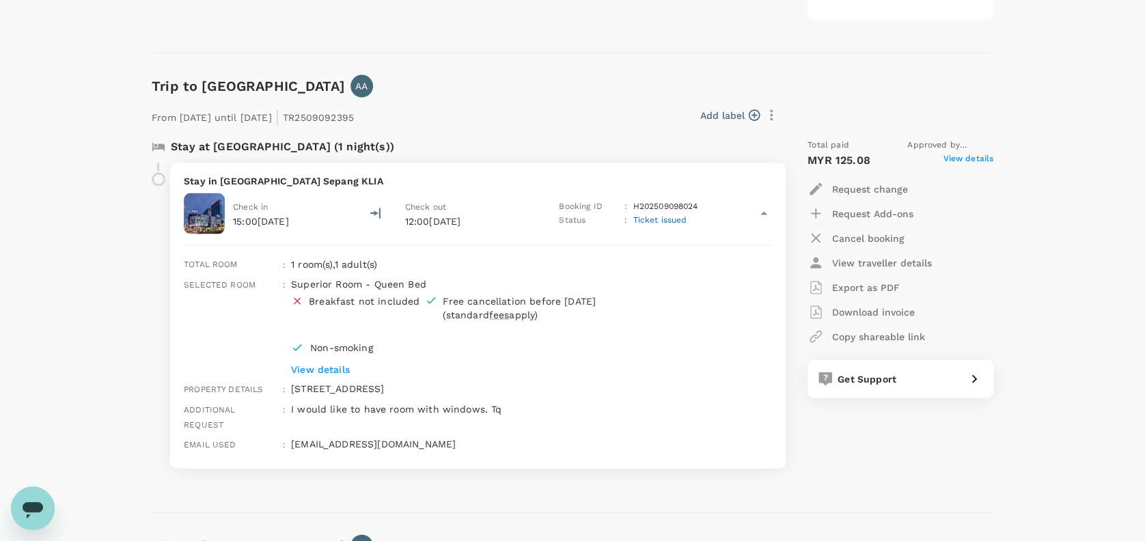
click at [333, 368] on p "View details" at bounding box center [511, 370] width 440 height 14
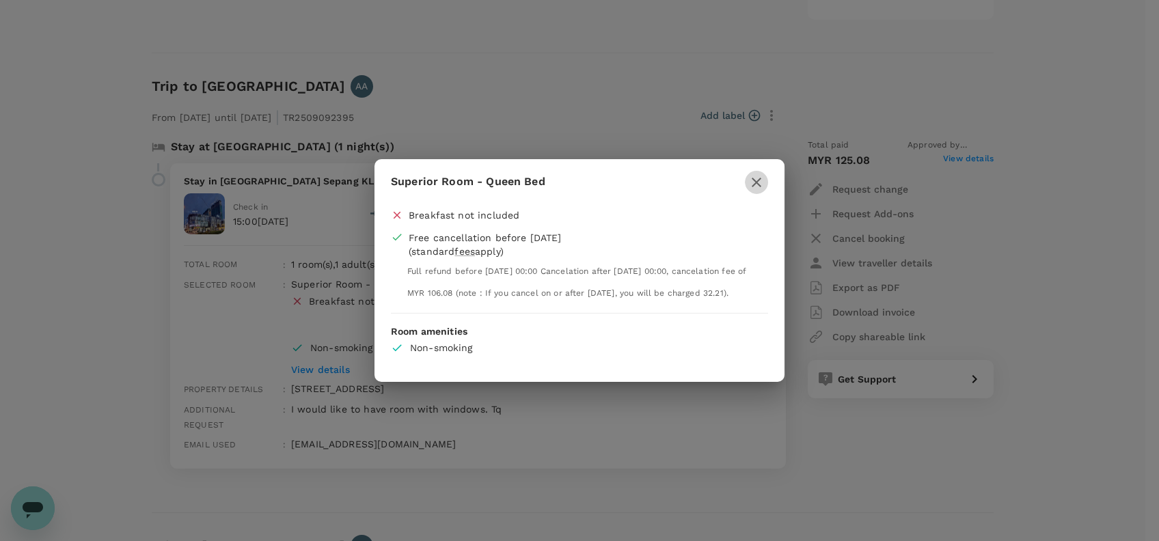
click at [754, 175] on icon "button" at bounding box center [756, 182] width 16 height 16
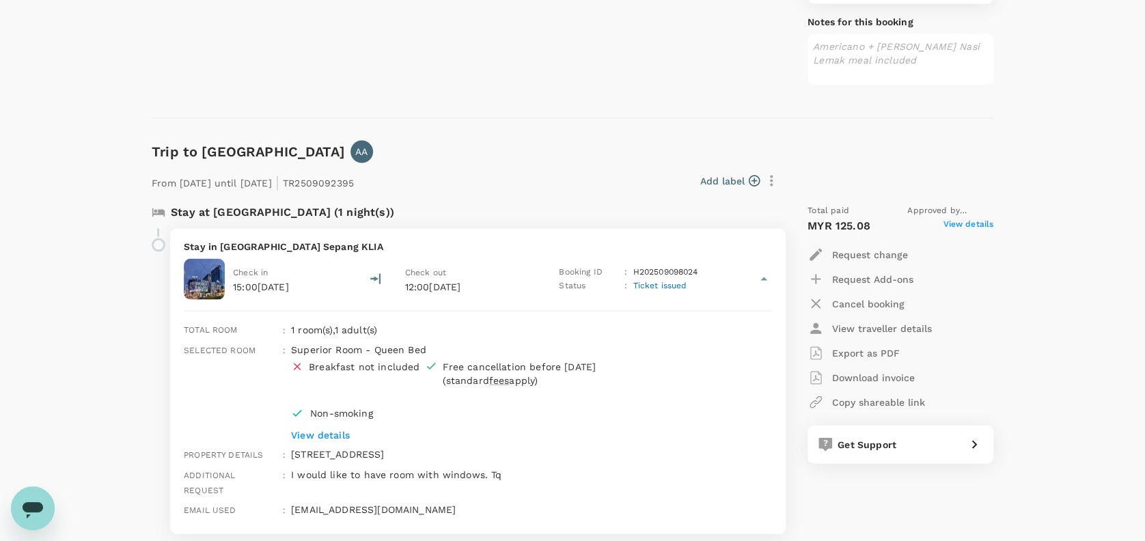
scroll to position [1275, 0]
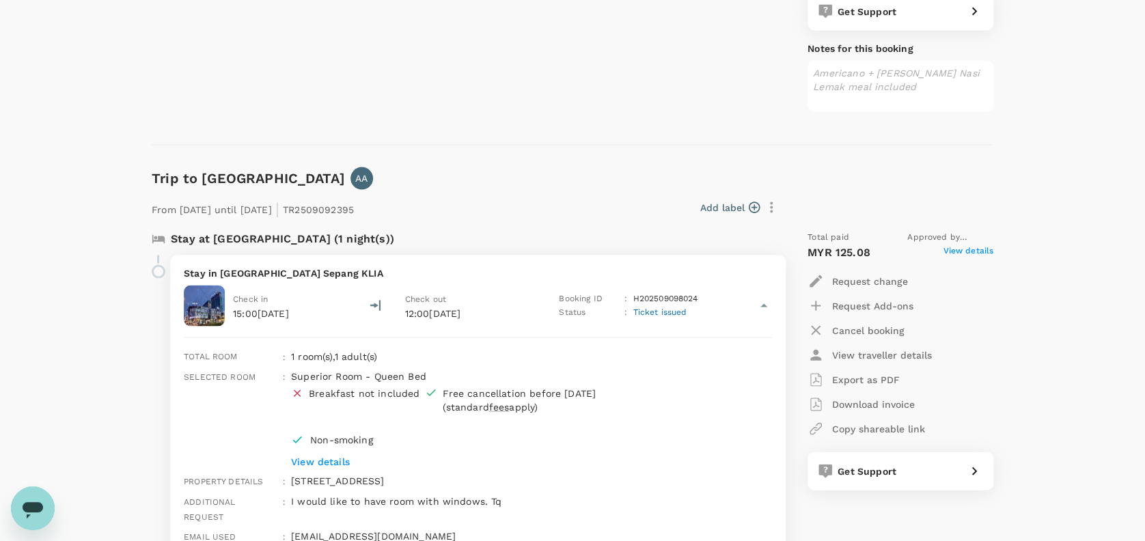
click at [648, 308] on span "Ticket issued" at bounding box center [660, 312] width 54 height 10
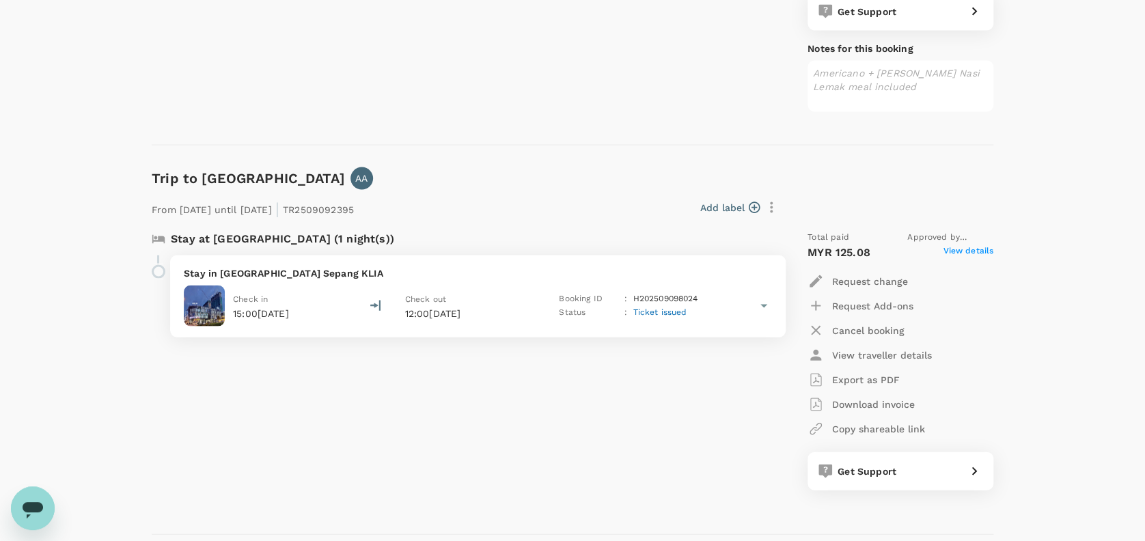
click at [666, 310] on span "Ticket issued" at bounding box center [660, 312] width 54 height 10
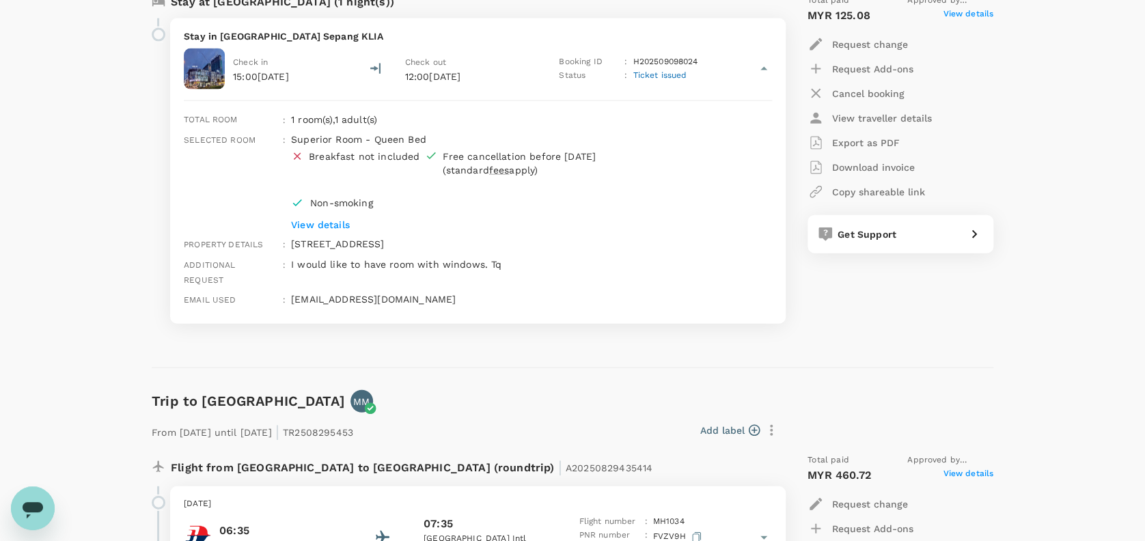
scroll to position [1548, 0]
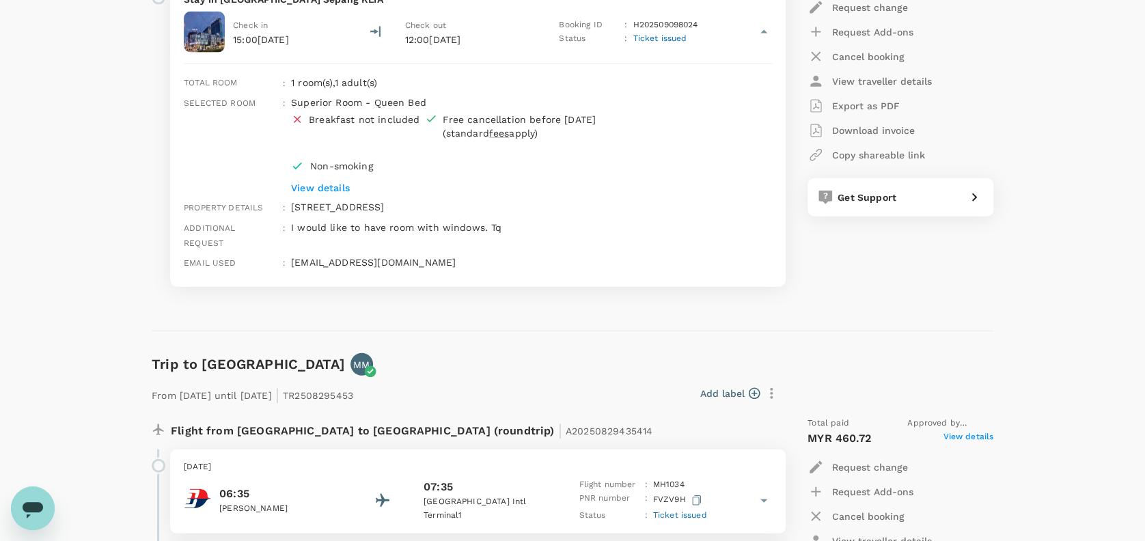
click at [314, 184] on p "View details" at bounding box center [511, 188] width 440 height 14
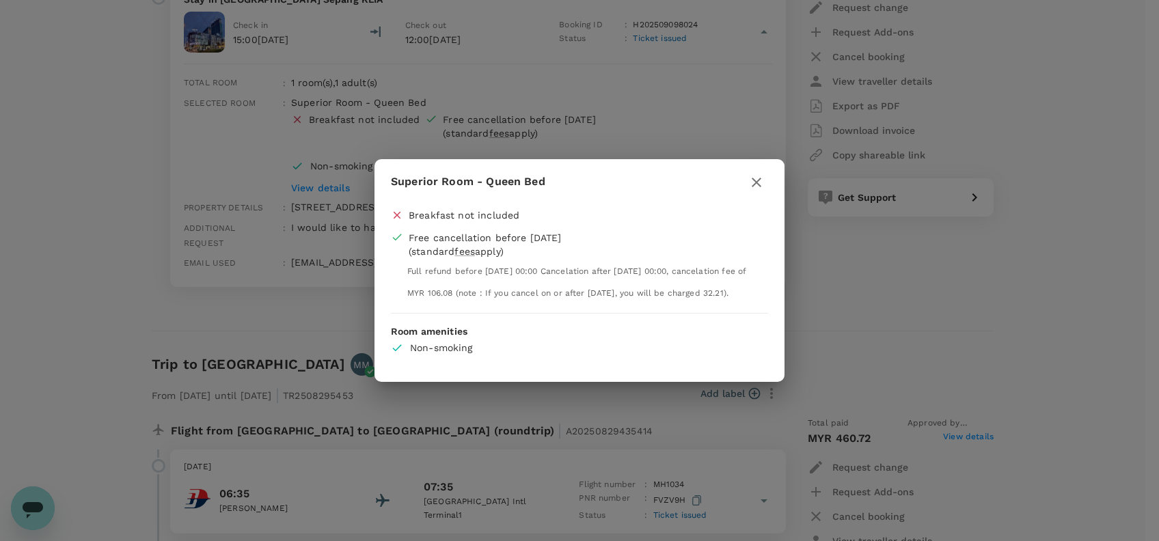
click at [755, 174] on icon "button" at bounding box center [756, 182] width 16 height 16
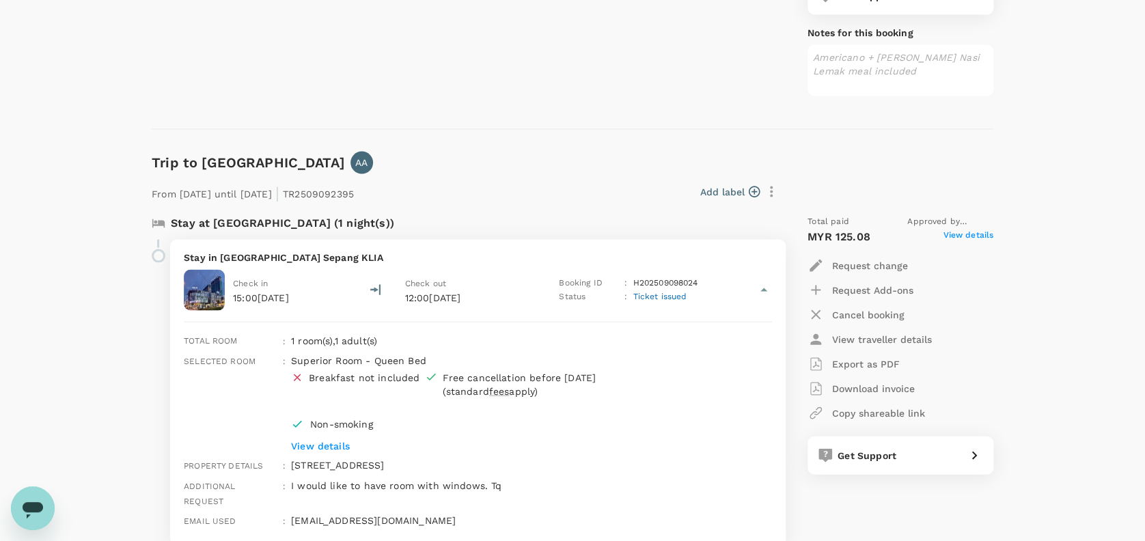
scroll to position [1275, 0]
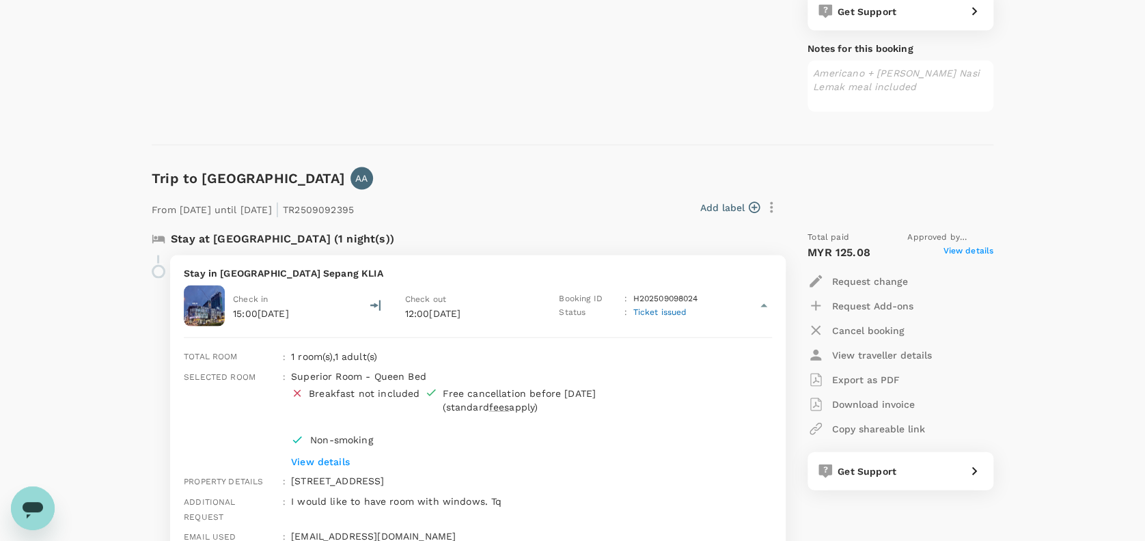
click at [982, 249] on span "View details" at bounding box center [968, 252] width 51 height 16
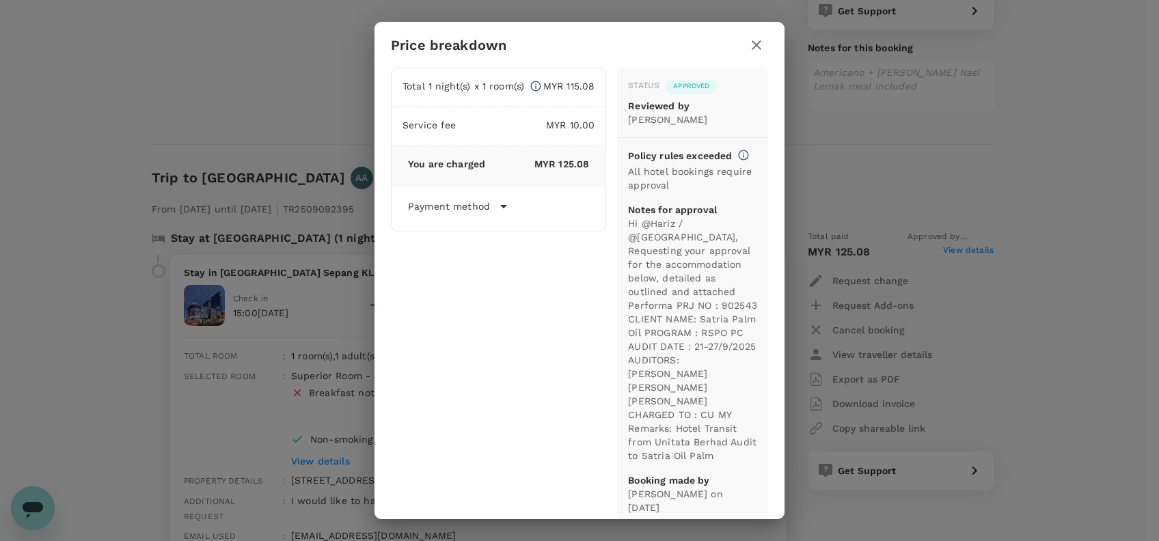
click at [754, 46] on icon "button" at bounding box center [757, 45] width 10 height 10
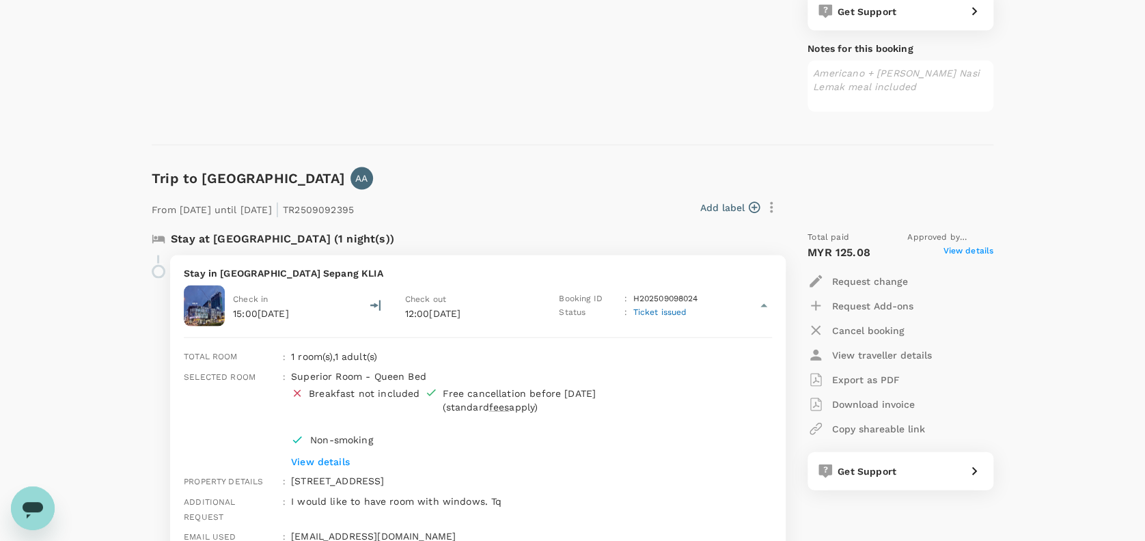
scroll to position [1367, 0]
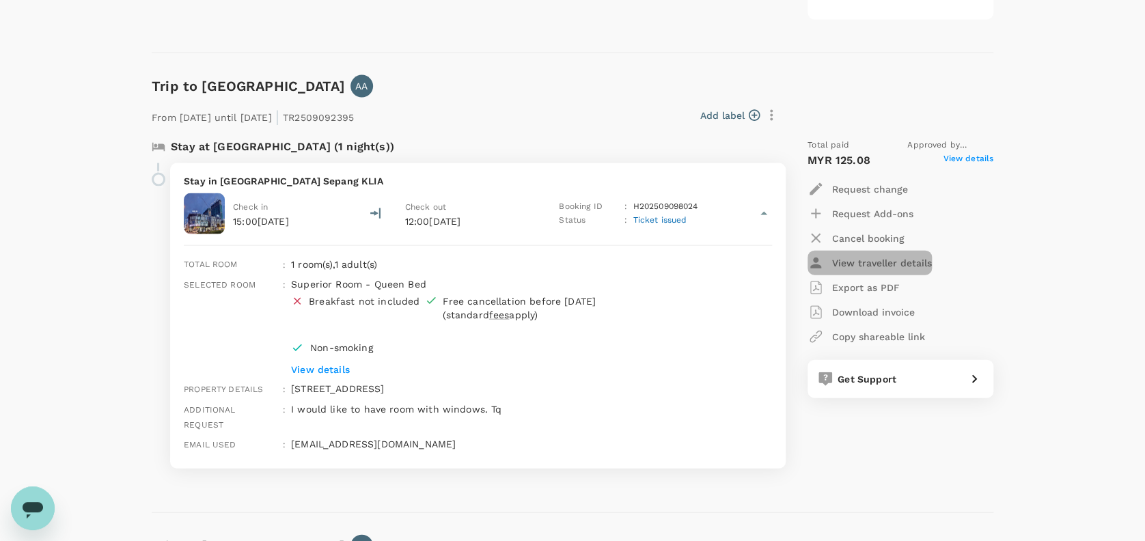
click at [868, 259] on p "View traveller details" at bounding box center [882, 263] width 100 height 14
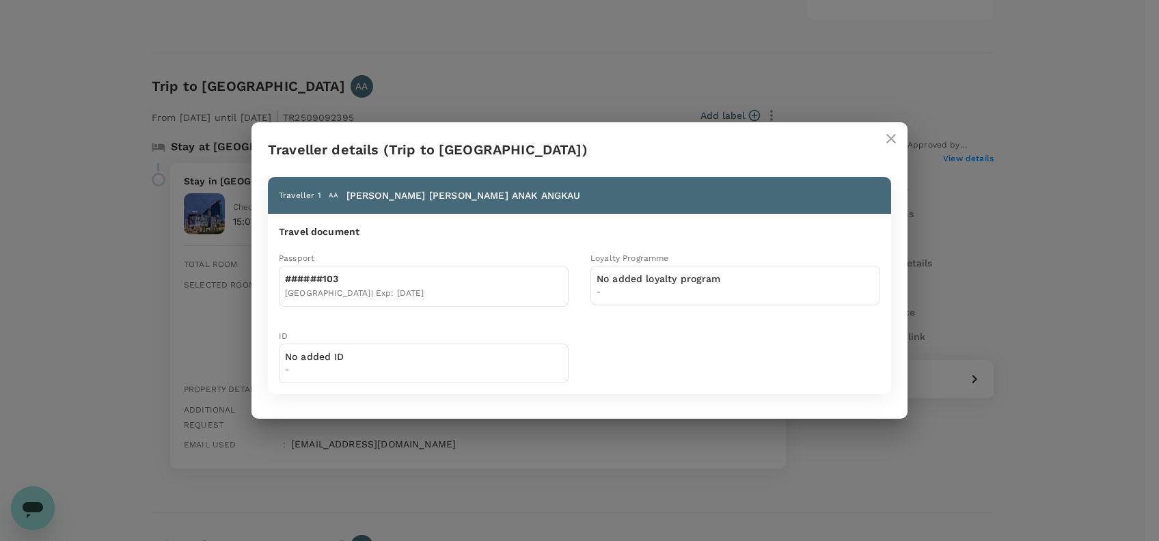
click at [880, 128] on button "close" at bounding box center [891, 138] width 33 height 33
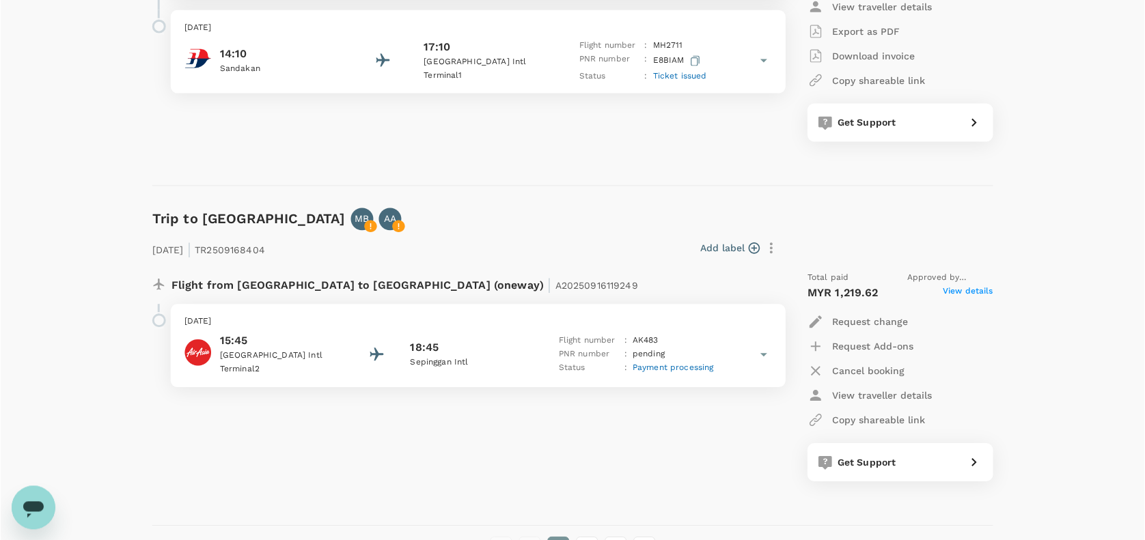
scroll to position [3717, 0]
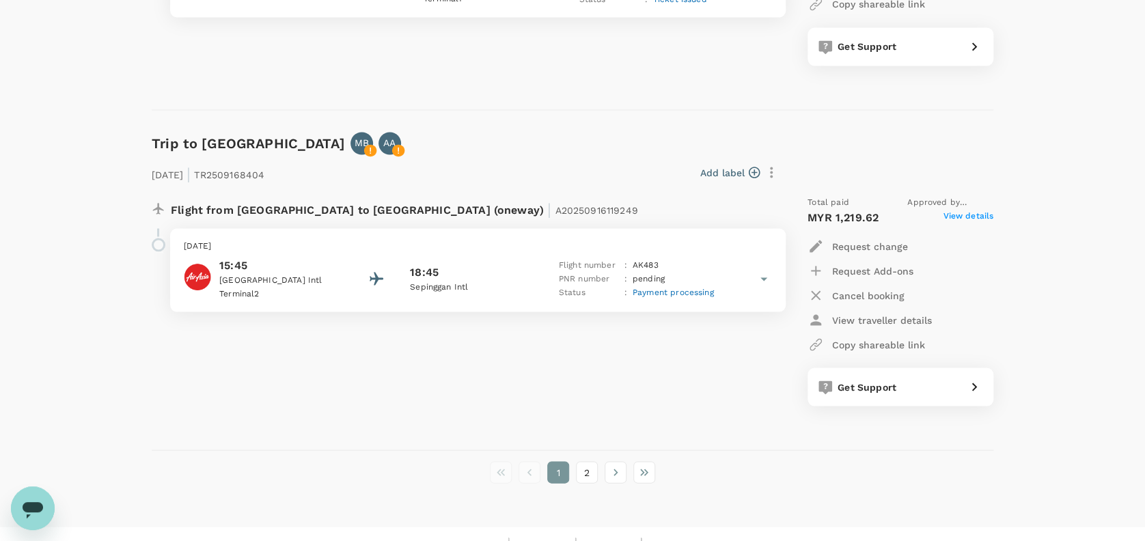
click at [410, 350] on div "Flight from [GEOGRAPHIC_DATA] to [GEOGRAPHIC_DATA] (oneway) | A20250916119249 […" at bounding box center [461, 300] width 640 height 232
click at [498, 349] on div "Flight from [GEOGRAPHIC_DATA] to [GEOGRAPHIC_DATA] (oneway) | A20250916119249 […" at bounding box center [461, 300] width 640 height 232
